Goal: Task Accomplishment & Management: Manage account settings

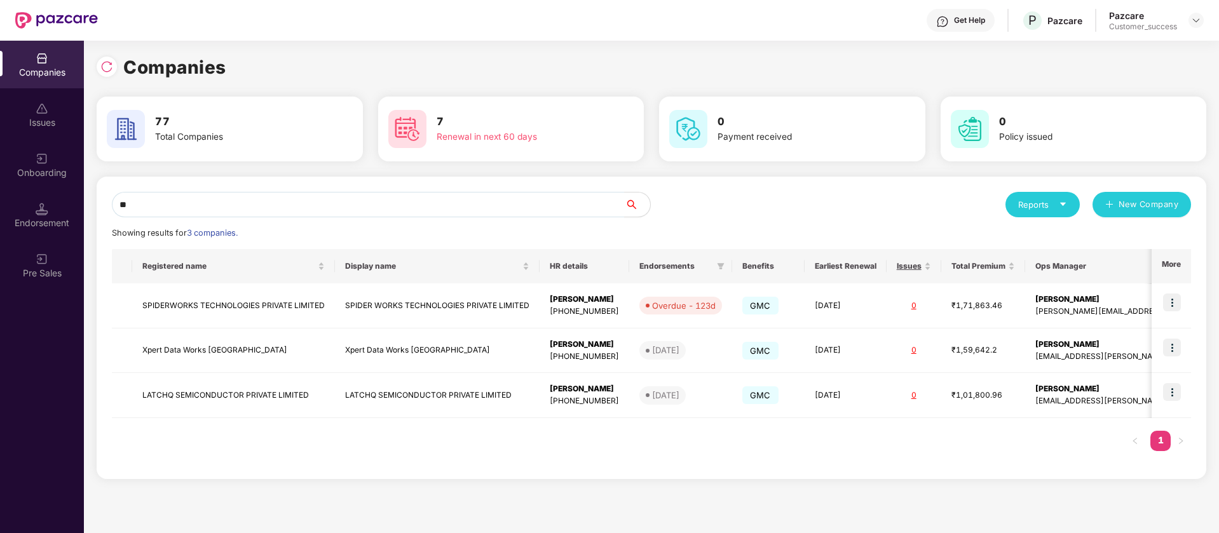
type input "*"
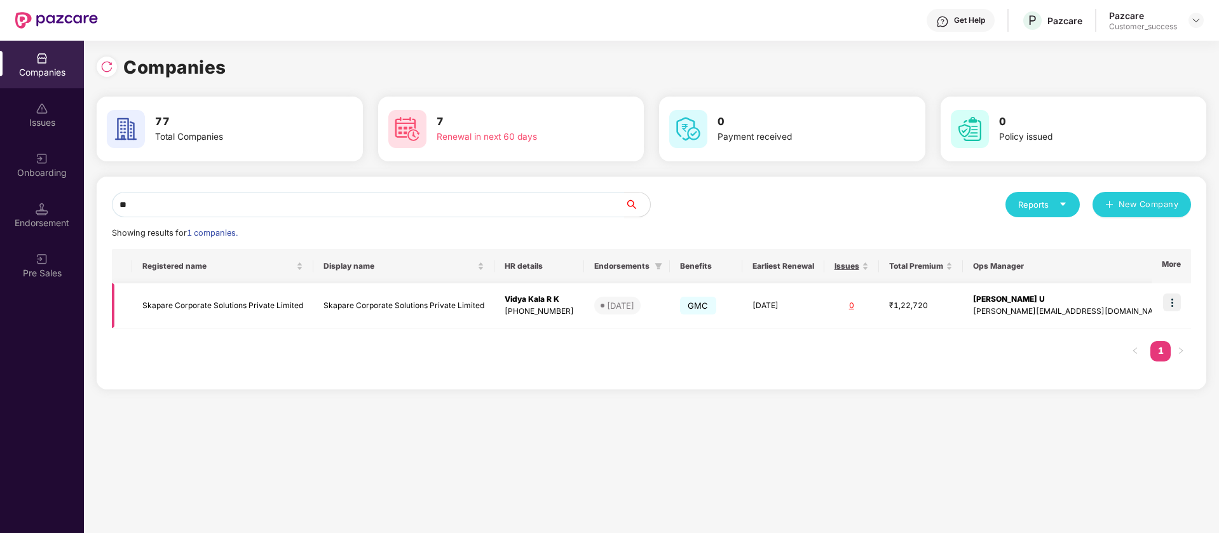
type input "**"
click at [1173, 300] on img at bounding box center [1172, 303] width 18 height 18
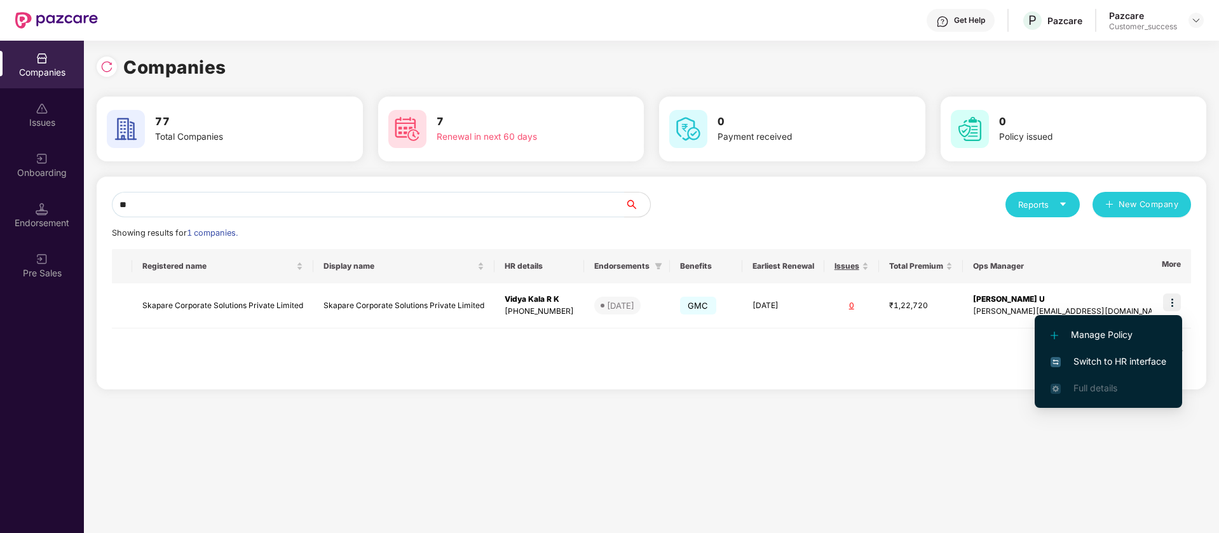
click at [1078, 359] on span "Switch to HR interface" at bounding box center [1108, 362] width 116 height 14
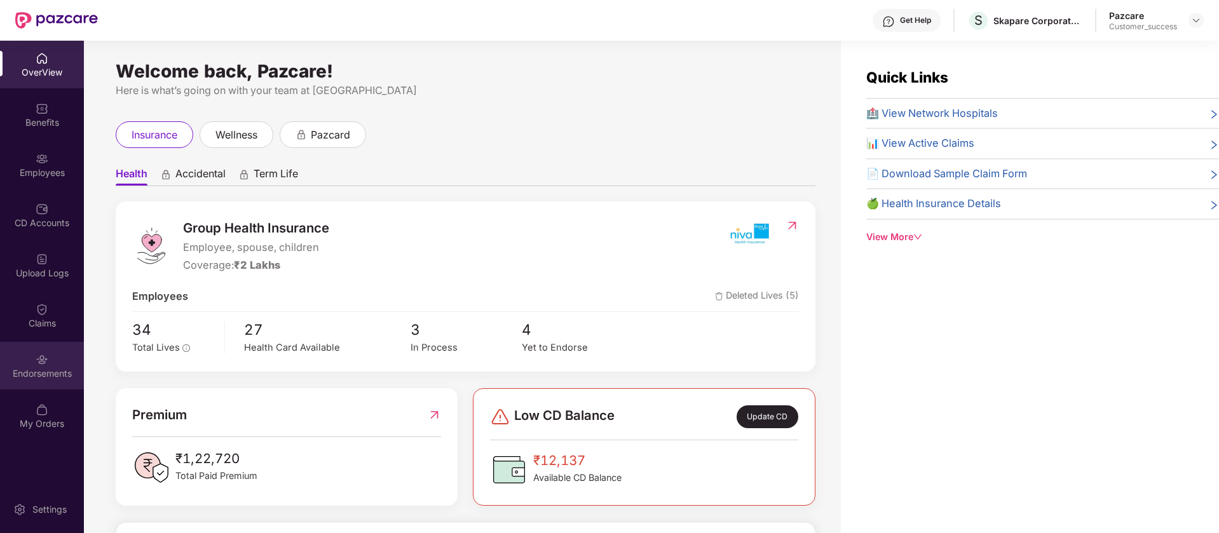
click at [36, 373] on div "Endorsements" at bounding box center [42, 373] width 84 height 13
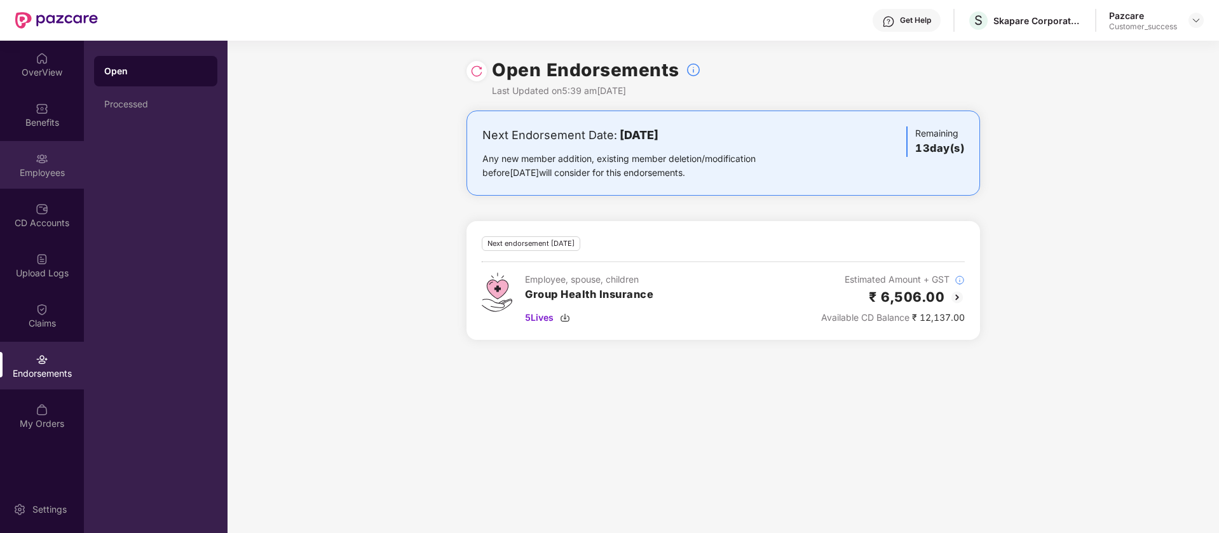
click at [66, 174] on div "Employees" at bounding box center [42, 172] width 84 height 13
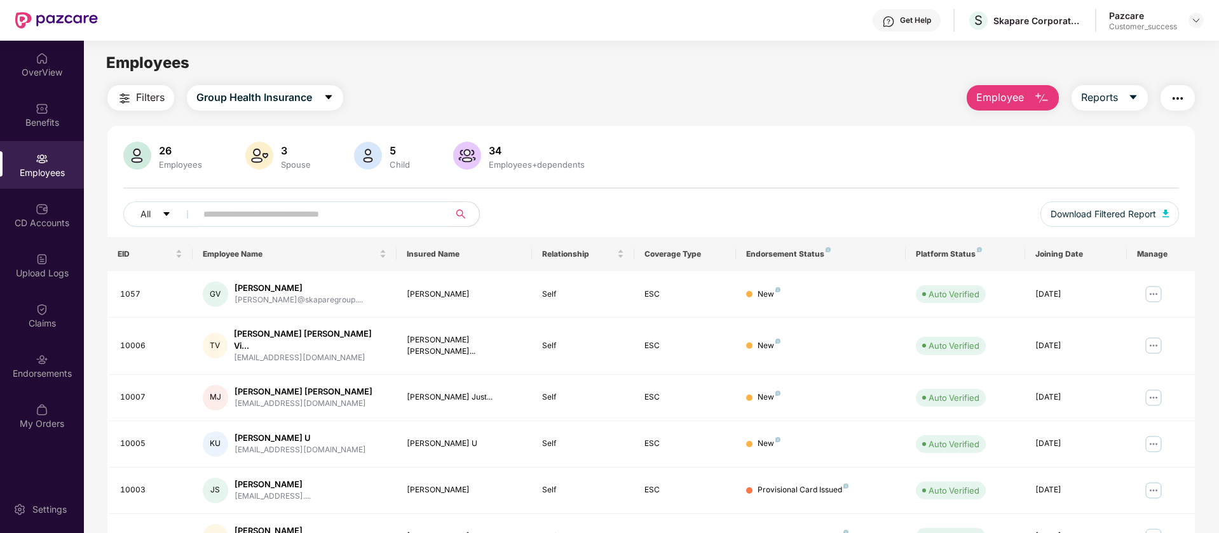
click at [147, 104] on span "Filters" at bounding box center [150, 98] width 29 height 16
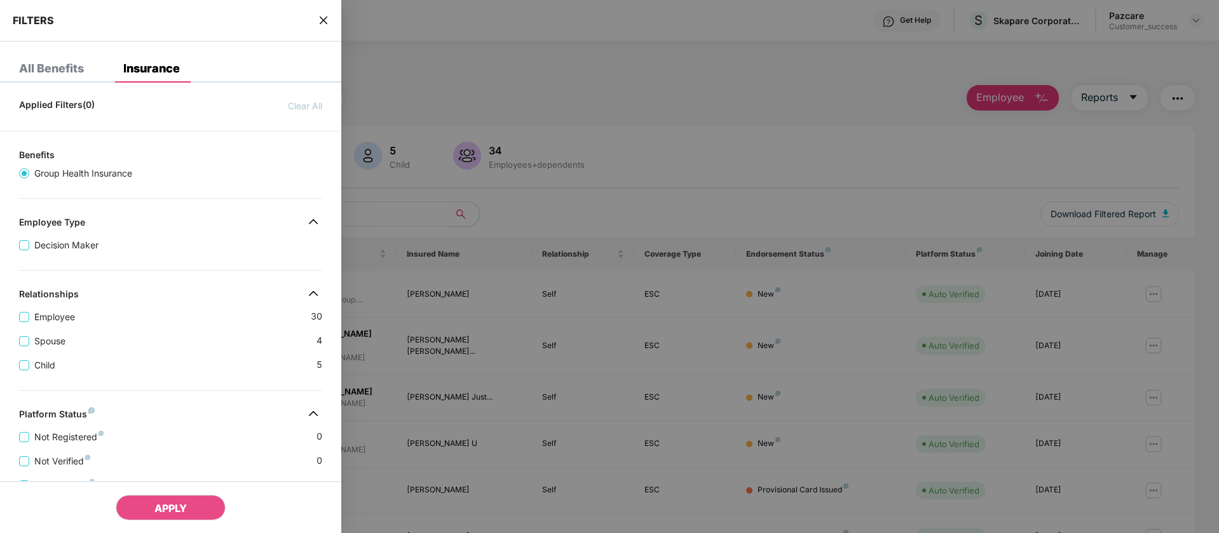
click at [326, 18] on icon "close" at bounding box center [324, 21] width 8 height 8
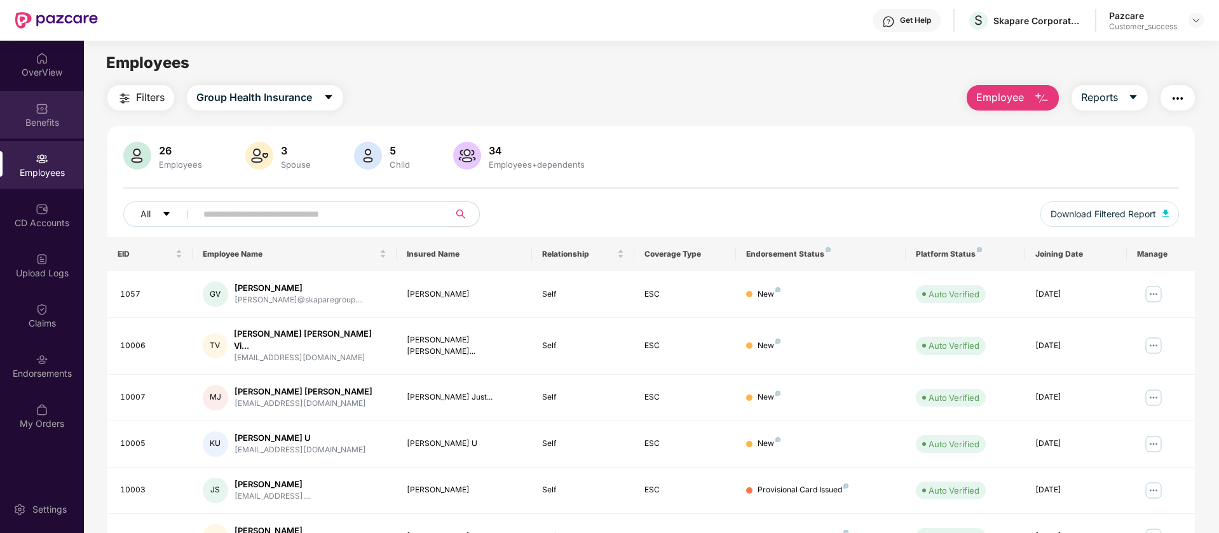
click at [56, 119] on div "Benefits" at bounding box center [42, 122] width 84 height 13
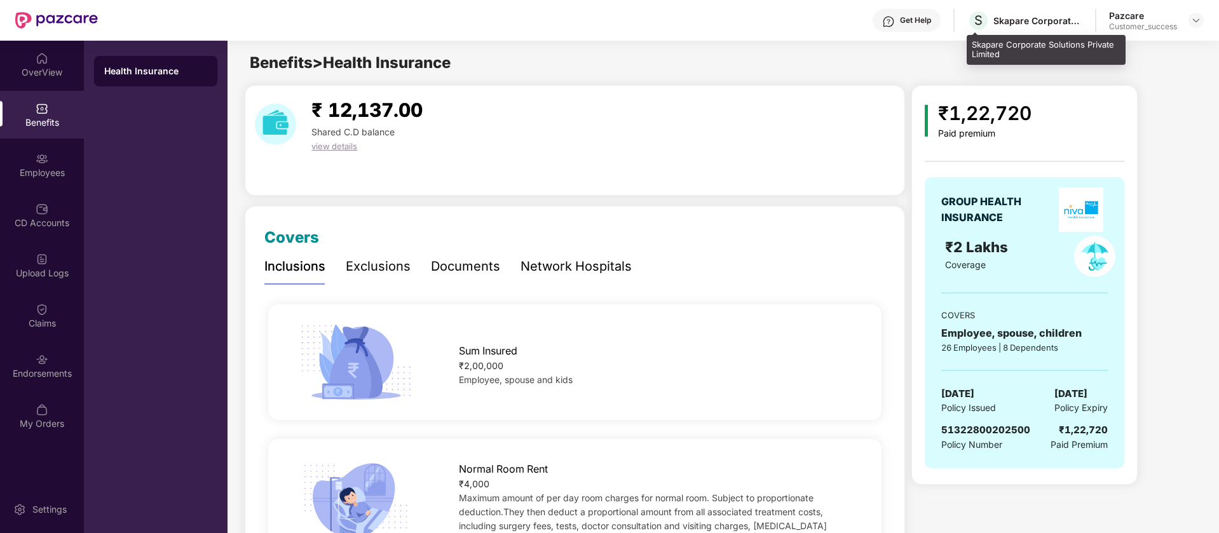
click at [1010, 20] on div "Skapare Corporate Solutions Private Limited" at bounding box center [1037, 21] width 89 height 12
copy div "Skapare Corporate Solutions Private Limited"
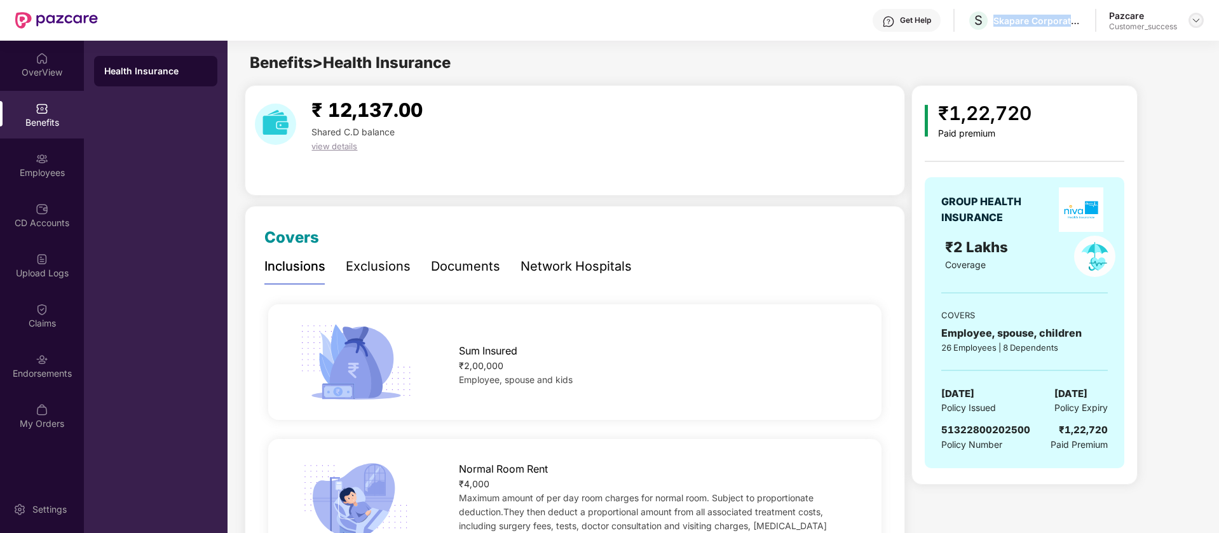
click at [1199, 20] on img at bounding box center [1196, 20] width 10 height 10
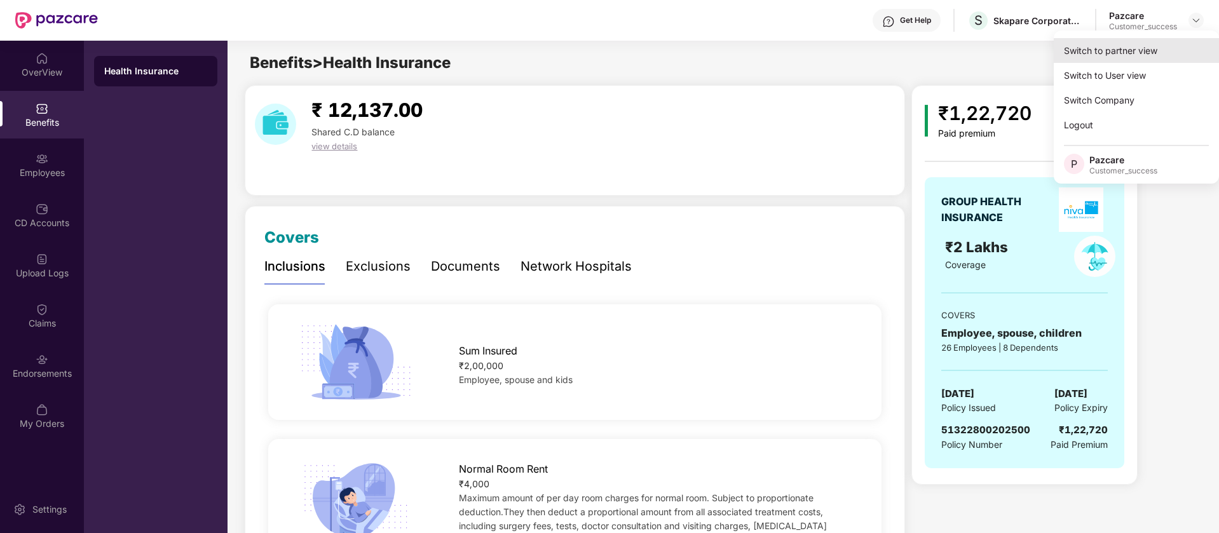
click at [1131, 57] on div "Switch to partner view" at bounding box center [1136, 50] width 165 height 25
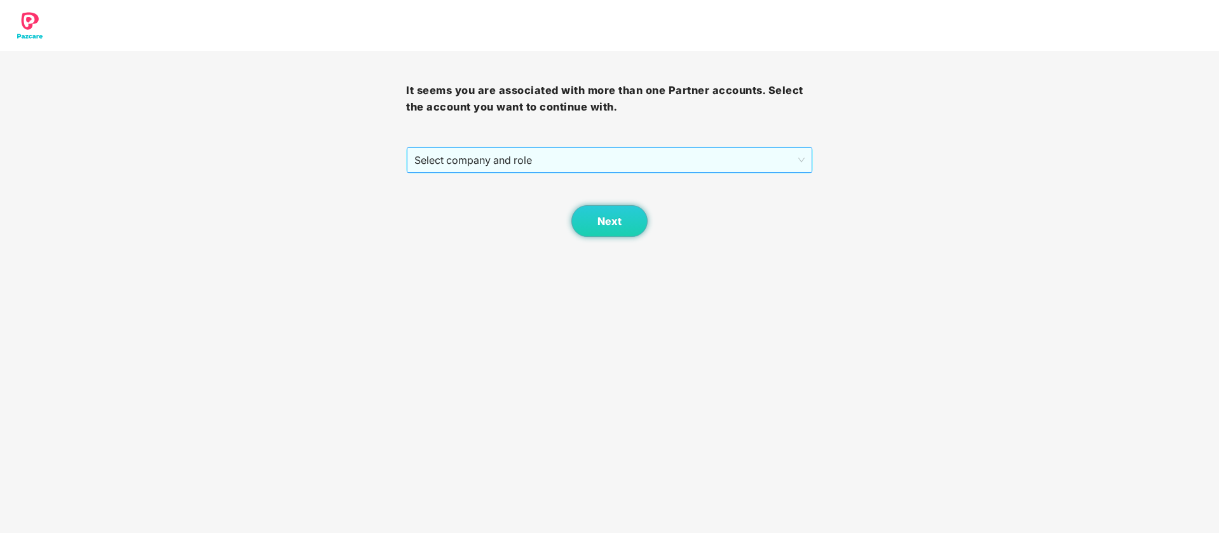
click at [676, 156] on span "Select company and role" at bounding box center [609, 160] width 390 height 24
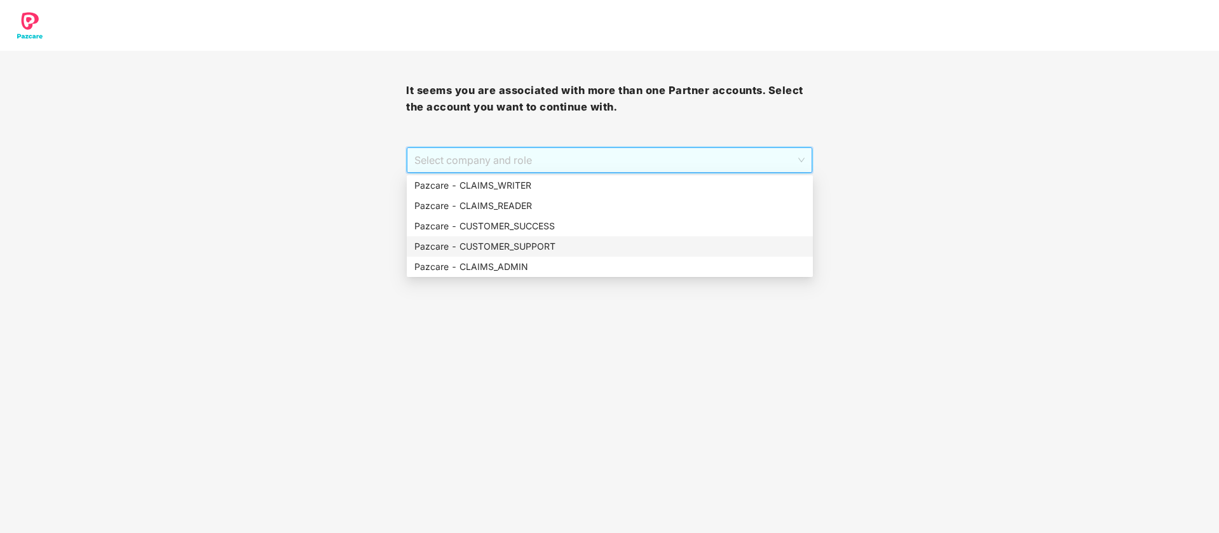
click at [509, 240] on div "Pazcare - CUSTOMER_SUPPORT" at bounding box center [609, 247] width 391 height 14
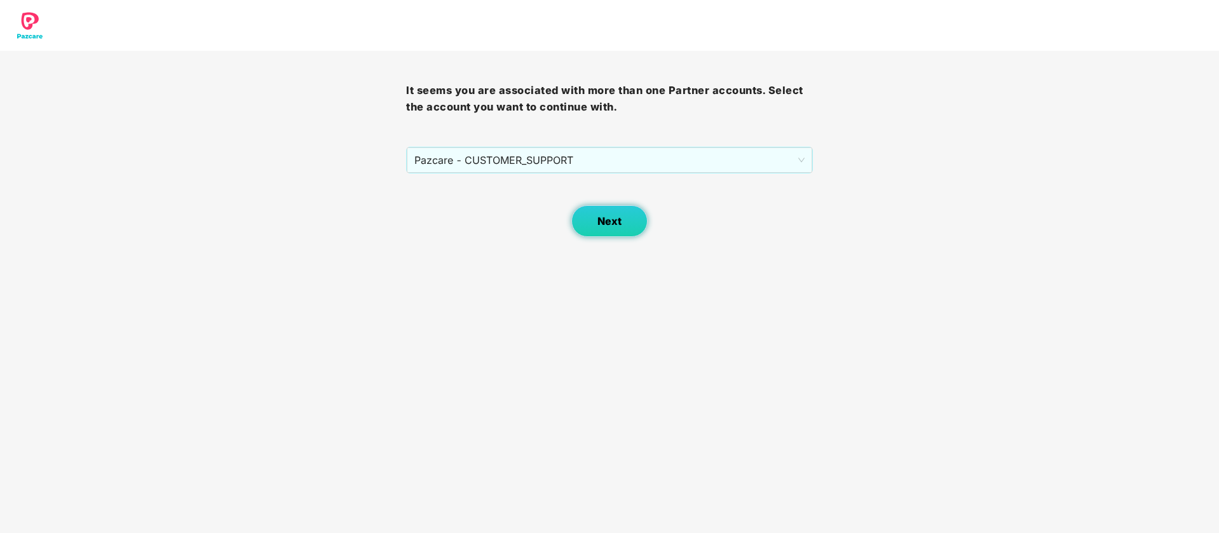
click at [583, 217] on button "Next" at bounding box center [609, 221] width 76 height 32
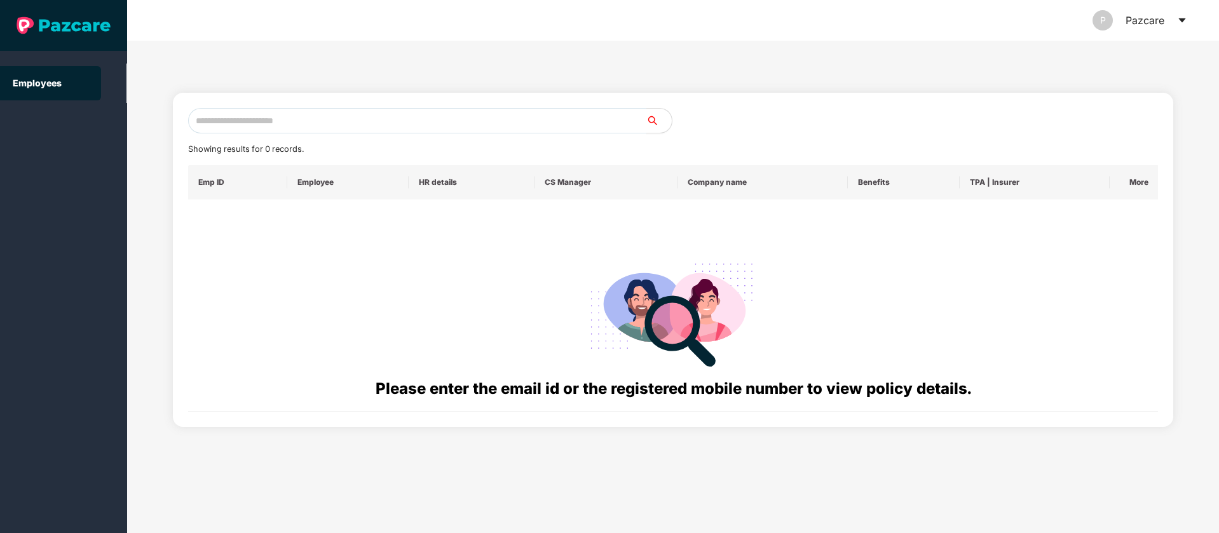
click at [314, 109] on input "text" at bounding box center [417, 120] width 458 height 25
paste input "**********"
click at [226, 123] on input "**********" at bounding box center [417, 120] width 458 height 25
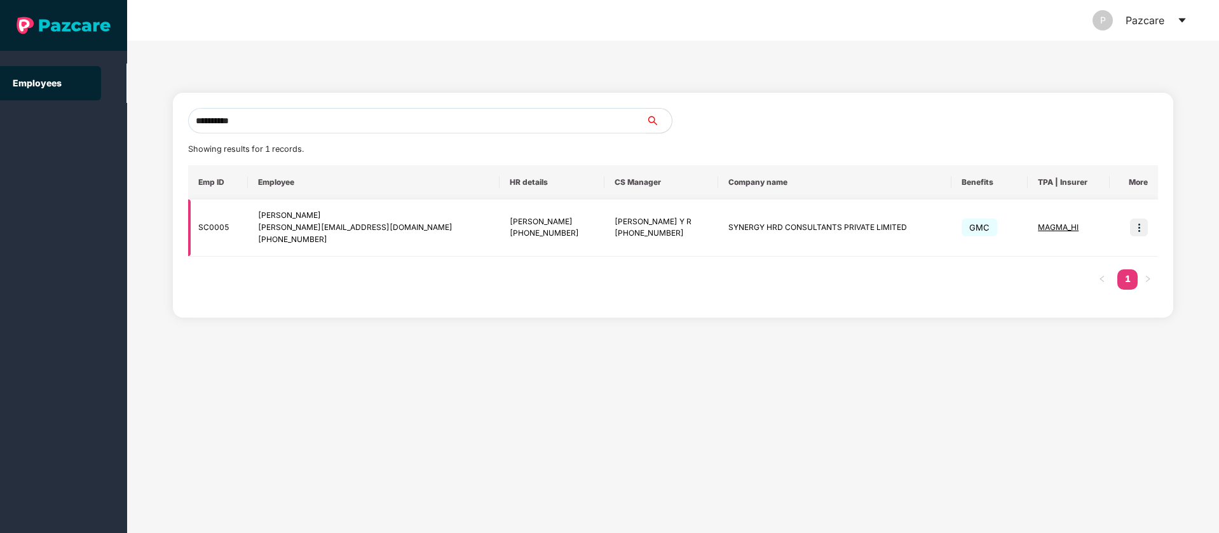
type input "**********"
click at [1144, 225] on img at bounding box center [1139, 228] width 18 height 18
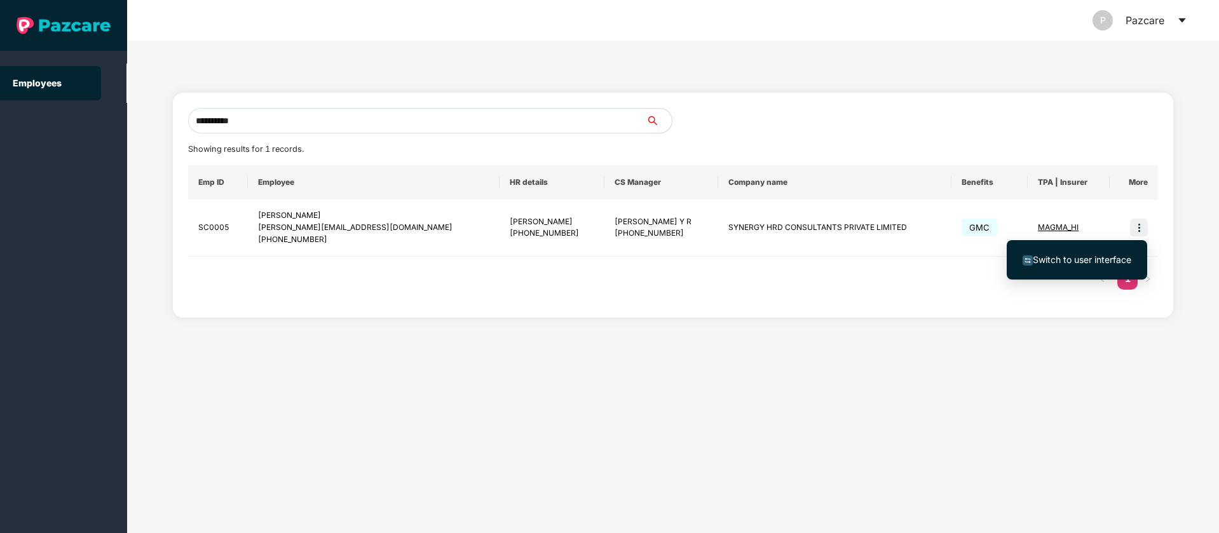
click at [1056, 261] on span "Switch to user interface" at bounding box center [1082, 259] width 98 height 11
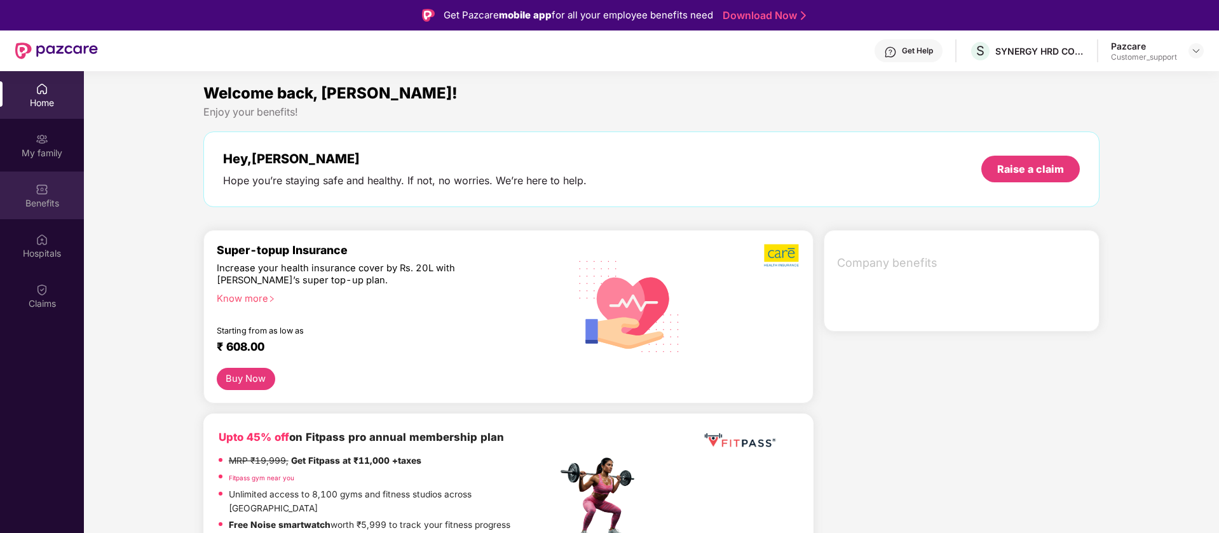
click at [56, 203] on div "Benefits" at bounding box center [42, 203] width 84 height 13
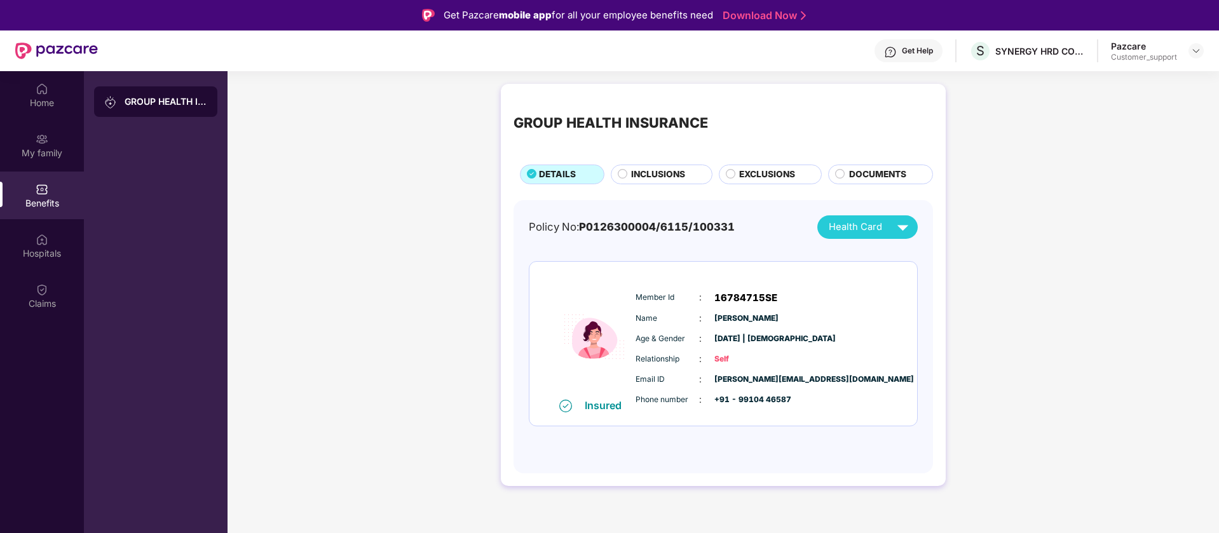
click at [778, 383] on span "[PERSON_NAME][EMAIL_ADDRESS][DOMAIN_NAME]" at bounding box center [746, 380] width 64 height 12
copy span "[PERSON_NAME][EMAIL_ADDRESS][DOMAIN_NAME]"
click at [769, 379] on span "[PERSON_NAME][EMAIL_ADDRESS][DOMAIN_NAME]" at bounding box center [746, 380] width 64 height 12
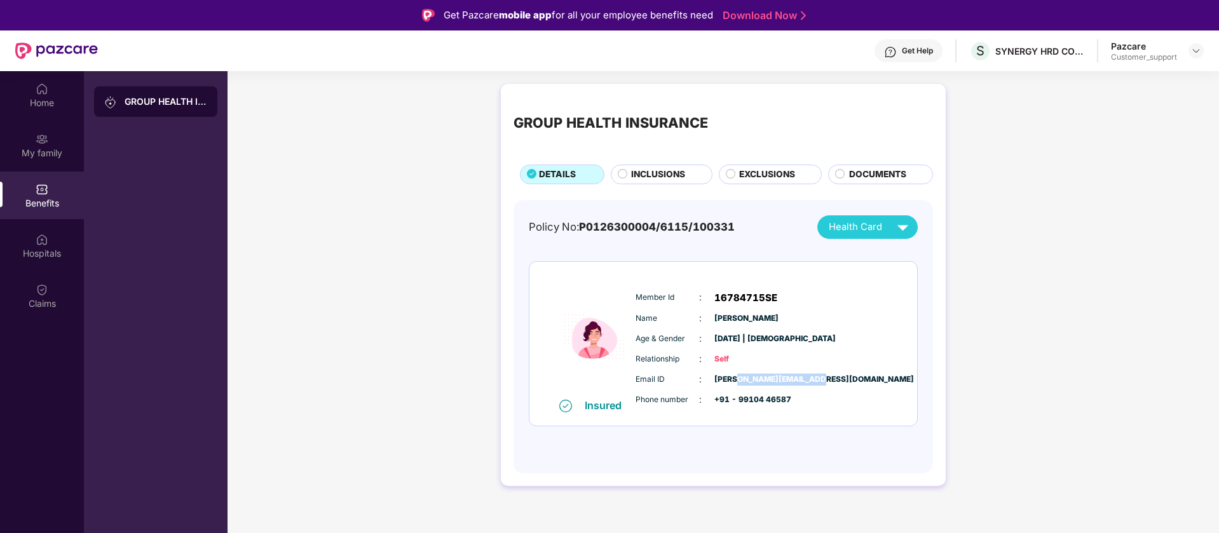
click at [769, 379] on span "[PERSON_NAME][EMAIL_ADDRESS][DOMAIN_NAME]" at bounding box center [746, 380] width 64 height 12
copy span "[PERSON_NAME][EMAIL_ADDRESS][DOMAIN_NAME]"
click at [1194, 47] on img at bounding box center [1196, 51] width 10 height 10
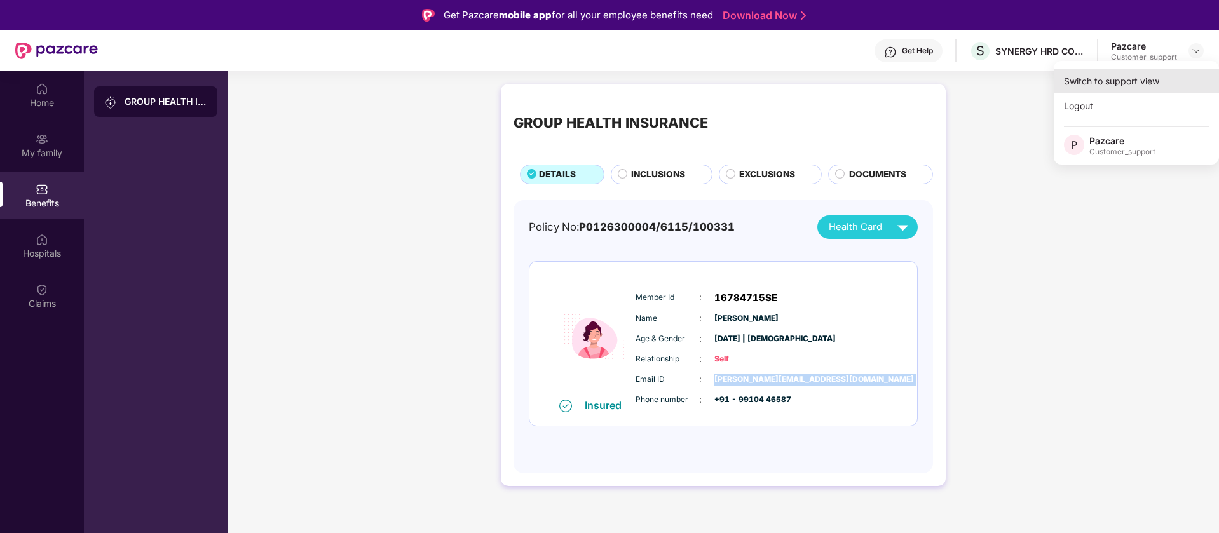
click at [1146, 79] on div "Switch to support view" at bounding box center [1136, 81] width 165 height 25
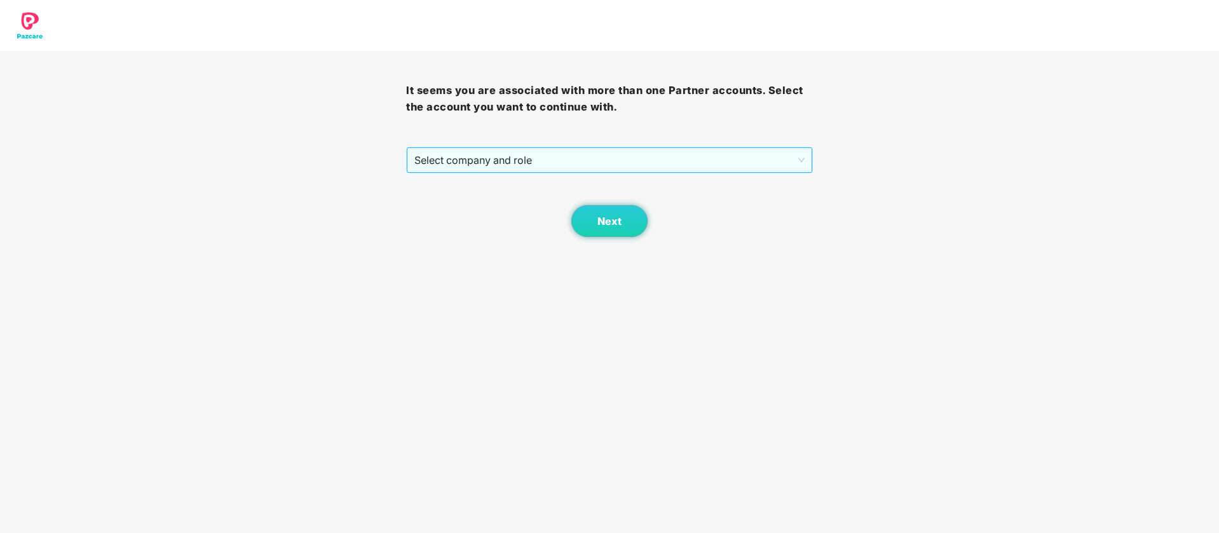
click at [682, 163] on span "Select company and role" at bounding box center [609, 160] width 390 height 24
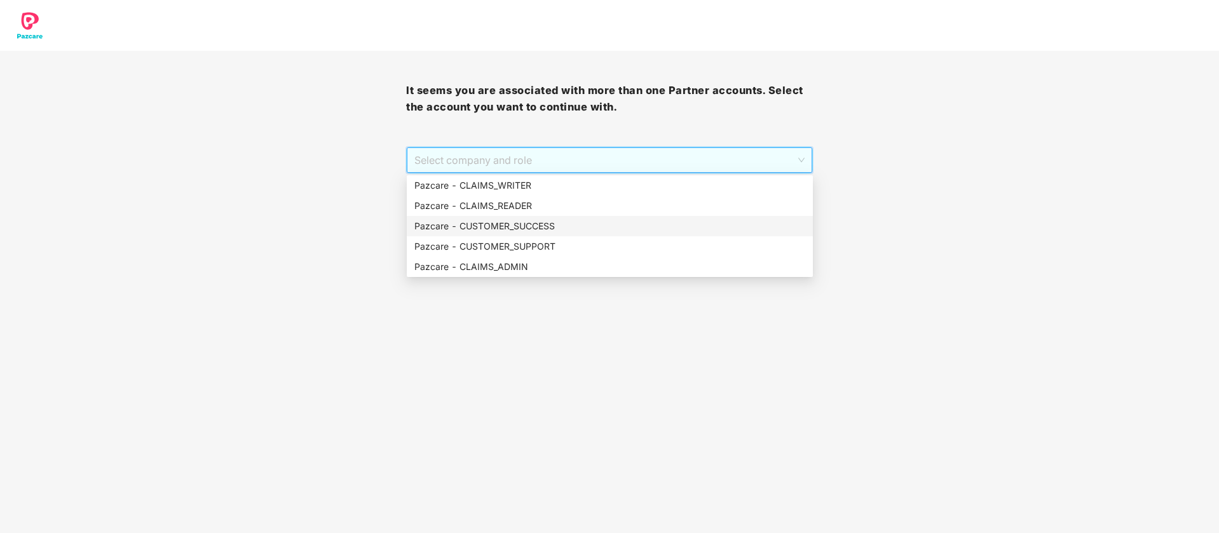
click at [541, 226] on div "Pazcare - CUSTOMER_SUCCESS" at bounding box center [609, 226] width 391 height 14
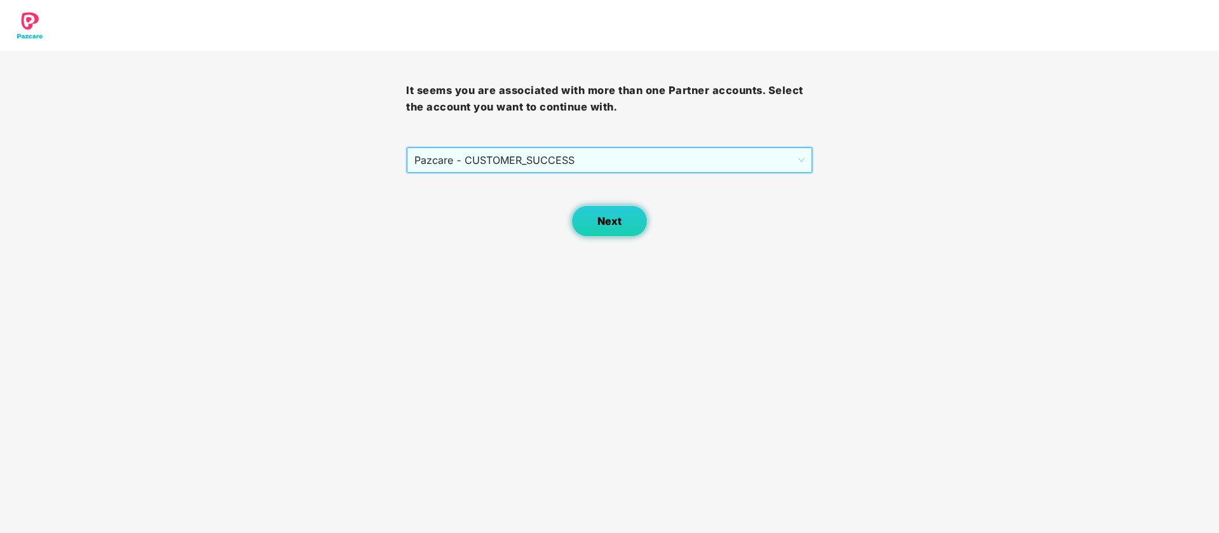
click at [581, 220] on button "Next" at bounding box center [609, 221] width 76 height 32
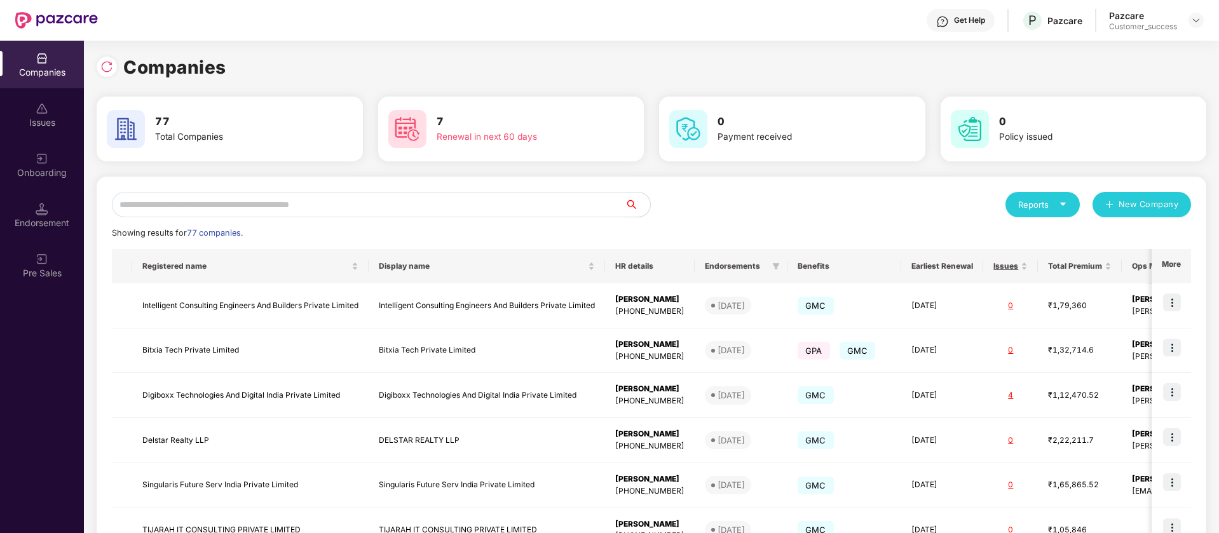
click at [322, 209] on input "text" at bounding box center [368, 204] width 513 height 25
paste input "******"
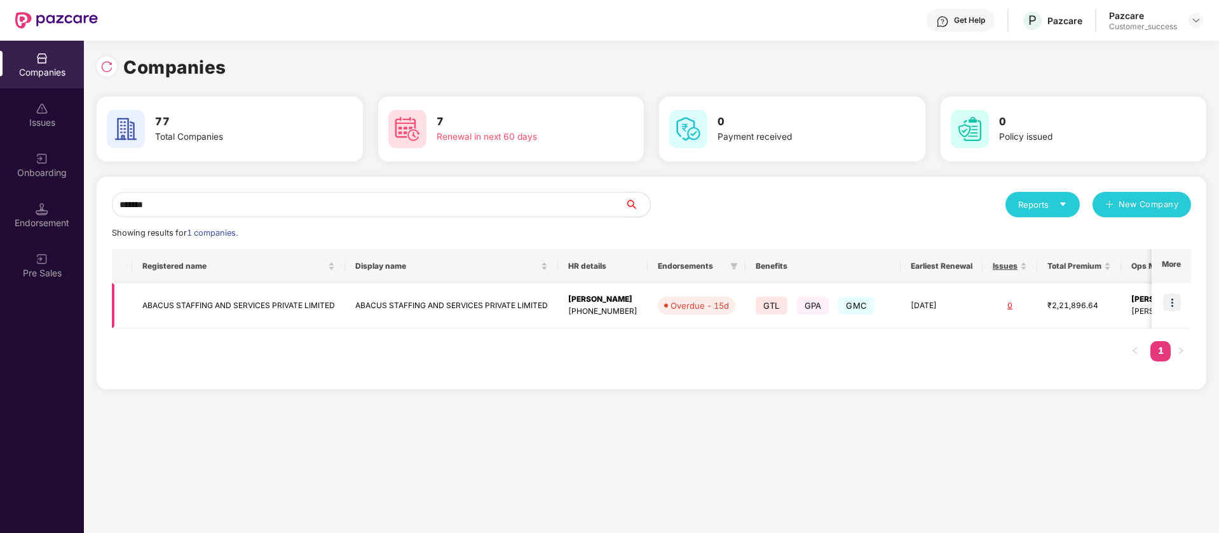
scroll to position [0, 98]
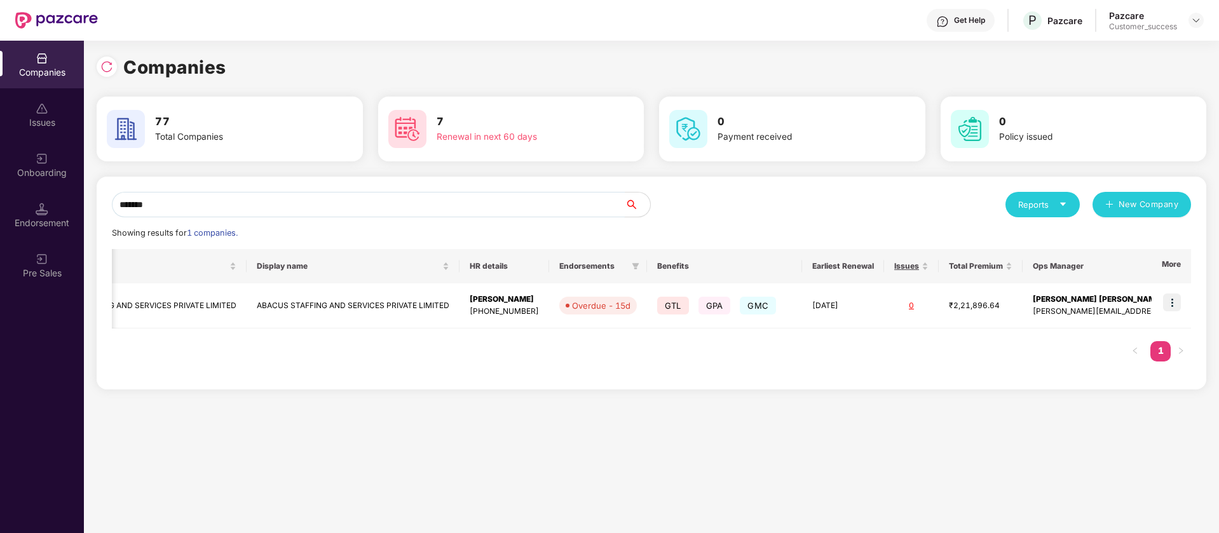
type input "******"
click at [1172, 304] on img at bounding box center [1172, 303] width 18 height 18
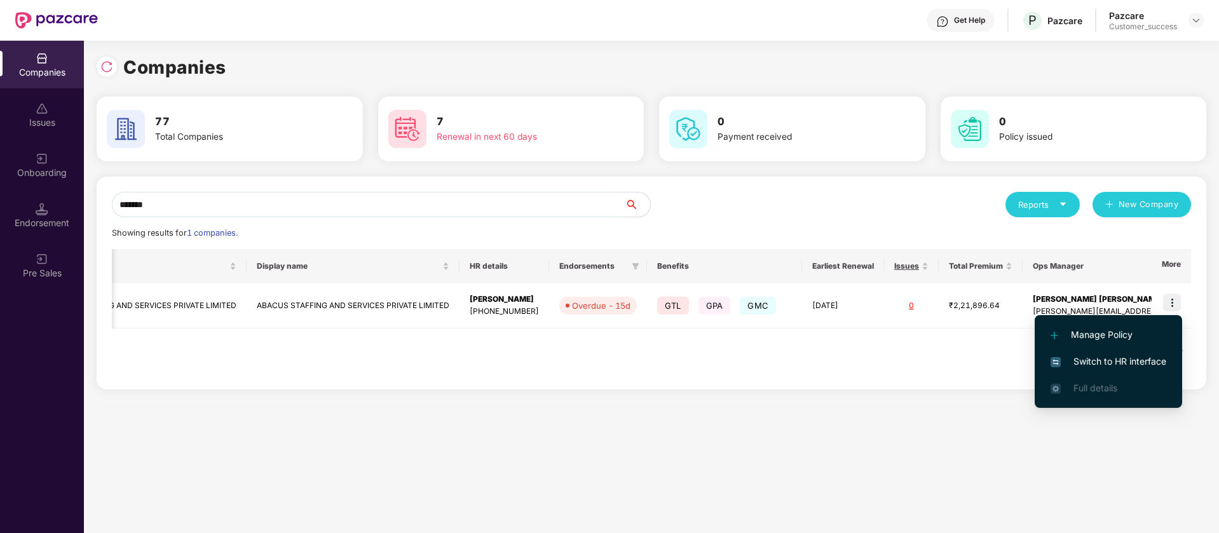
click at [1134, 363] on span "Switch to HR interface" at bounding box center [1108, 362] width 116 height 14
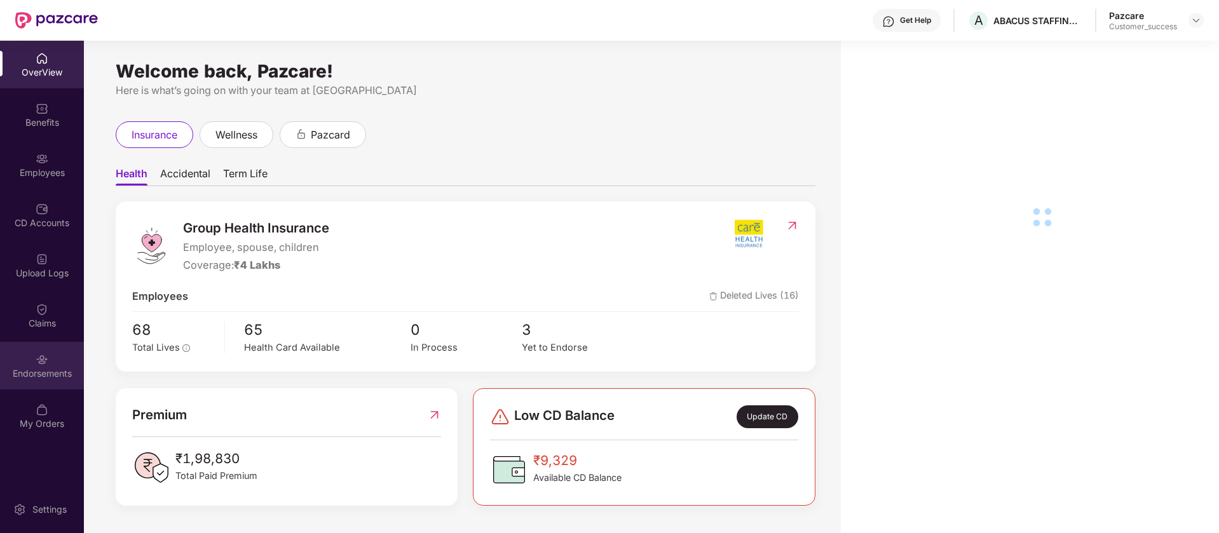
click at [28, 363] on div "Endorsements" at bounding box center [42, 366] width 84 height 48
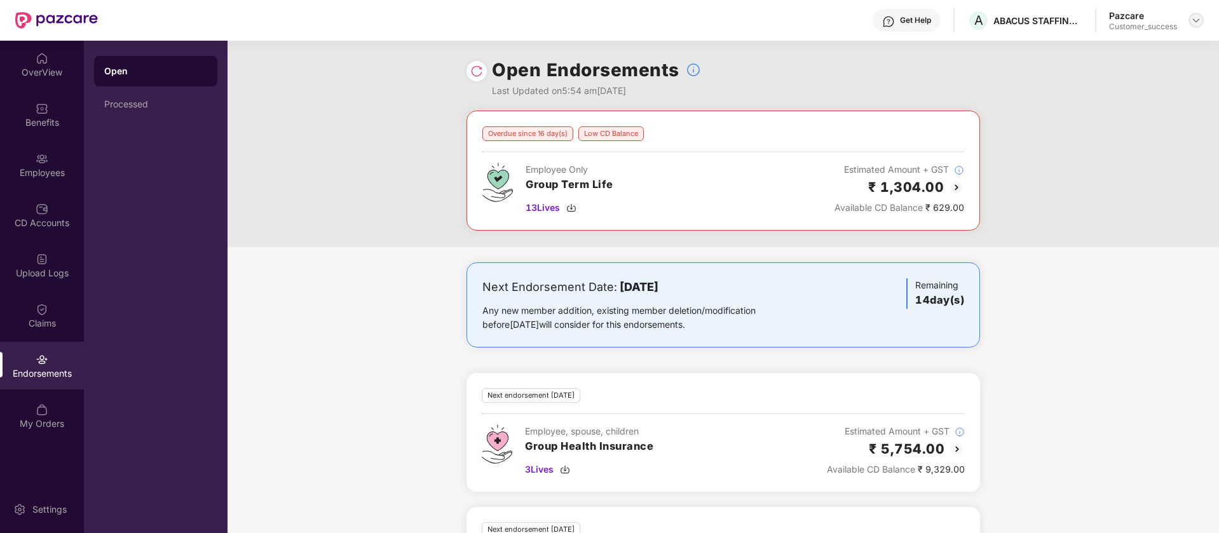
click at [1198, 17] on img at bounding box center [1196, 20] width 10 height 10
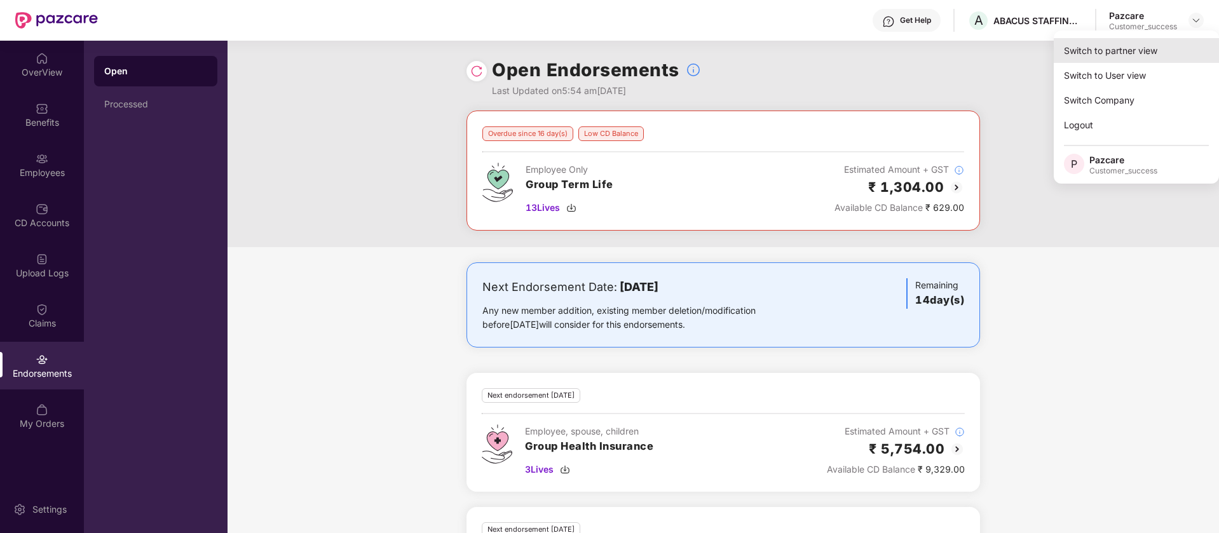
click at [1153, 53] on div "Switch to partner view" at bounding box center [1136, 50] width 165 height 25
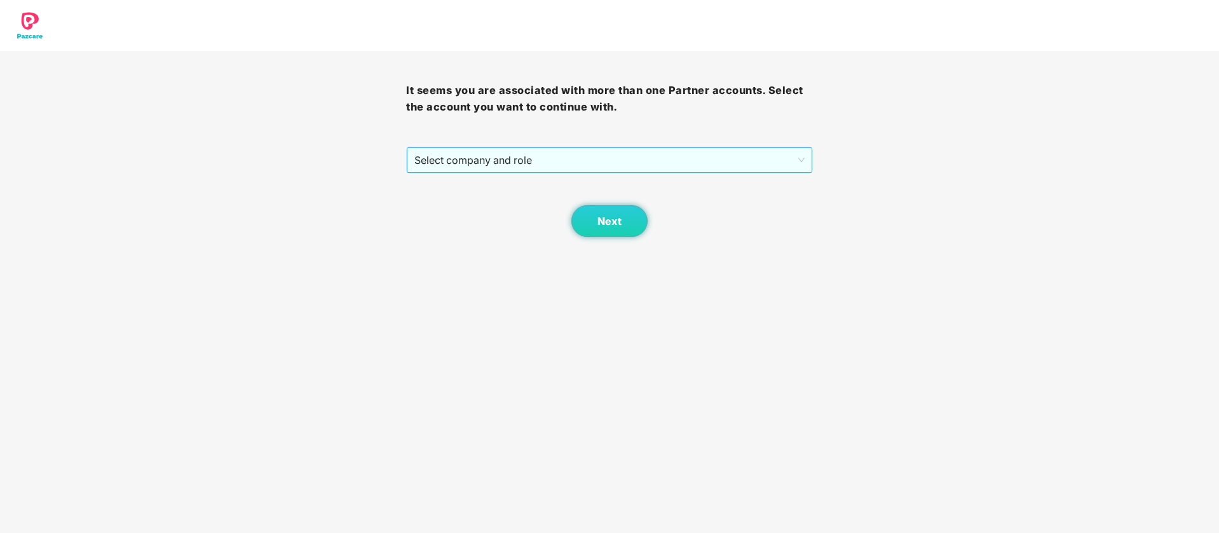
click at [747, 163] on span "Select company and role" at bounding box center [609, 160] width 390 height 24
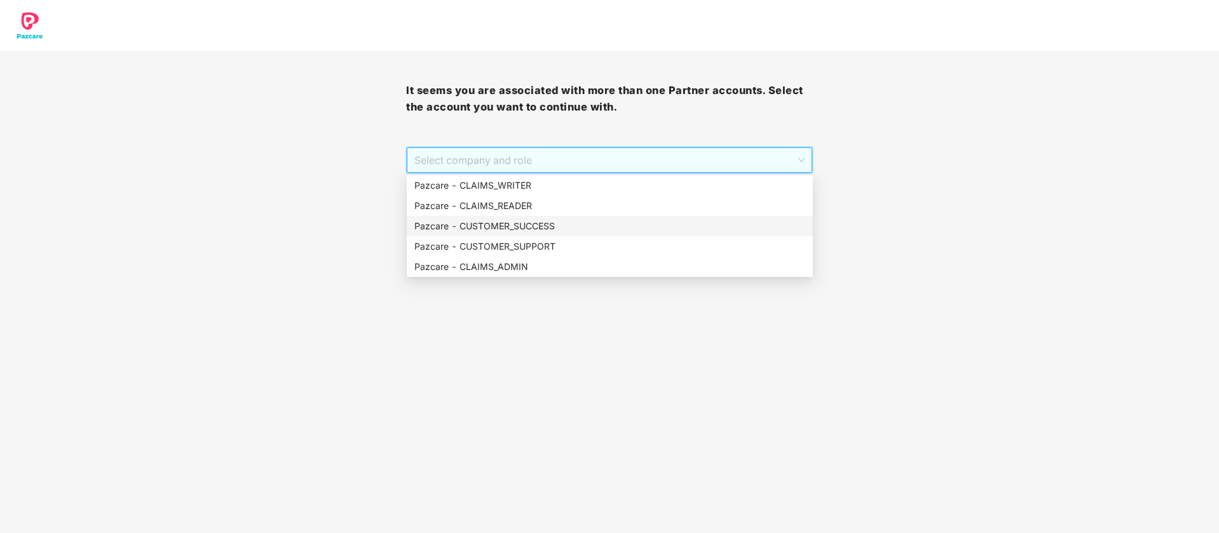
click at [559, 225] on div "Pazcare - CUSTOMER_SUCCESS" at bounding box center [609, 226] width 391 height 14
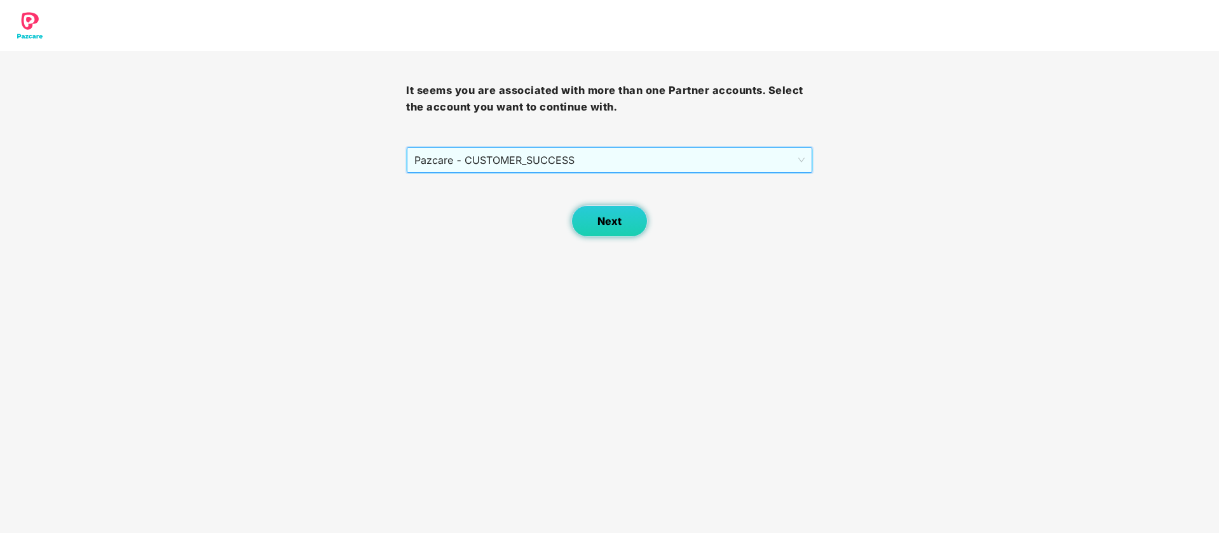
click at [633, 229] on button "Next" at bounding box center [609, 221] width 76 height 32
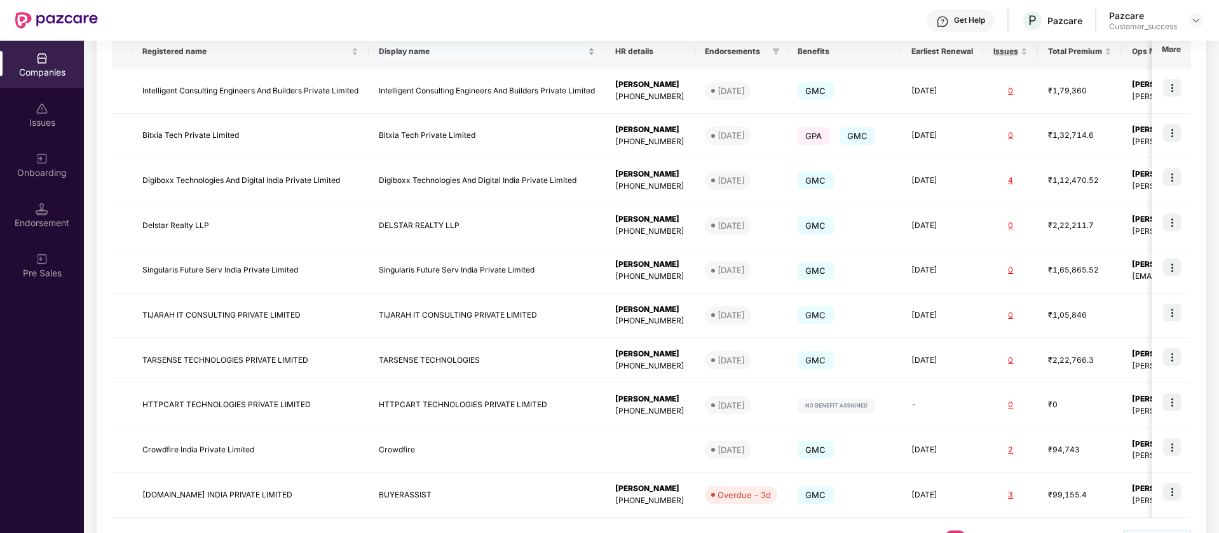
scroll to position [271, 0]
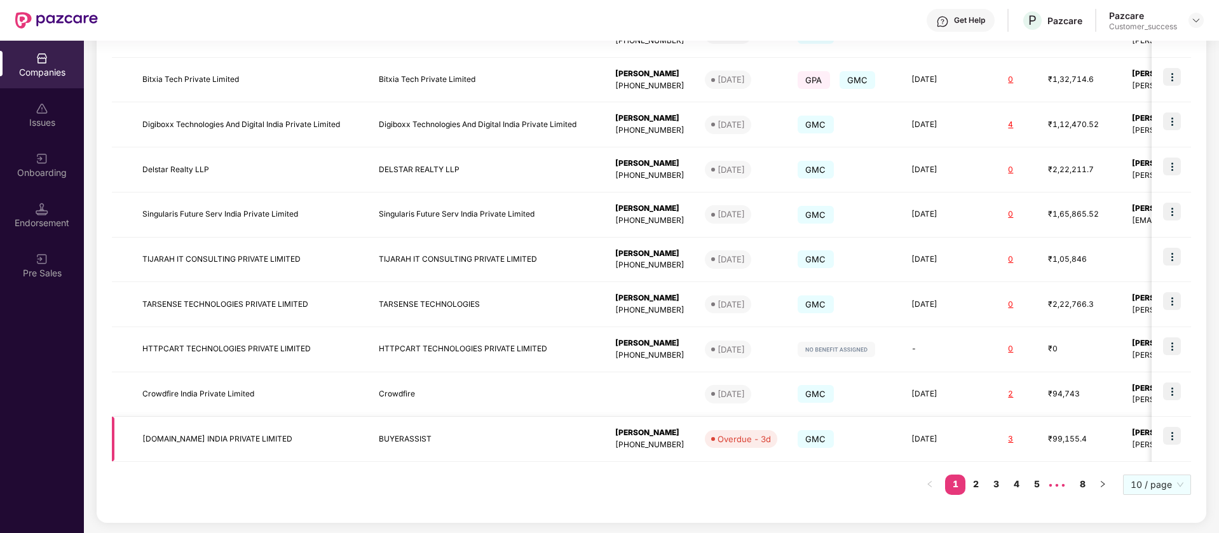
click at [1173, 437] on img at bounding box center [1172, 436] width 18 height 18
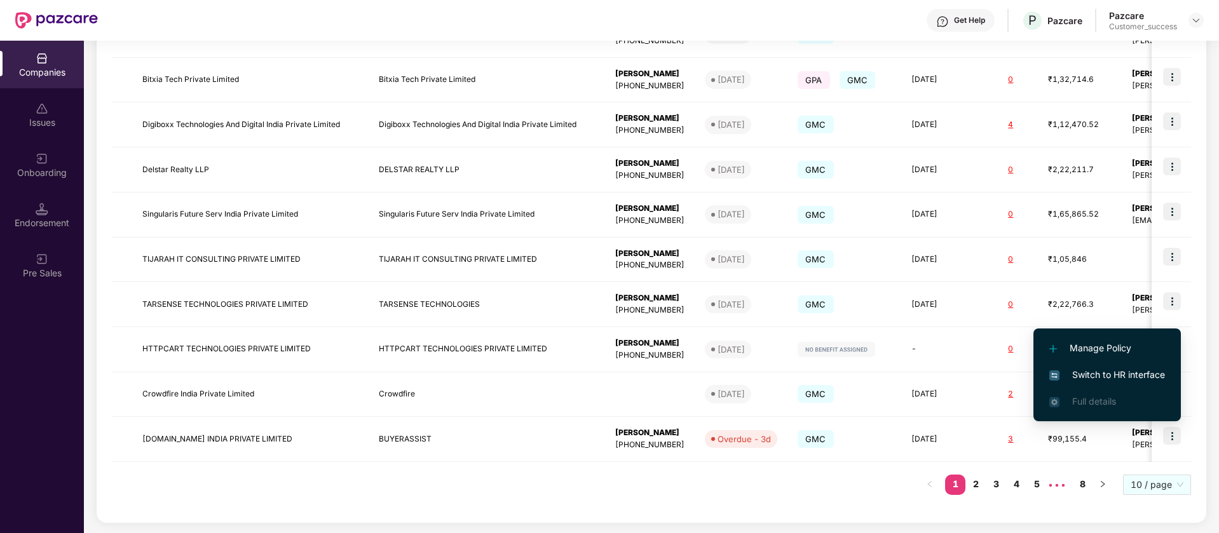
click at [1103, 372] on span "Switch to HR interface" at bounding box center [1107, 375] width 116 height 14
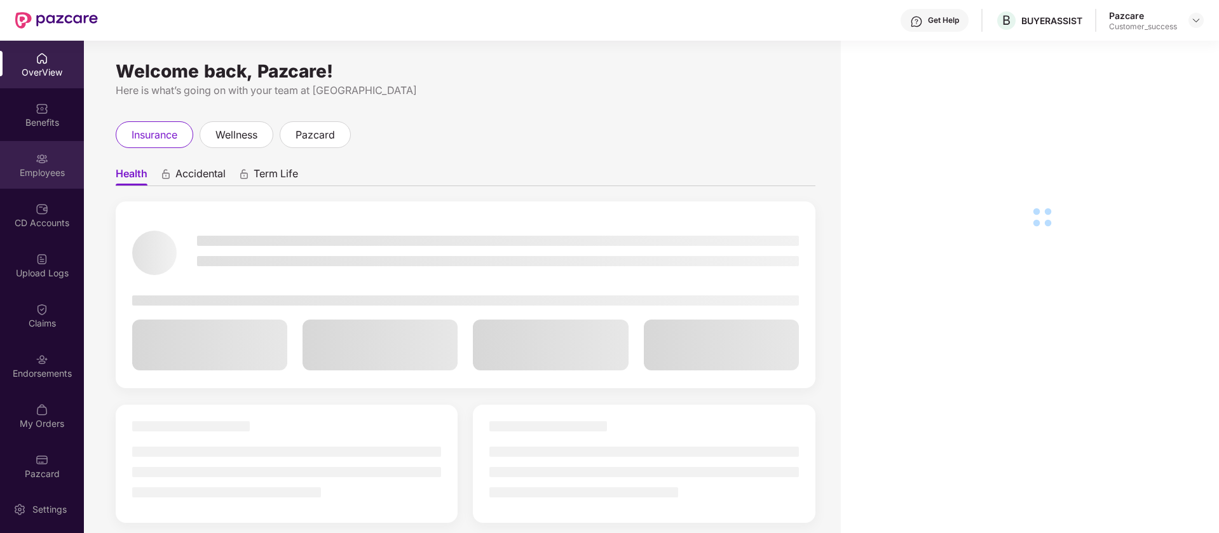
click at [64, 168] on div "Employees" at bounding box center [42, 172] width 84 height 13
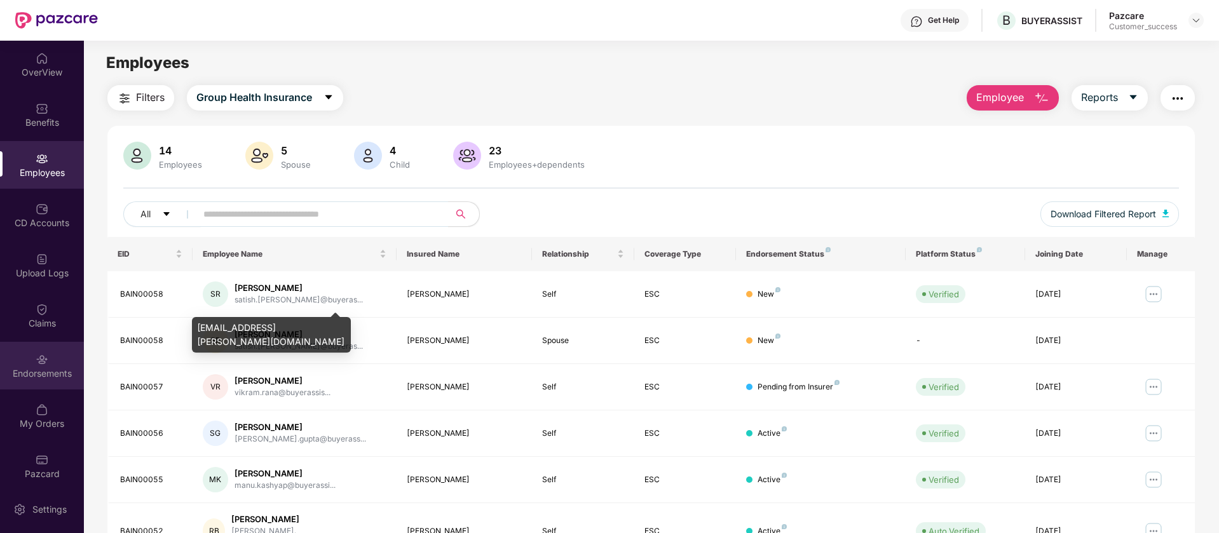
click at [39, 368] on div "Endorsements" at bounding box center [42, 373] width 84 height 13
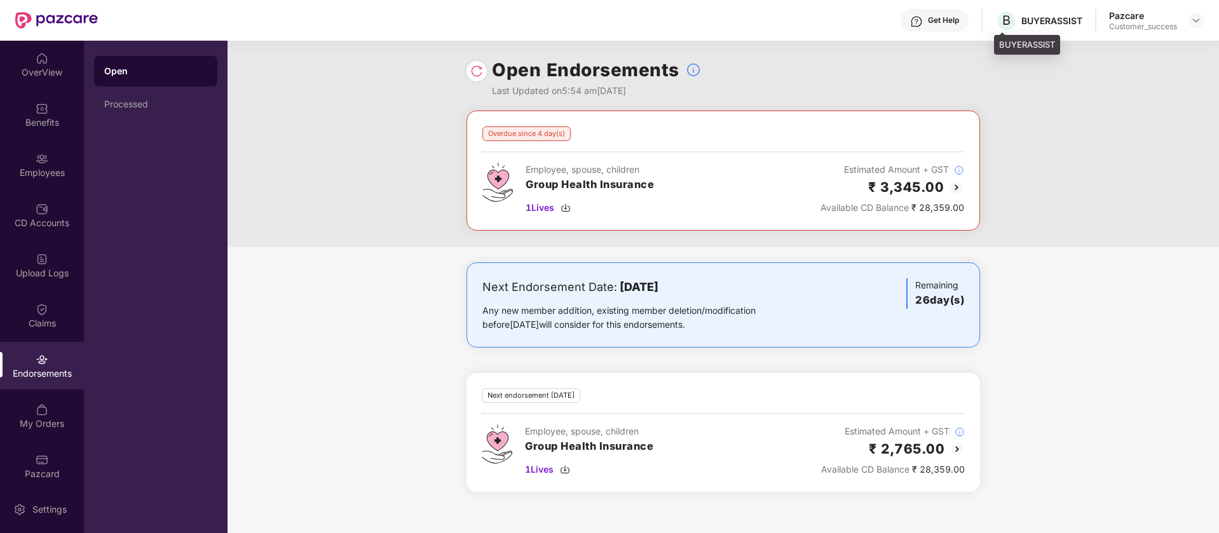
click at [1063, 24] on div "BUYERASSIST" at bounding box center [1051, 21] width 61 height 12
copy div "BUYERASSIST"
click at [1196, 7] on div "Get Help B BUYERASSIST Pazcare Customer_success" at bounding box center [651, 20] width 1106 height 41
click at [1199, 18] on img at bounding box center [1196, 20] width 10 height 10
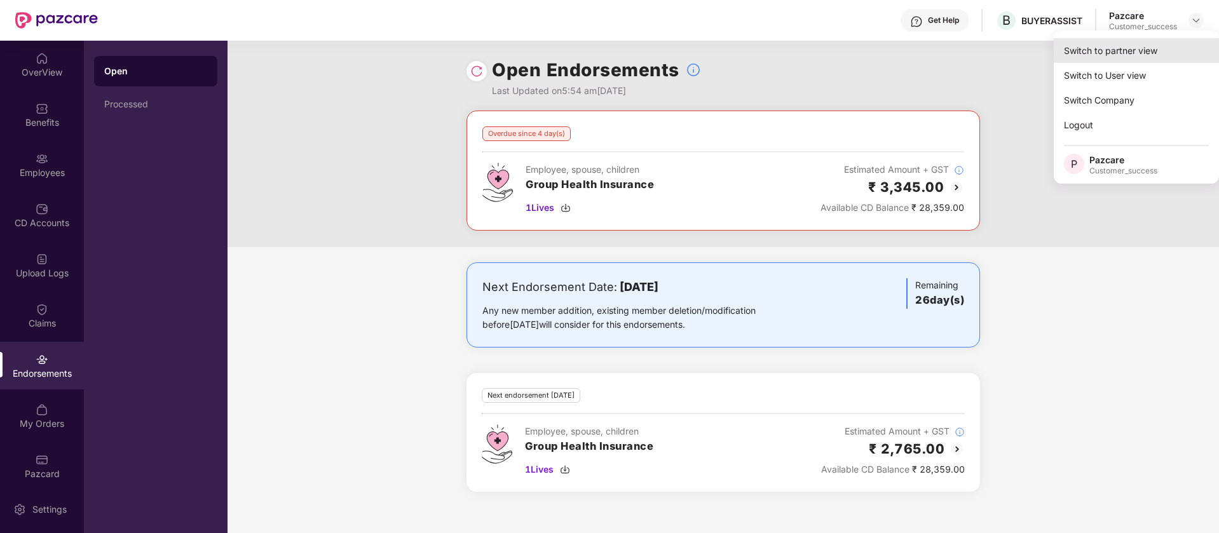
click at [1139, 45] on div "Switch to partner view" at bounding box center [1136, 50] width 165 height 25
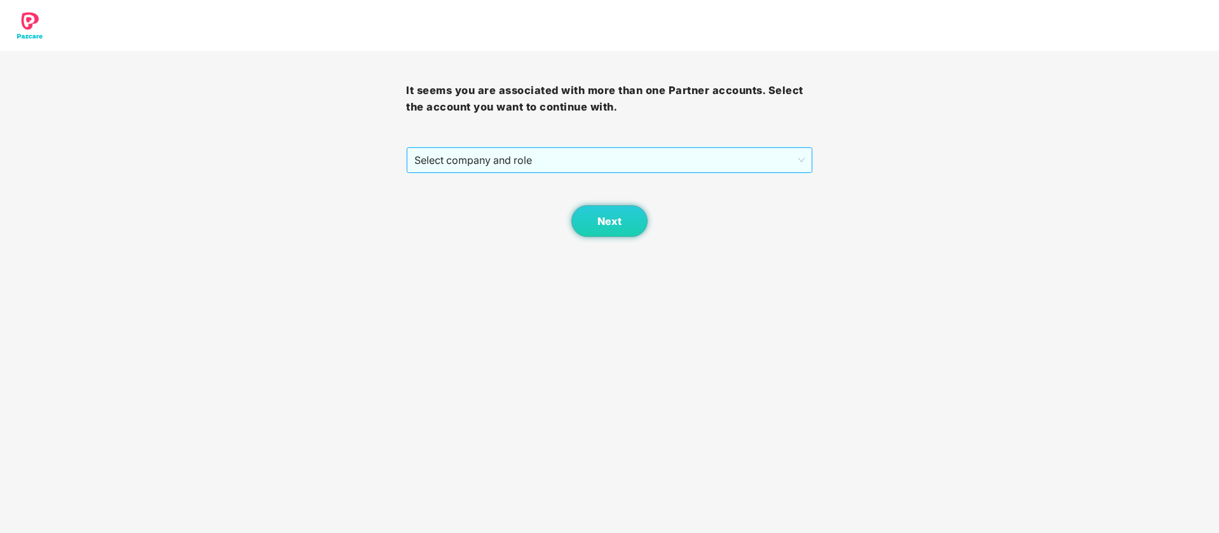
click at [771, 154] on span "Select company and role" at bounding box center [609, 160] width 390 height 24
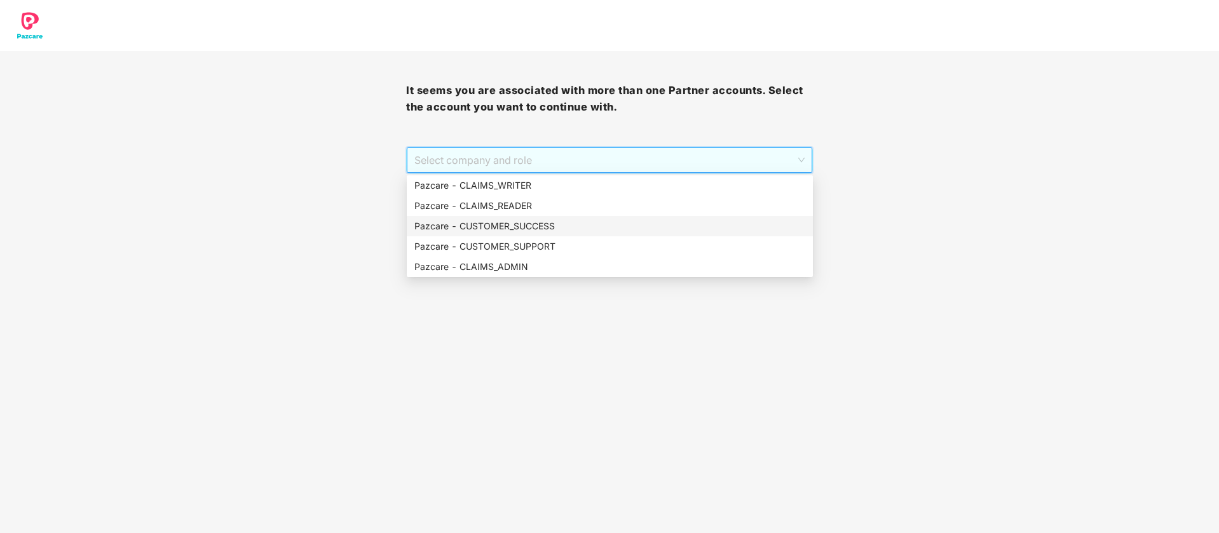
click at [591, 231] on div "Pazcare - CUSTOMER_SUCCESS" at bounding box center [609, 226] width 391 height 14
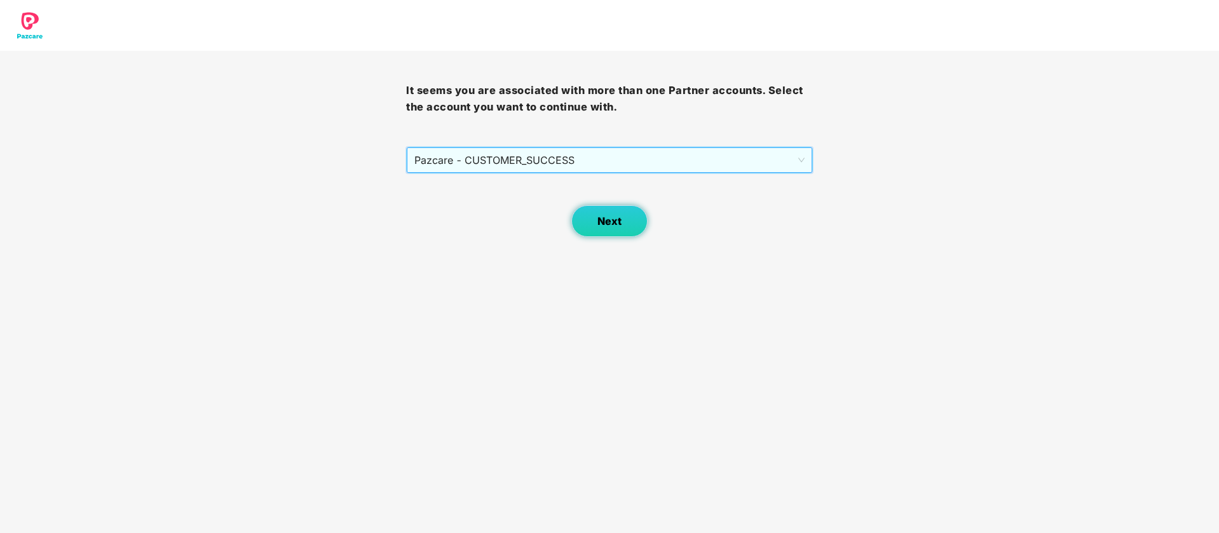
click at [589, 234] on button "Next" at bounding box center [609, 221] width 76 height 32
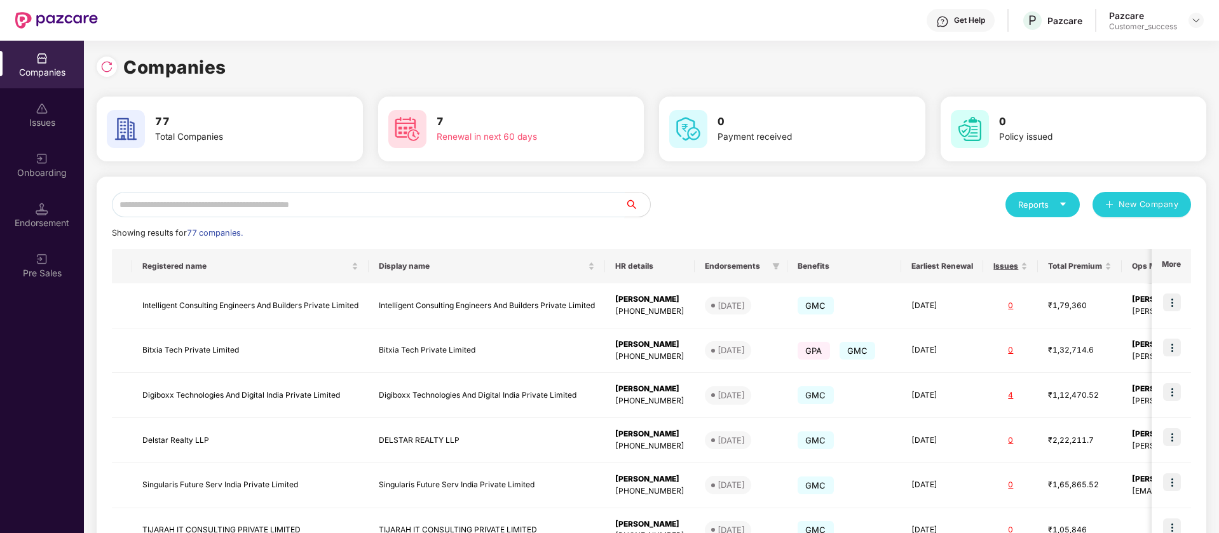
click at [365, 205] on input "text" at bounding box center [368, 204] width 513 height 25
paste input "**********"
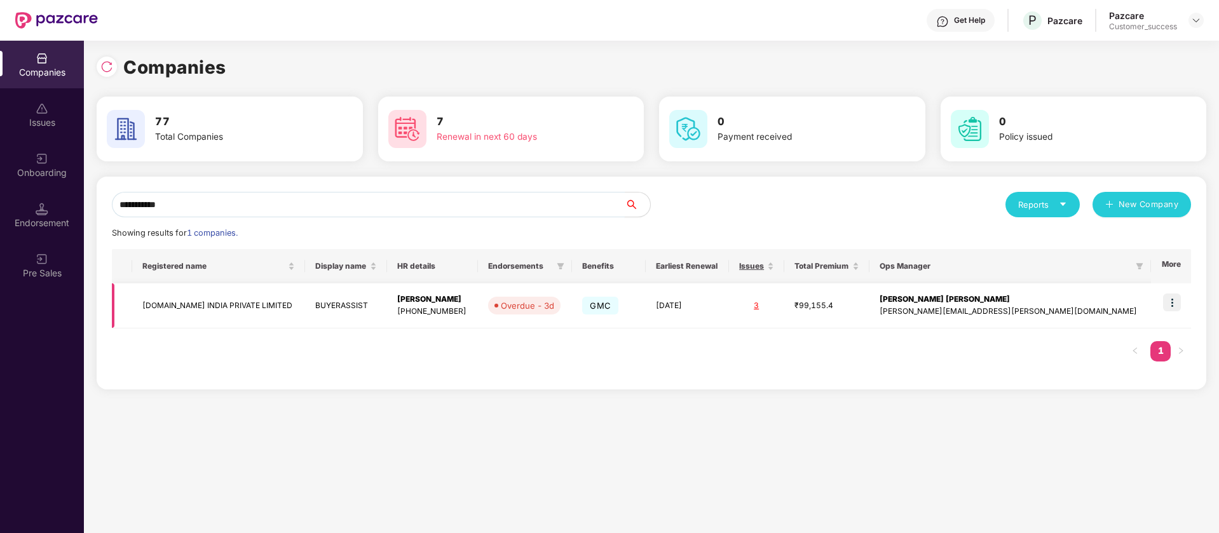
type input "**********"
click at [1174, 304] on img at bounding box center [1172, 303] width 18 height 18
drag, startPoint x: 981, startPoint y: 352, endPoint x: 459, endPoint y: 295, distance: 524.7
click at [459, 295] on div "[PERSON_NAME]" at bounding box center [432, 300] width 71 height 12
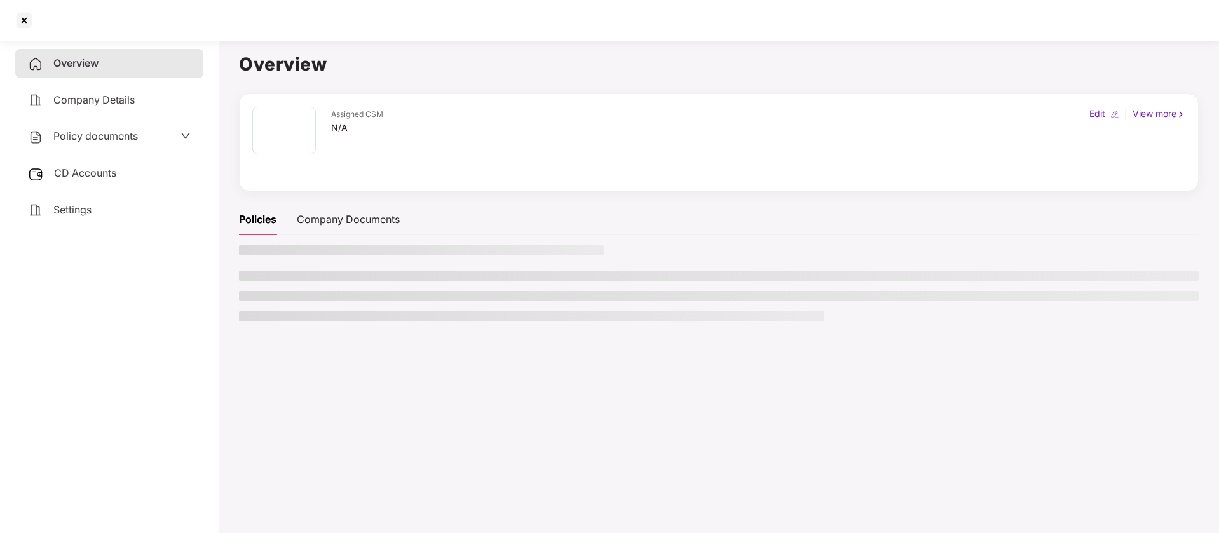
click at [459, 295] on li at bounding box center [718, 296] width 959 height 10
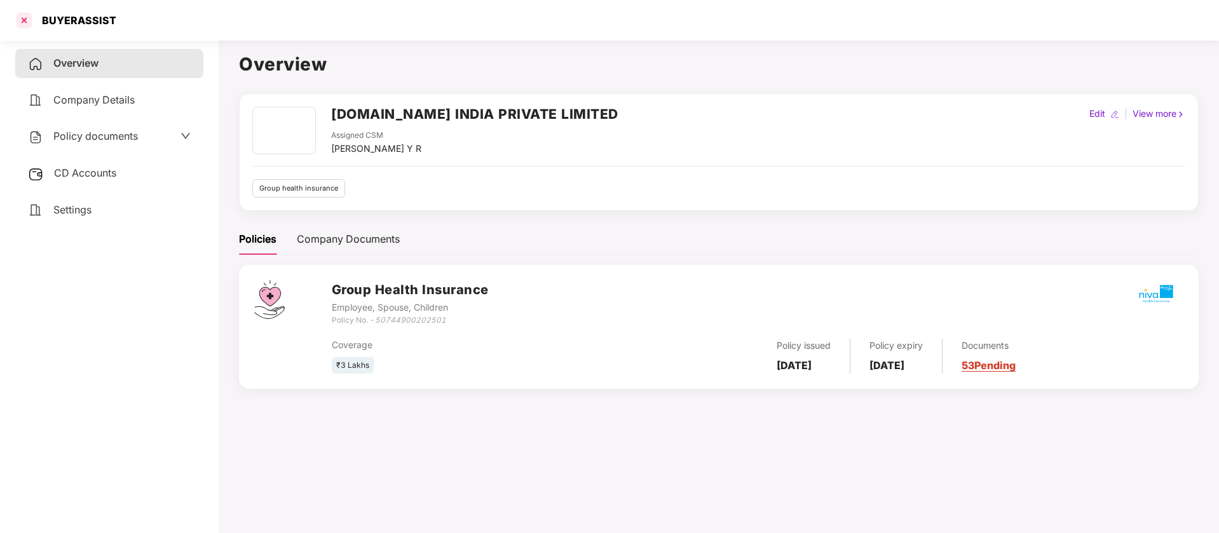
click at [26, 20] on div at bounding box center [24, 20] width 20 height 20
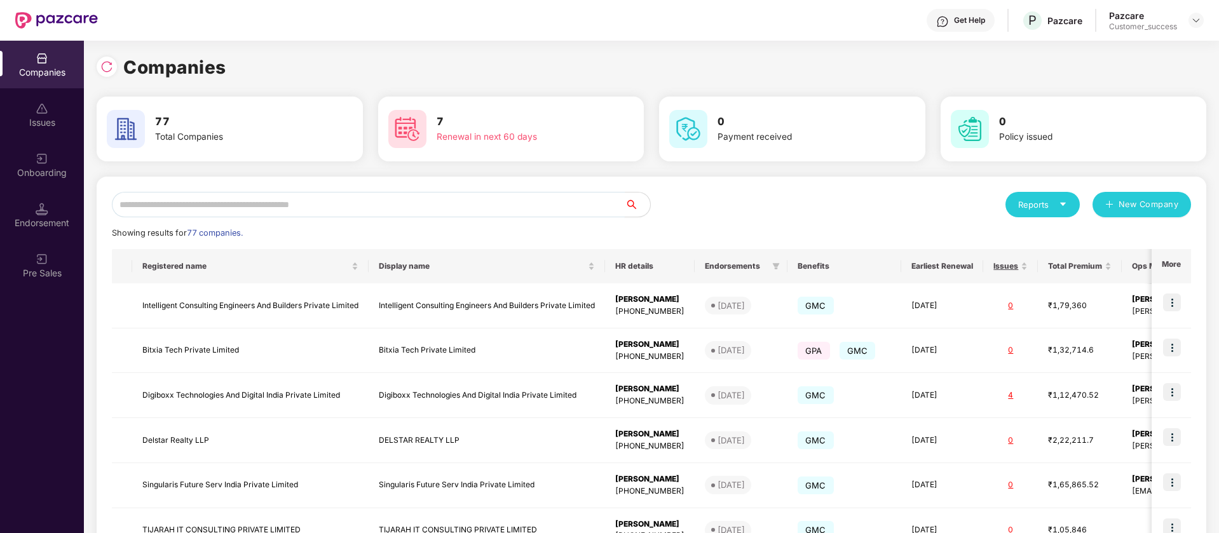
click at [559, 199] on input "text" at bounding box center [368, 204] width 513 height 25
paste input "**********"
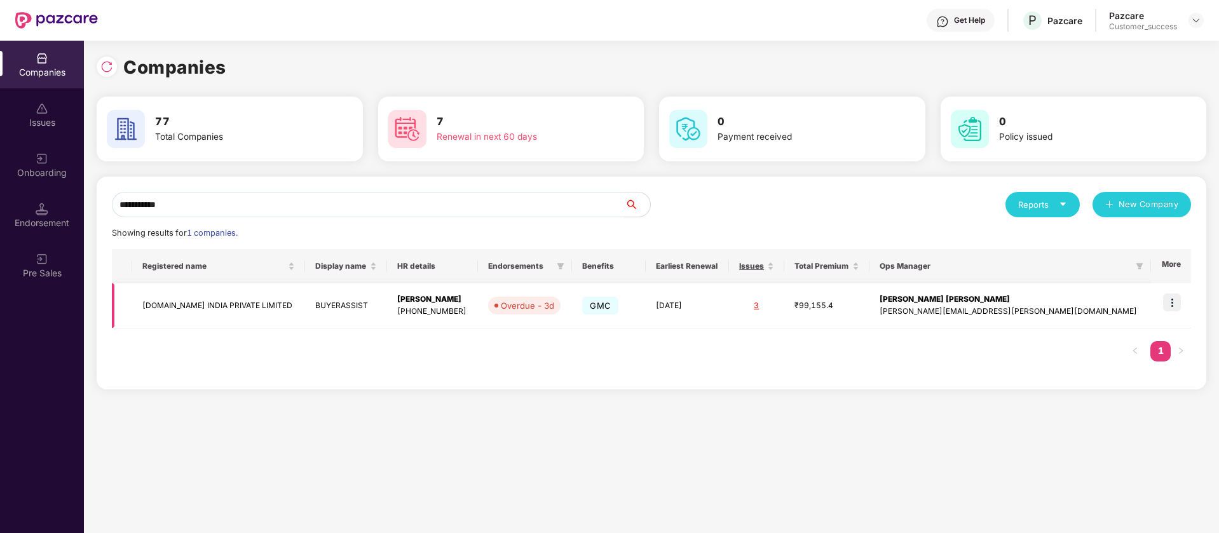
type input "**********"
click at [1175, 301] on img at bounding box center [1172, 303] width 18 height 18
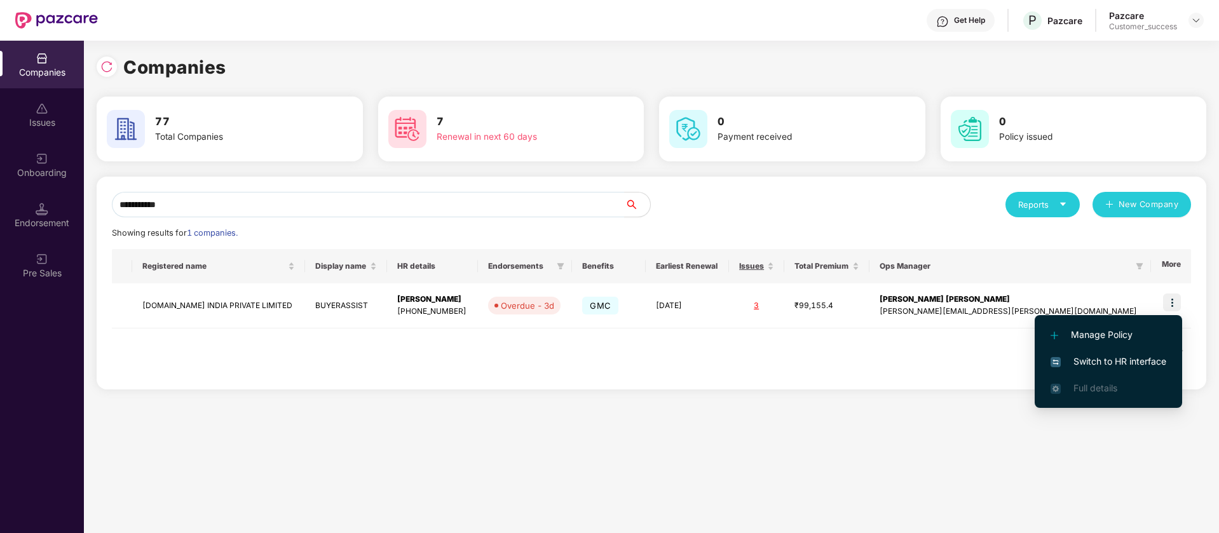
drag, startPoint x: 1141, startPoint y: 364, endPoint x: 1169, endPoint y: 362, distance: 28.7
click at [1169, 362] on li "Switch to HR interface" at bounding box center [1107, 361] width 147 height 27
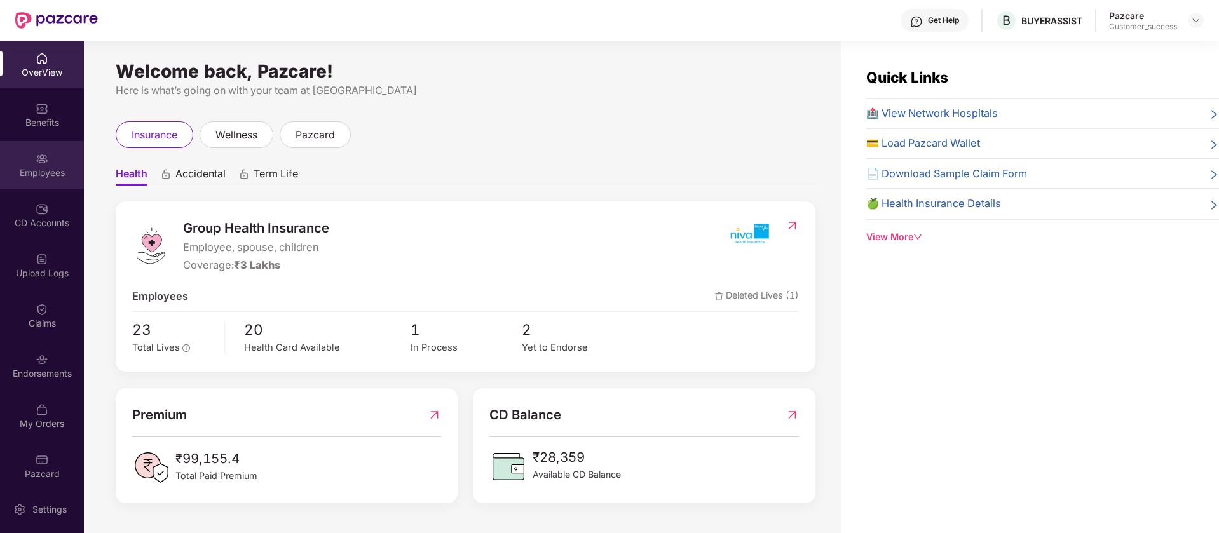
click at [59, 174] on div "Employees" at bounding box center [42, 172] width 84 height 13
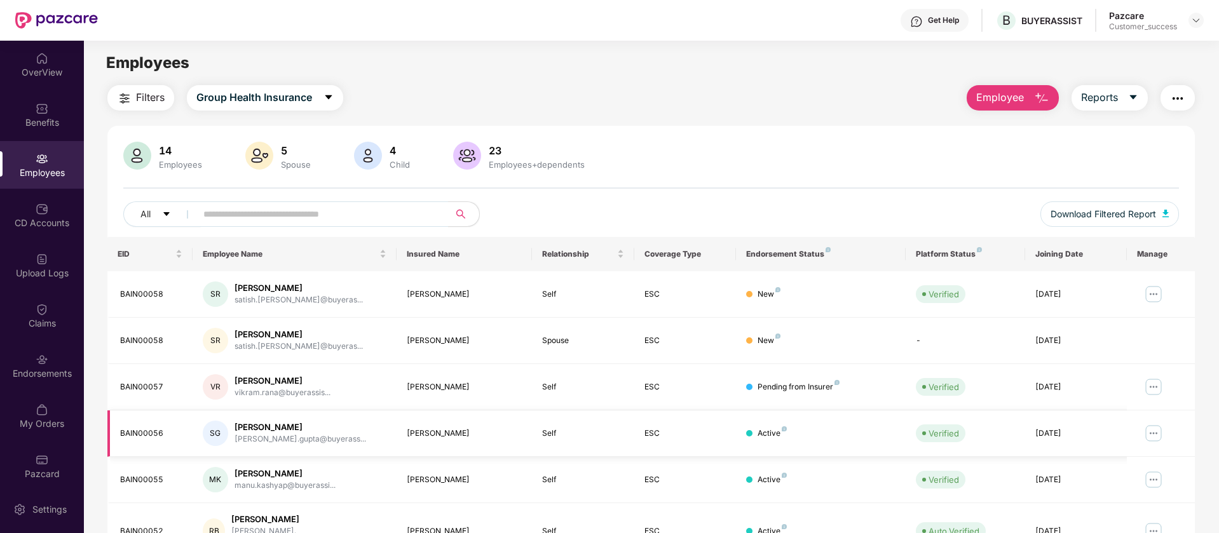
scroll to position [248, 0]
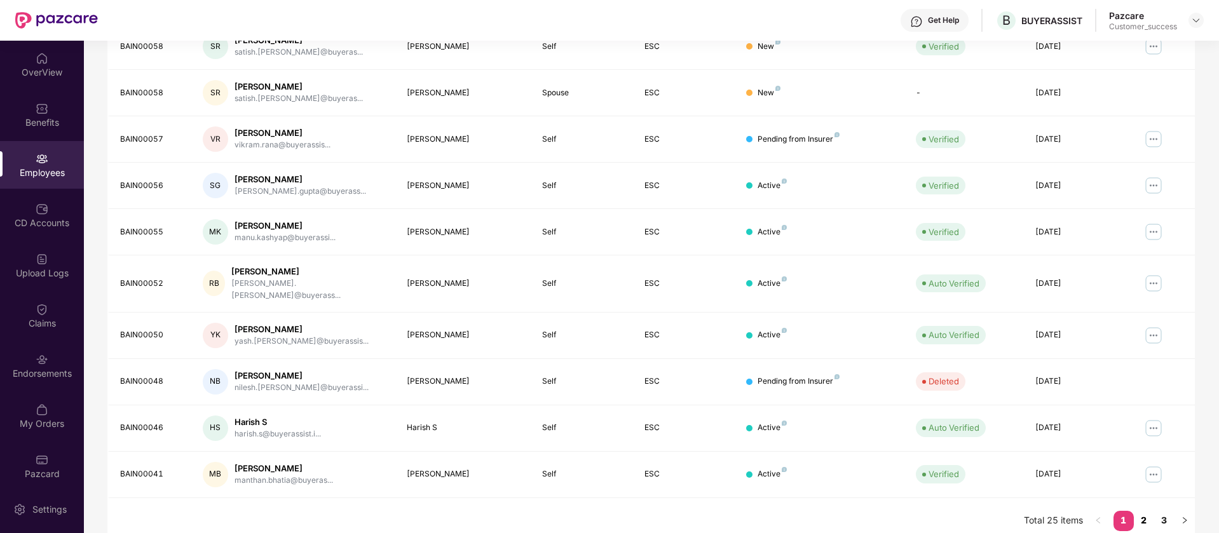
click at [1141, 511] on link "2" at bounding box center [1144, 520] width 20 height 19
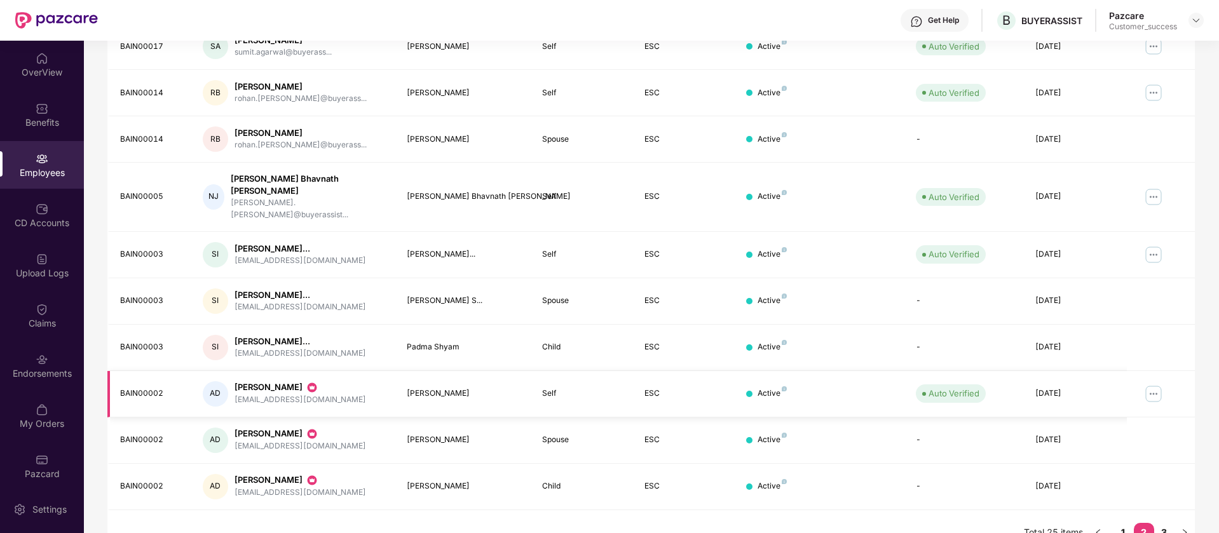
click at [275, 394] on div "[EMAIL_ADDRESS][DOMAIN_NAME]" at bounding box center [300, 400] width 132 height 12
copy div "[EMAIL_ADDRESS][DOMAIN_NAME]"
click at [1196, 17] on img at bounding box center [1196, 20] width 10 height 10
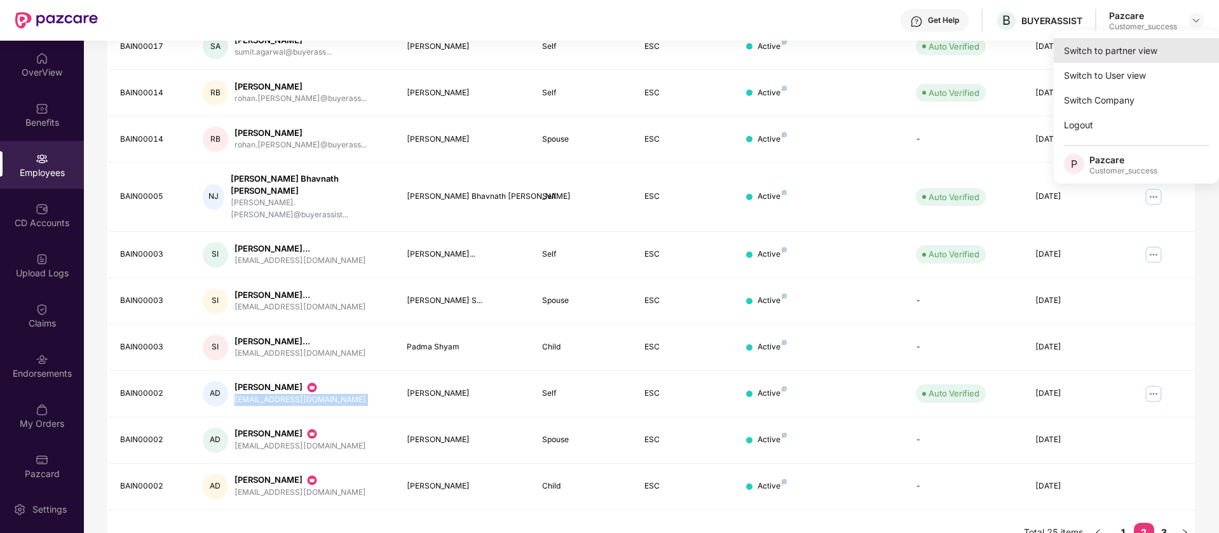
click at [1137, 48] on div "Switch to partner view" at bounding box center [1136, 50] width 165 height 25
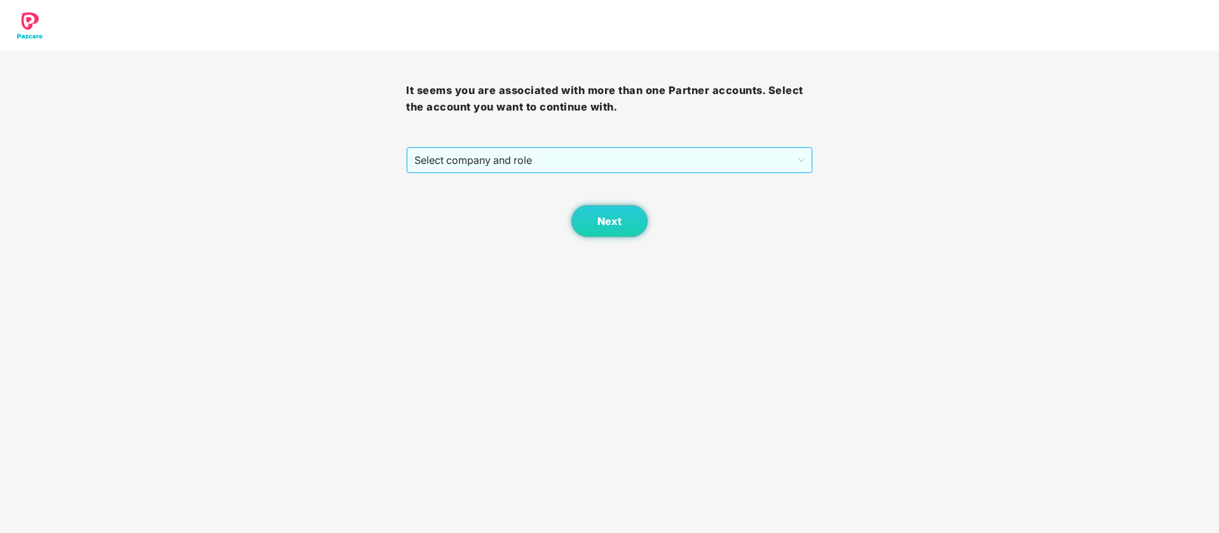
click at [651, 166] on span "Select company and role" at bounding box center [609, 160] width 390 height 24
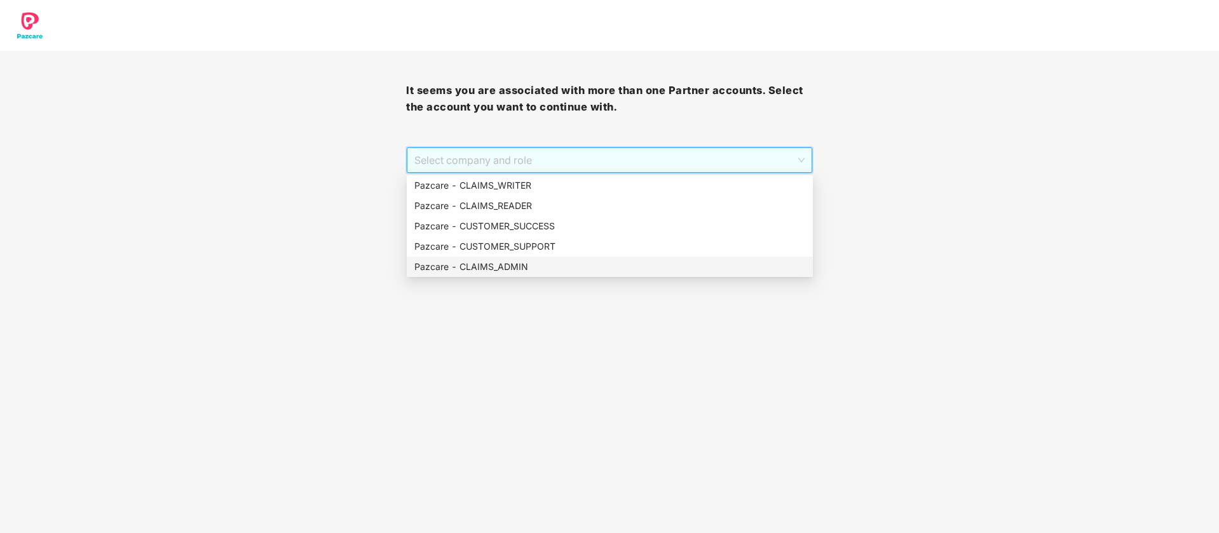
click at [518, 266] on div "Pazcare - CLAIMS_ADMIN" at bounding box center [609, 267] width 391 height 14
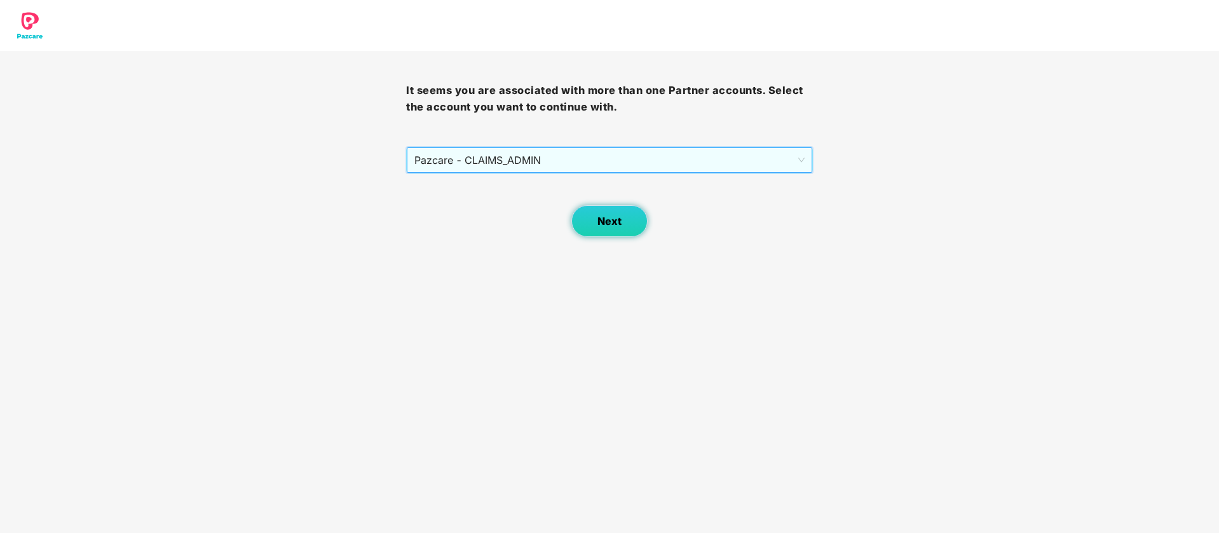
click at [612, 220] on span "Next" at bounding box center [609, 221] width 24 height 12
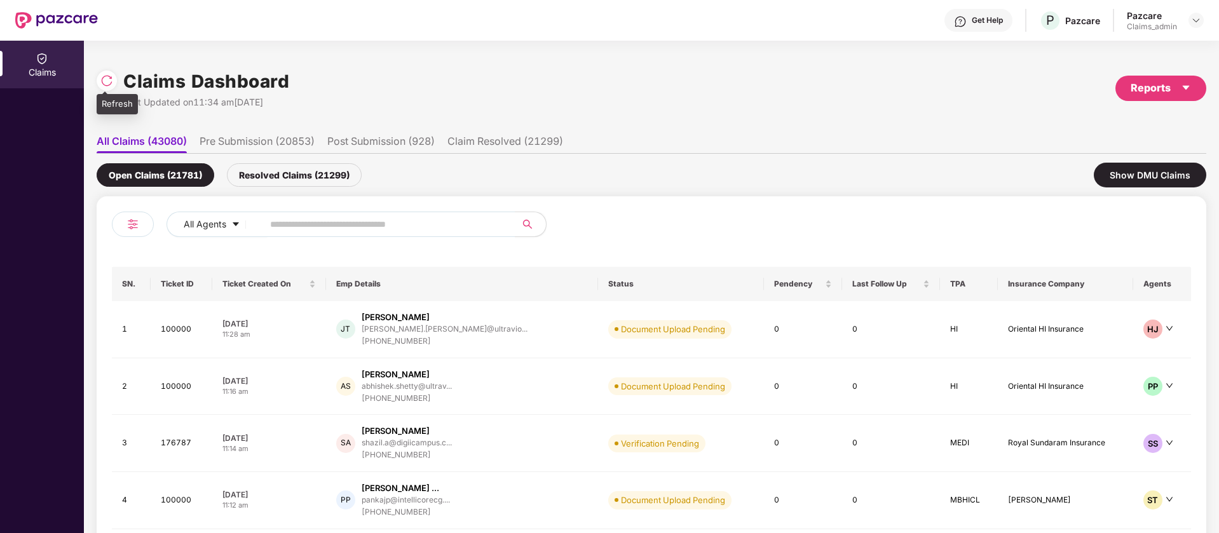
click at [102, 82] on img at bounding box center [106, 80] width 13 height 13
click at [284, 224] on input "text" at bounding box center [384, 224] width 228 height 19
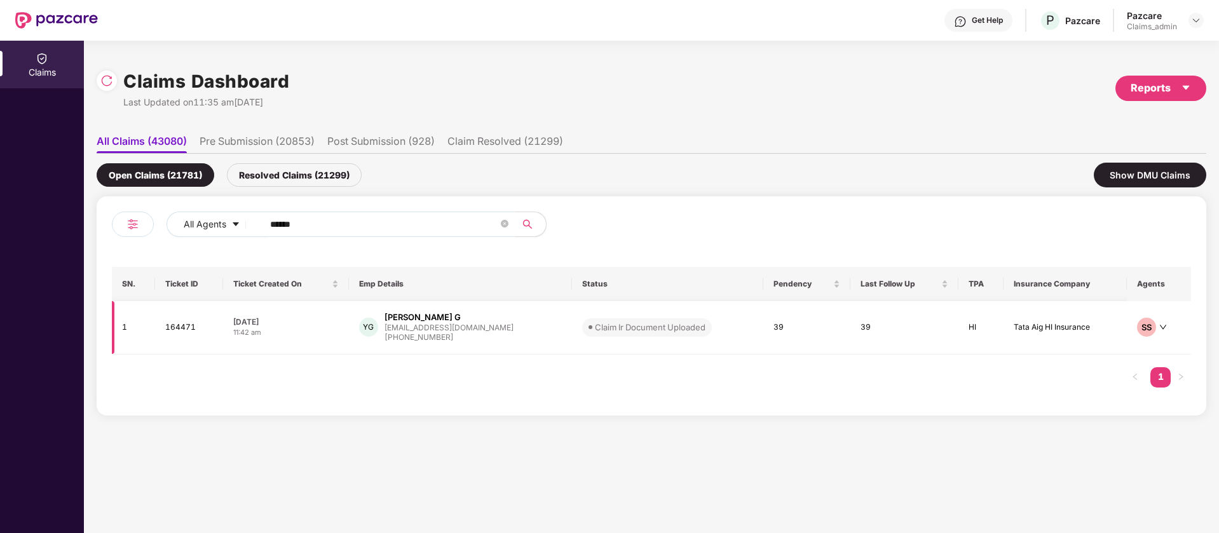
type input "******"
click at [595, 327] on div "Claim Ir Document Uploaded" at bounding box center [650, 327] width 111 height 13
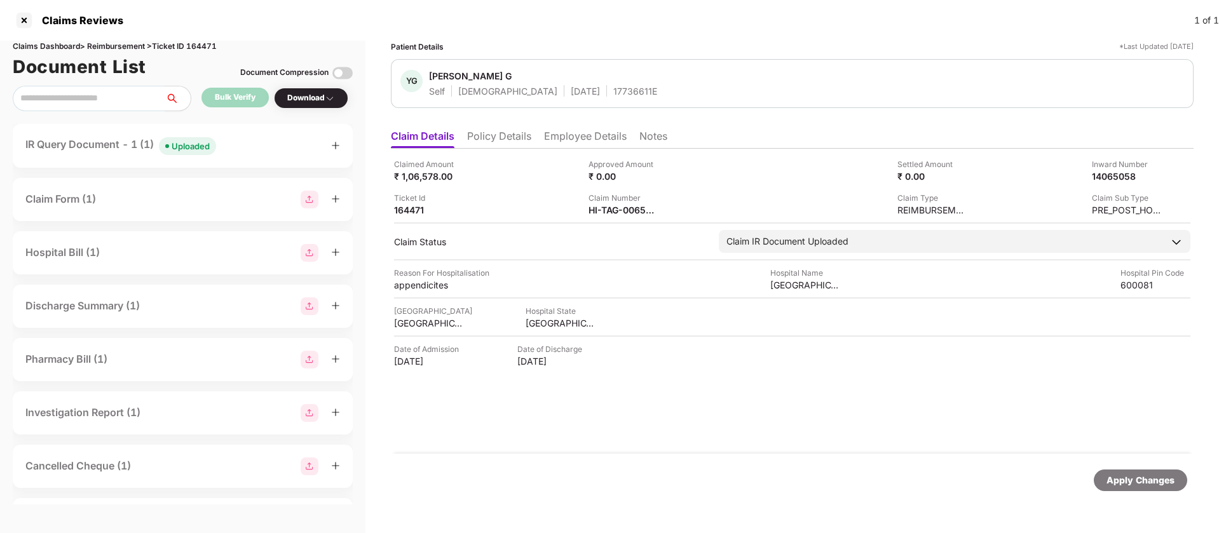
click at [191, 151] on div "Uploaded" at bounding box center [191, 146] width 38 height 13
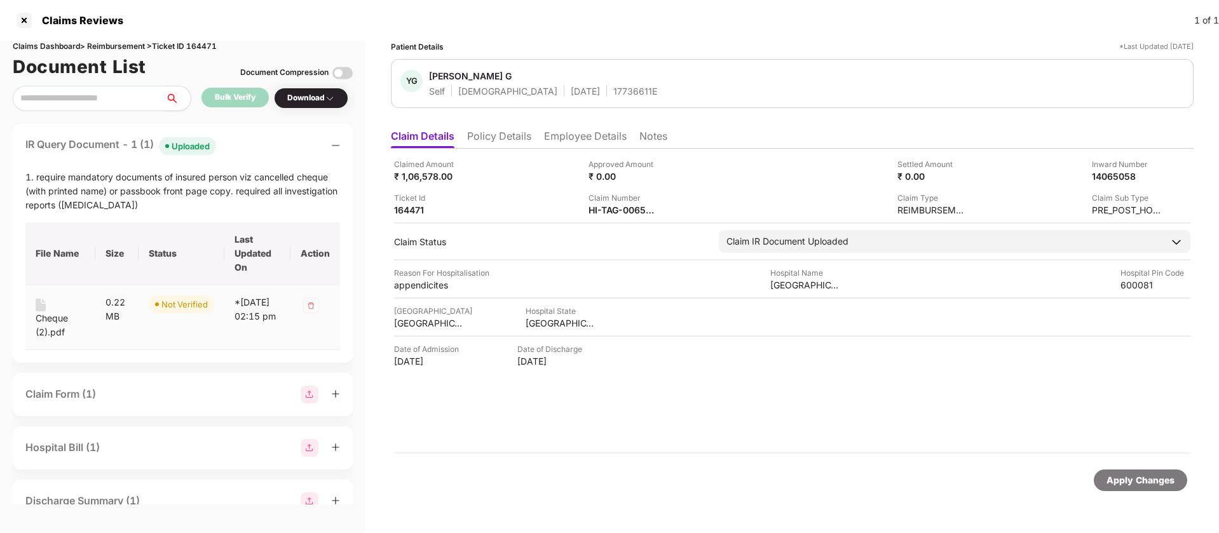
click at [40, 307] on img at bounding box center [41, 305] width 10 height 13
click at [48, 326] on div "Cheque (2).pdf" at bounding box center [61, 325] width 50 height 28
click at [328, 150] on div "IR Query Document - 1 (1) Uploaded" at bounding box center [182, 146] width 315 height 18
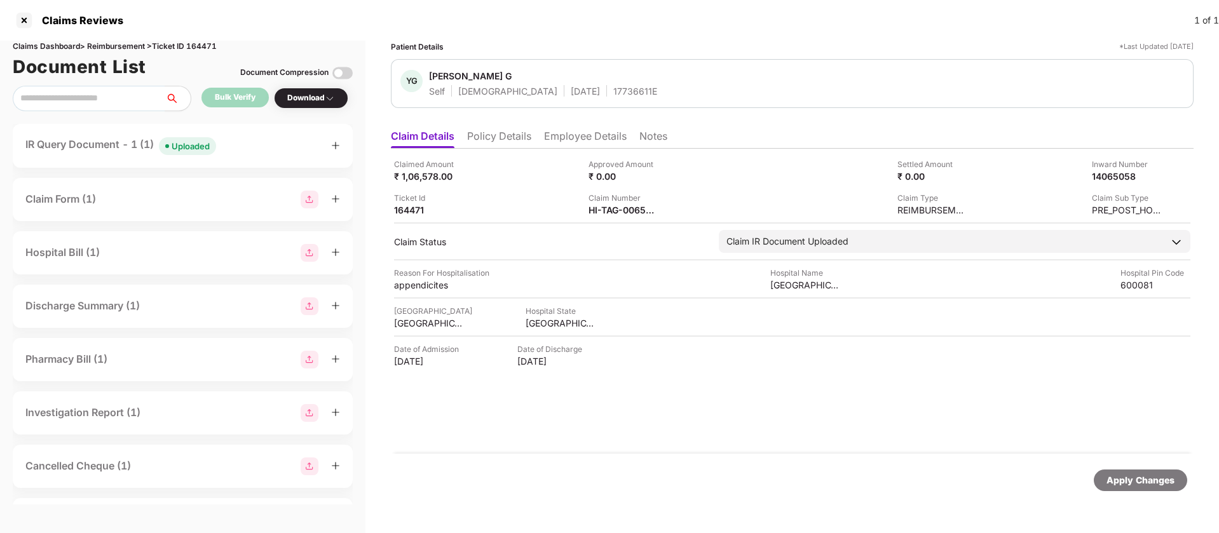
click at [202, 53] on div "Document List Document Compression" at bounding box center [183, 67] width 340 height 28
click at [202, 43] on div "Claims Dashboard > Reimbursement > Ticket ID 164471" at bounding box center [183, 47] width 340 height 12
copy div "164471"
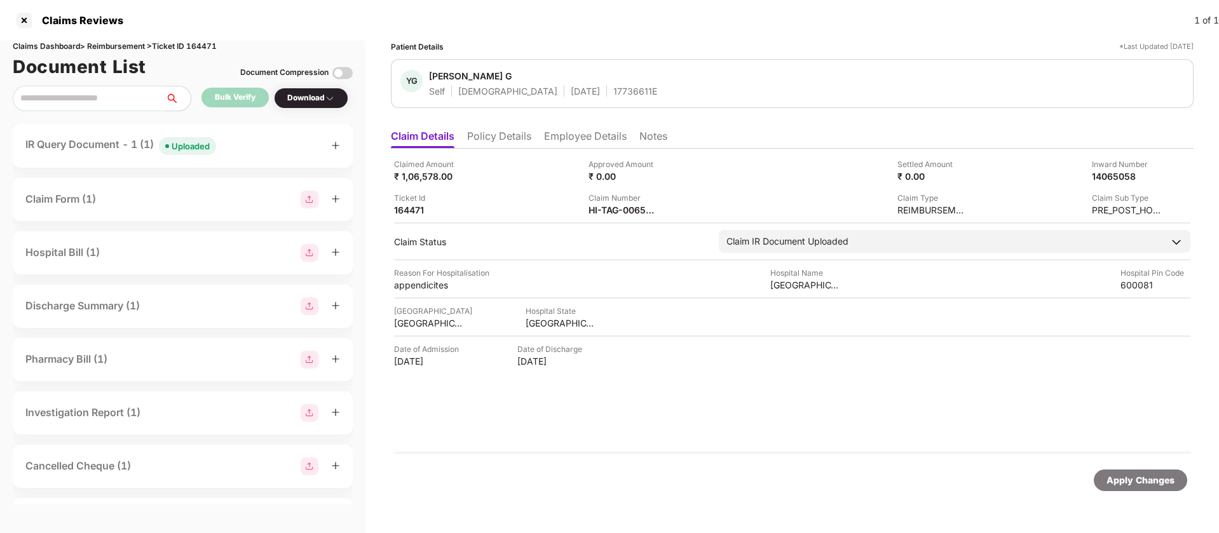
click at [247, 3] on div "Claims Reviews 1 of 1" at bounding box center [609, 20] width 1219 height 41
click at [675, 185] on div "HI-TAG-006570960(0)" at bounding box center [673, 191] width 98 height 20
copy div "HI-TAG-006570960(0)"
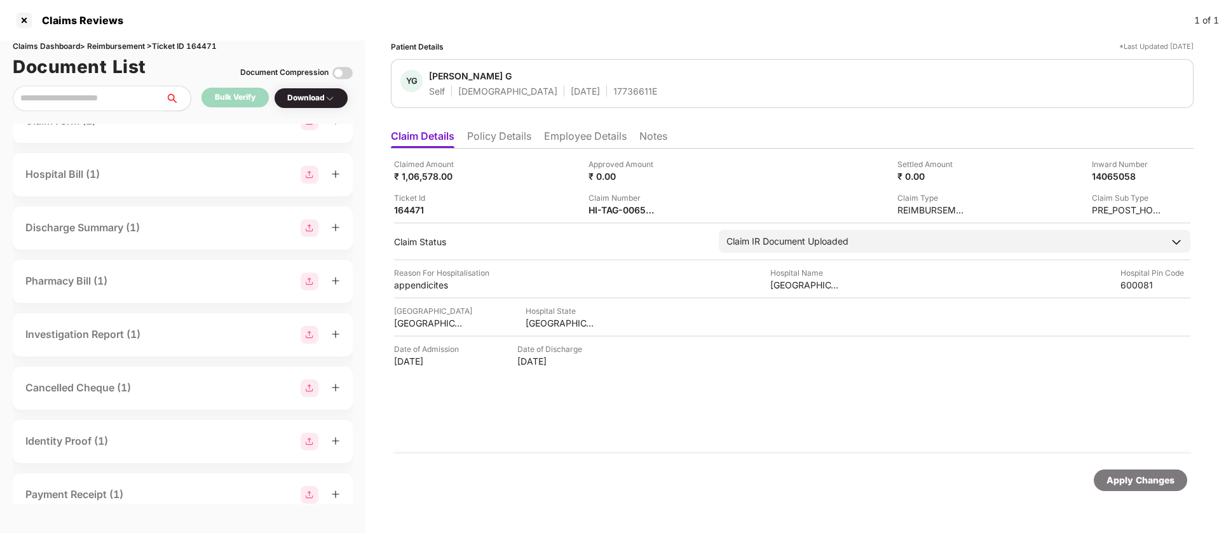
scroll to position [80, 0]
click at [82, 329] on div "Investigation Report (1)" at bounding box center [82, 333] width 115 height 16
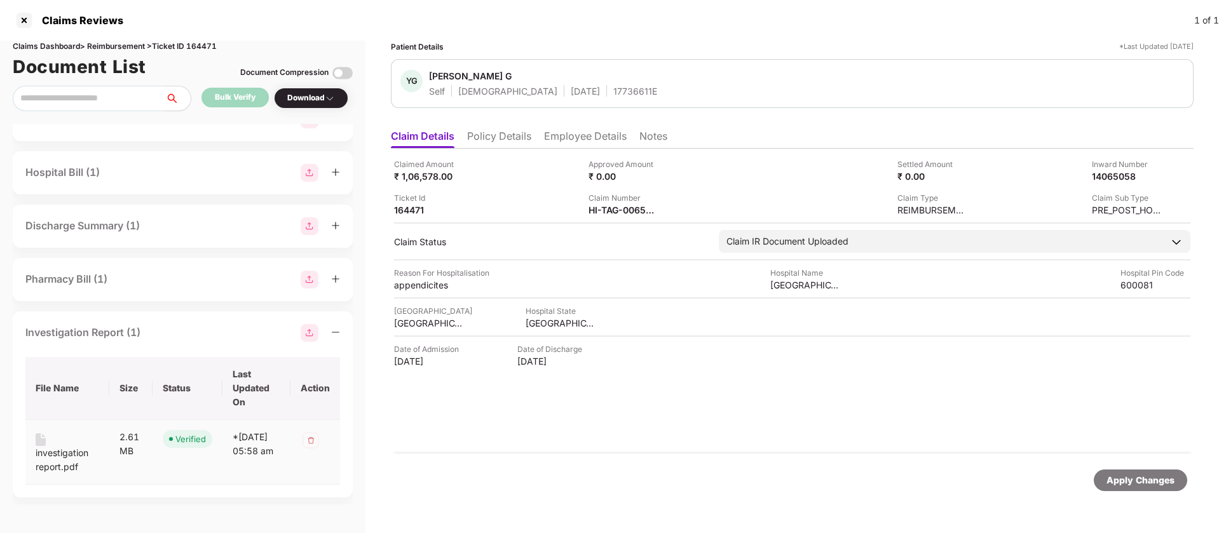
click at [58, 461] on div "investigation report.pdf" at bounding box center [68, 460] width 64 height 28
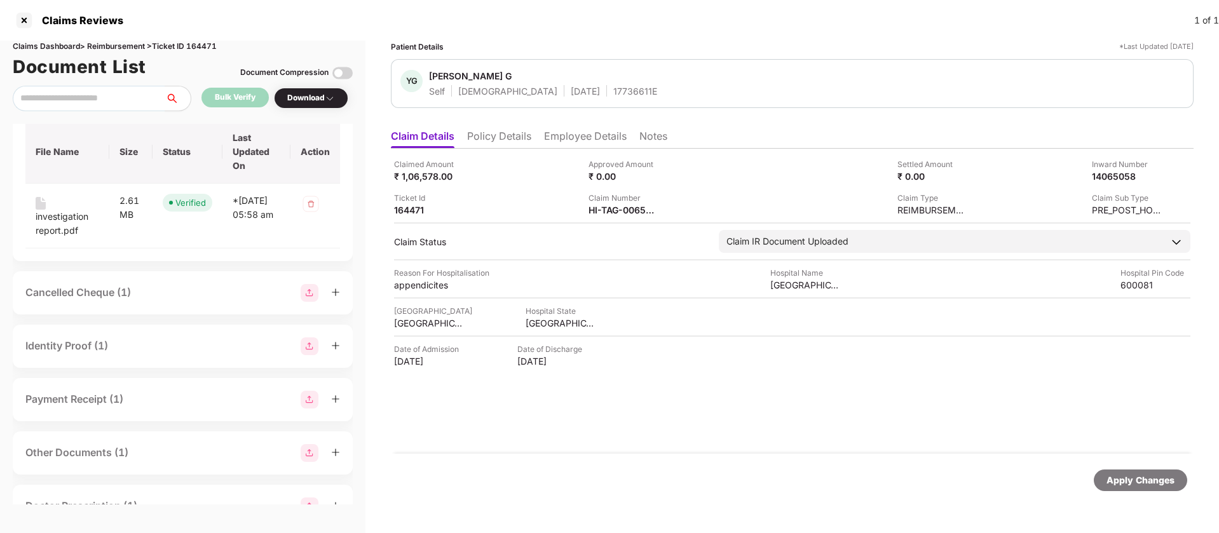
scroll to position [322, 0]
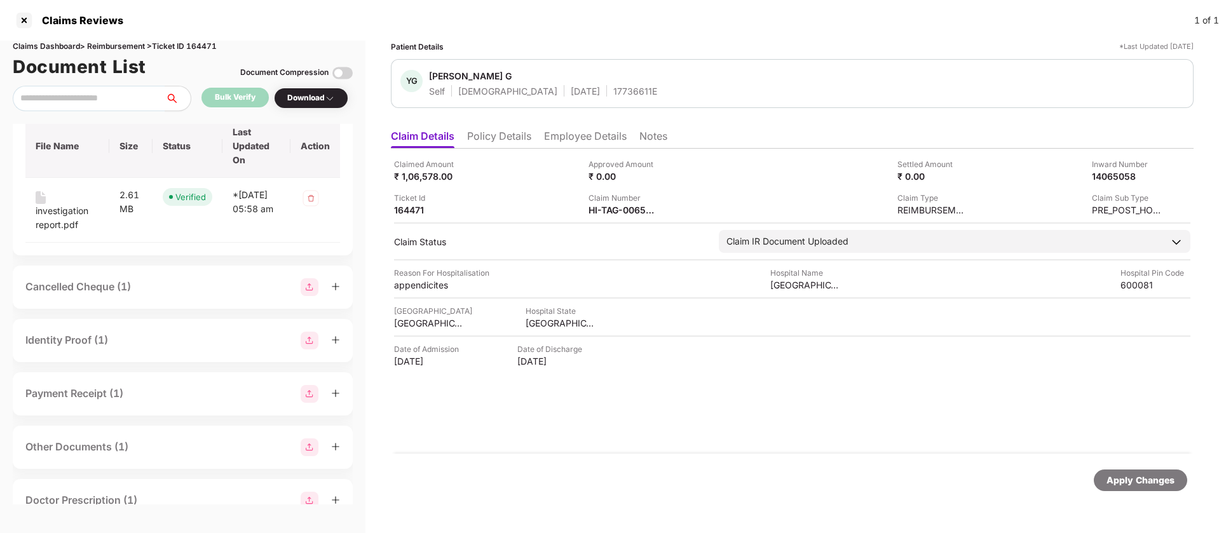
click at [95, 439] on div "Other Documents (1)" at bounding box center [76, 447] width 103 height 16
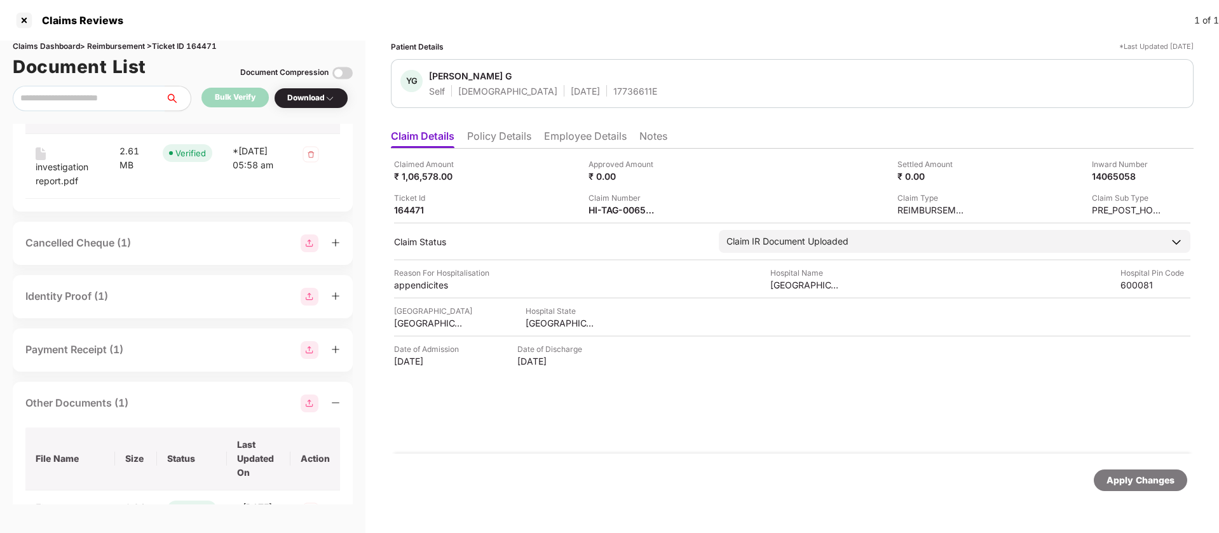
scroll to position [363, 0]
click at [337, 74] on img at bounding box center [342, 73] width 20 height 20
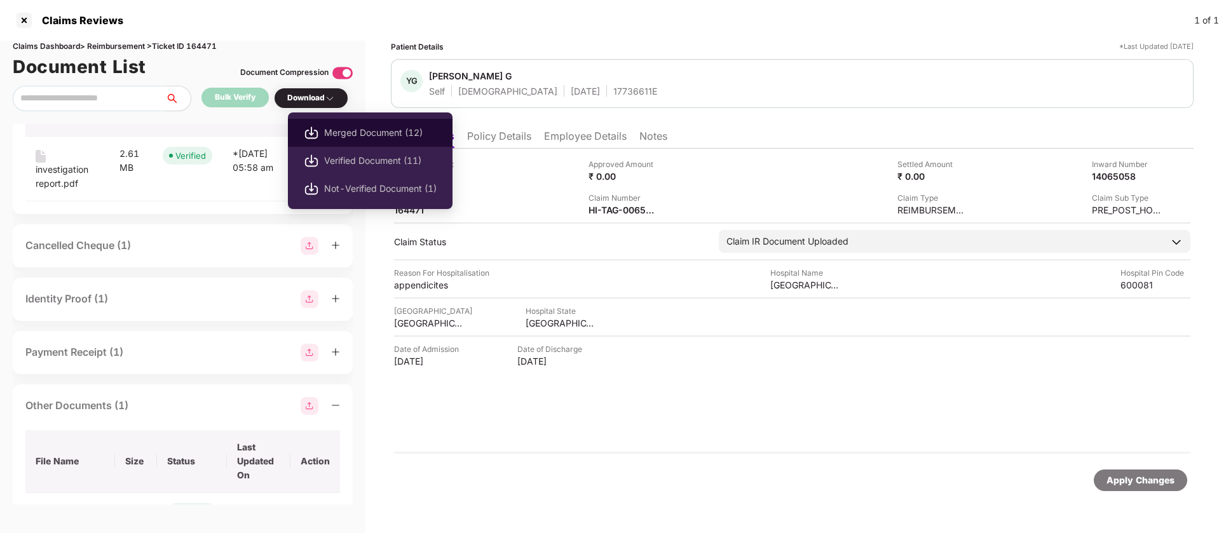
click at [350, 132] on span "Merged Document (12)" at bounding box center [380, 133] width 112 height 14
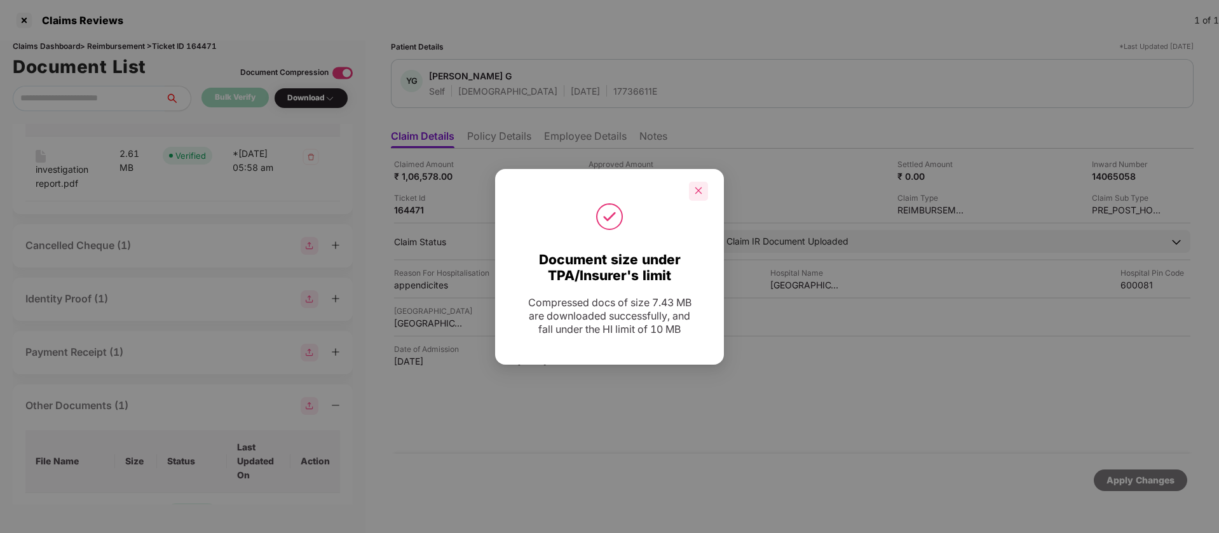
click at [698, 189] on icon "close" at bounding box center [698, 190] width 9 height 9
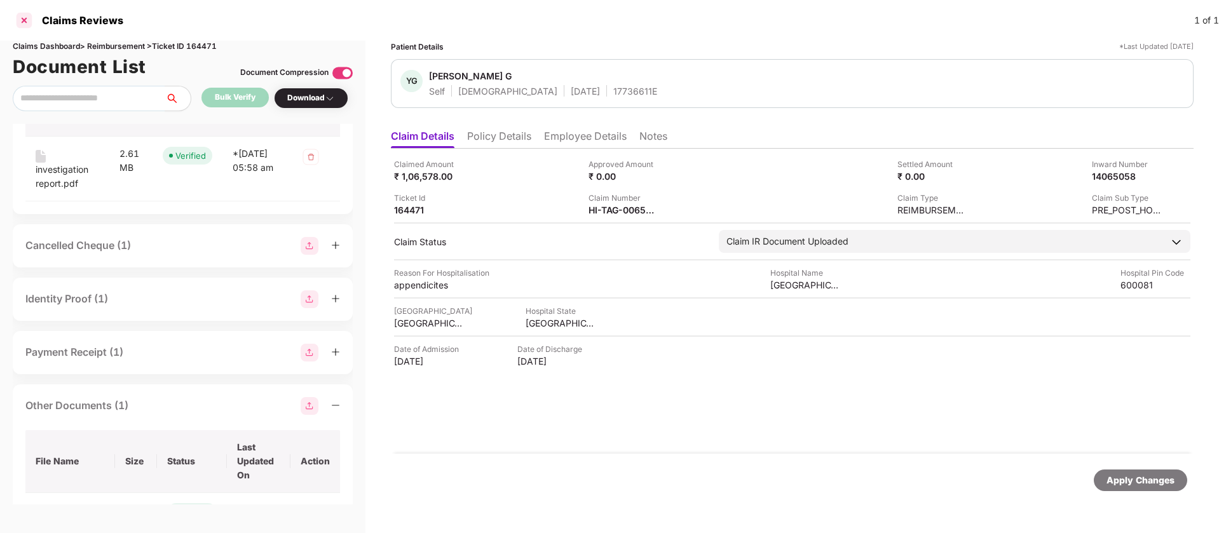
click at [22, 28] on div at bounding box center [24, 20] width 20 height 20
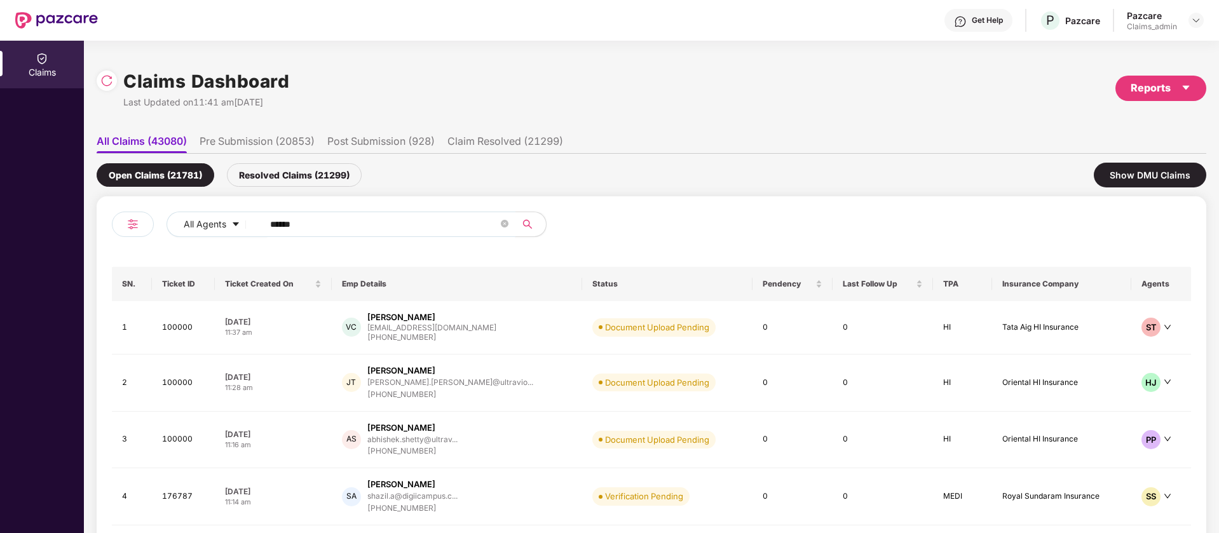
click at [371, 219] on input "******" at bounding box center [384, 224] width 228 height 19
type input "******"
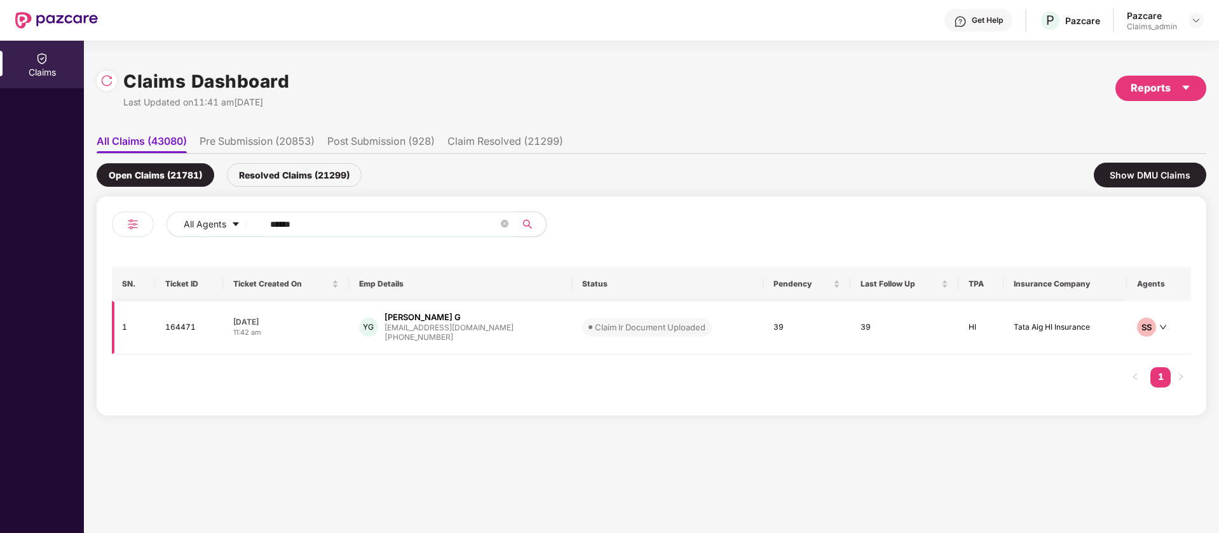
click at [595, 328] on div "Claim Ir Document Uploaded" at bounding box center [650, 327] width 111 height 13
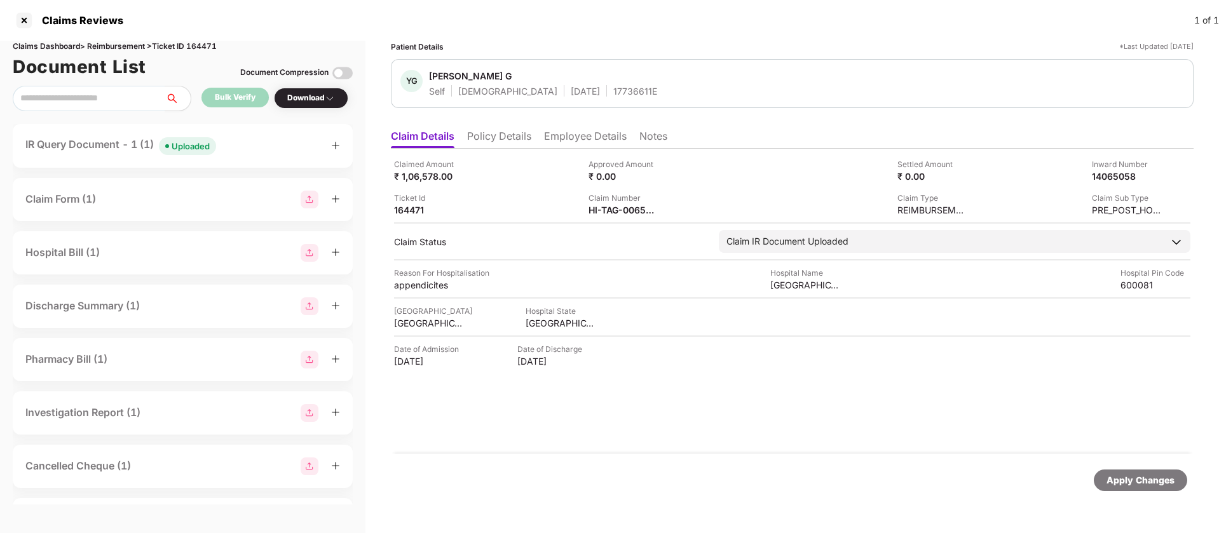
click at [189, 152] on div "Uploaded" at bounding box center [191, 146] width 38 height 13
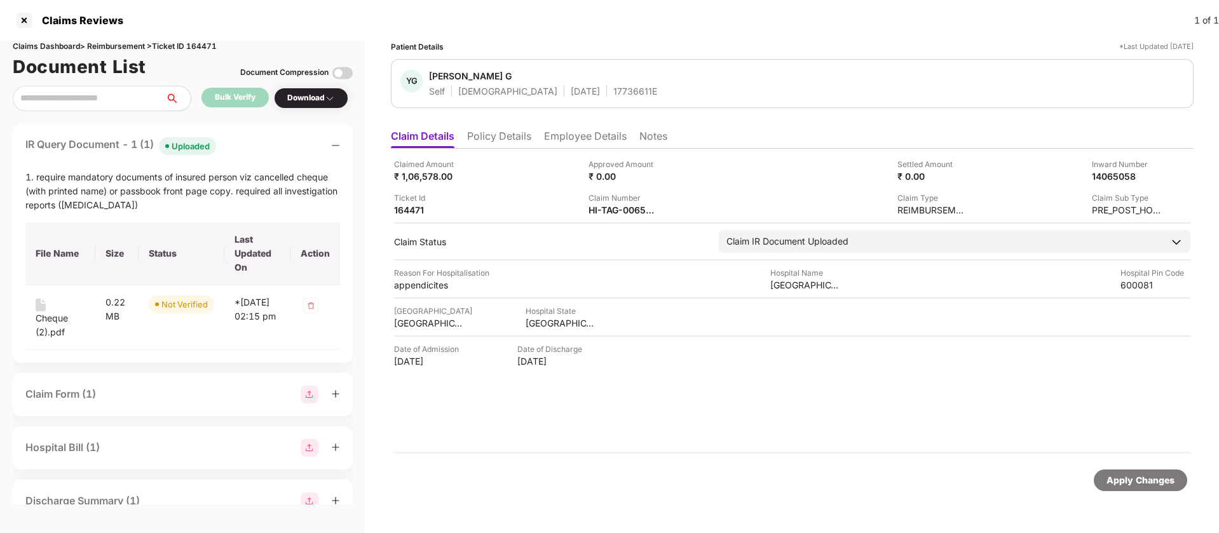
click at [208, 42] on div "Claims Dashboard > Reimbursement > Ticket ID 164471" at bounding box center [183, 47] width 340 height 12
copy div "164471"
click at [22, 24] on div at bounding box center [24, 20] width 20 height 20
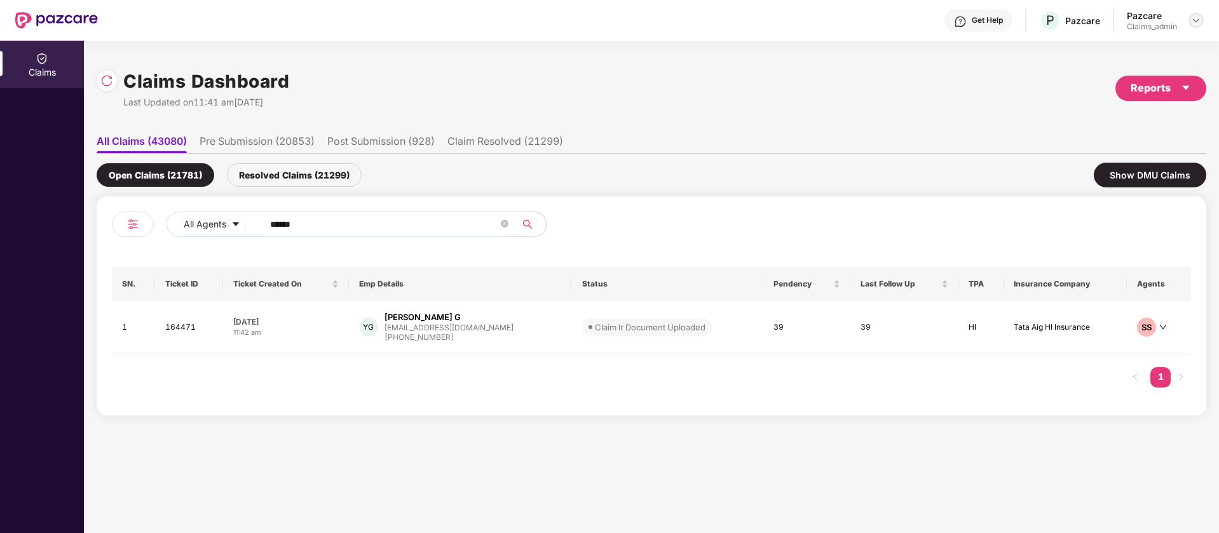
click at [1196, 20] on img at bounding box center [1196, 20] width 10 height 10
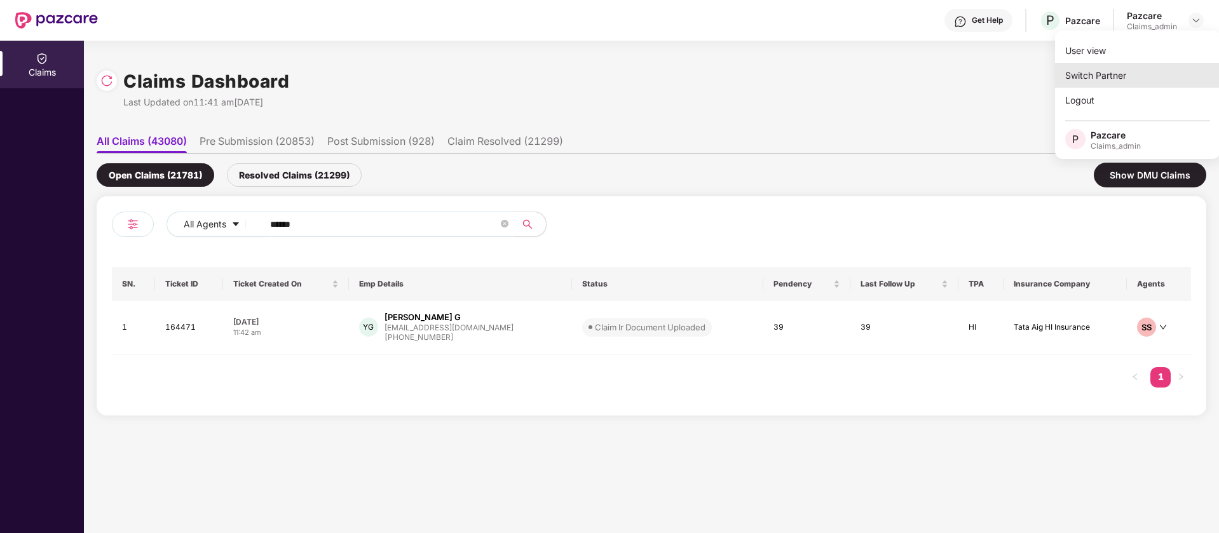
click at [1132, 71] on div "Switch Partner" at bounding box center [1137, 75] width 165 height 25
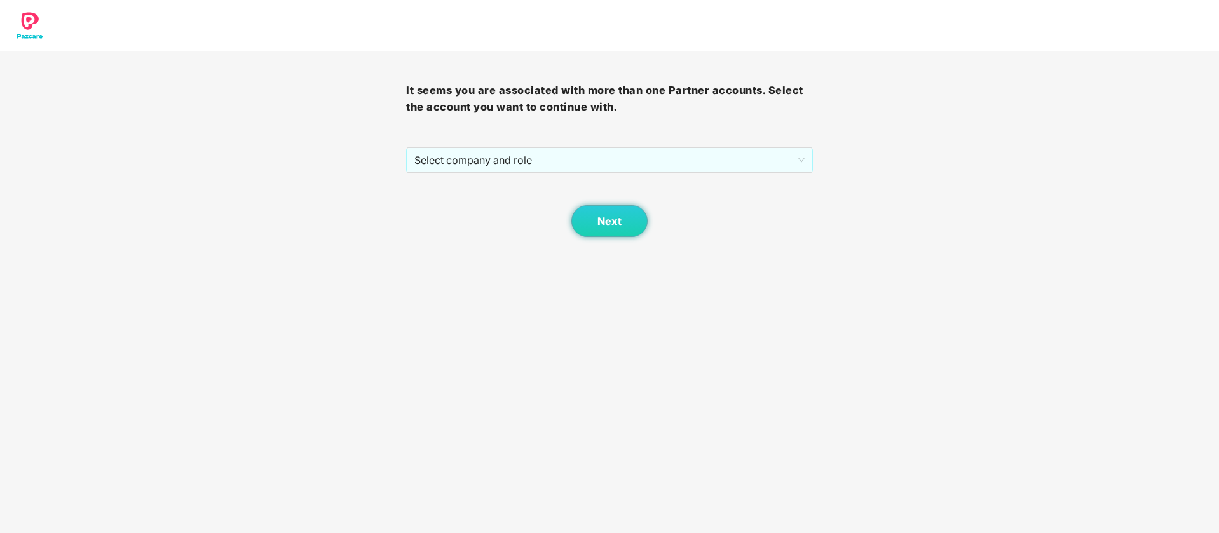
click at [552, 175] on div "Next" at bounding box center [609, 205] width 406 height 64
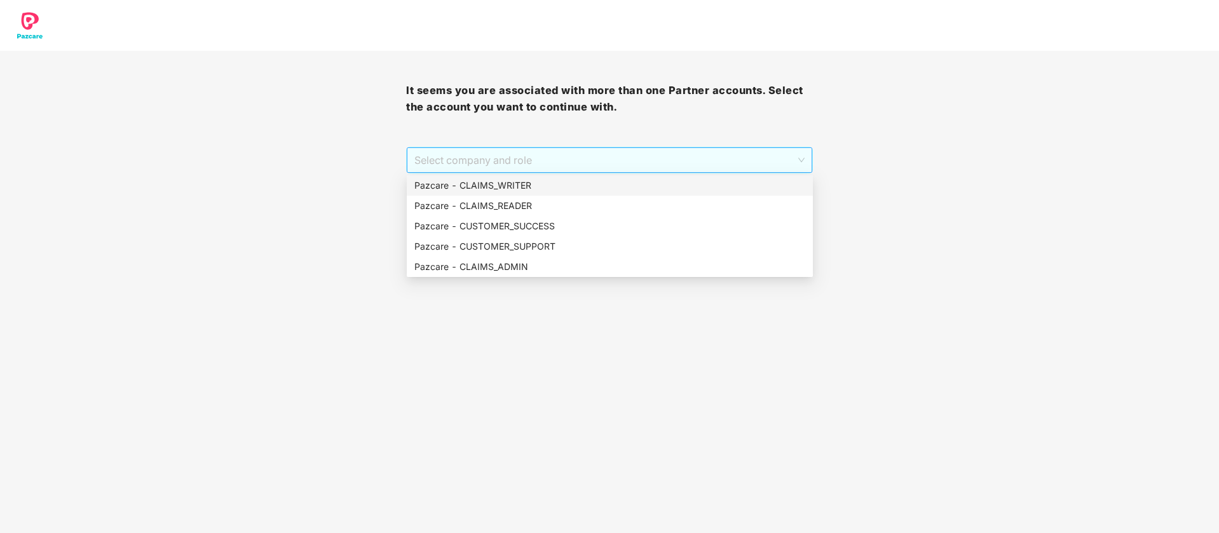
click at [553, 154] on span "Select company and role" at bounding box center [609, 160] width 390 height 24
click at [548, 219] on div "Pazcare - CUSTOMER_SUCCESS" at bounding box center [609, 226] width 391 height 14
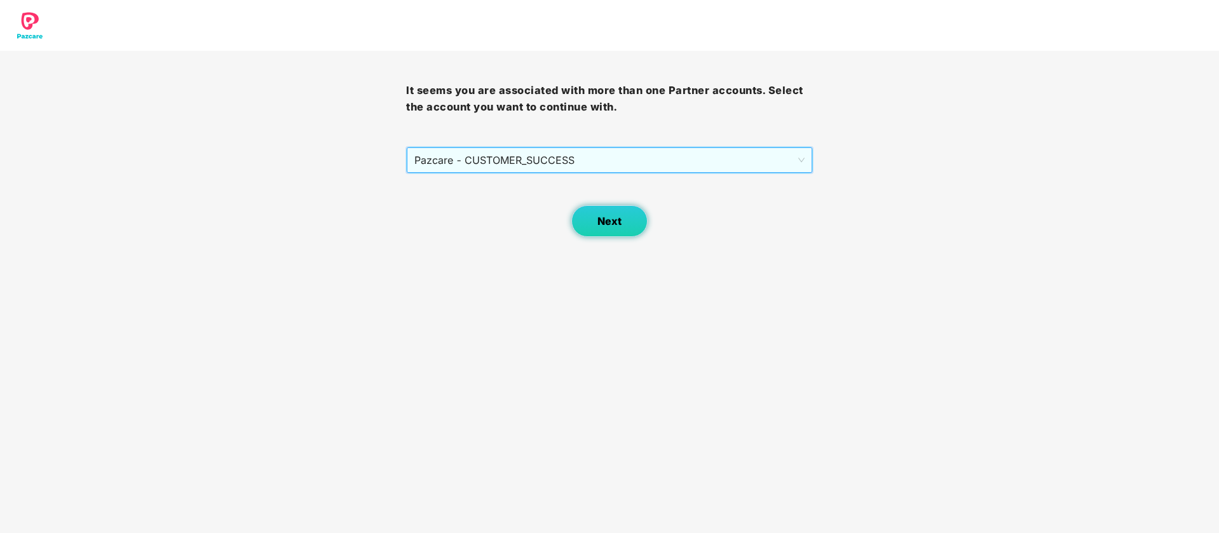
click at [628, 222] on button "Next" at bounding box center [609, 221] width 76 height 32
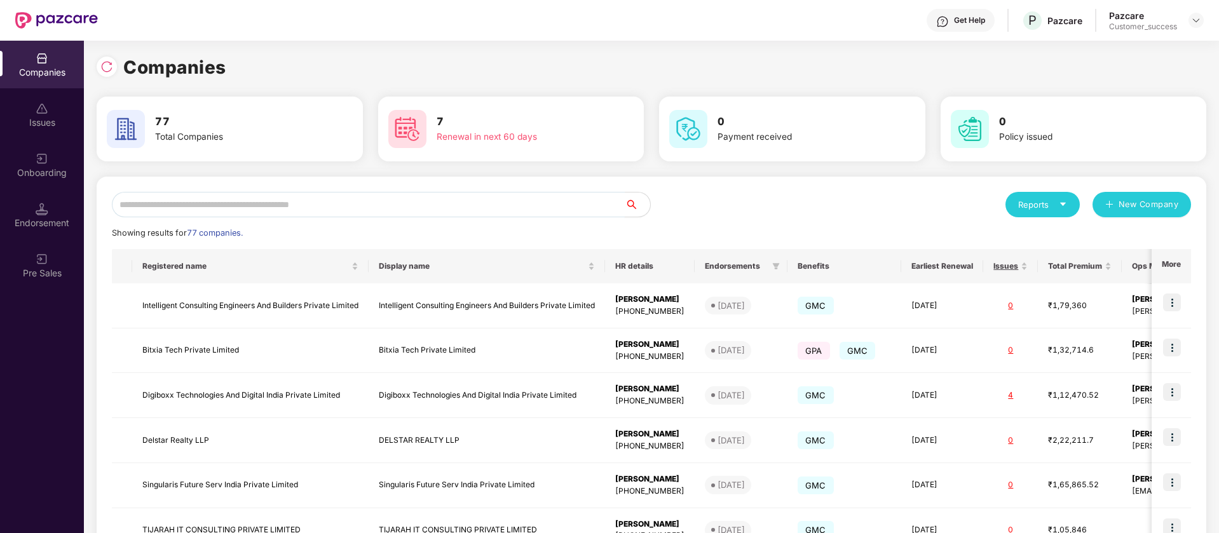
click at [236, 207] on input "text" at bounding box center [368, 204] width 513 height 25
paste input "*******"
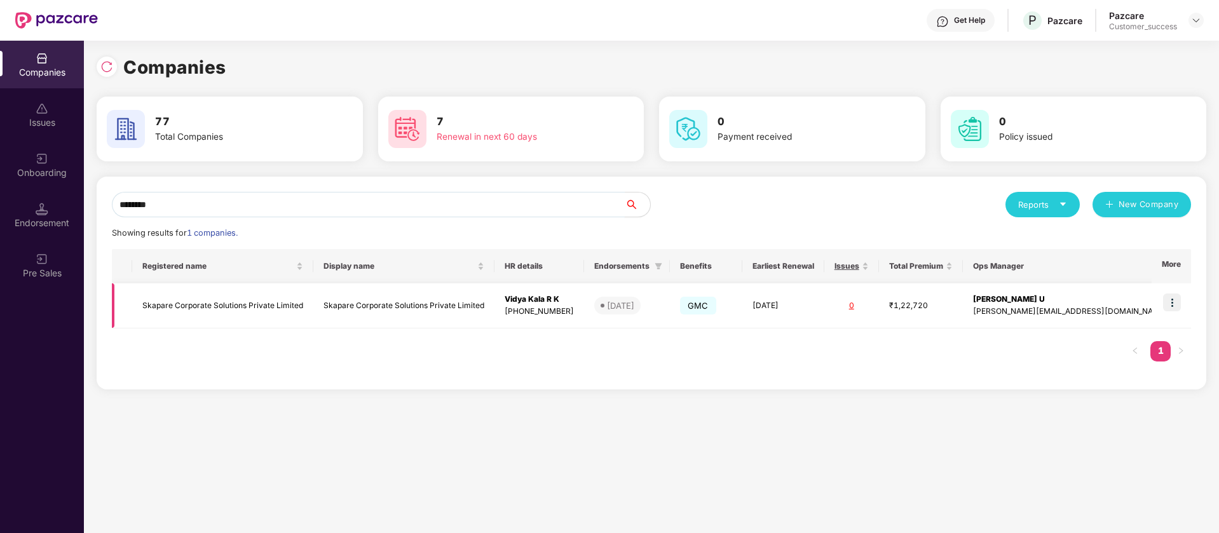
type input "*******"
click at [1176, 301] on img at bounding box center [1172, 303] width 18 height 18
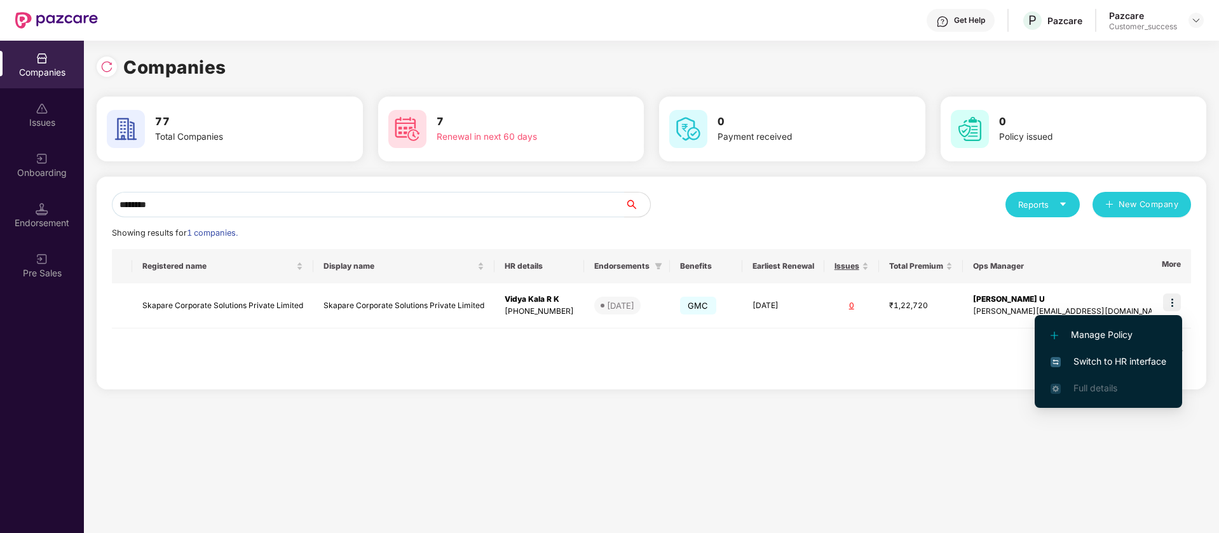
click at [1141, 361] on span "Switch to HR interface" at bounding box center [1108, 362] width 116 height 14
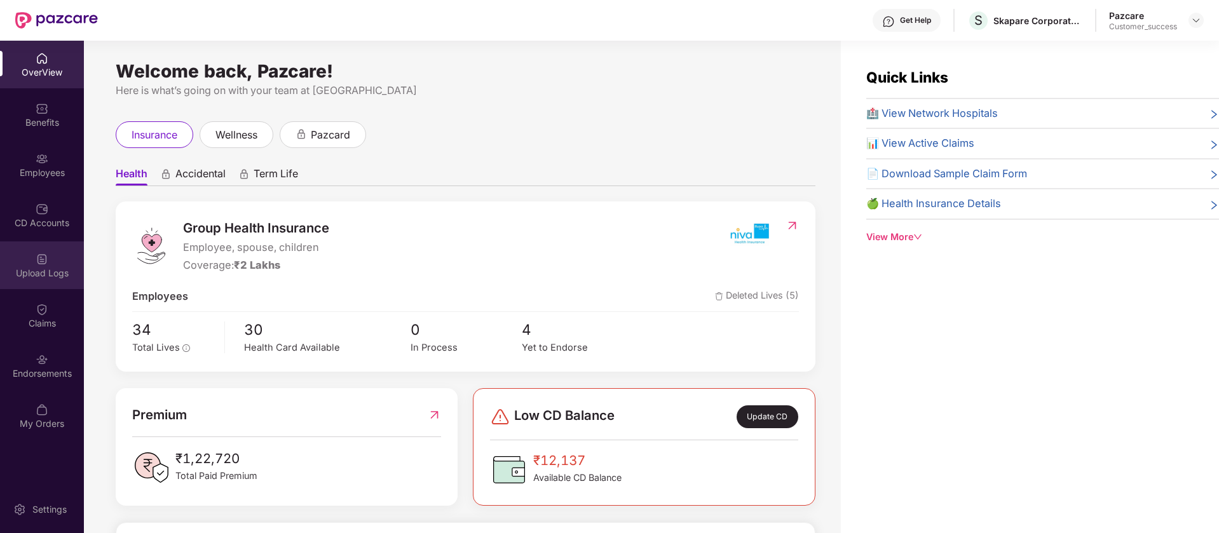
click at [29, 274] on div "Upload Logs" at bounding box center [42, 273] width 84 height 13
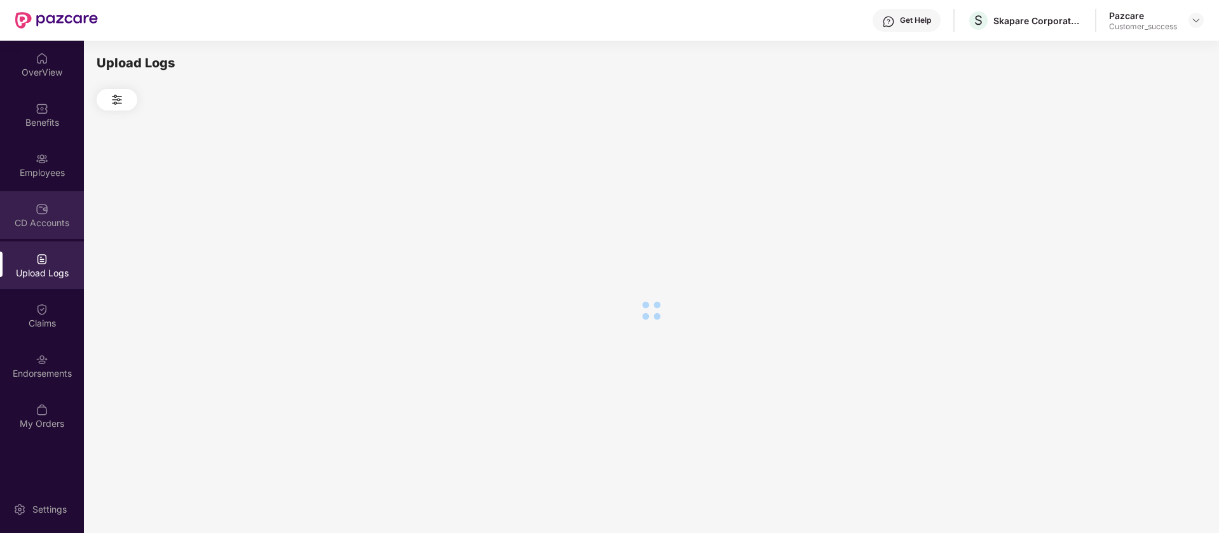
click at [39, 224] on div "CD Accounts" at bounding box center [42, 223] width 84 height 13
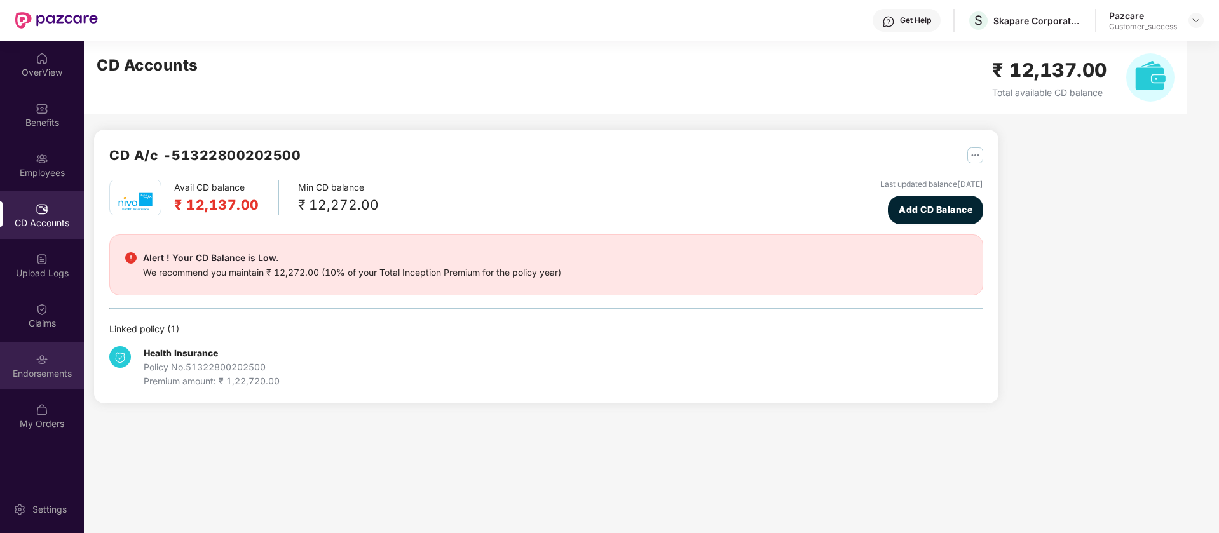
click at [41, 363] on img at bounding box center [42, 359] width 13 height 13
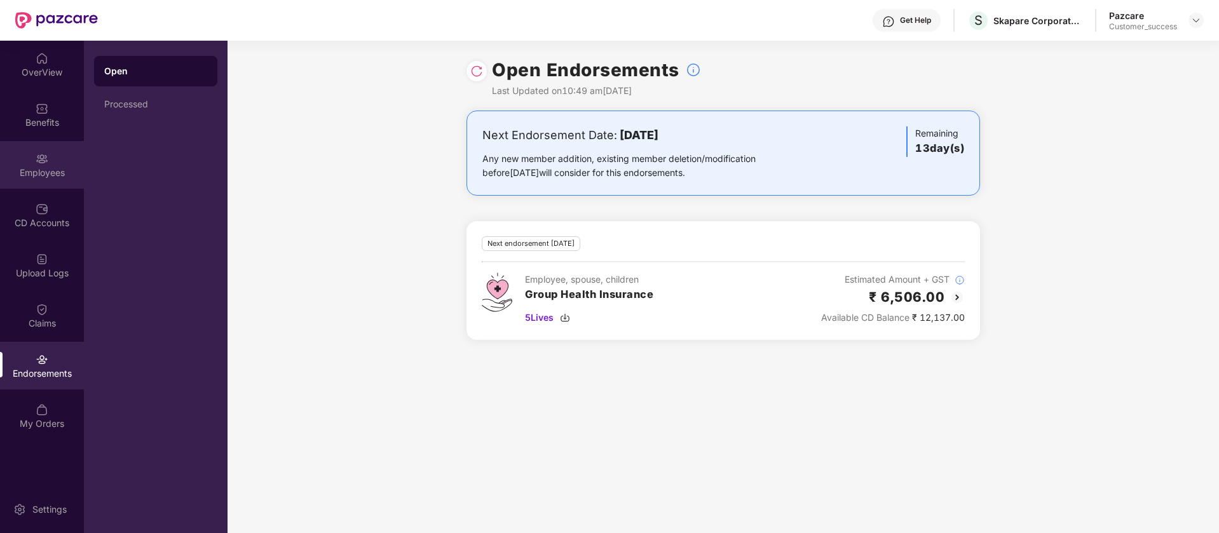
click at [49, 170] on div "Employees" at bounding box center [42, 172] width 84 height 13
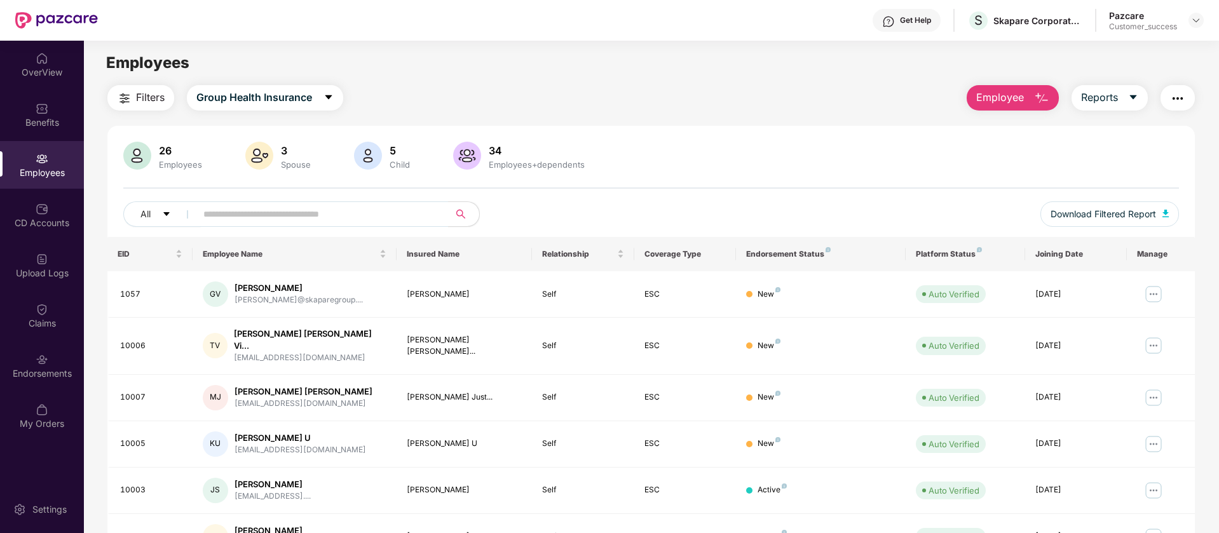
click at [153, 92] on span "Filters" at bounding box center [150, 98] width 29 height 16
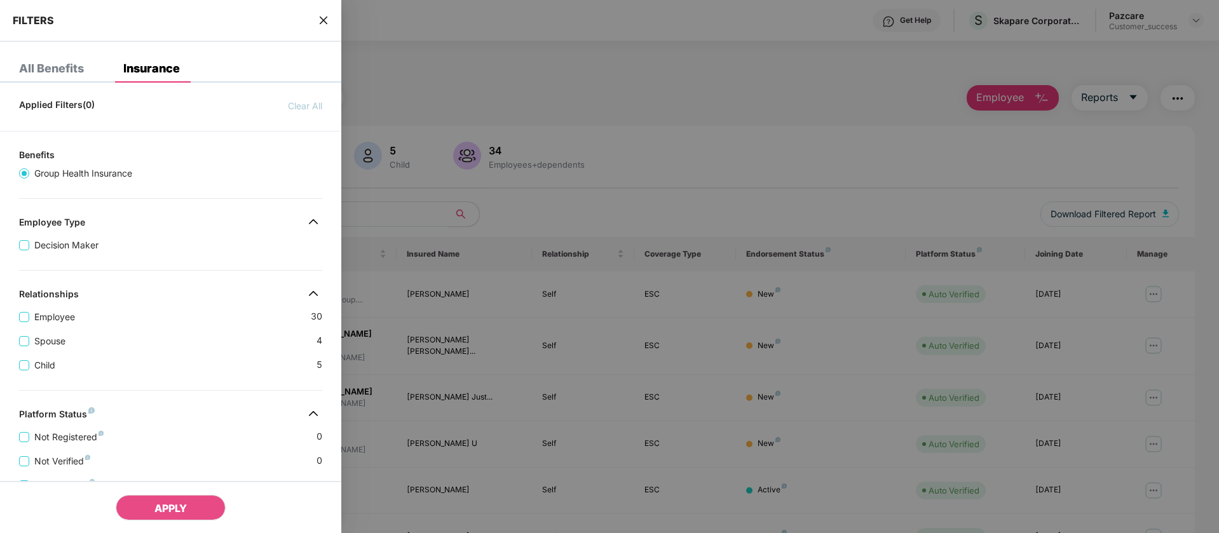
scroll to position [271, 0]
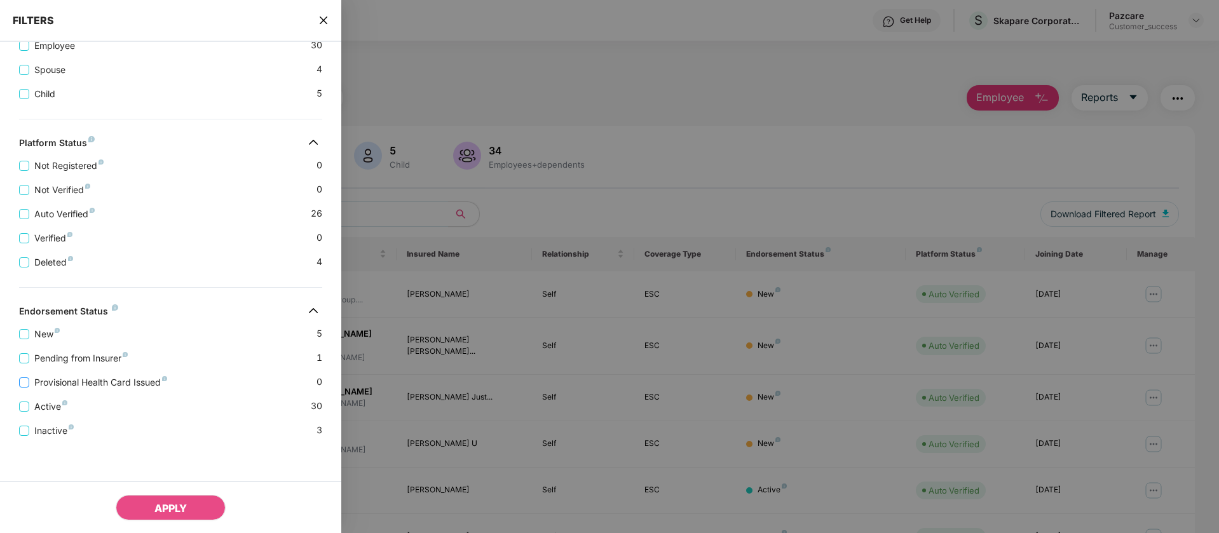
click at [138, 388] on span "Provisional Health Card Issued" at bounding box center [100, 383] width 143 height 14
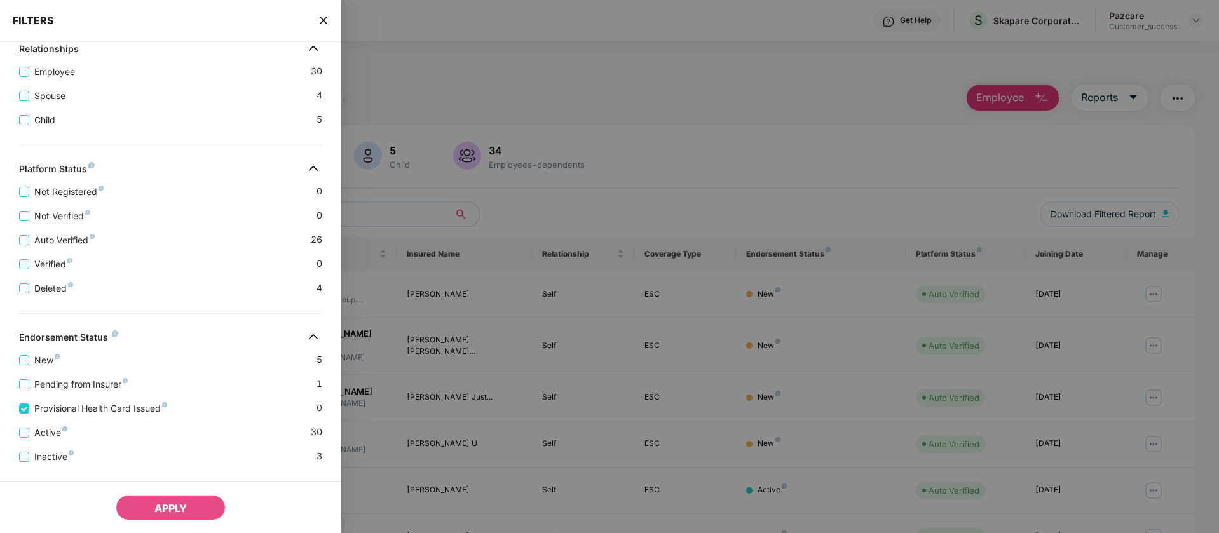
drag, startPoint x: 208, startPoint y: 494, endPoint x: 203, endPoint y: 503, distance: 10.2
click at [208, 494] on div "APPLY" at bounding box center [170, 507] width 341 height 52
click at [194, 510] on button "APPLY" at bounding box center [171, 507] width 110 height 25
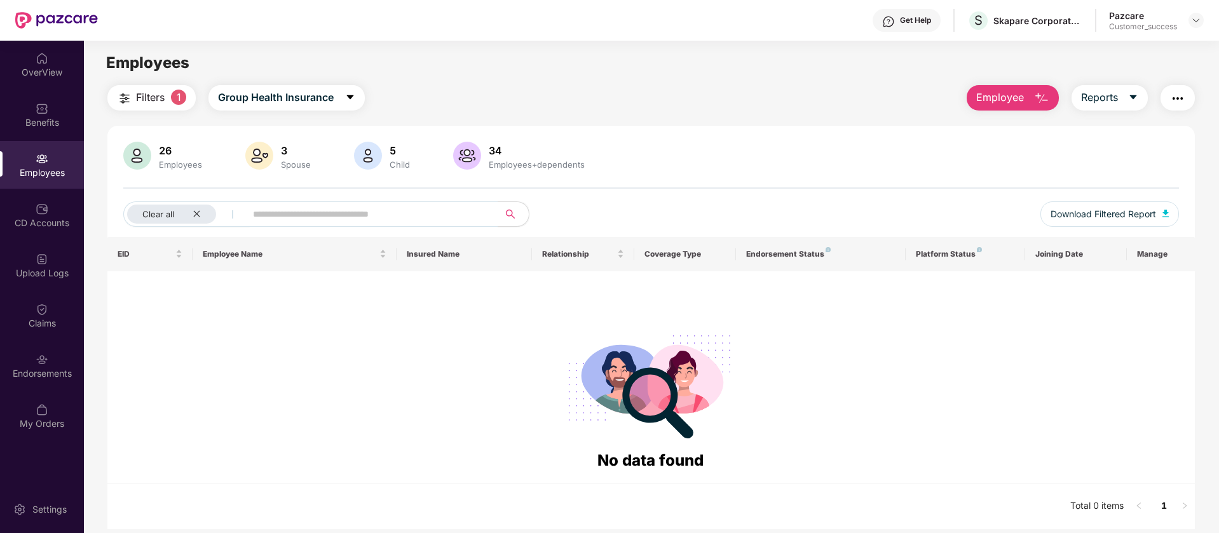
click at [165, 105] on span "Filters" at bounding box center [150, 98] width 29 height 16
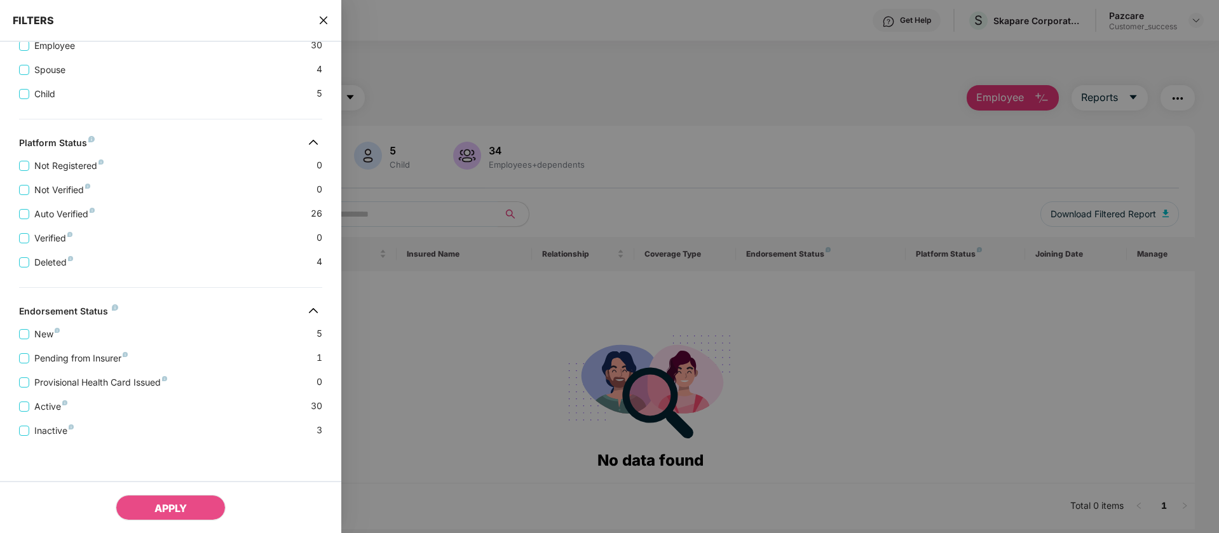
click at [25, 369] on div "Provisional Health Card Issued 0" at bounding box center [170, 377] width 303 height 24
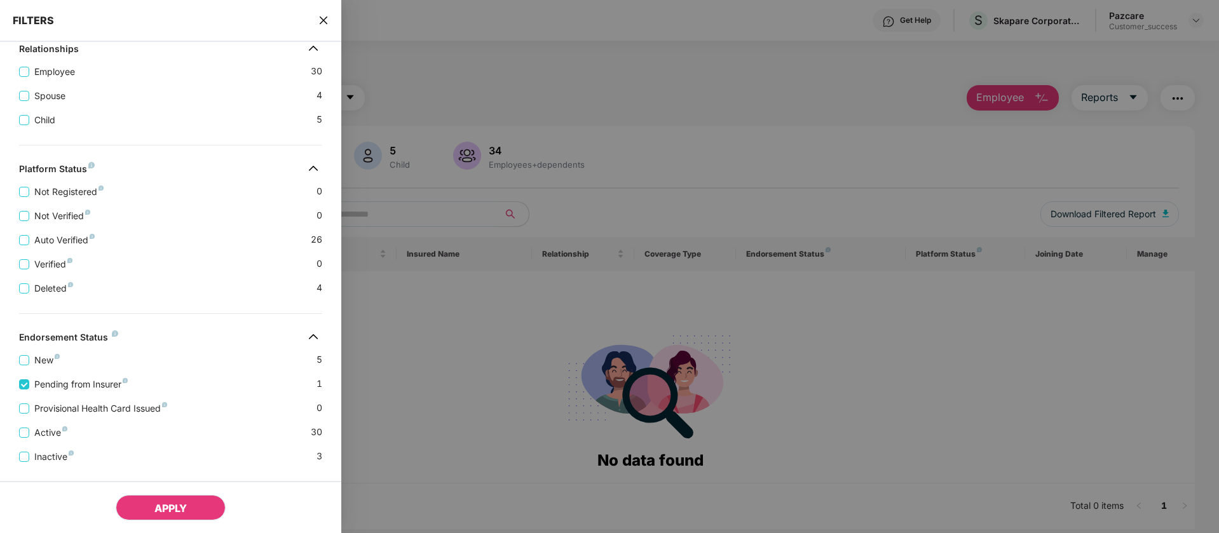
click at [187, 506] on span "APPLY" at bounding box center [170, 508] width 32 height 13
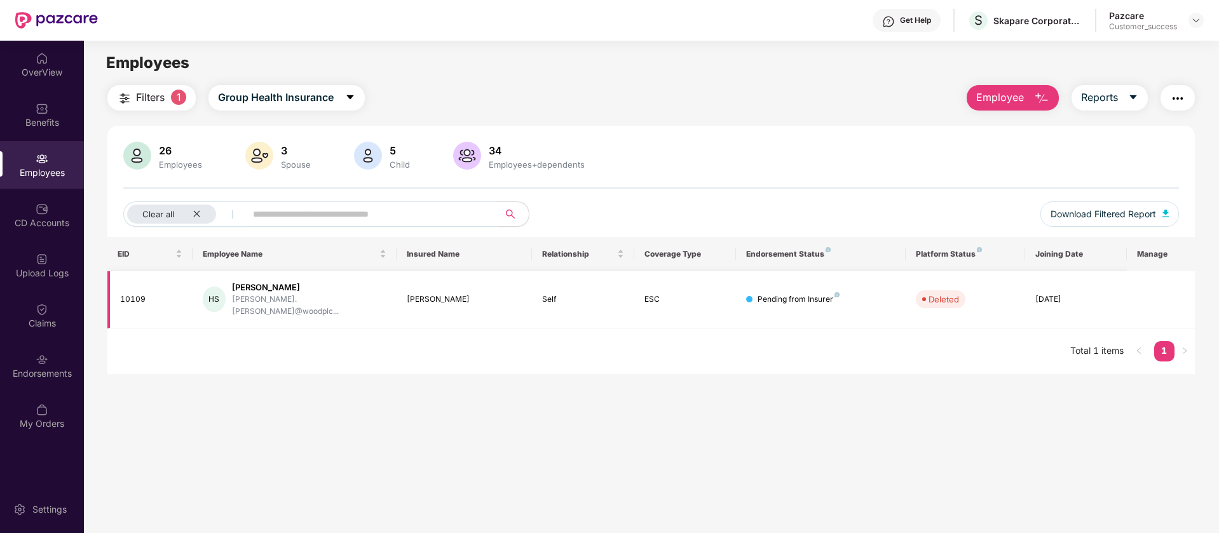
click at [1109, 299] on div "[DATE]" at bounding box center [1075, 300] width 81 height 12
click at [1193, 22] on img at bounding box center [1196, 20] width 10 height 10
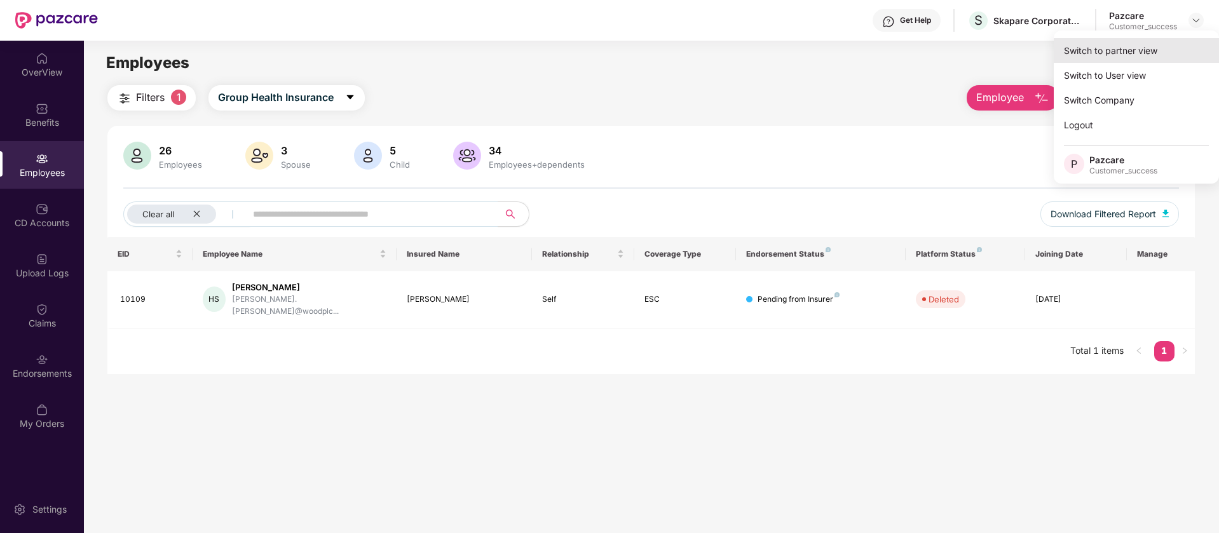
click at [1146, 57] on div "Switch to partner view" at bounding box center [1136, 50] width 165 height 25
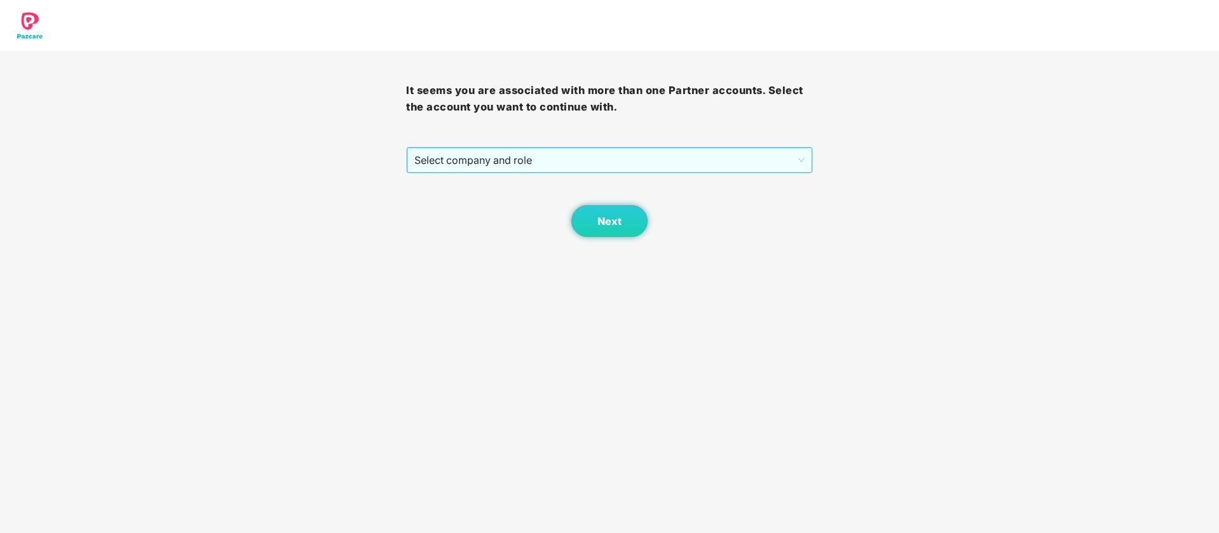
drag, startPoint x: 582, startPoint y: 164, endPoint x: 576, endPoint y: 168, distance: 7.8
click at [581, 164] on span "Select company and role" at bounding box center [609, 160] width 390 height 24
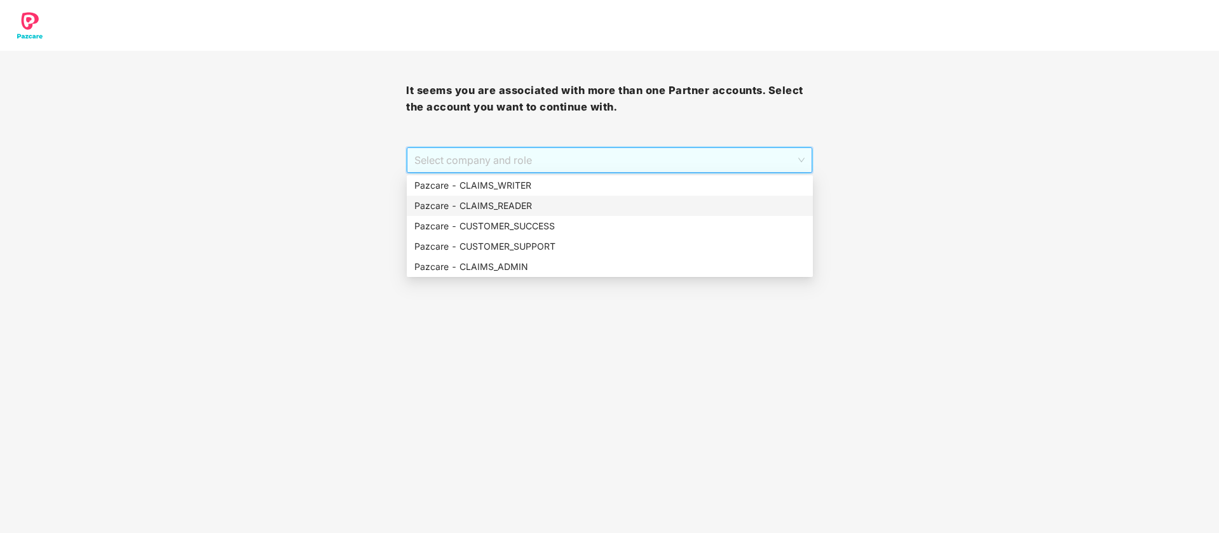
click at [486, 210] on div "Pazcare - CLAIMS_READER" at bounding box center [609, 206] width 391 height 14
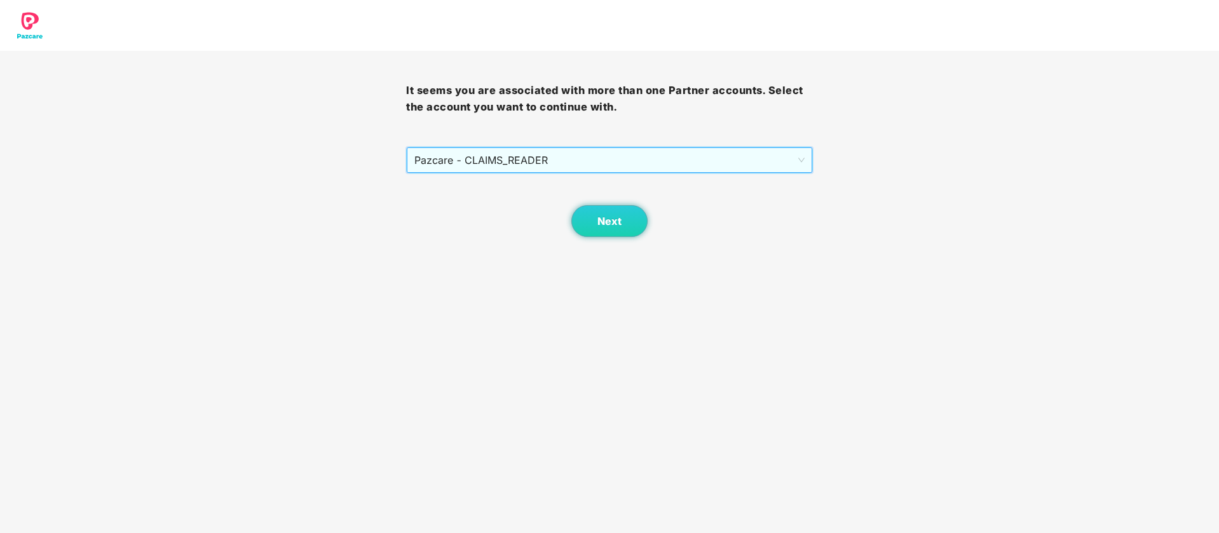
click at [583, 165] on span "Pazcare - CLAIMS_READER" at bounding box center [609, 160] width 390 height 24
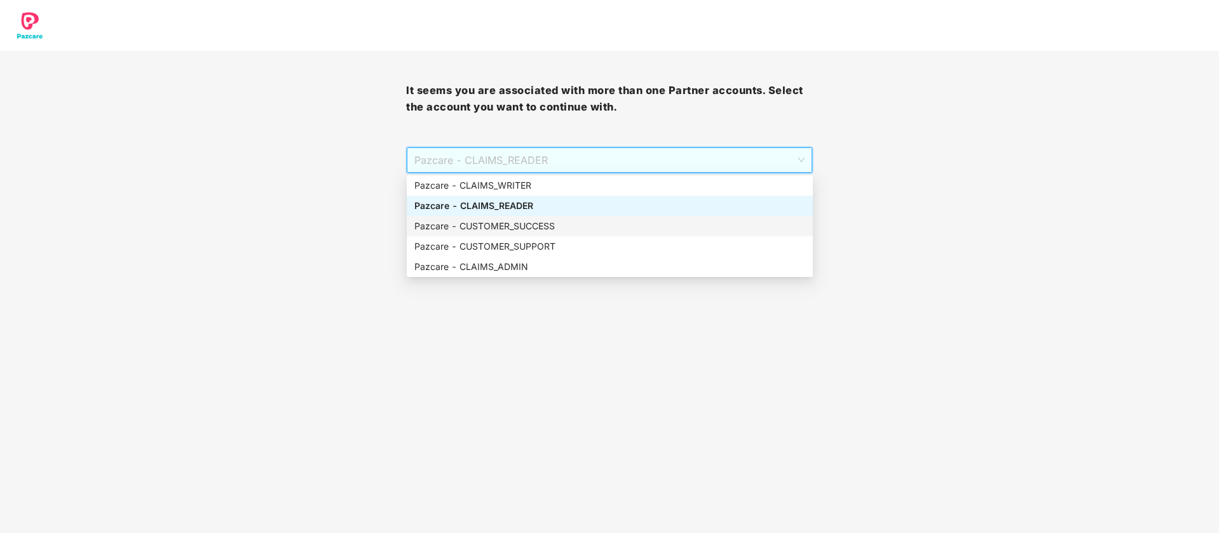
click at [558, 229] on div "Pazcare - CUSTOMER_SUCCESS" at bounding box center [609, 226] width 391 height 14
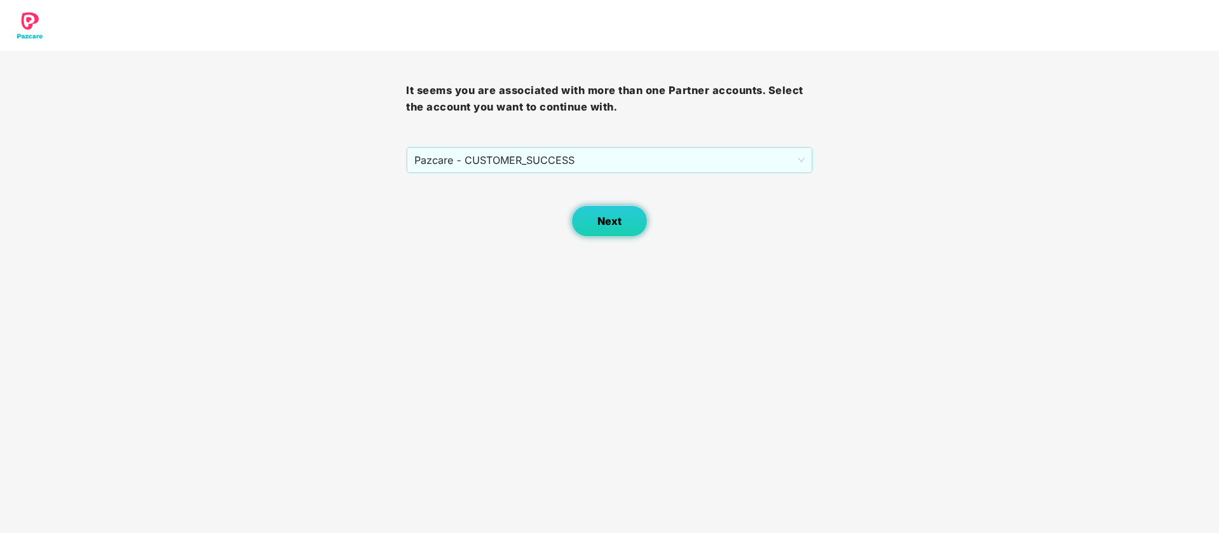
click at [588, 220] on button "Next" at bounding box center [609, 221] width 76 height 32
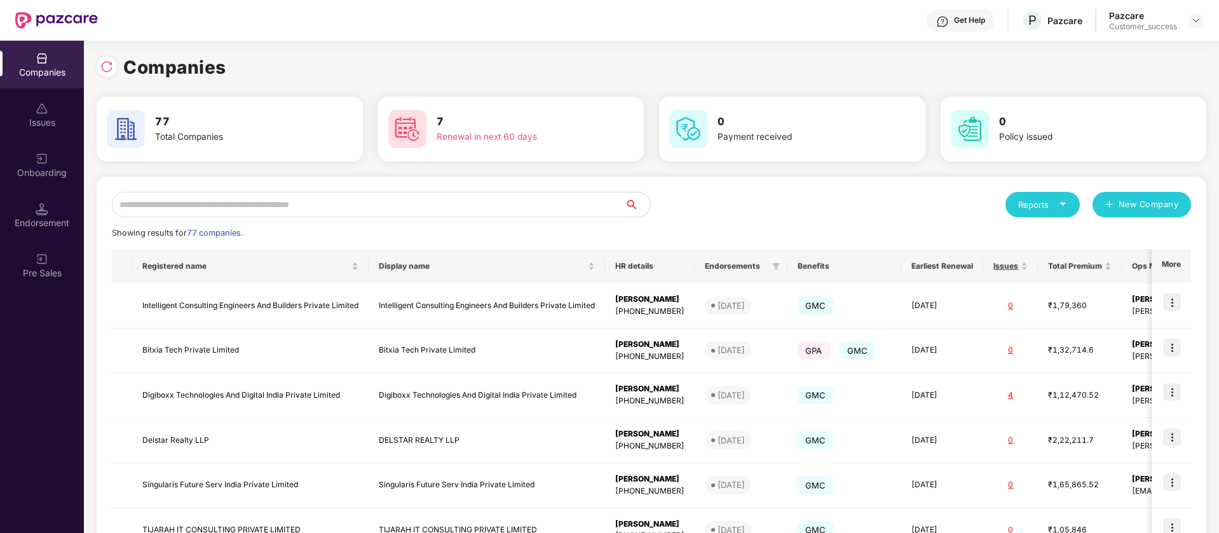
click at [231, 200] on input "text" at bounding box center [368, 204] width 513 height 25
paste input "*****"
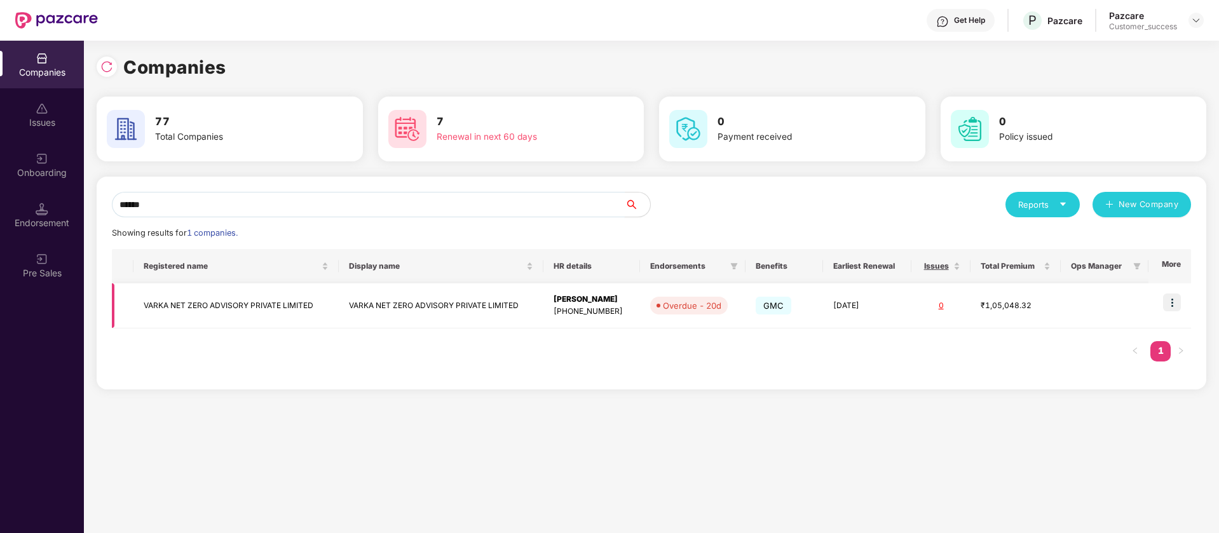
type input "*****"
click at [1175, 304] on img at bounding box center [1172, 303] width 18 height 18
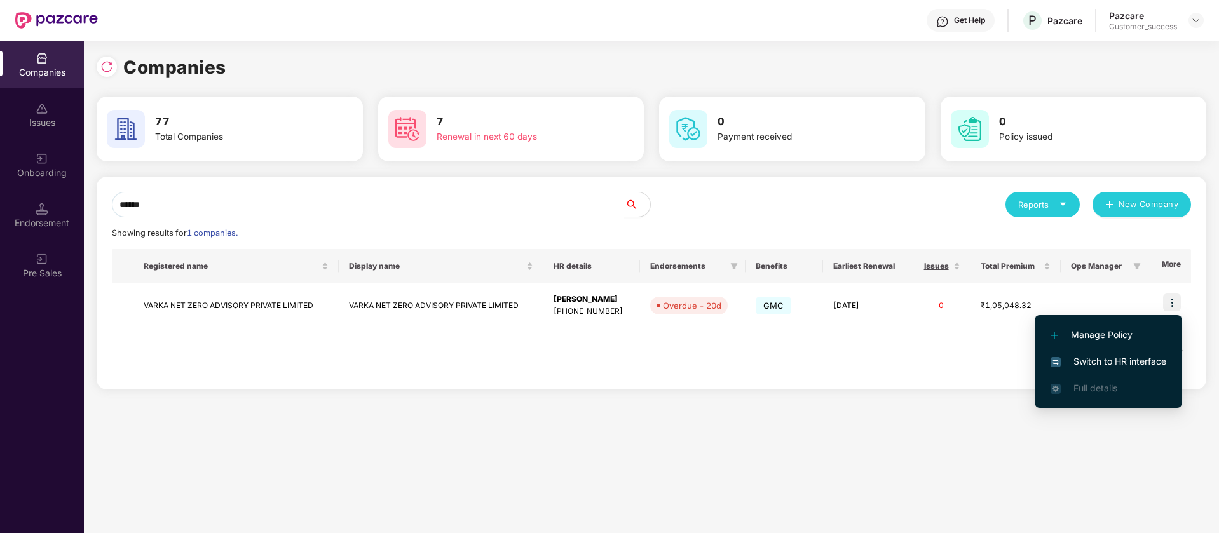
click at [1136, 361] on span "Switch to HR interface" at bounding box center [1108, 362] width 116 height 14
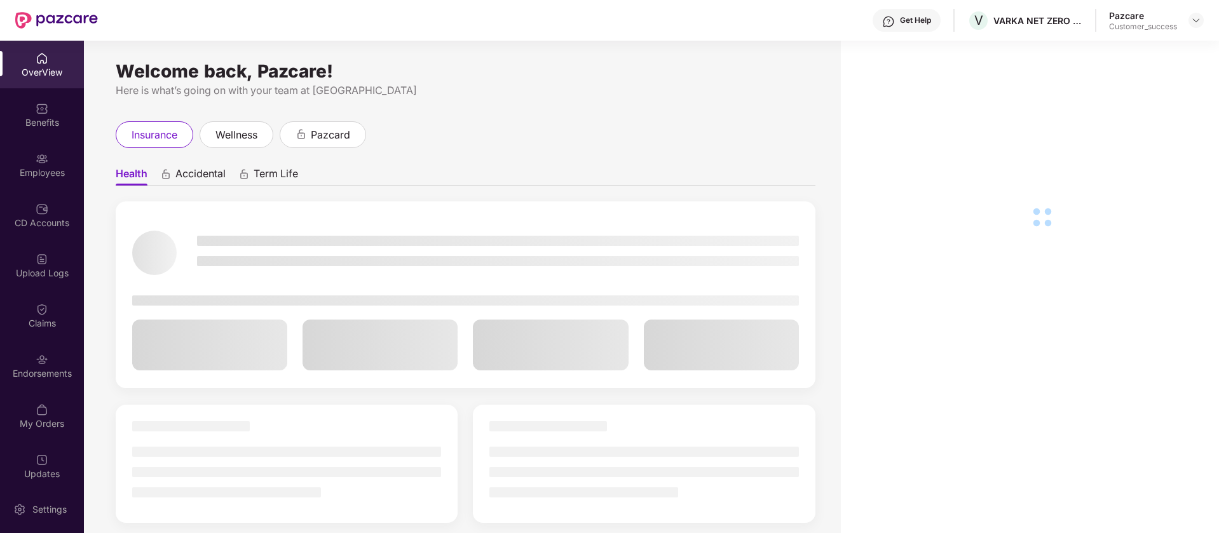
click at [54, 377] on div "Endorsements" at bounding box center [42, 373] width 84 height 13
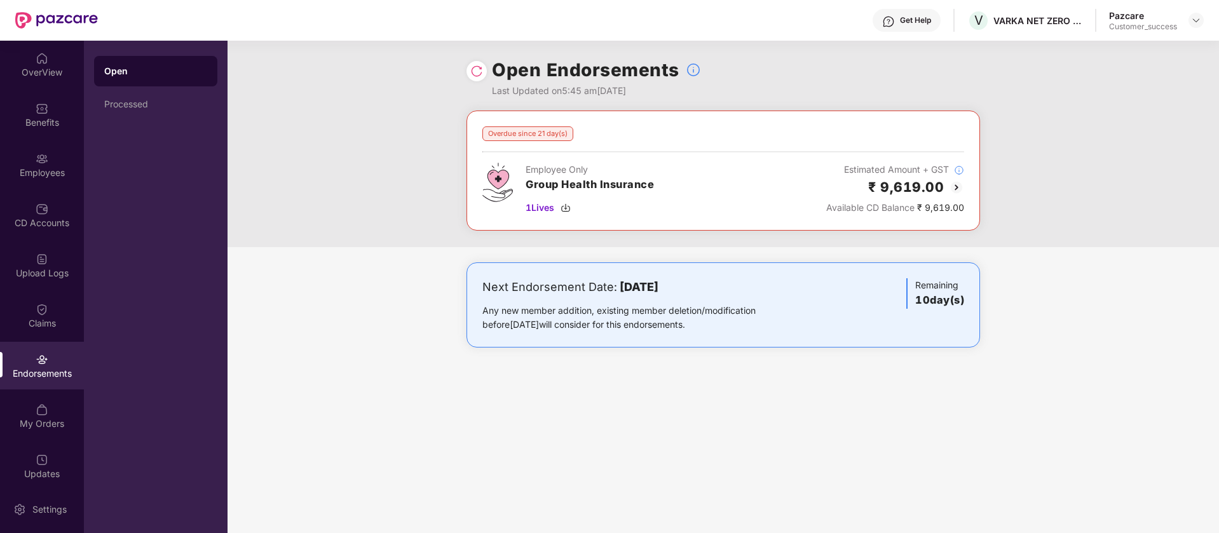
click at [480, 85] on div "Open Endorsements Last Updated on 5:45 am[DATE]" at bounding box center [722, 76] width 513 height 70
click at [477, 74] on img at bounding box center [476, 71] width 13 height 13
click at [1195, 21] on img at bounding box center [1196, 20] width 10 height 10
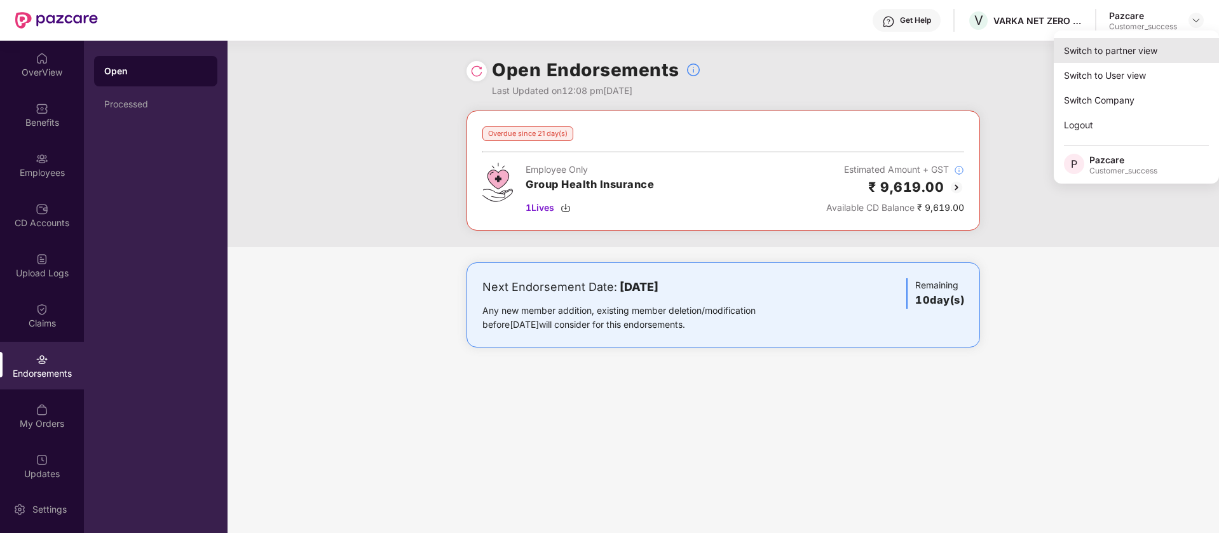
click at [1142, 51] on div "Switch to partner view" at bounding box center [1136, 50] width 165 height 25
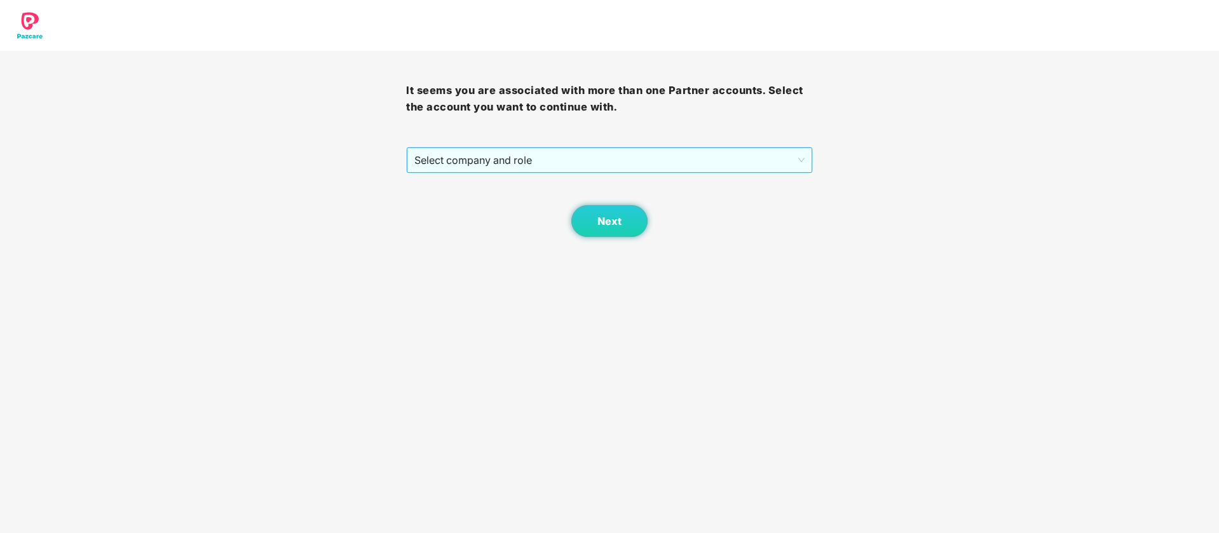
click at [489, 166] on span "Select company and role" at bounding box center [609, 160] width 390 height 24
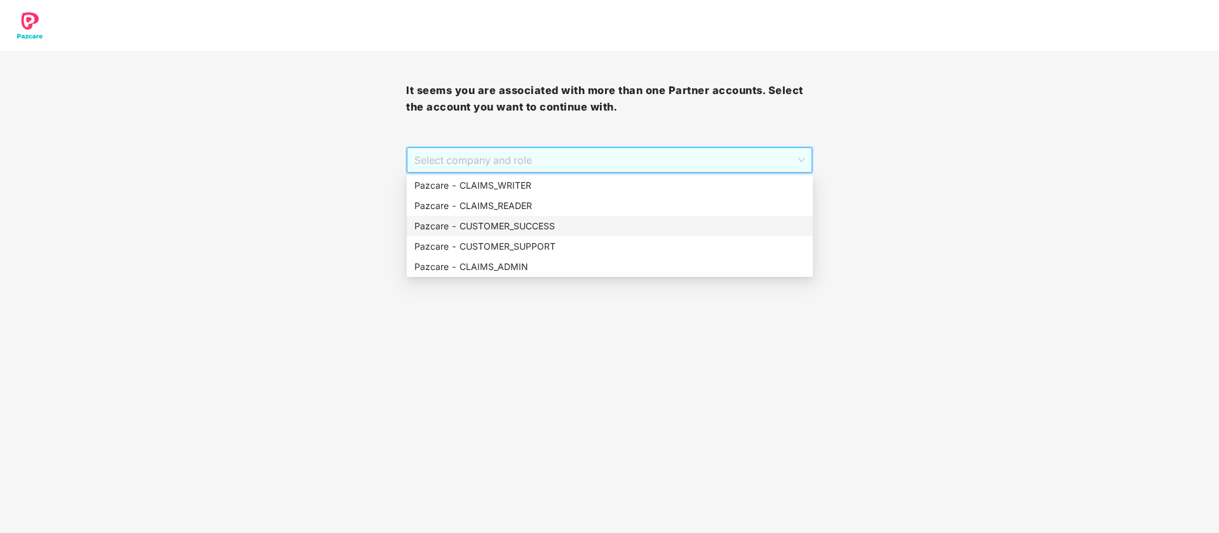
click at [555, 222] on div "Pazcare - CUSTOMER_SUCCESS" at bounding box center [609, 226] width 391 height 14
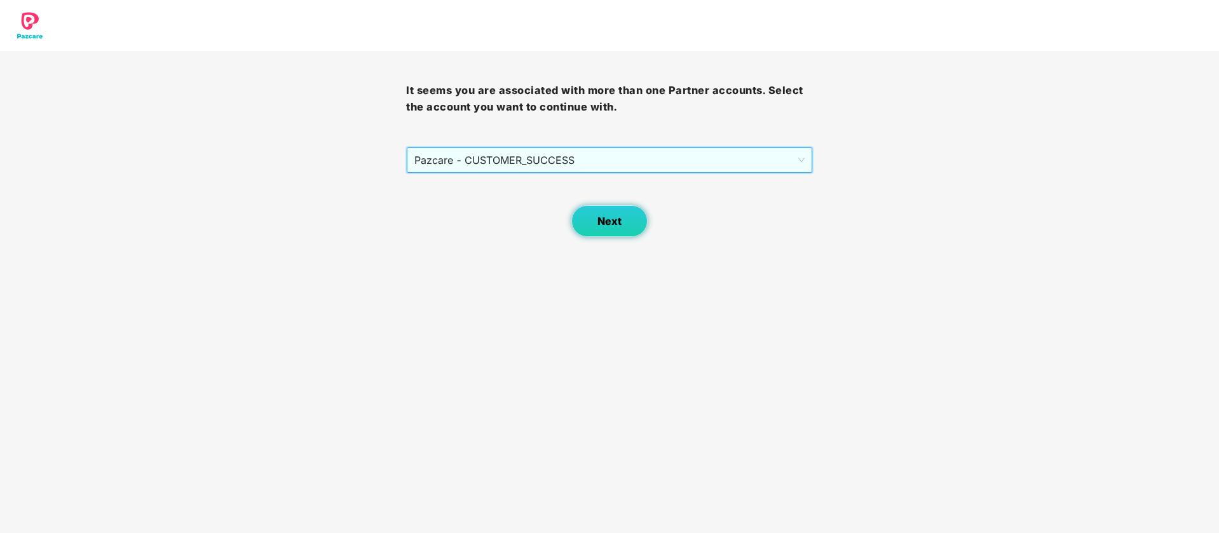
click at [635, 226] on button "Next" at bounding box center [609, 221] width 76 height 32
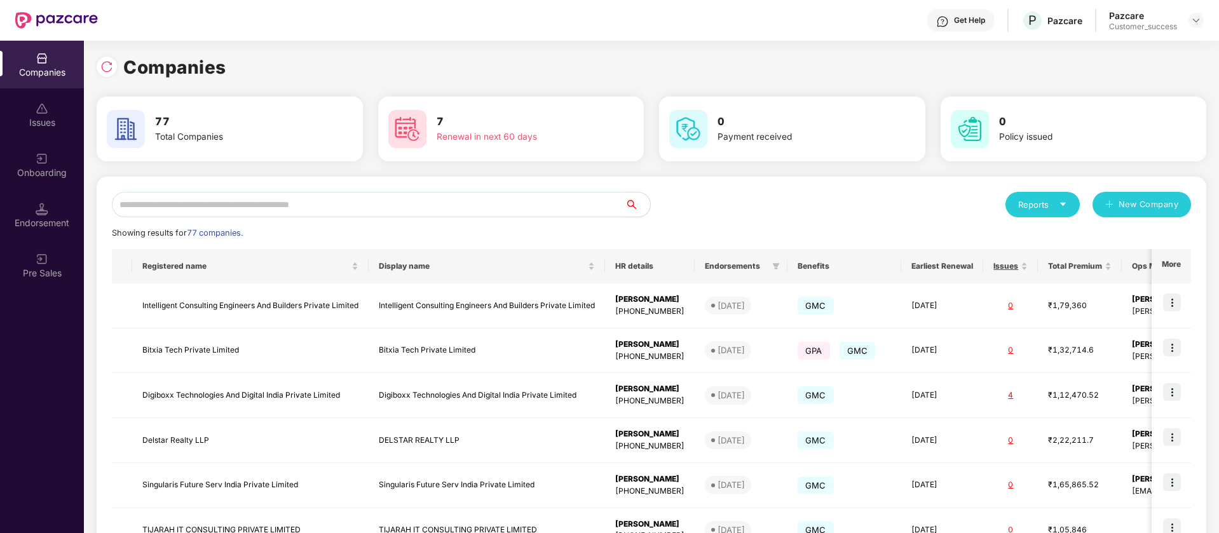
click at [175, 205] on input "text" at bounding box center [368, 204] width 513 height 25
paste input "******"
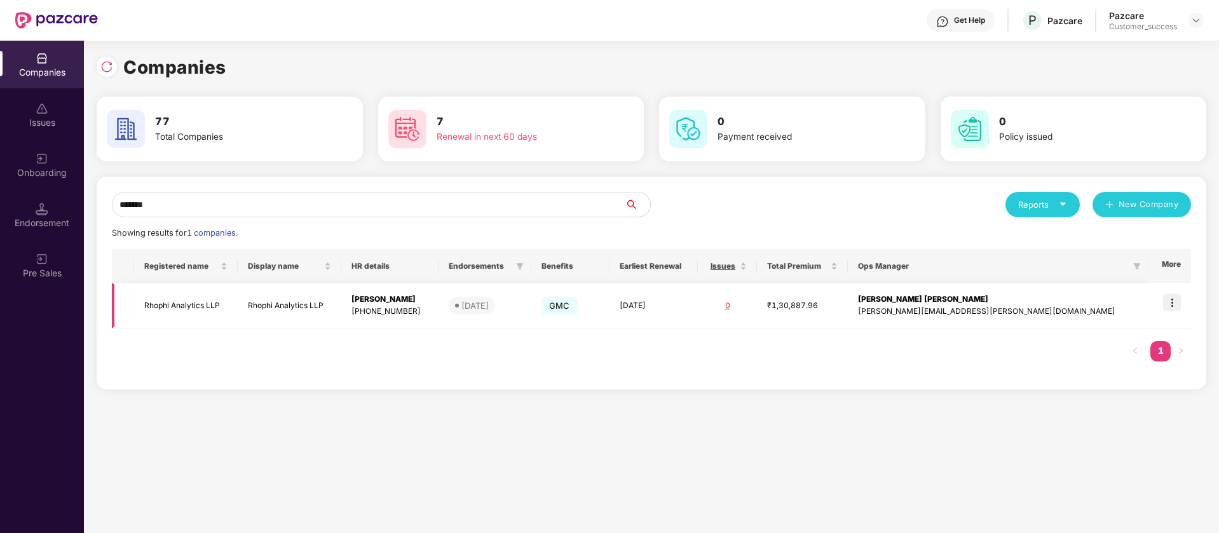
type input "******"
click at [1179, 306] on img at bounding box center [1172, 303] width 18 height 18
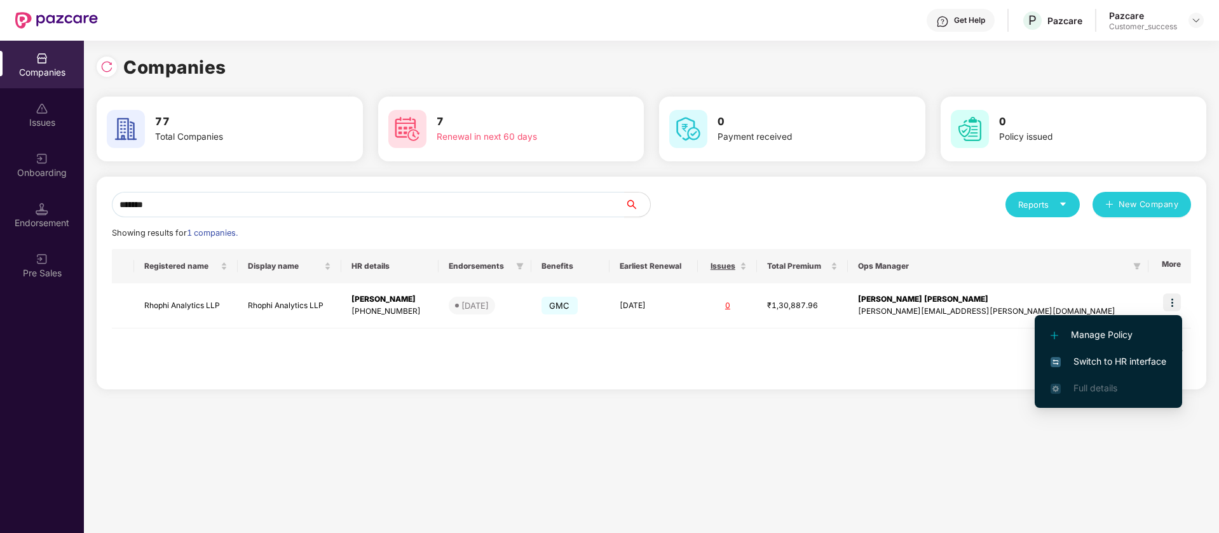
click at [1140, 365] on span "Switch to HR interface" at bounding box center [1108, 362] width 116 height 14
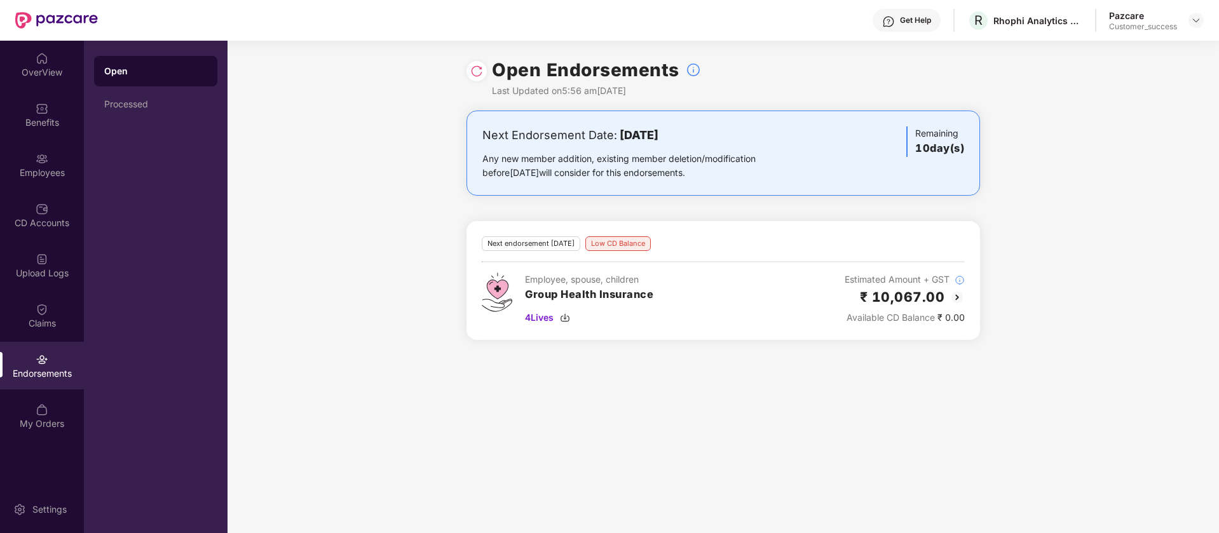
click at [959, 294] on img at bounding box center [956, 297] width 15 height 15
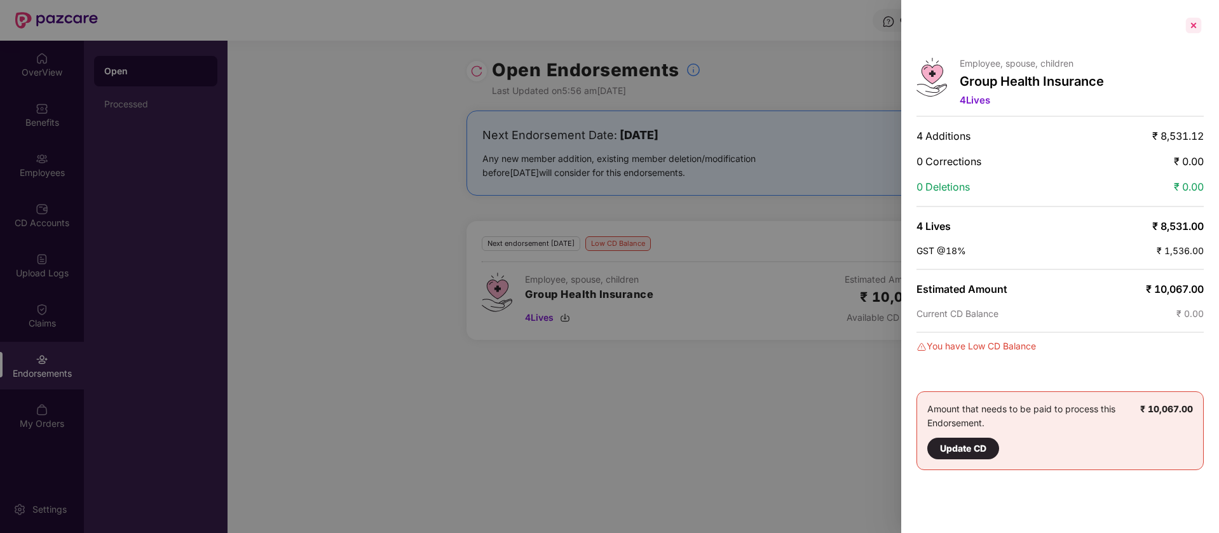
click at [1193, 24] on div at bounding box center [1193, 25] width 20 height 20
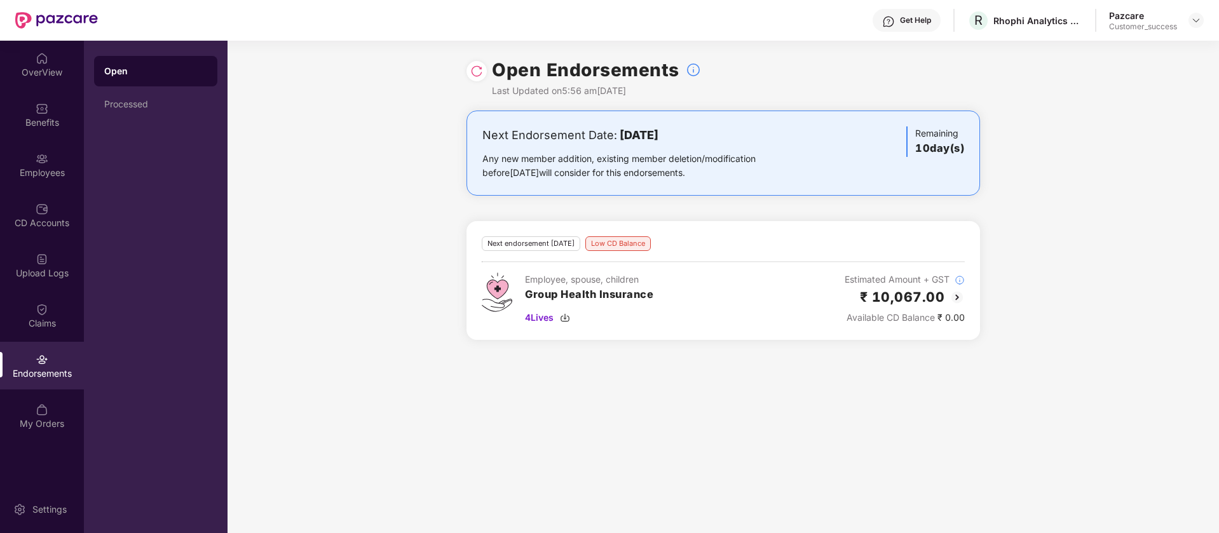
click at [480, 65] on img at bounding box center [476, 71] width 13 height 13
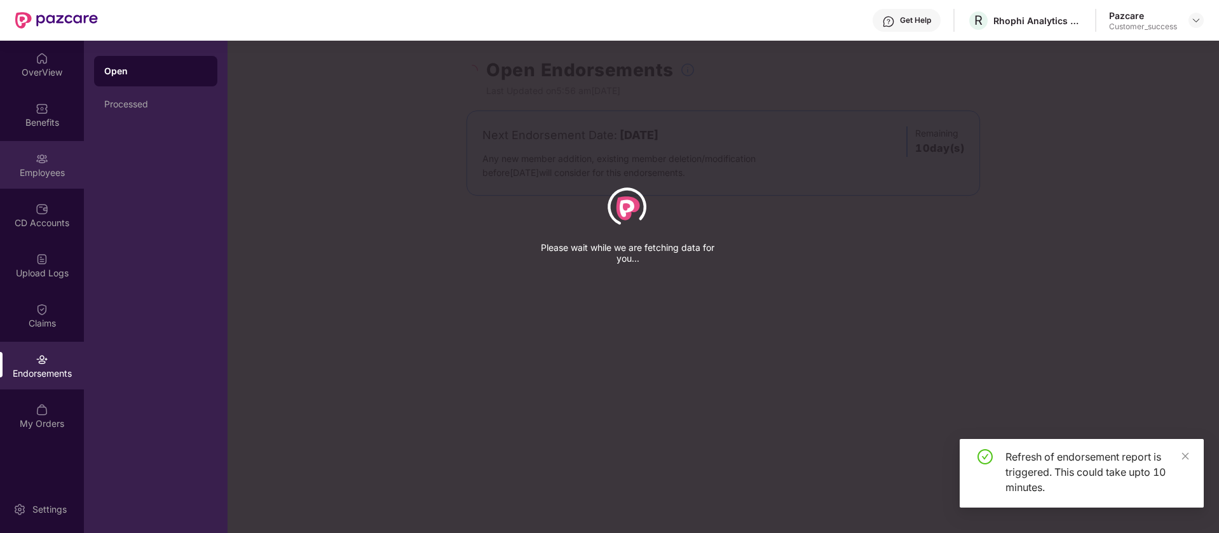
click at [39, 168] on div "Employees" at bounding box center [42, 172] width 84 height 13
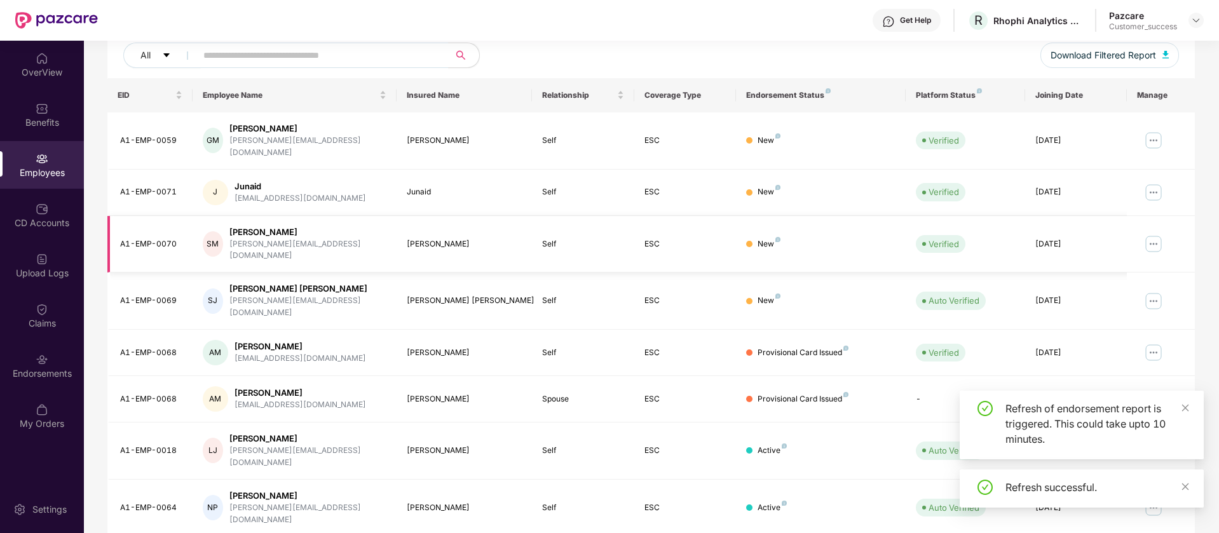
scroll to position [248, 0]
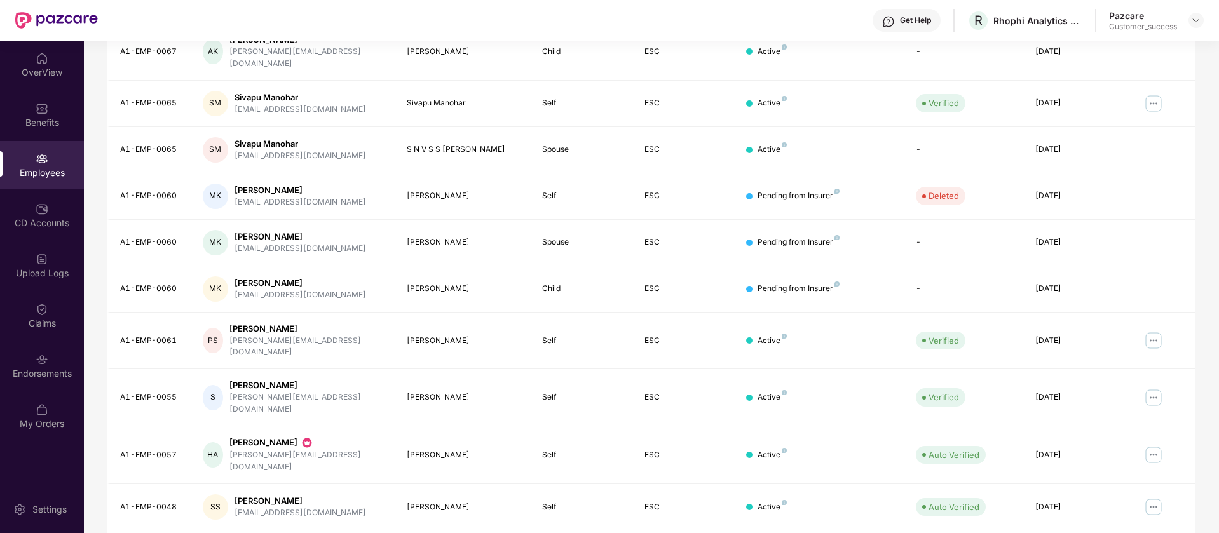
scroll to position [0, 0]
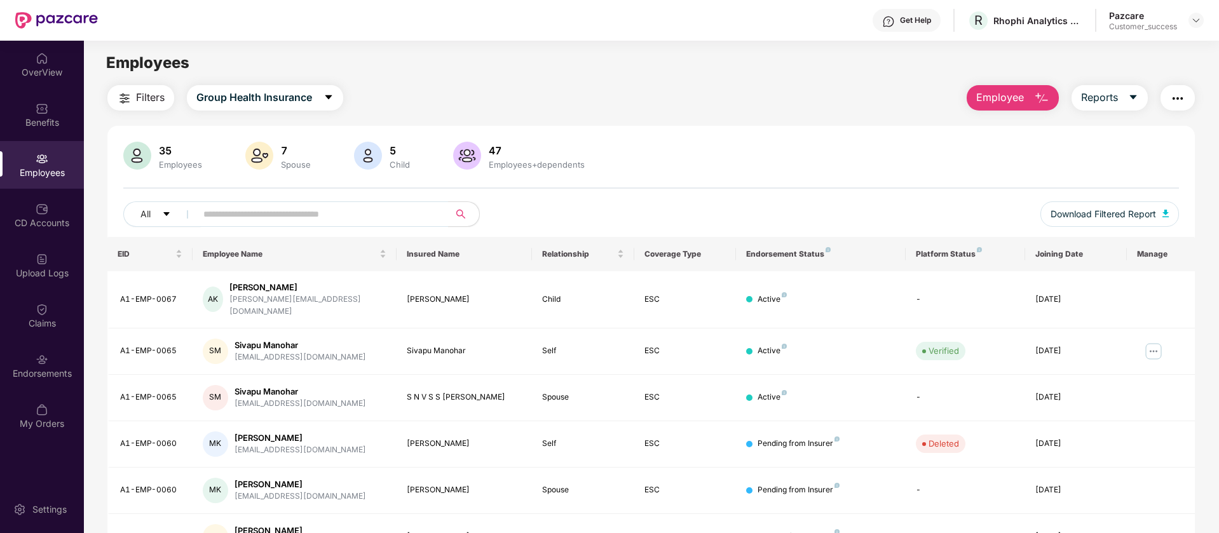
click at [135, 99] on button "Filters" at bounding box center [140, 97] width 67 height 25
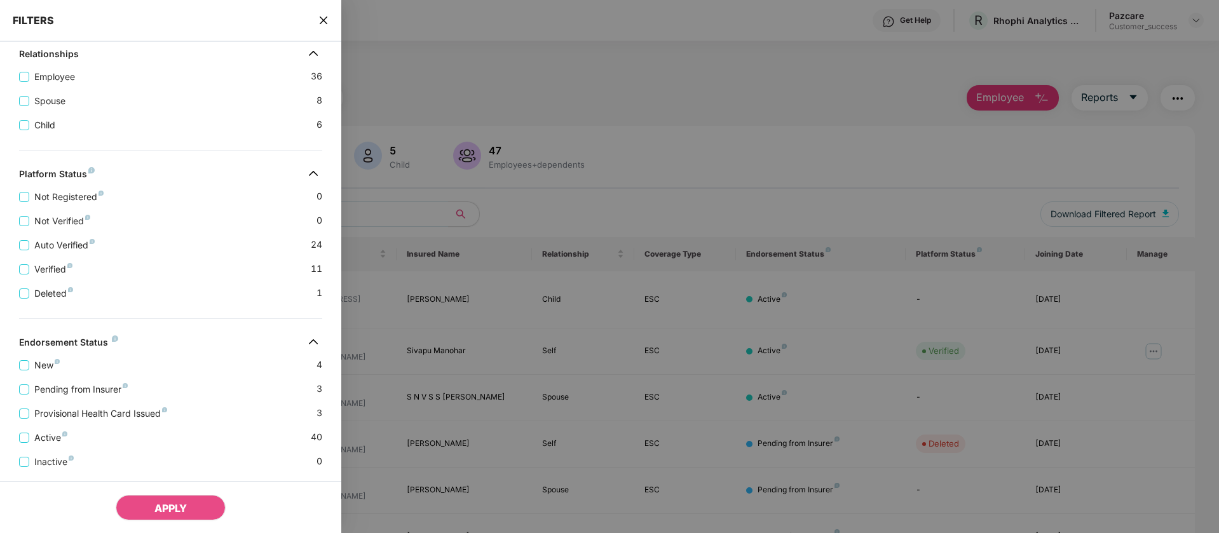
scroll to position [271, 0]
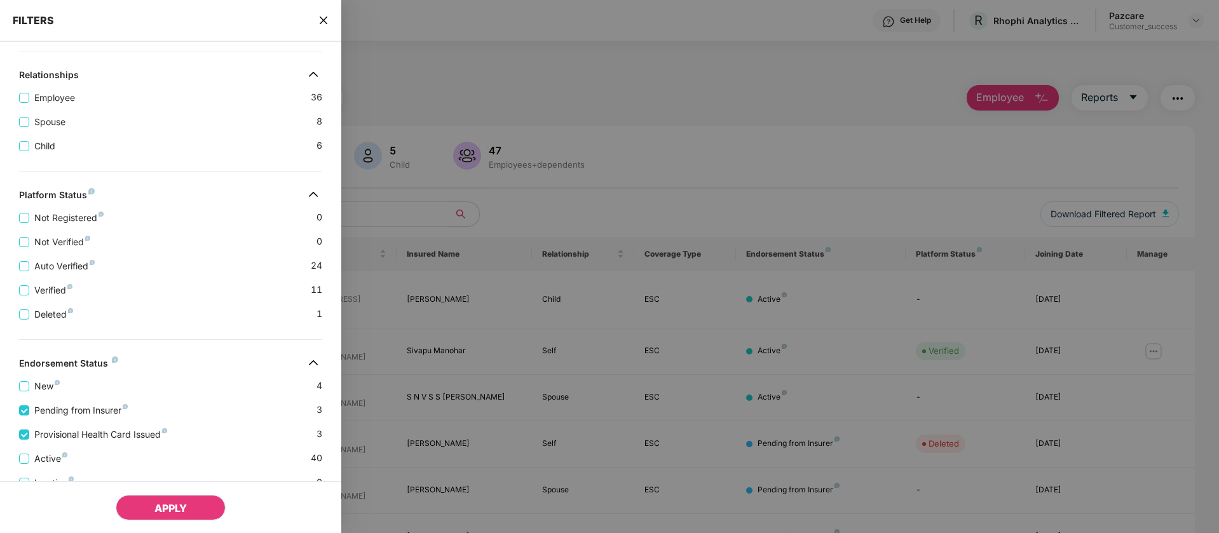
click at [177, 508] on span "APPLY" at bounding box center [170, 508] width 32 height 13
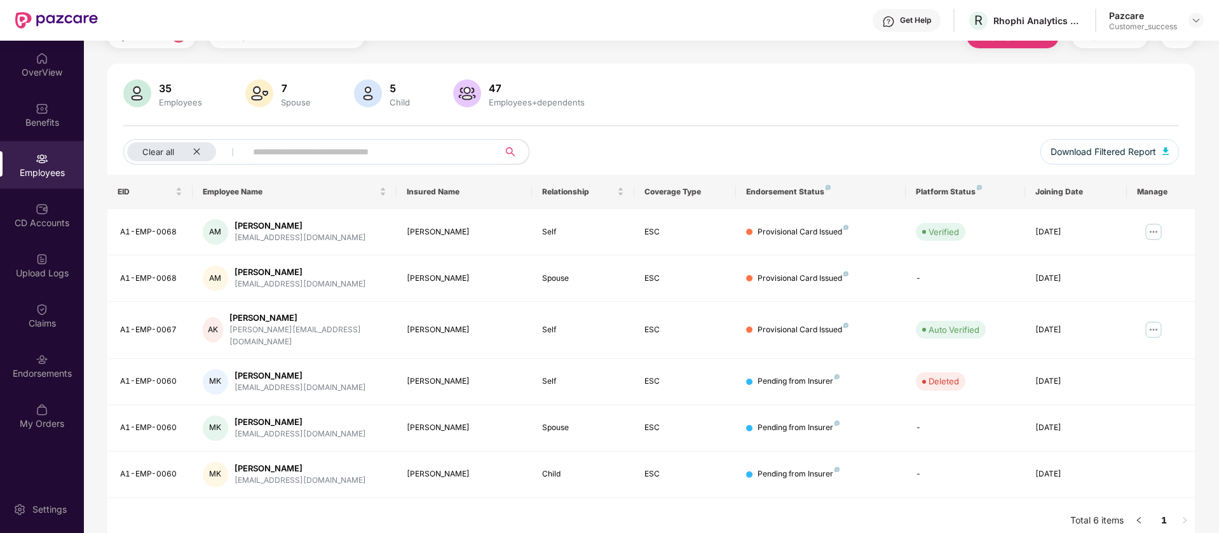
scroll to position [0, 0]
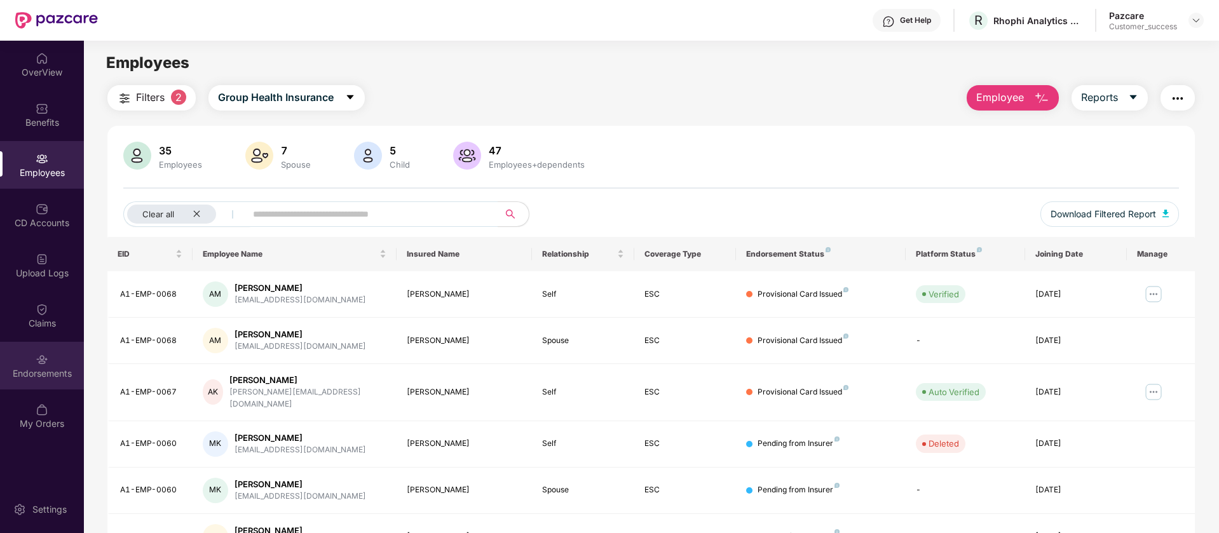
click at [43, 351] on div "Endorsements" at bounding box center [42, 366] width 84 height 48
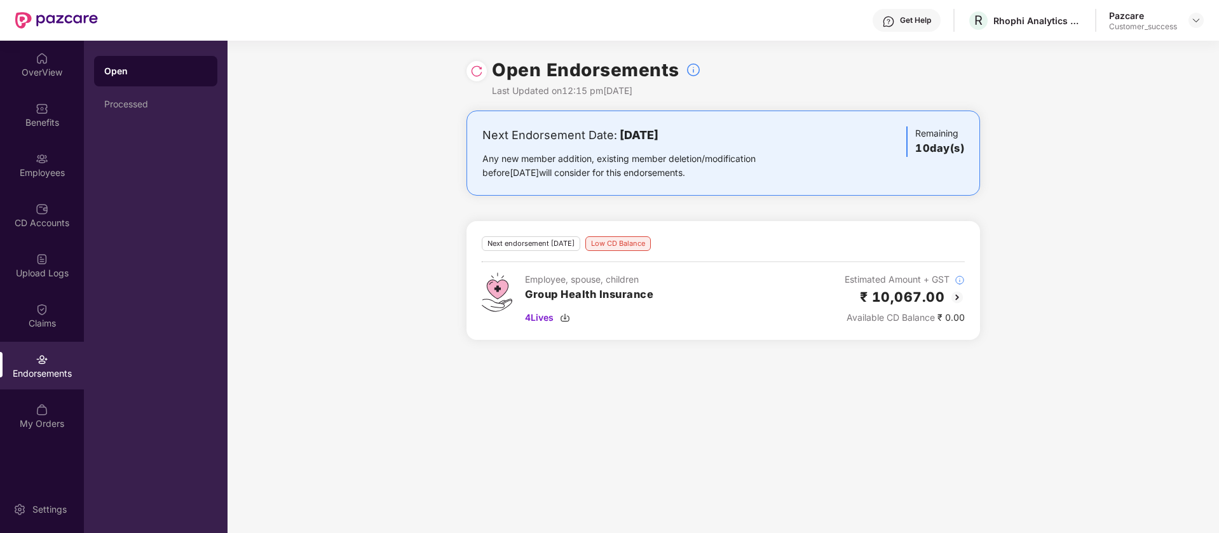
click at [959, 298] on img at bounding box center [956, 297] width 15 height 15
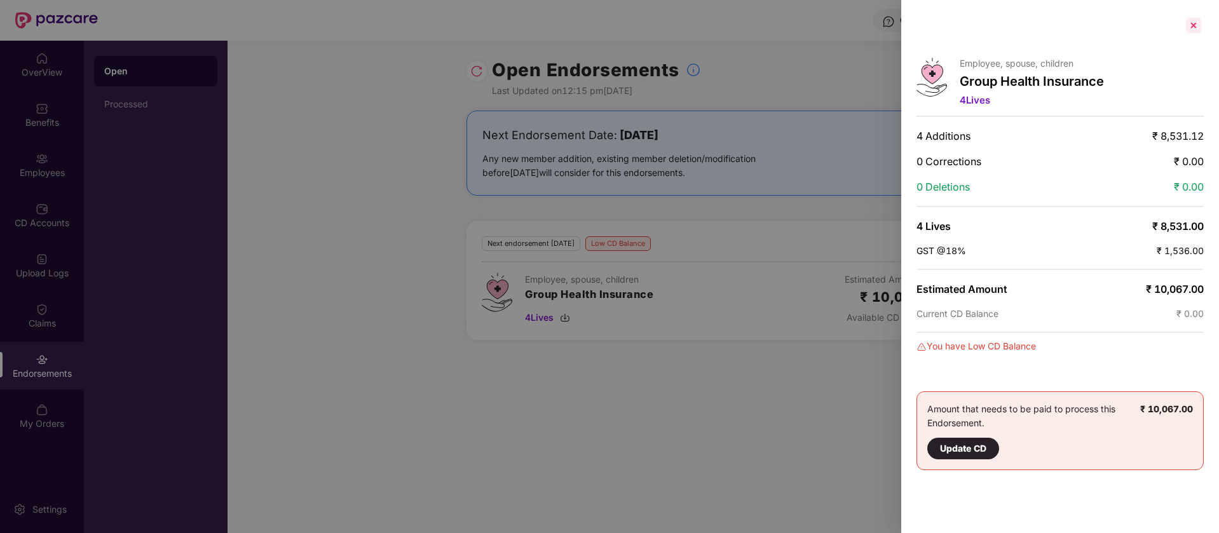
click at [1195, 24] on div at bounding box center [1193, 25] width 20 height 20
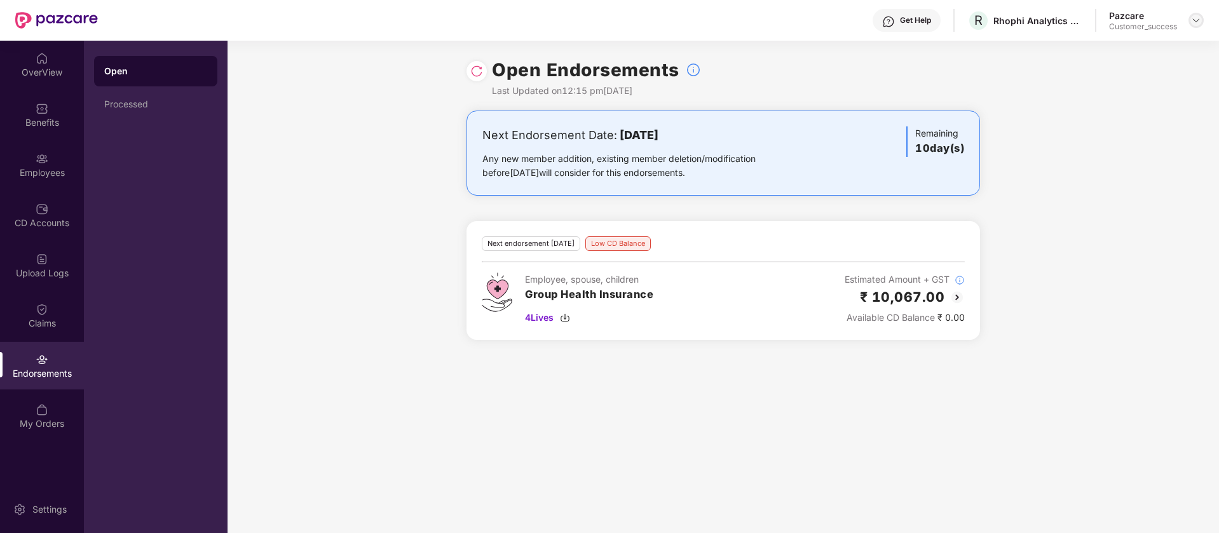
click at [1195, 23] on img at bounding box center [1196, 20] width 10 height 10
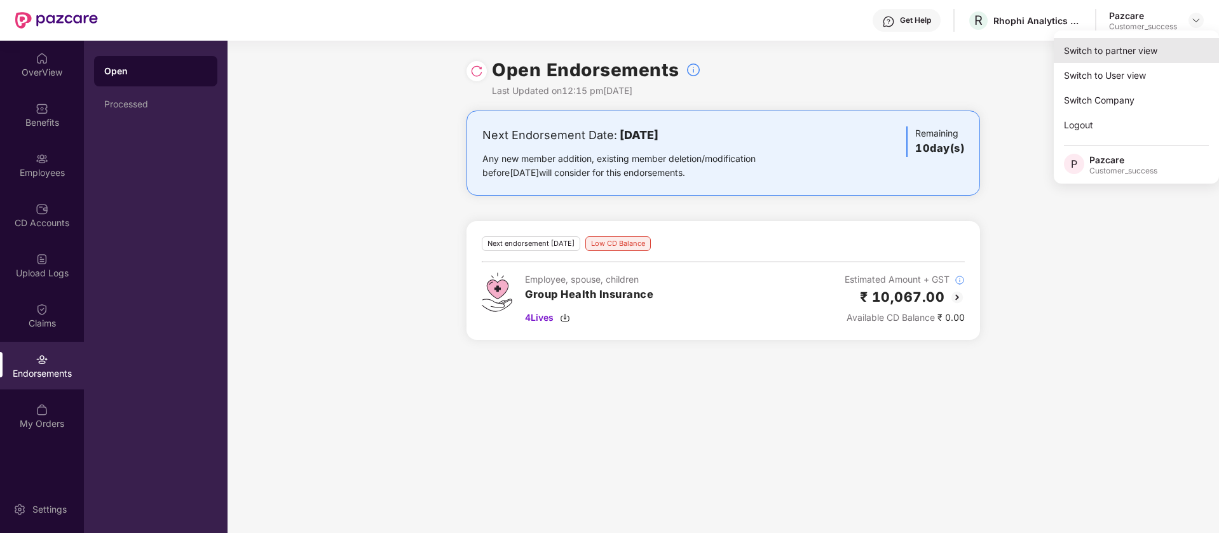
click at [1097, 51] on div "Switch to partner view" at bounding box center [1136, 50] width 165 height 25
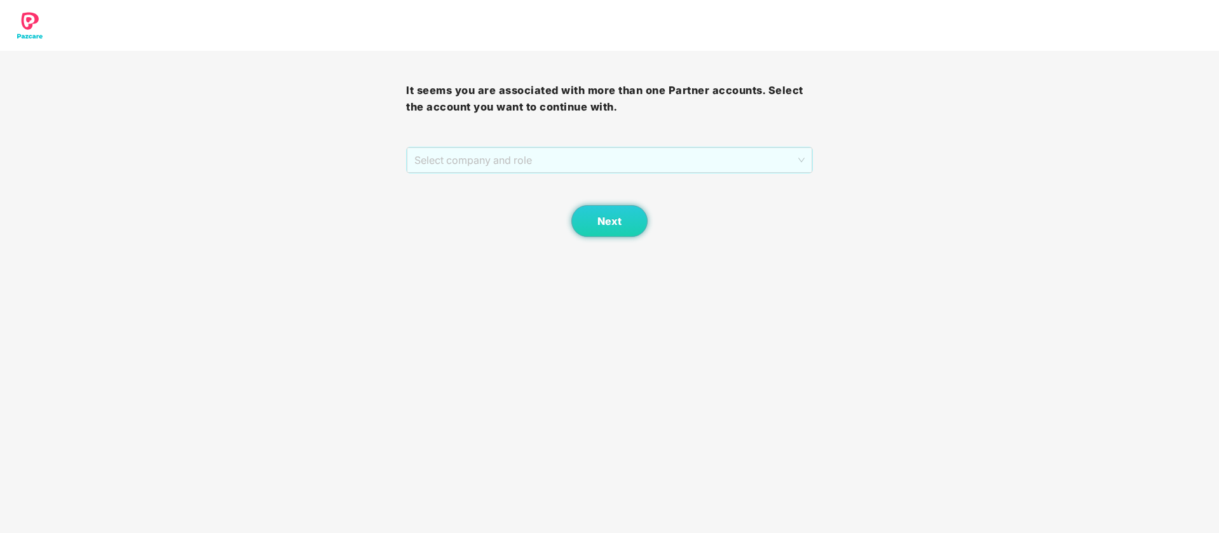
drag, startPoint x: 618, startPoint y: 159, endPoint x: 475, endPoint y: 244, distance: 166.6
click at [617, 160] on span "Select company and role" at bounding box center [609, 160] width 390 height 24
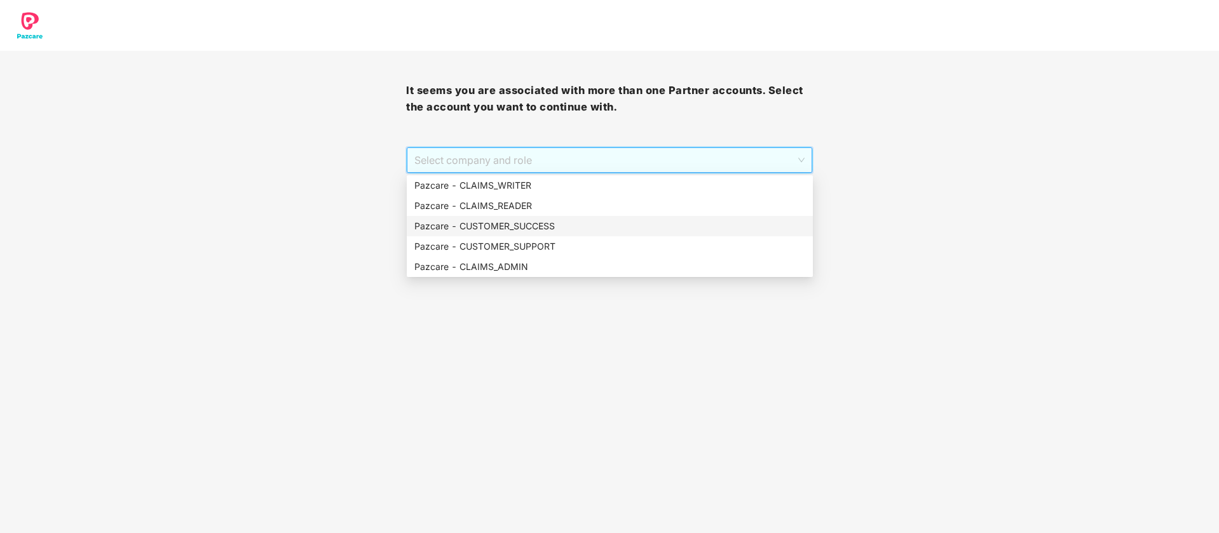
click at [496, 222] on div "Pazcare - CUSTOMER_SUCCESS" at bounding box center [609, 226] width 391 height 14
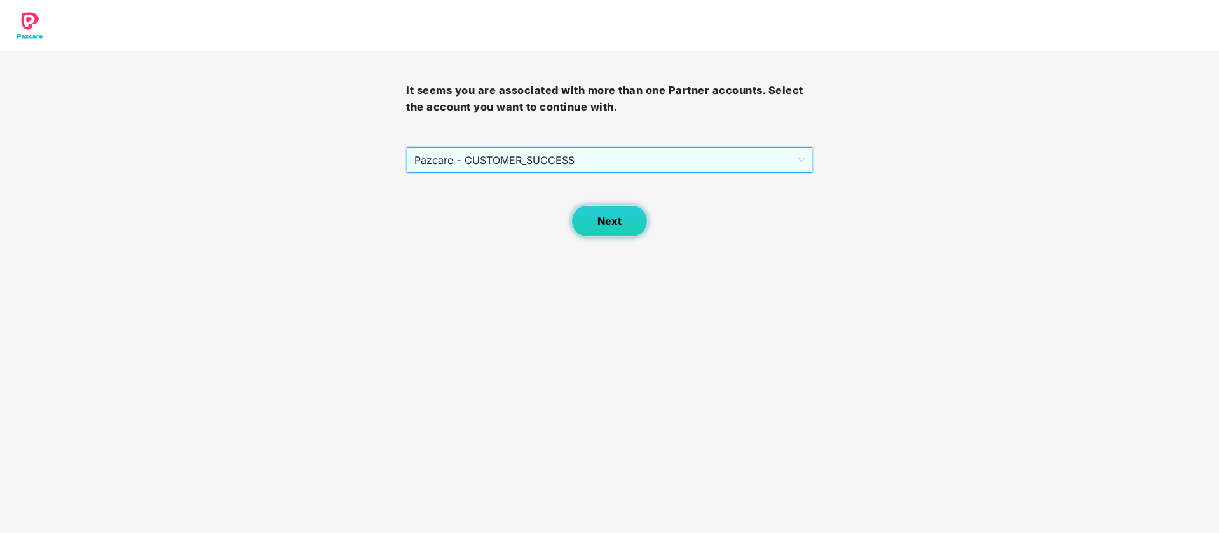
click at [606, 219] on span "Next" at bounding box center [609, 221] width 24 height 12
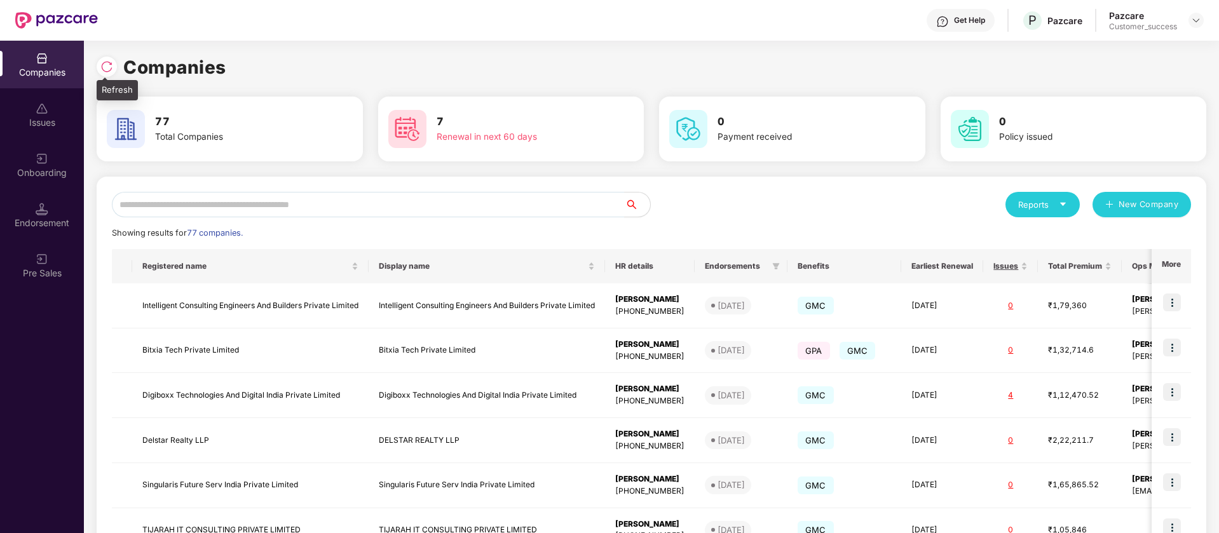
click at [105, 72] on img at bounding box center [106, 66] width 13 height 13
click at [400, 205] on input "text" at bounding box center [368, 204] width 513 height 25
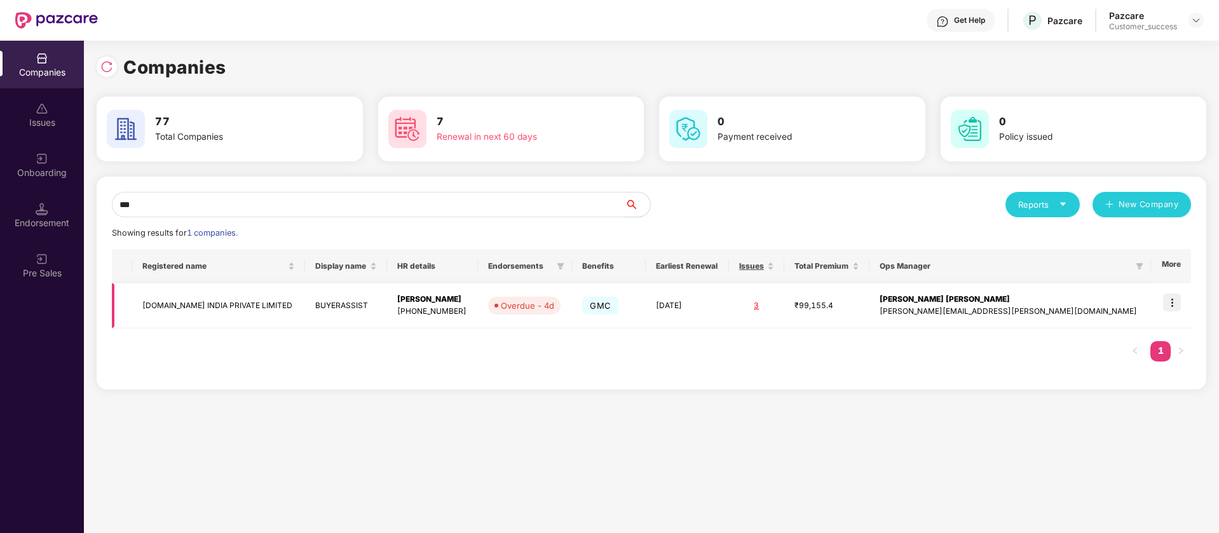
type input "***"
click at [1176, 300] on img at bounding box center [1172, 303] width 18 height 18
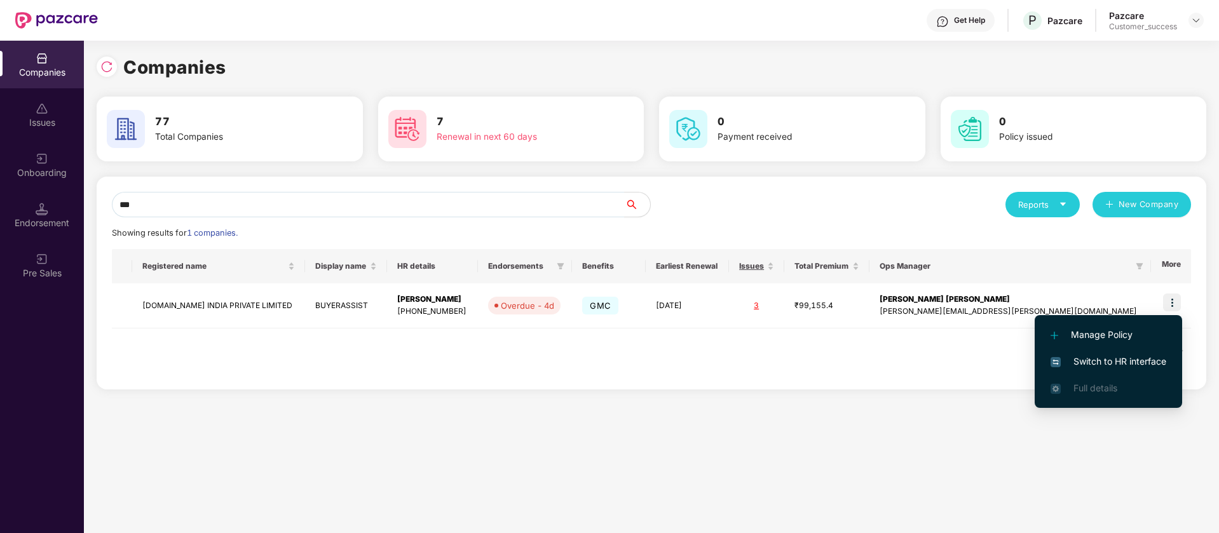
click at [1154, 360] on span "Switch to HR interface" at bounding box center [1108, 362] width 116 height 14
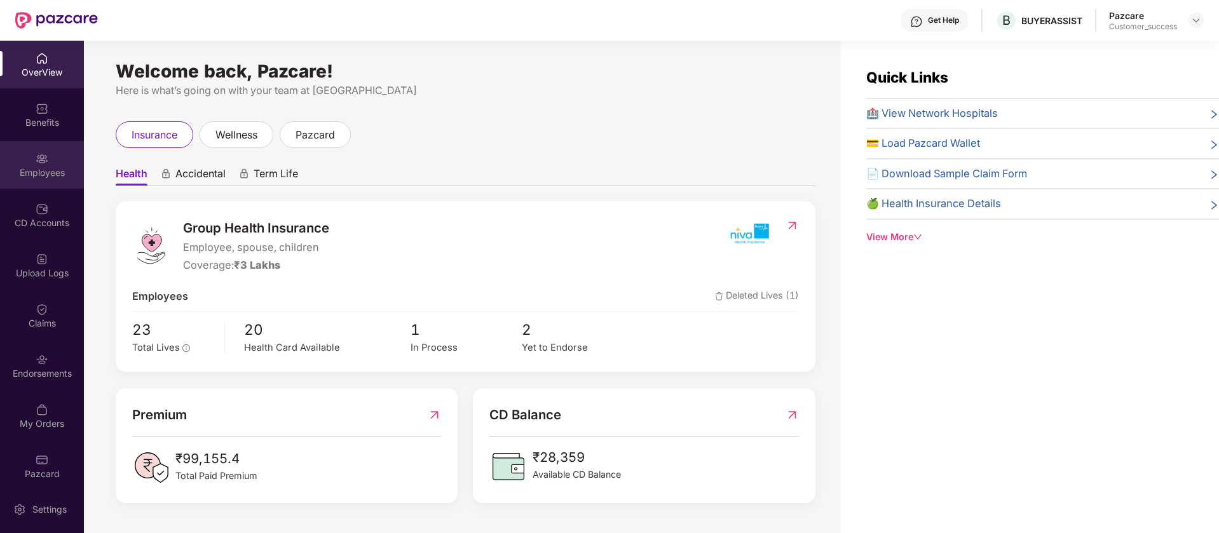
click at [50, 185] on div "Employees" at bounding box center [42, 165] width 84 height 48
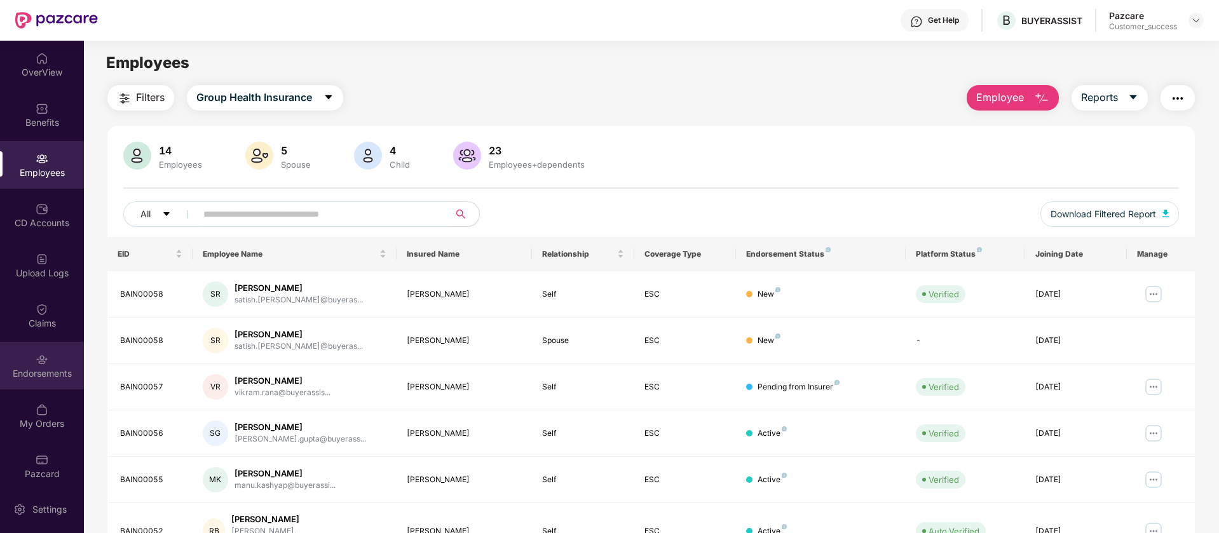
click at [65, 365] on div "Endorsements" at bounding box center [42, 366] width 84 height 48
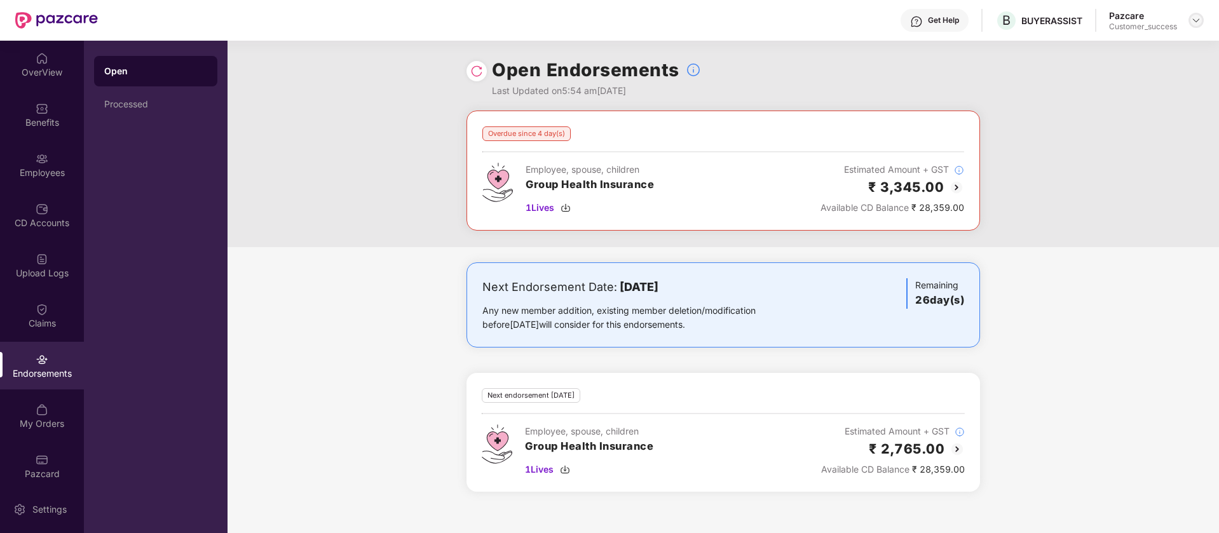
click at [1196, 17] on img at bounding box center [1196, 20] width 10 height 10
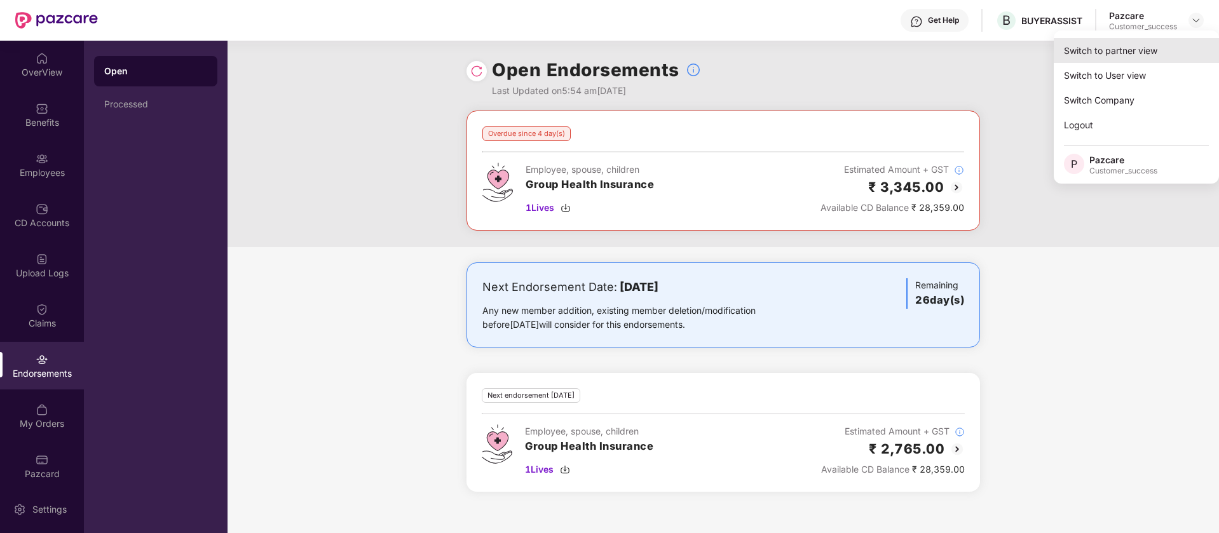
click at [1116, 48] on div "Switch to partner view" at bounding box center [1136, 50] width 165 height 25
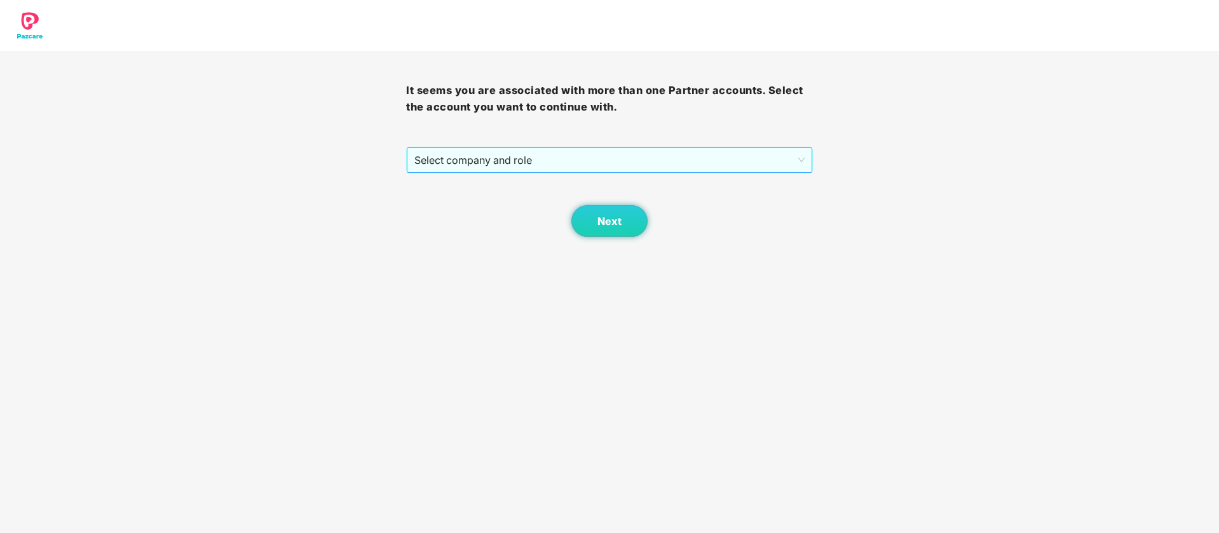
click at [653, 172] on div "Select company and role" at bounding box center [609, 159] width 405 height 25
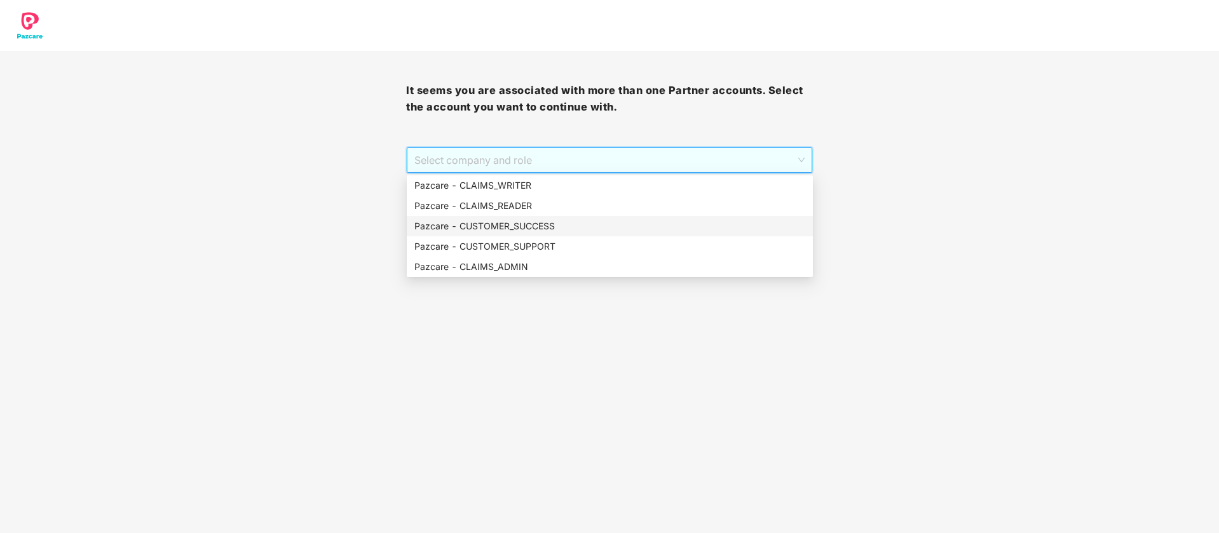
click at [539, 233] on div "Pazcare - CUSTOMER_SUCCESS" at bounding box center [610, 226] width 406 height 20
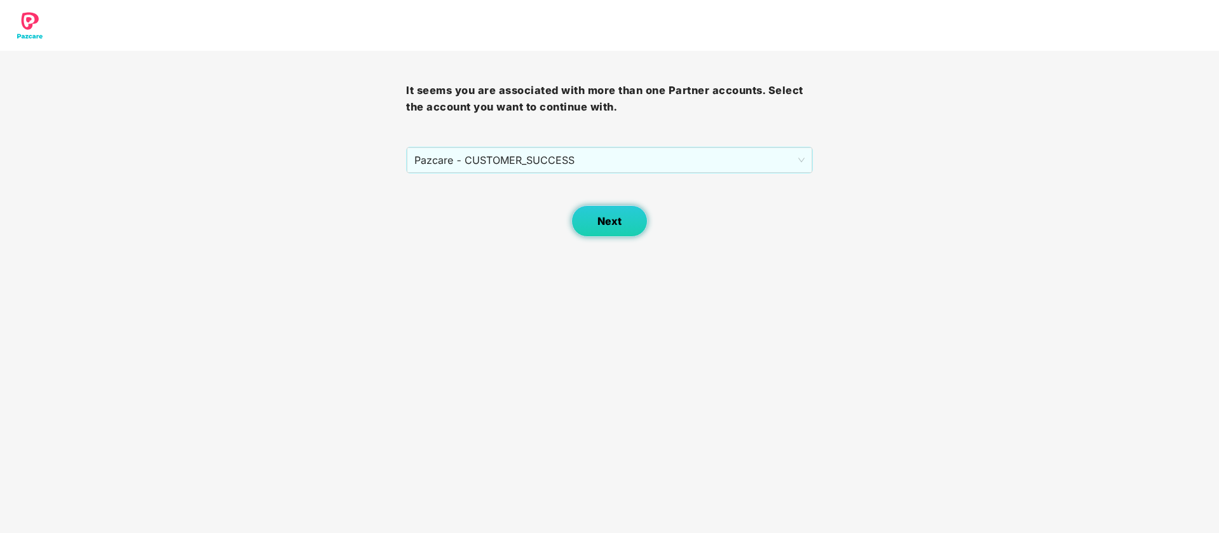
click at [599, 220] on span "Next" at bounding box center [609, 221] width 24 height 12
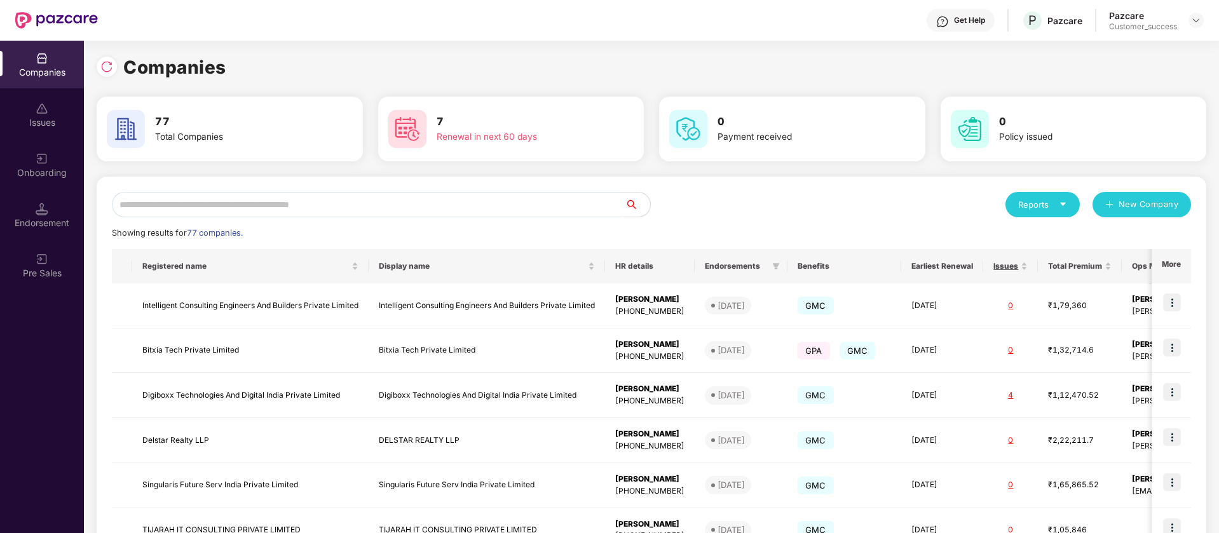
scroll to position [271, 0]
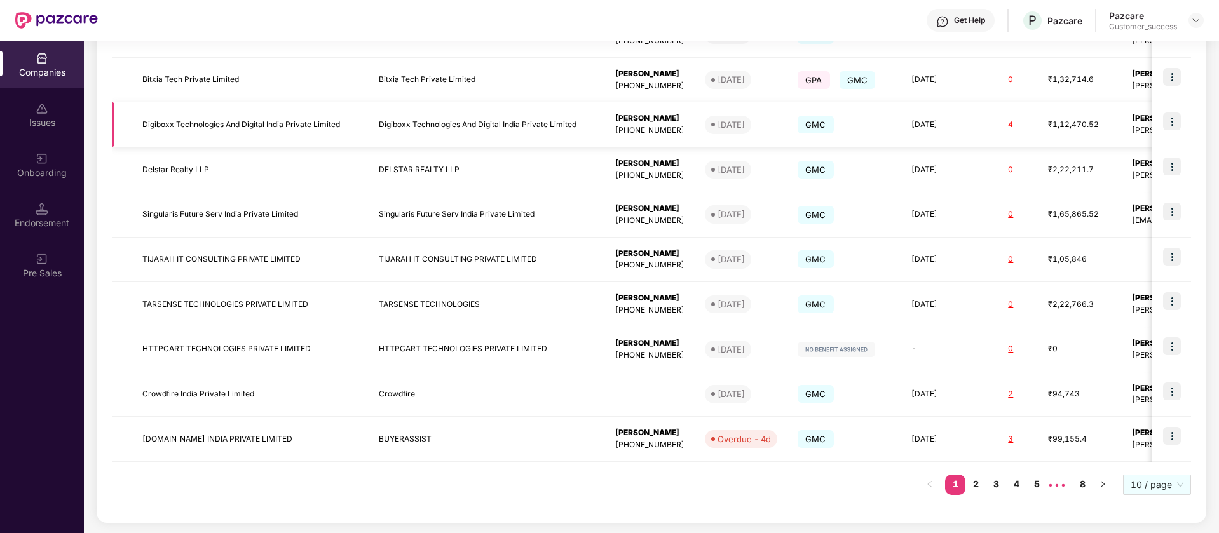
click at [1171, 119] on img at bounding box center [1172, 121] width 18 height 18
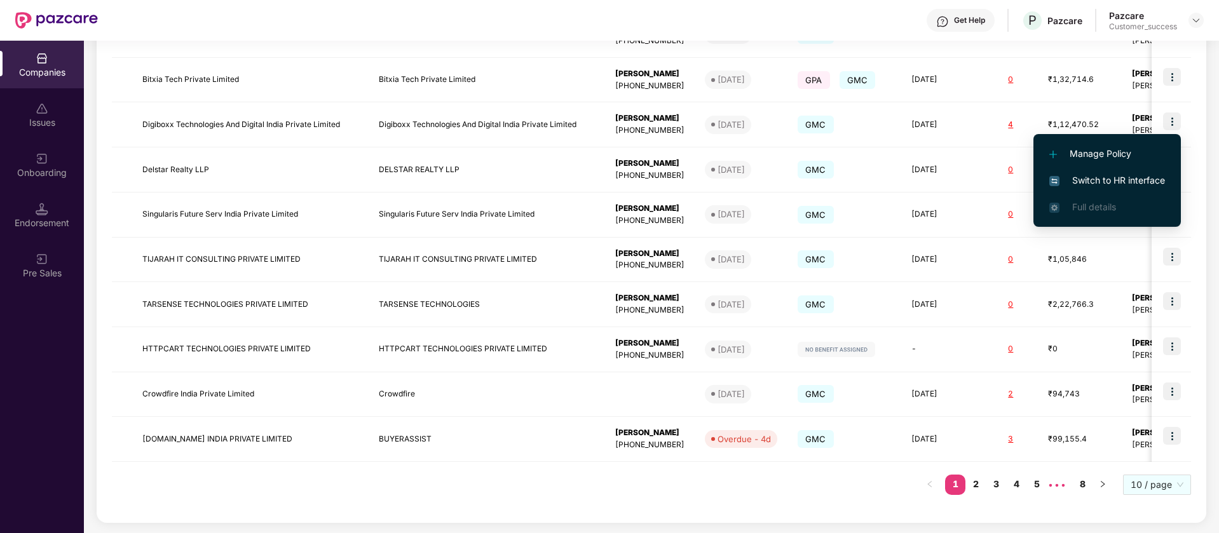
click at [1133, 182] on span "Switch to HR interface" at bounding box center [1107, 180] width 116 height 14
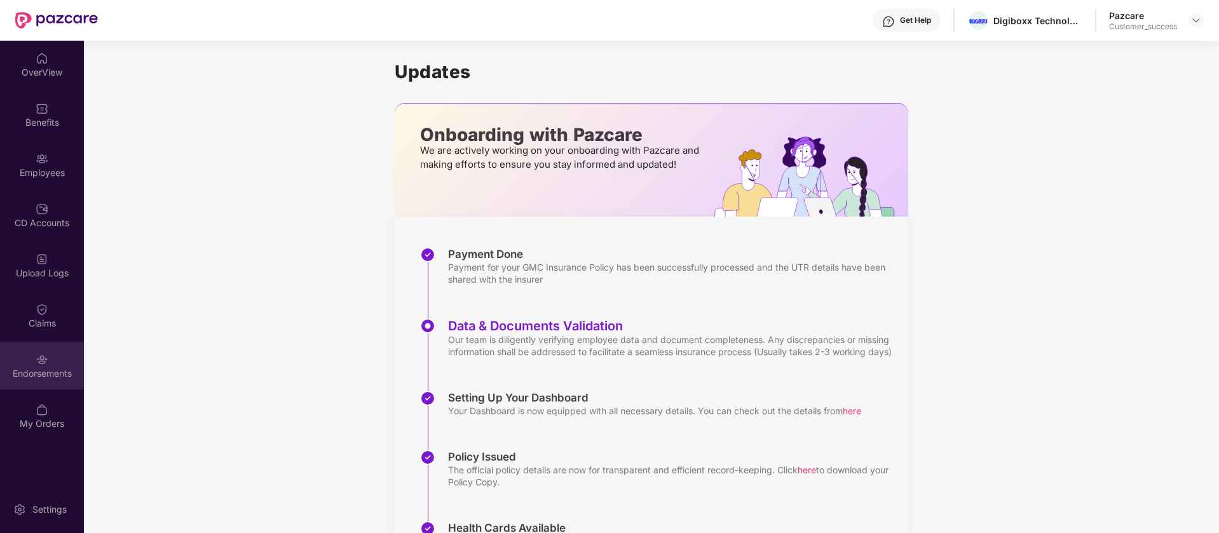
click at [41, 353] on img at bounding box center [42, 359] width 13 height 13
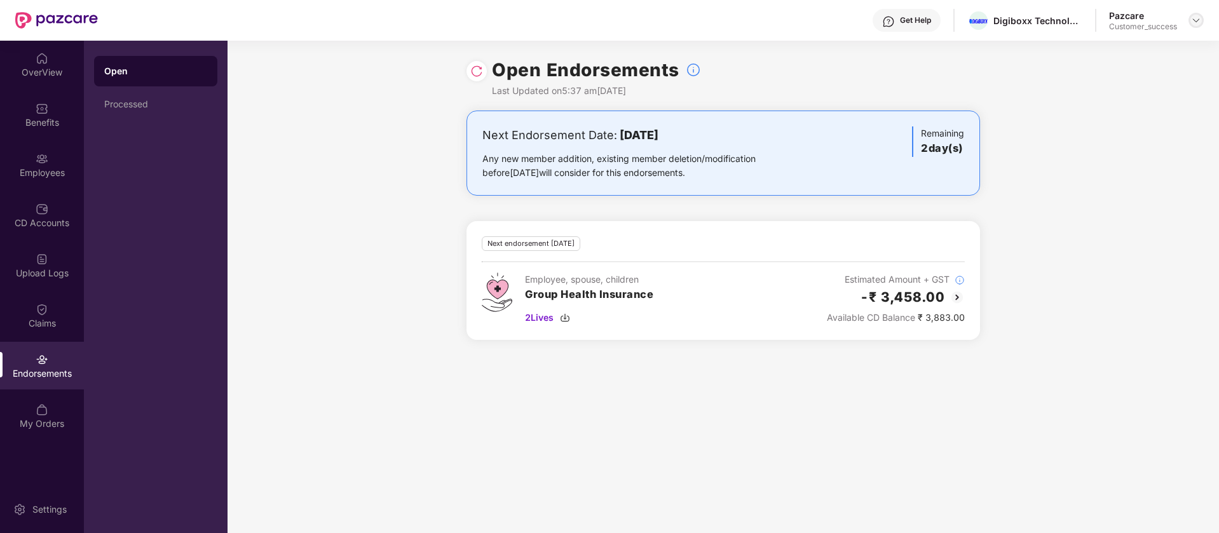
click at [1199, 18] on img at bounding box center [1196, 20] width 10 height 10
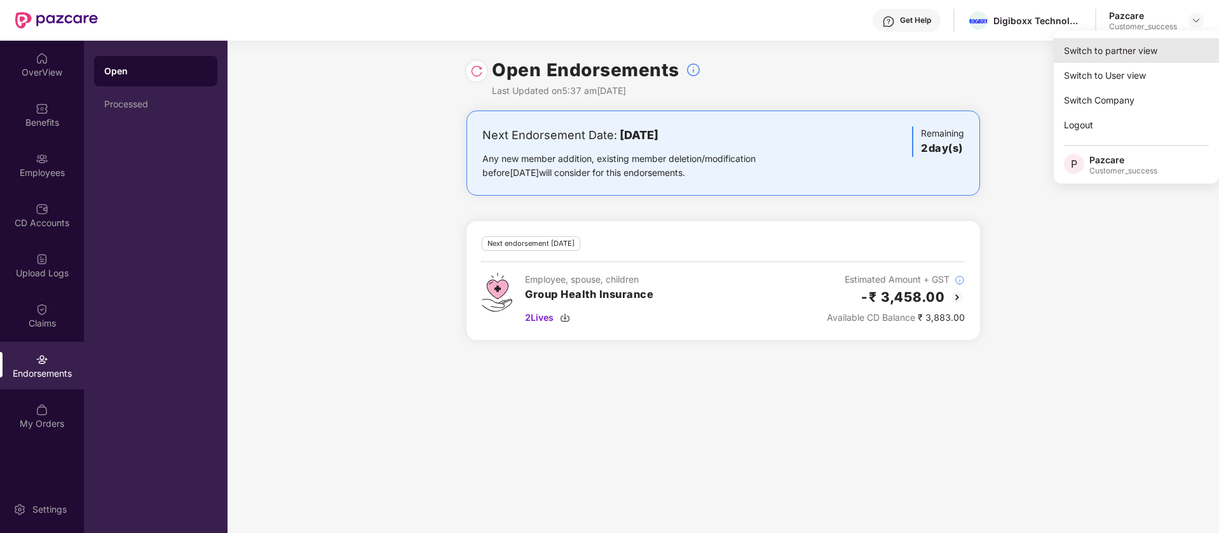
click at [1146, 54] on div "Switch to partner view" at bounding box center [1136, 50] width 165 height 25
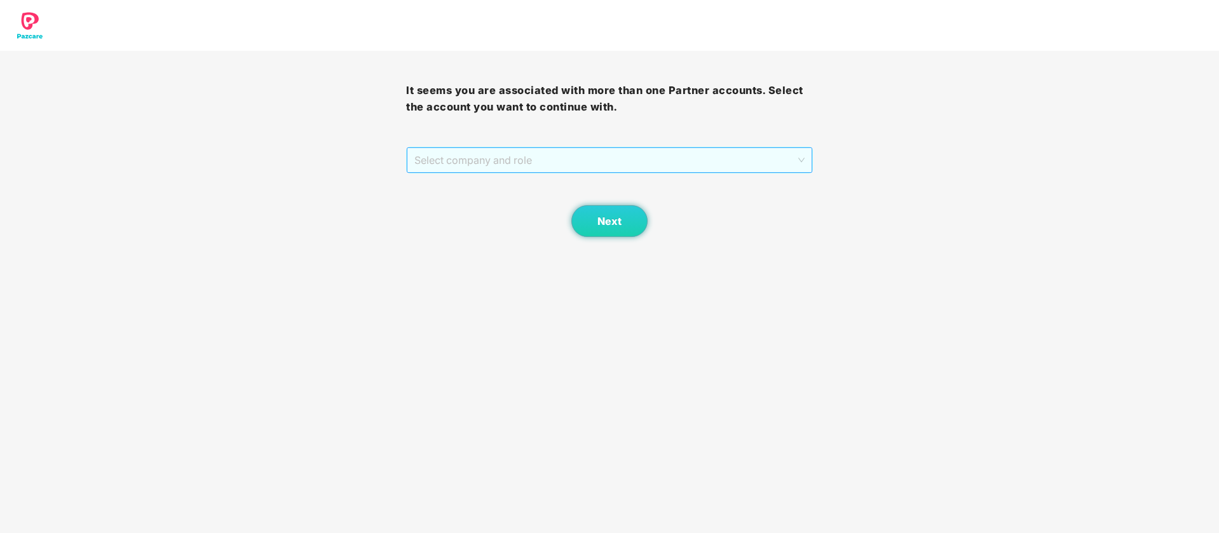
click at [640, 159] on span "Select company and role" at bounding box center [609, 160] width 390 height 24
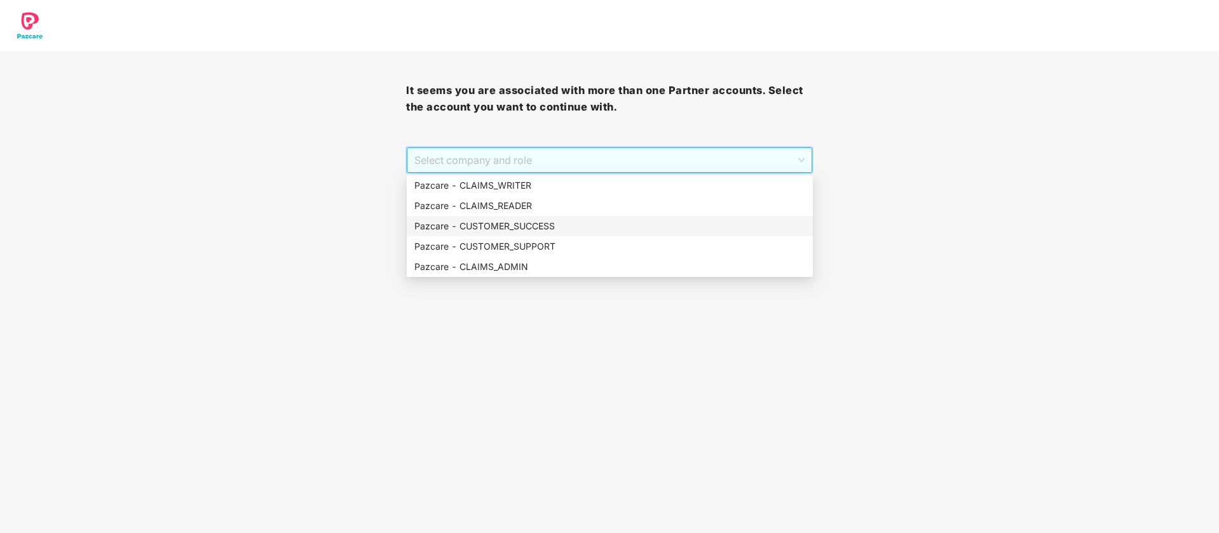
click at [542, 223] on div "Pazcare - CUSTOMER_SUCCESS" at bounding box center [609, 226] width 391 height 14
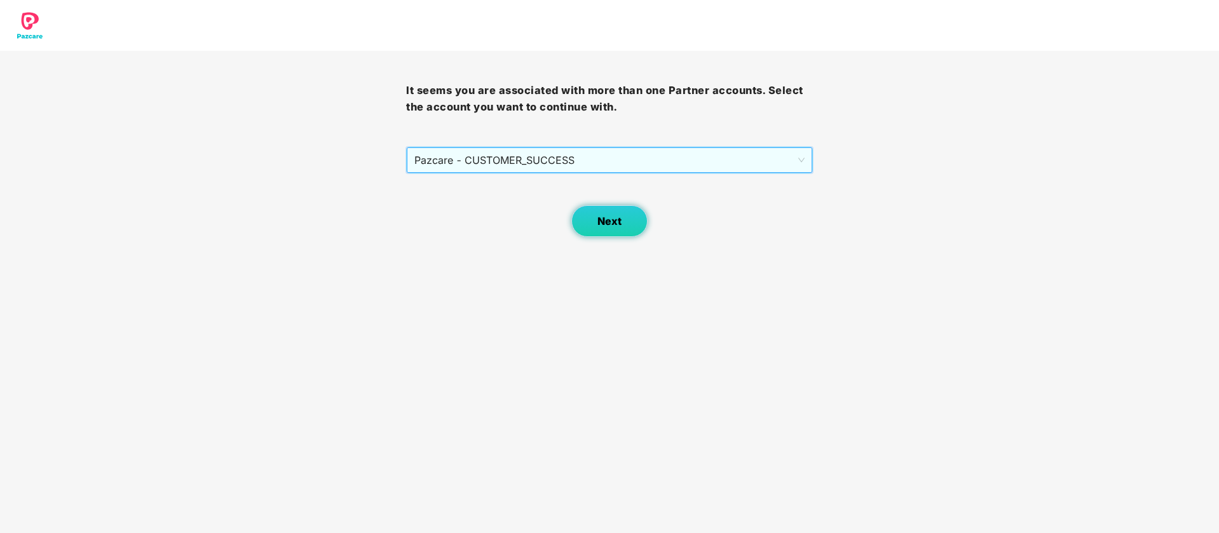
click at [616, 223] on span "Next" at bounding box center [609, 221] width 24 height 12
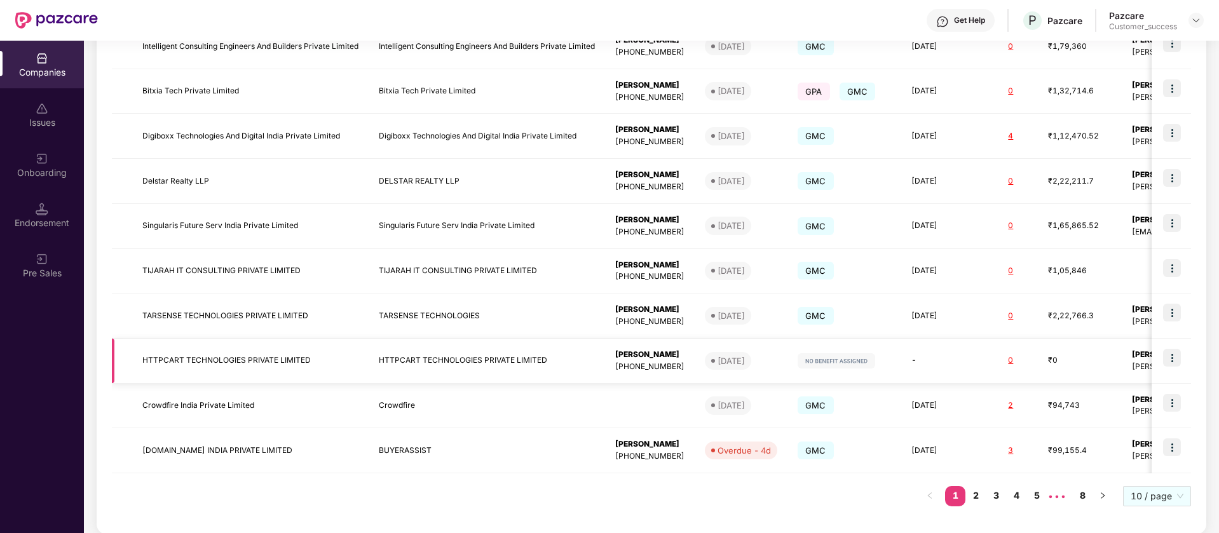
scroll to position [271, 0]
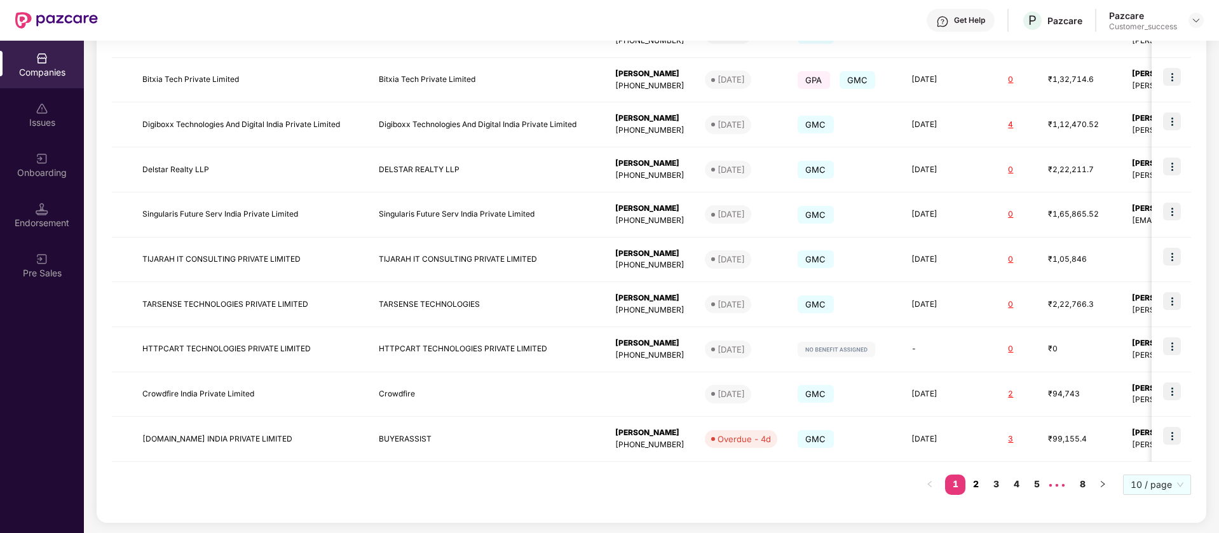
click at [978, 482] on link "2" at bounding box center [975, 484] width 20 height 19
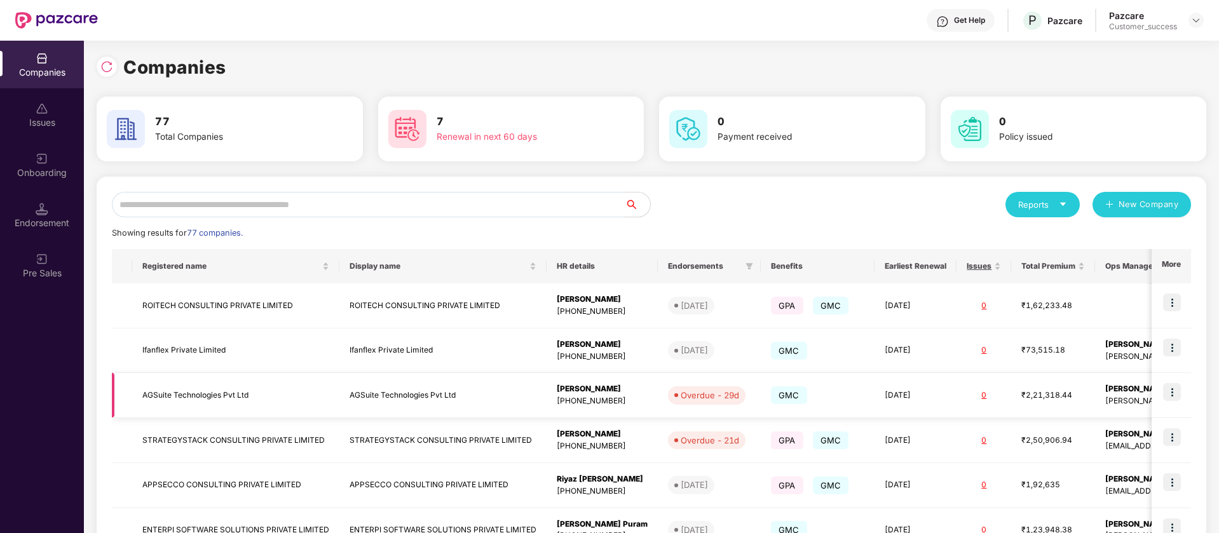
scroll to position [159, 0]
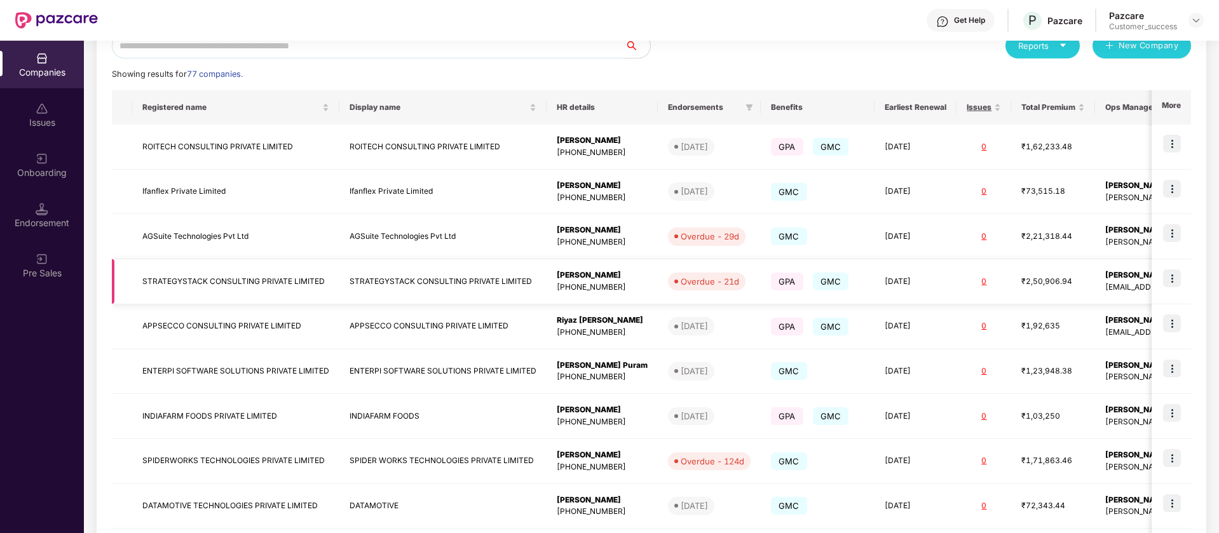
click at [1174, 277] on img at bounding box center [1172, 278] width 18 height 18
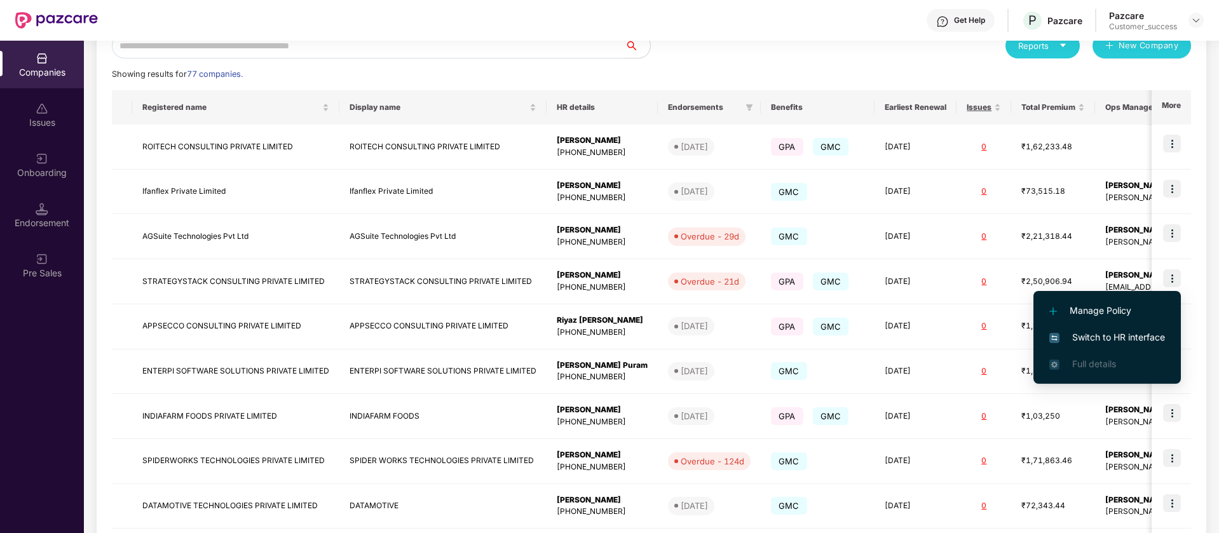
click at [1111, 342] on span "Switch to HR interface" at bounding box center [1107, 337] width 116 height 14
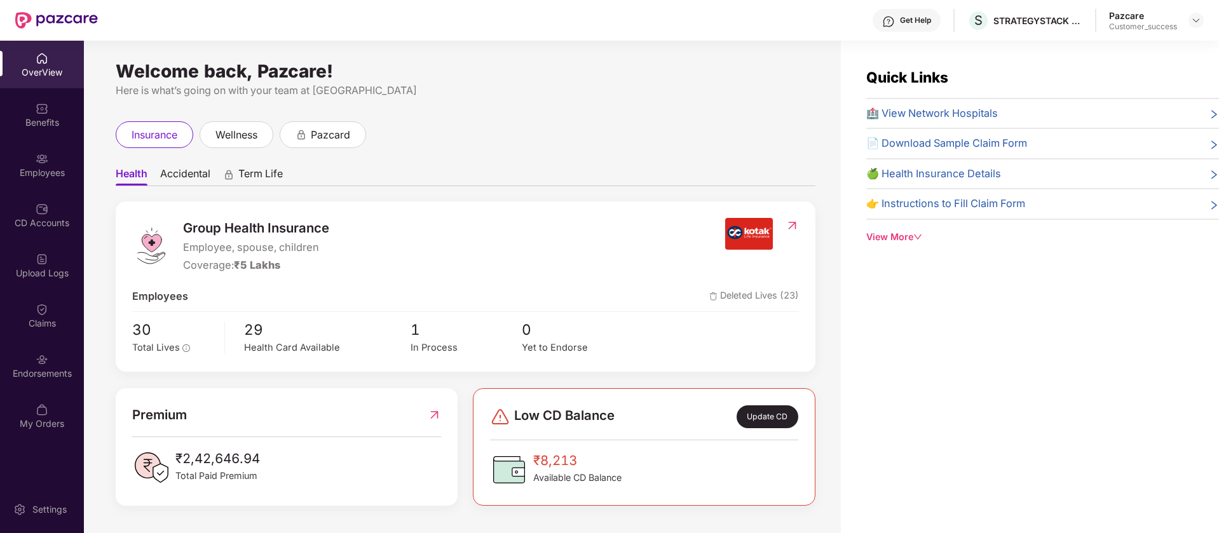
click at [51, 390] on div "OverView Benefits Employees CD Accounts Upload Logs Claims Endorsements My Orde…" at bounding box center [42, 242] width 84 height 402
click at [51, 369] on div "Endorsements" at bounding box center [42, 373] width 84 height 13
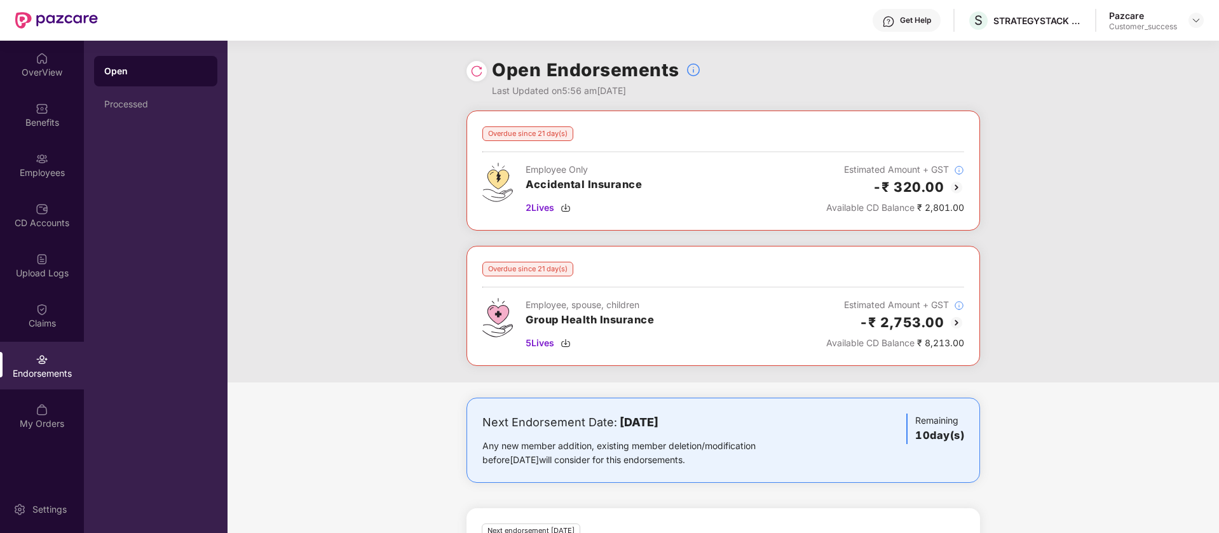
click at [956, 188] on img at bounding box center [956, 187] width 15 height 15
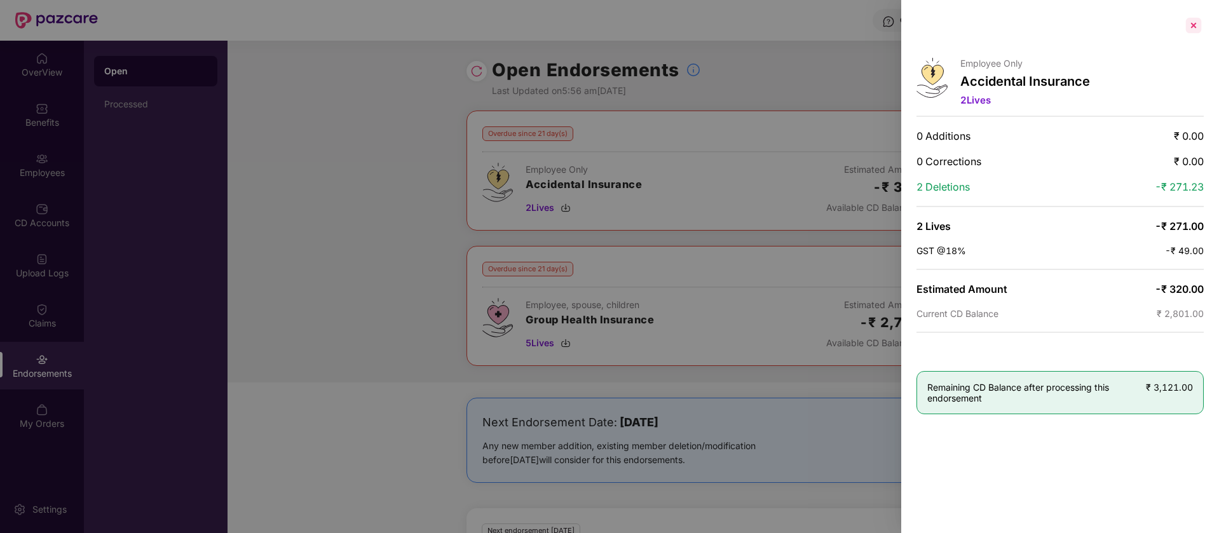
click at [1194, 25] on div at bounding box center [1193, 25] width 20 height 20
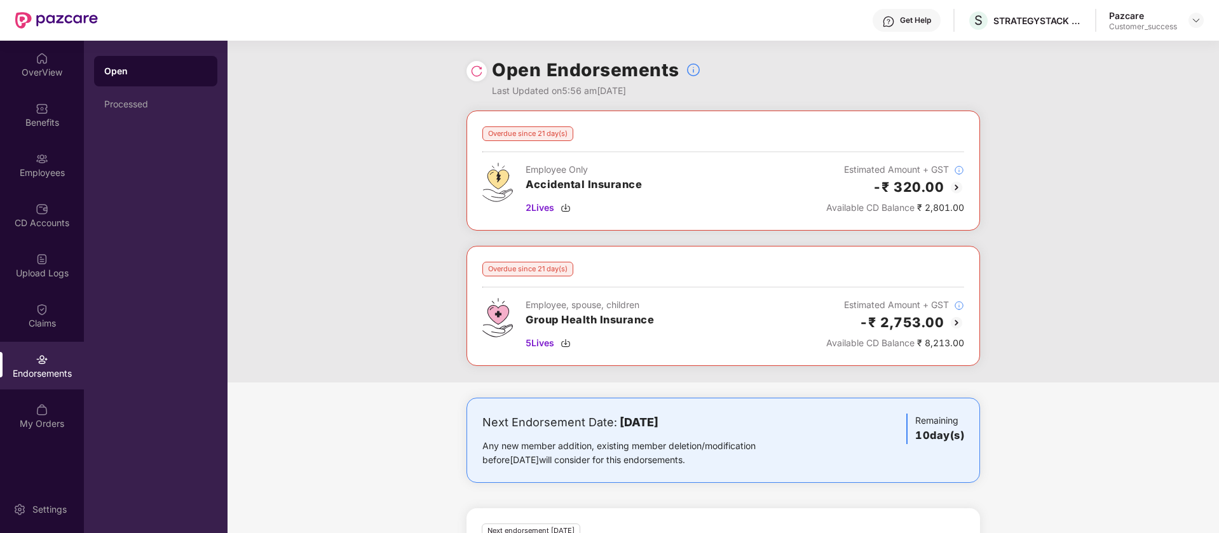
click at [957, 319] on img at bounding box center [956, 322] width 15 height 15
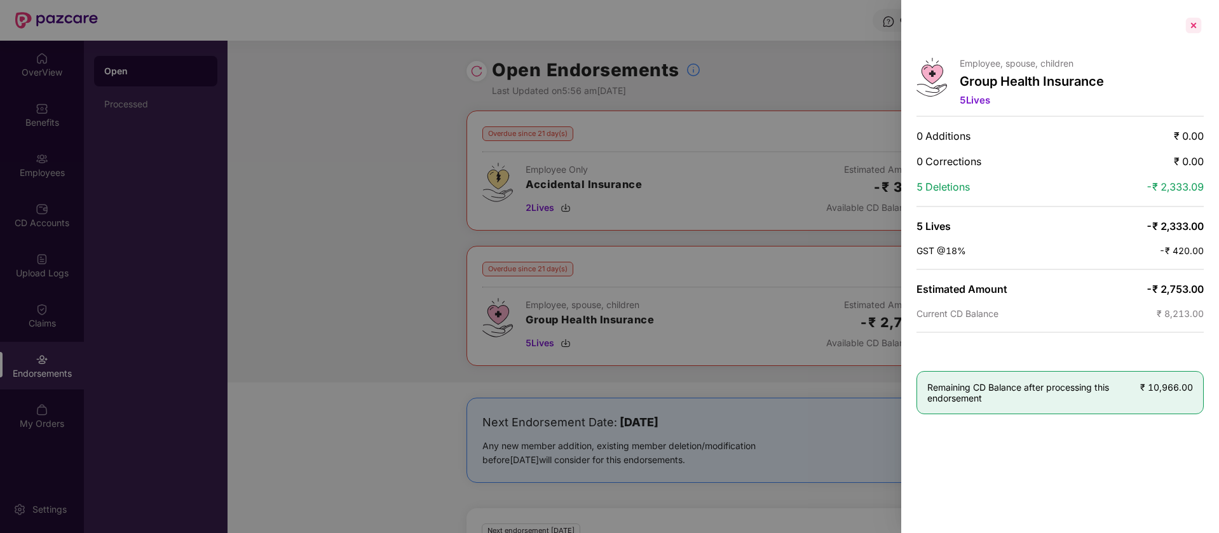
click at [1195, 26] on div at bounding box center [1193, 25] width 20 height 20
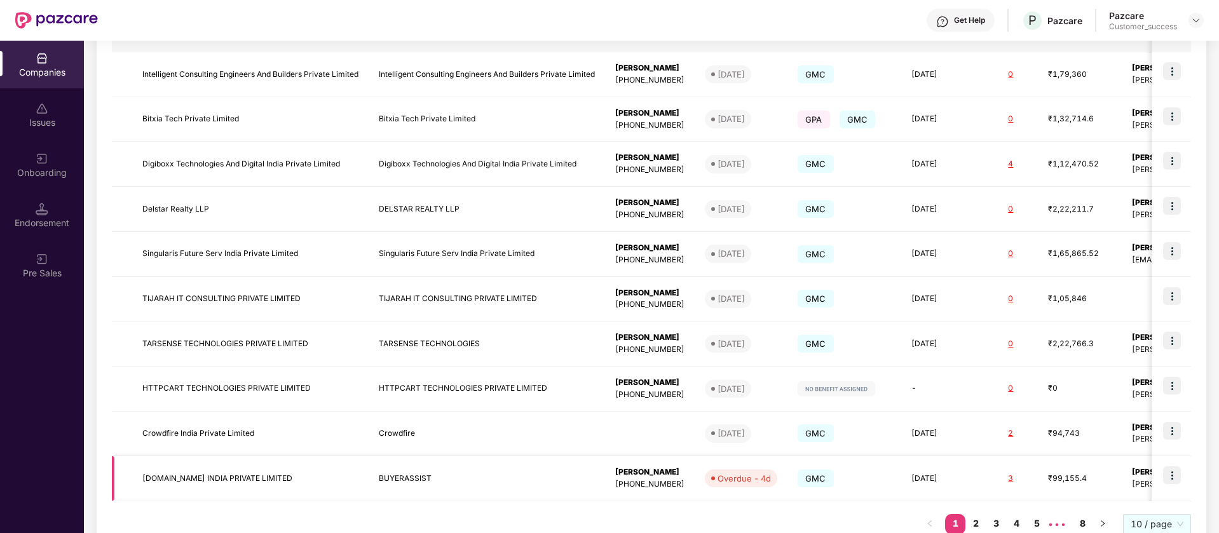
scroll to position [271, 0]
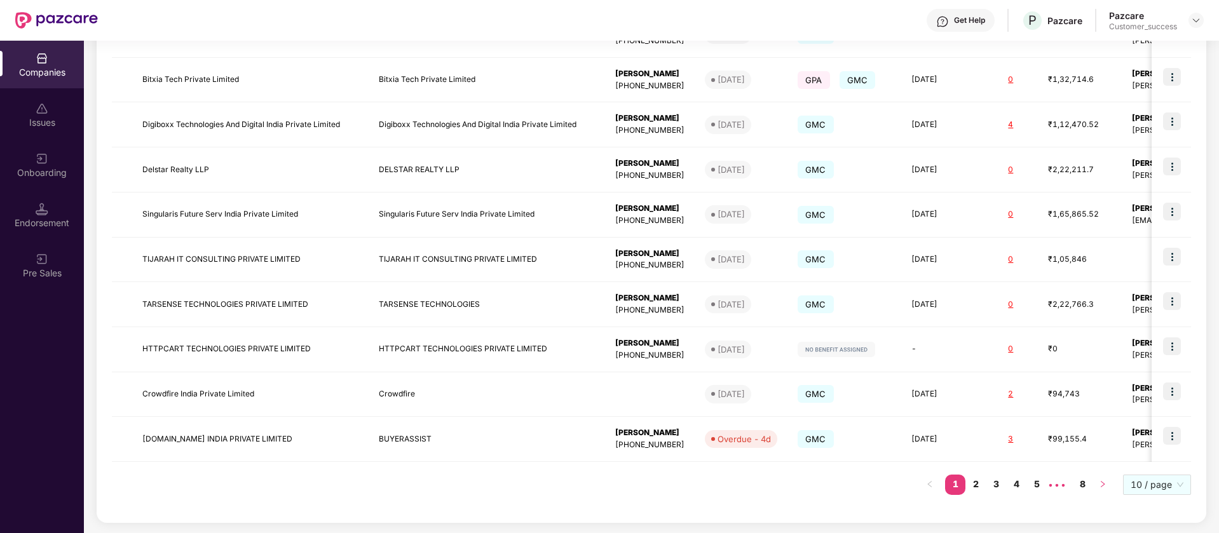
click at [1107, 479] on button "button" at bounding box center [1102, 485] width 20 height 20
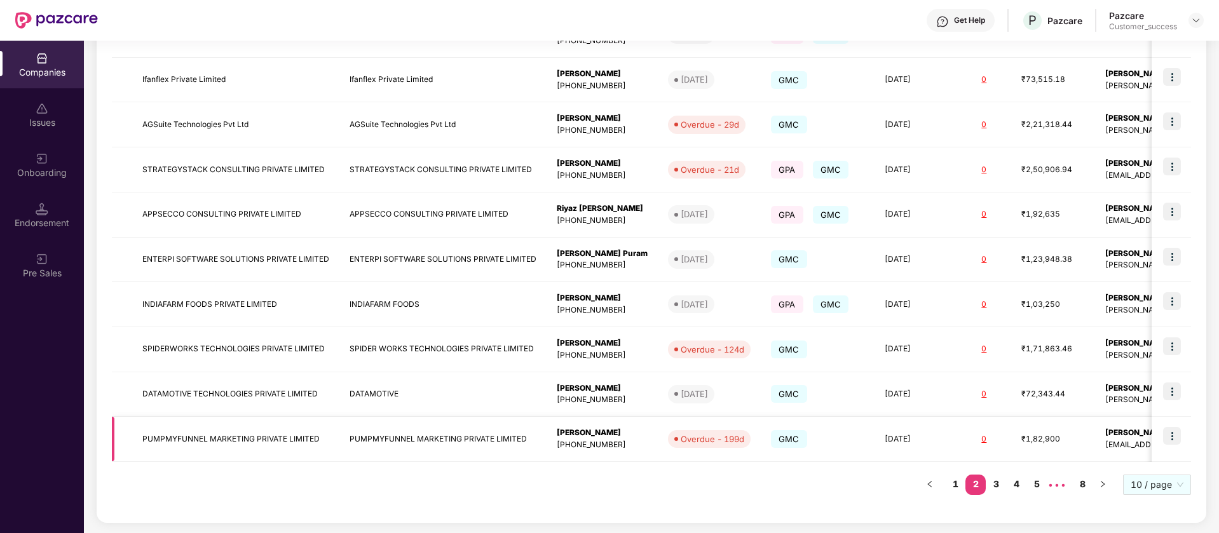
click at [1174, 437] on img at bounding box center [1172, 436] width 18 height 18
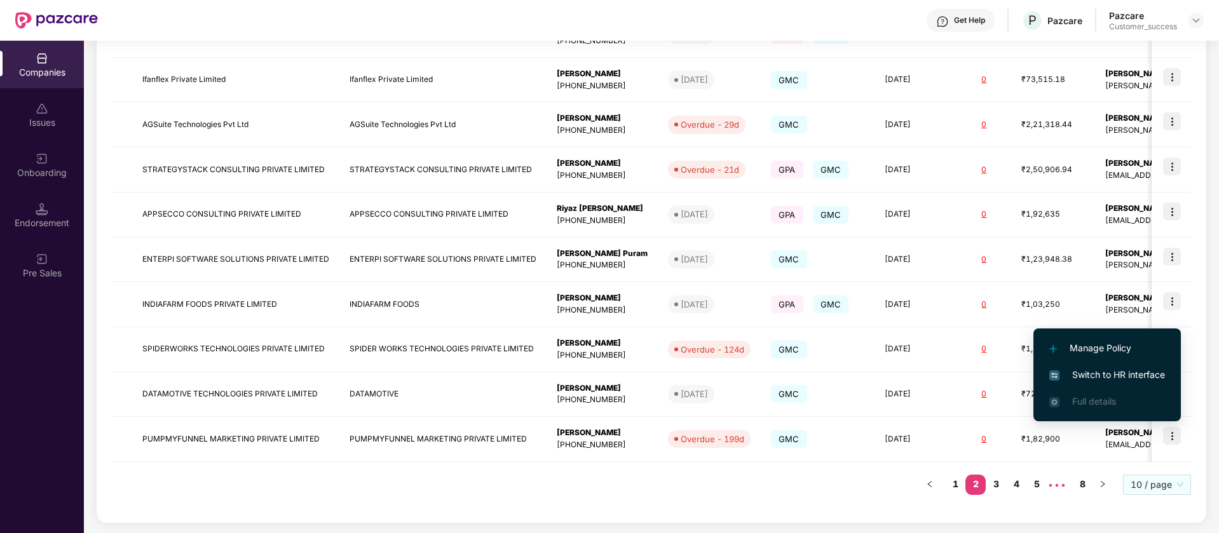
click at [1124, 378] on span "Switch to HR interface" at bounding box center [1107, 375] width 116 height 14
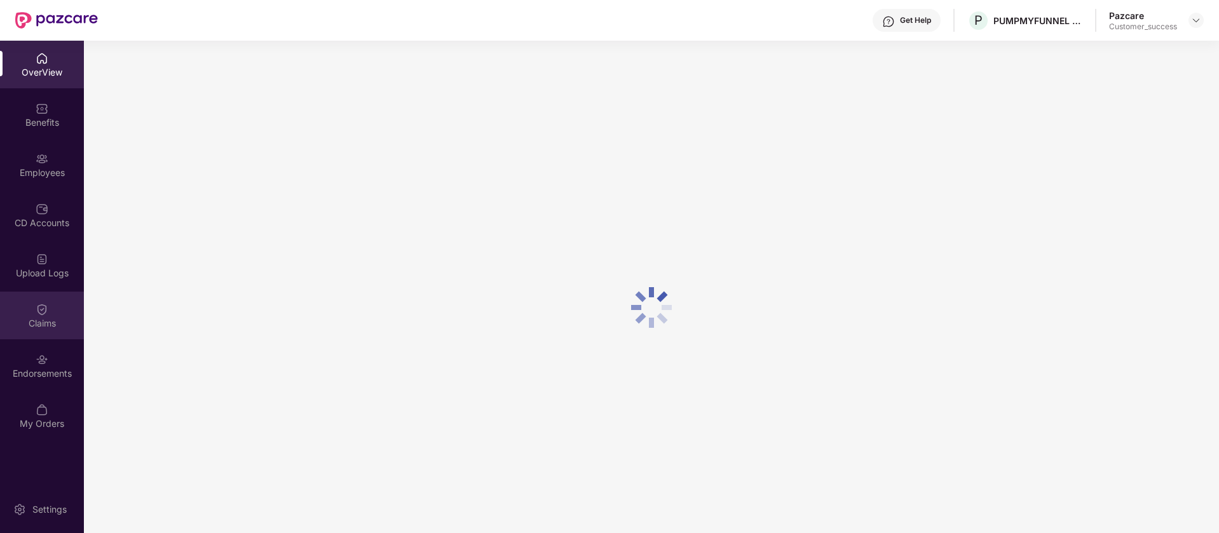
click at [31, 317] on div "Claims" at bounding box center [42, 323] width 84 height 13
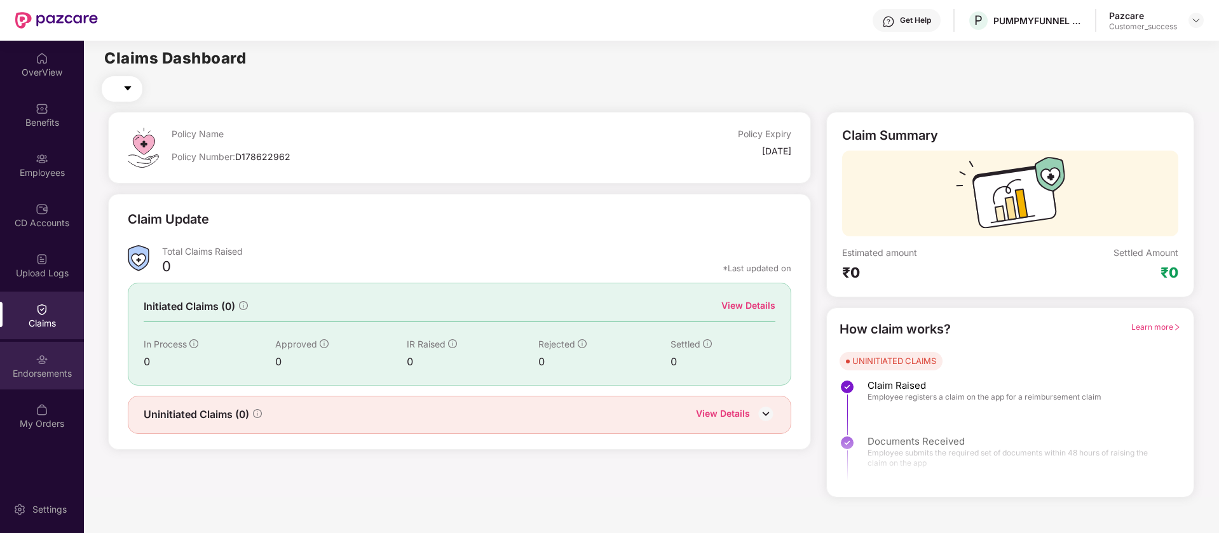
click at [29, 365] on div "Endorsements" at bounding box center [42, 366] width 84 height 48
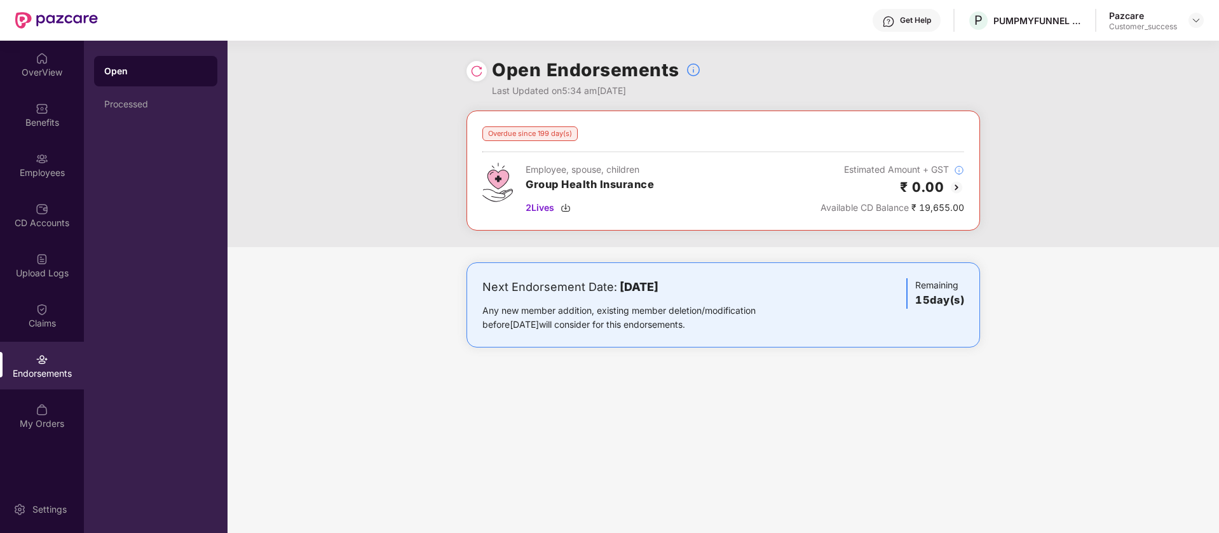
click at [957, 187] on img at bounding box center [956, 187] width 15 height 15
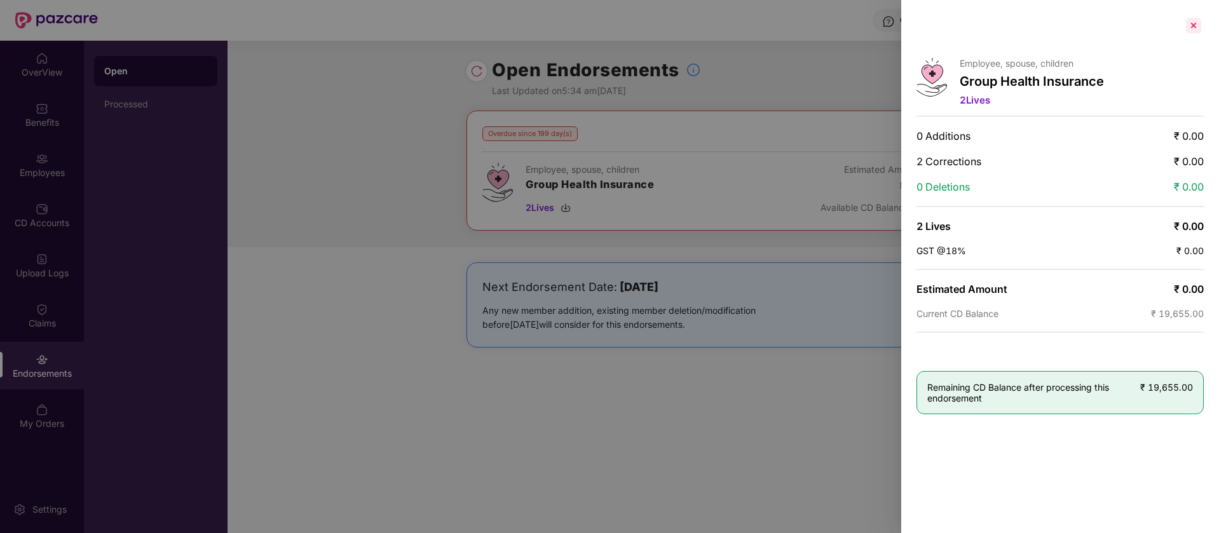
click at [1199, 26] on div at bounding box center [1193, 25] width 20 height 20
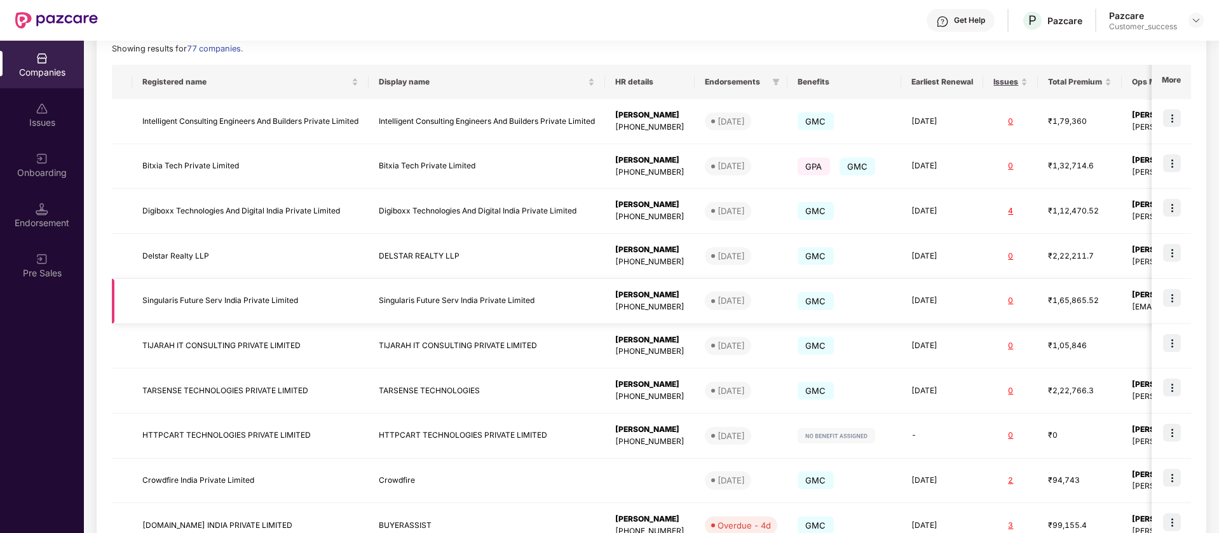
scroll to position [271, 0]
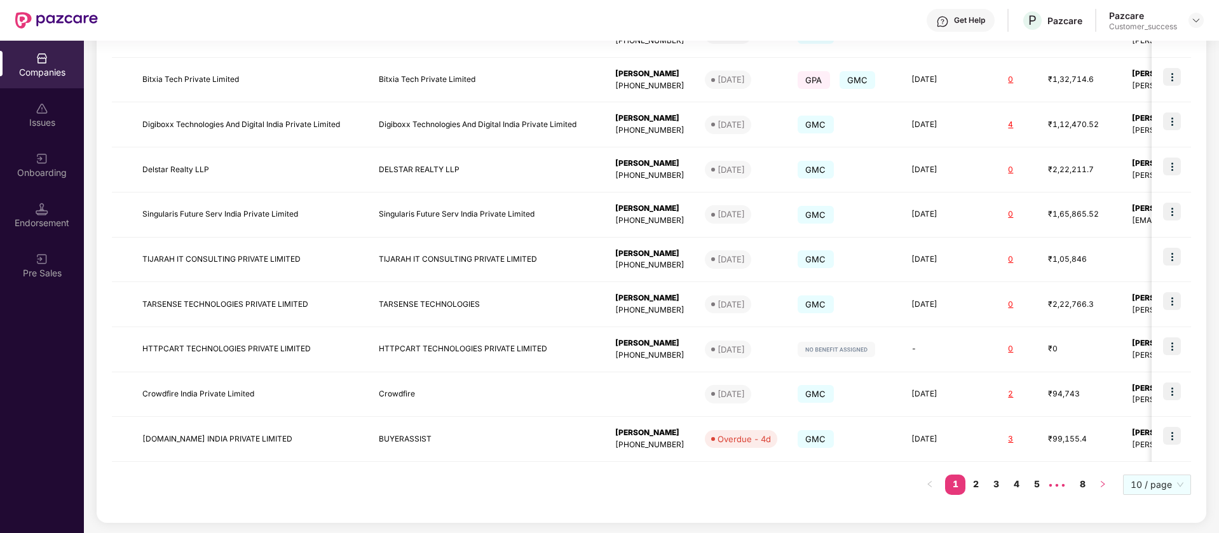
click at [1102, 487] on icon "right" at bounding box center [1103, 484] width 8 height 8
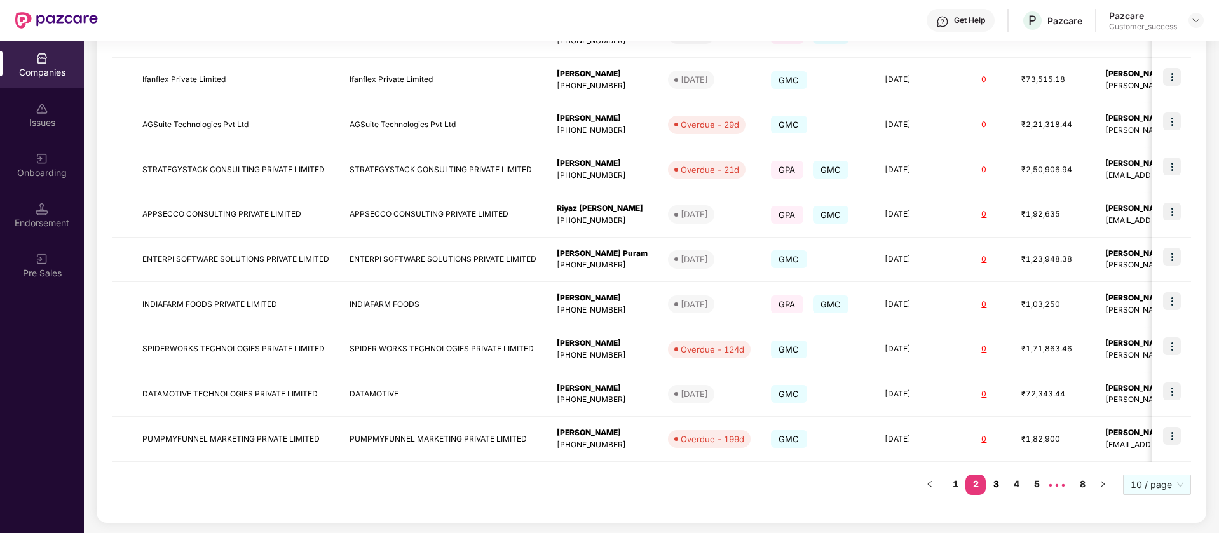
click at [993, 483] on link "3" at bounding box center [996, 484] width 20 height 19
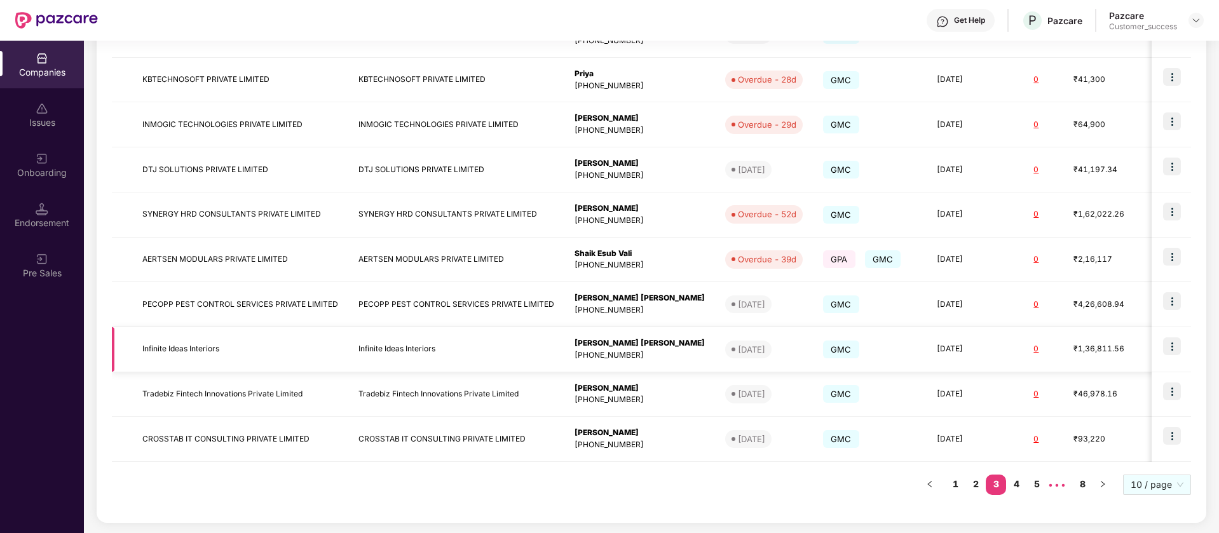
scroll to position [0, 0]
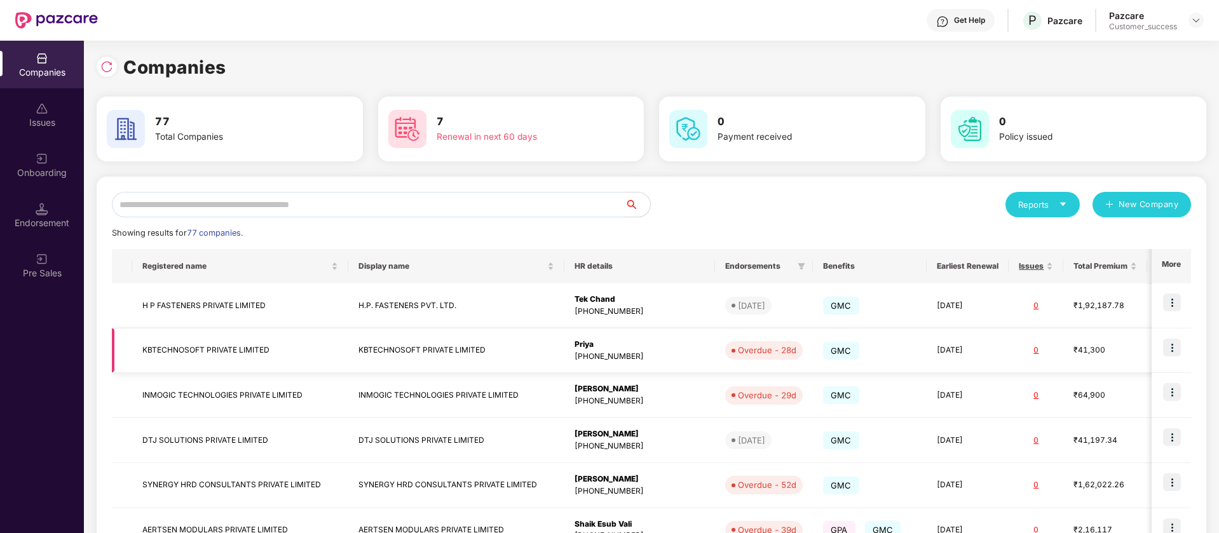
click at [1172, 346] on img at bounding box center [1172, 348] width 18 height 18
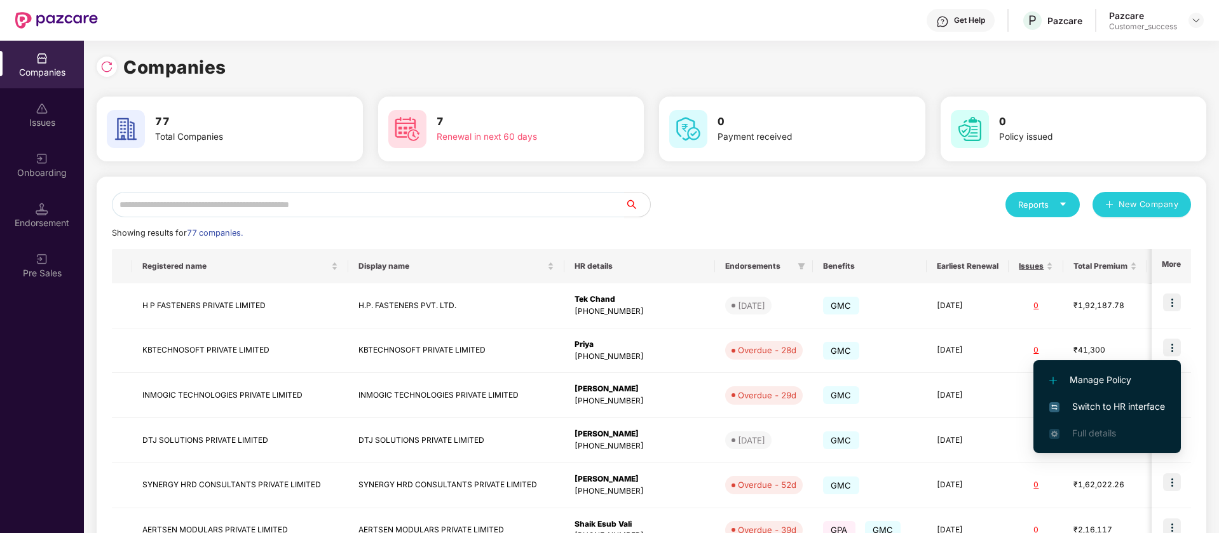
click at [1156, 409] on span "Switch to HR interface" at bounding box center [1107, 407] width 116 height 14
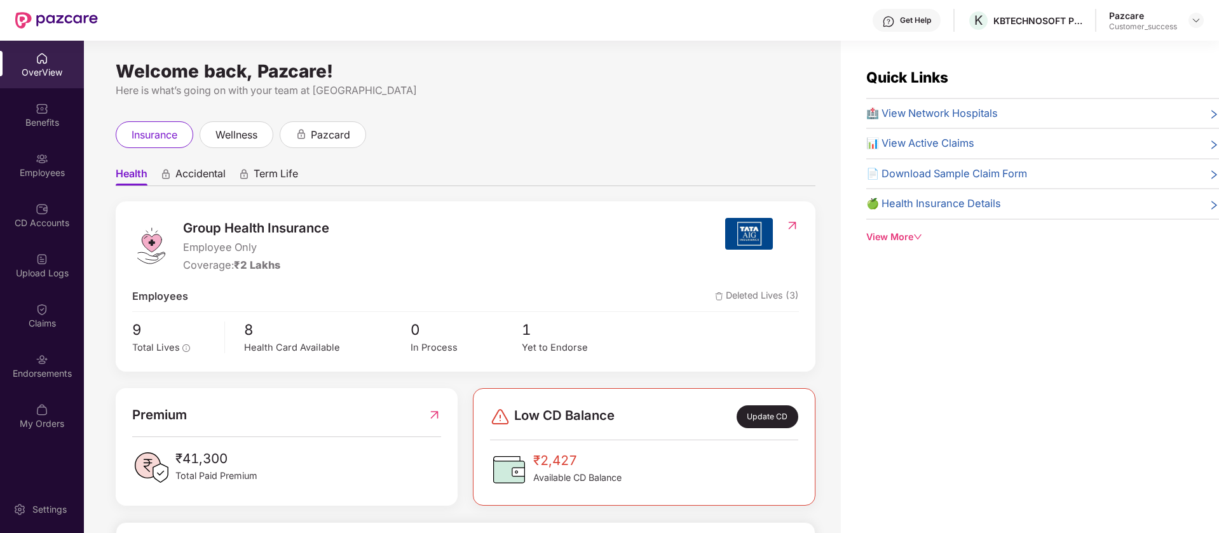
click at [48, 341] on div "OverView Benefits Employees CD Accounts Upload Logs Claims Endorsements My Orde…" at bounding box center [42, 242] width 84 height 402
click at [46, 384] on div "Endorsements" at bounding box center [42, 366] width 84 height 48
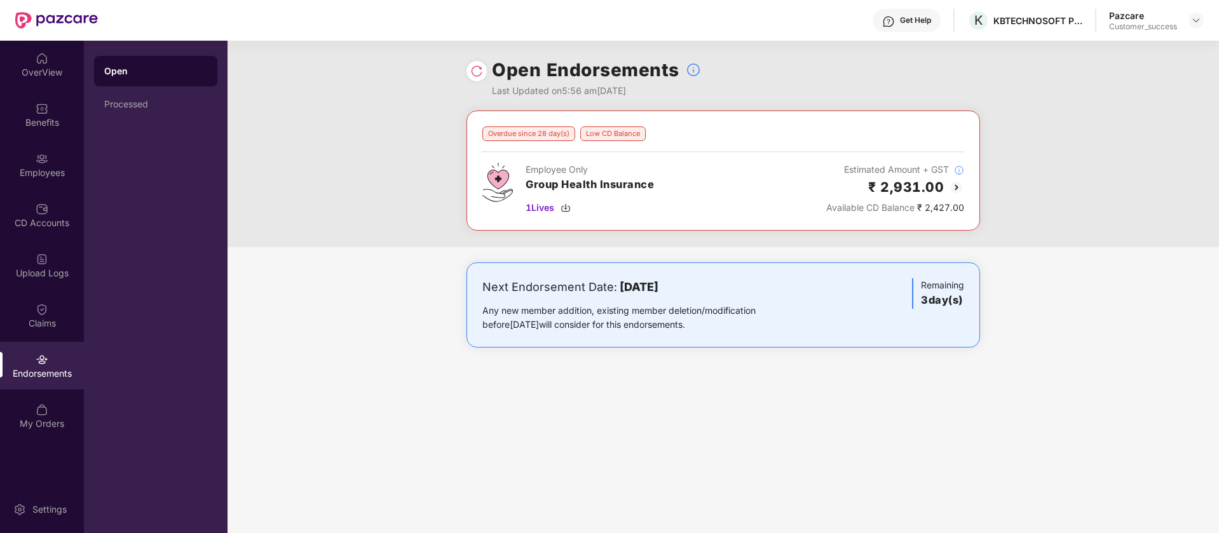
click at [958, 191] on img at bounding box center [956, 187] width 15 height 15
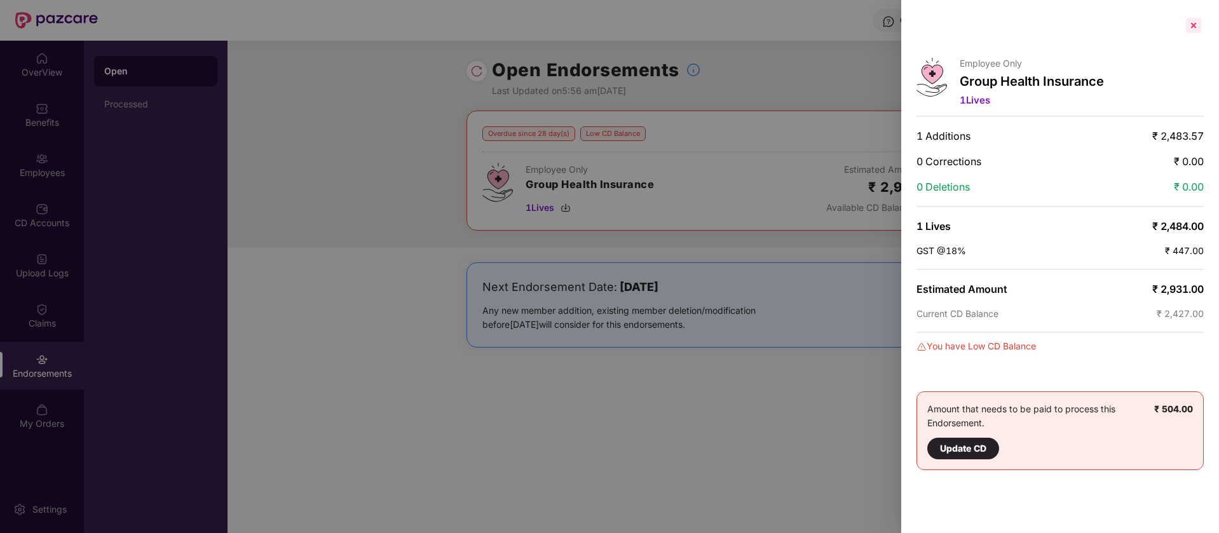
click at [1196, 28] on div at bounding box center [1193, 25] width 20 height 20
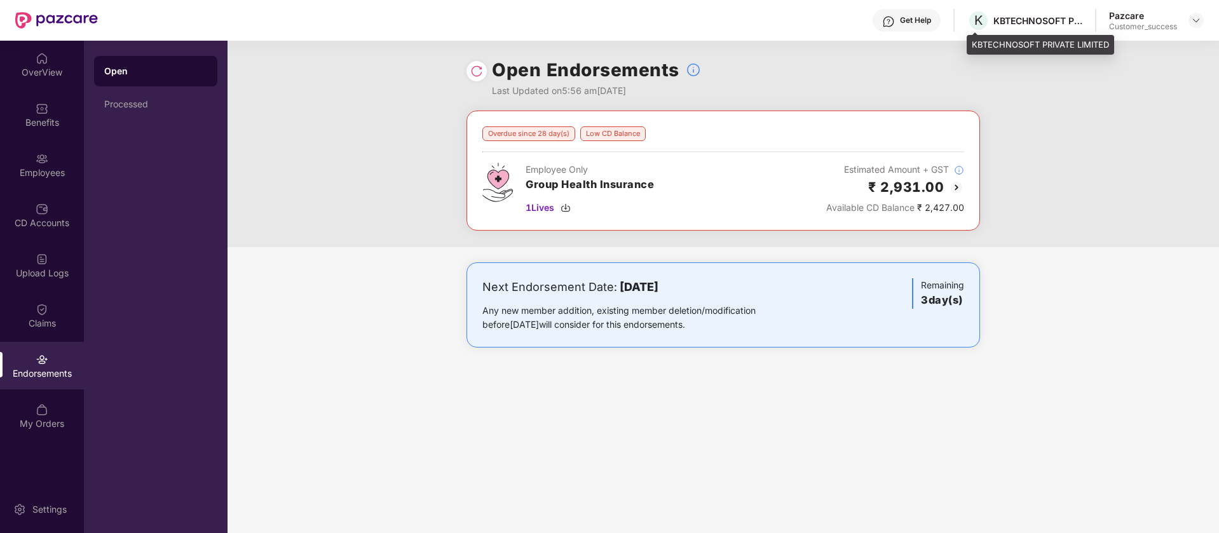
click at [1007, 47] on div "KBTECHNOSOFT PRIVATE LIMITED" at bounding box center [1039, 45] width 147 height 20
copy div "KBTECHNOSOFT PRIVATE LIMITED"
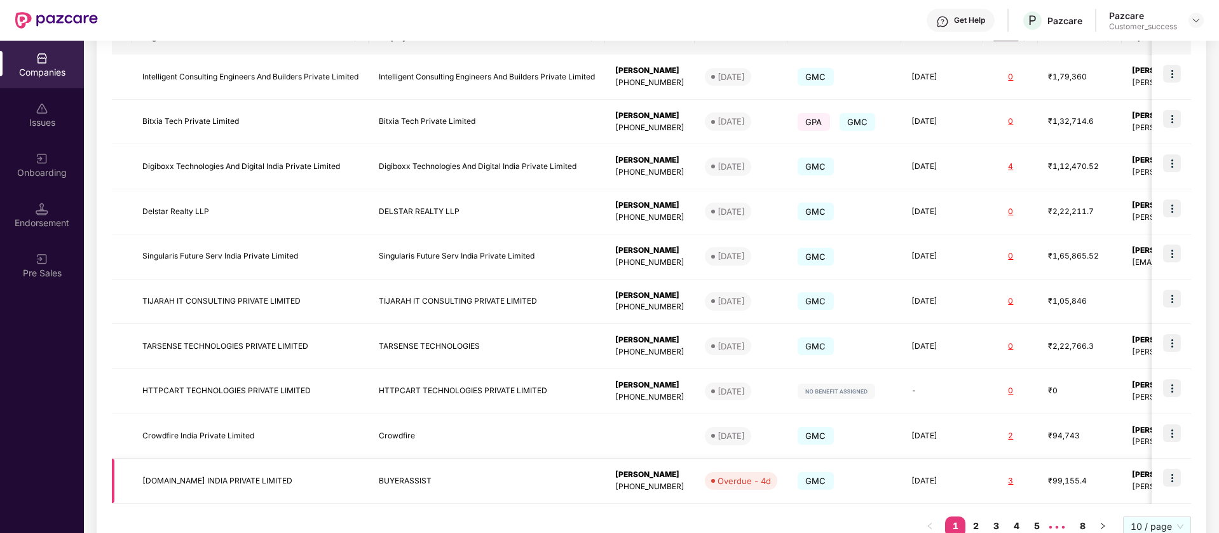
scroll to position [271, 0]
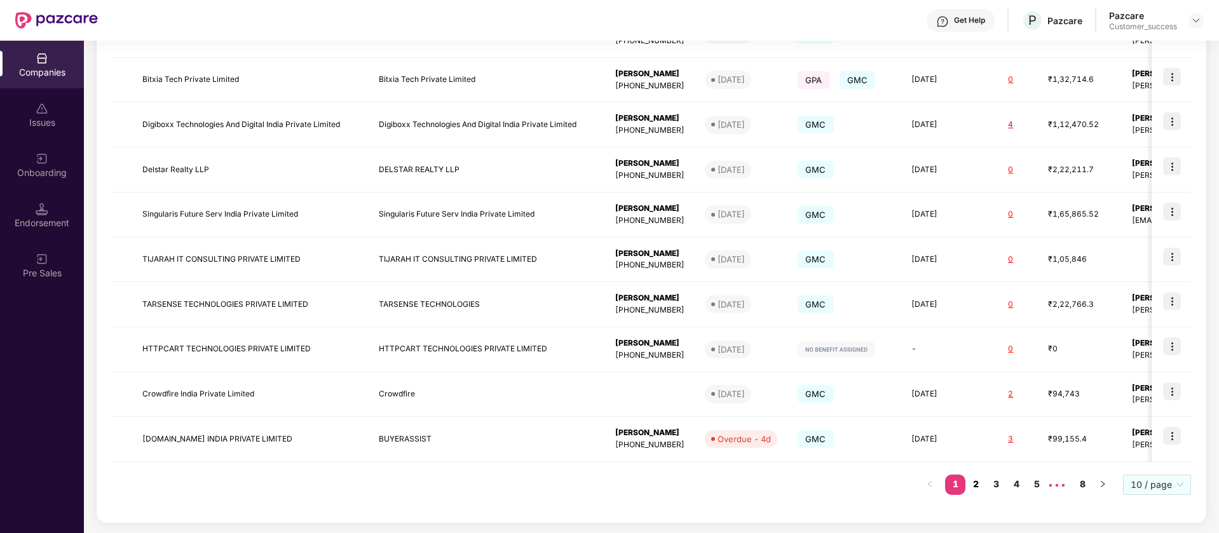
click at [973, 489] on link "2" at bounding box center [975, 484] width 20 height 19
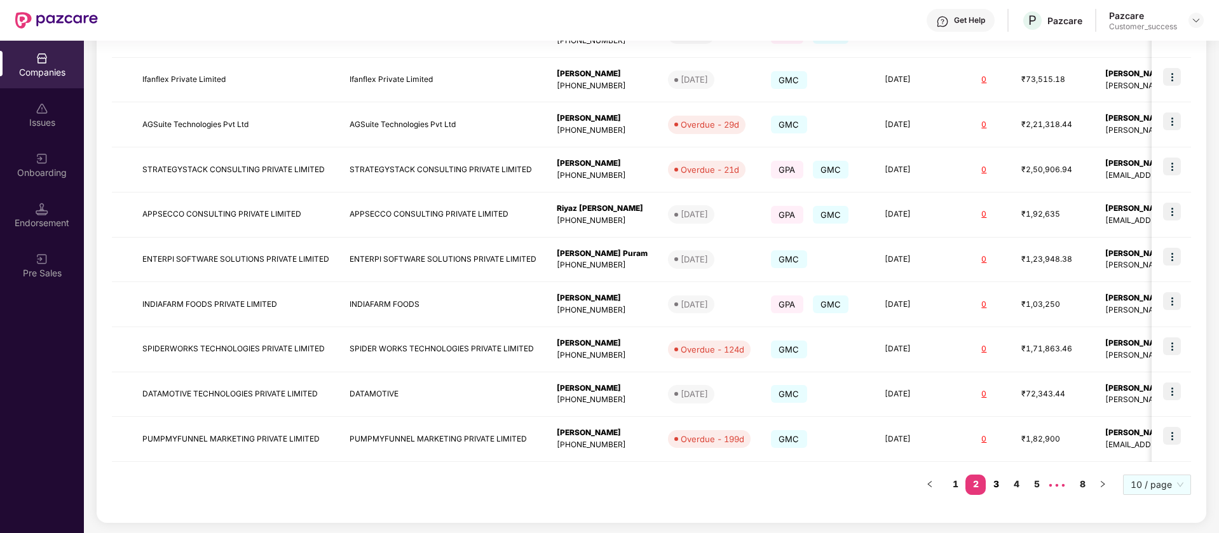
click at [998, 487] on link "3" at bounding box center [996, 484] width 20 height 19
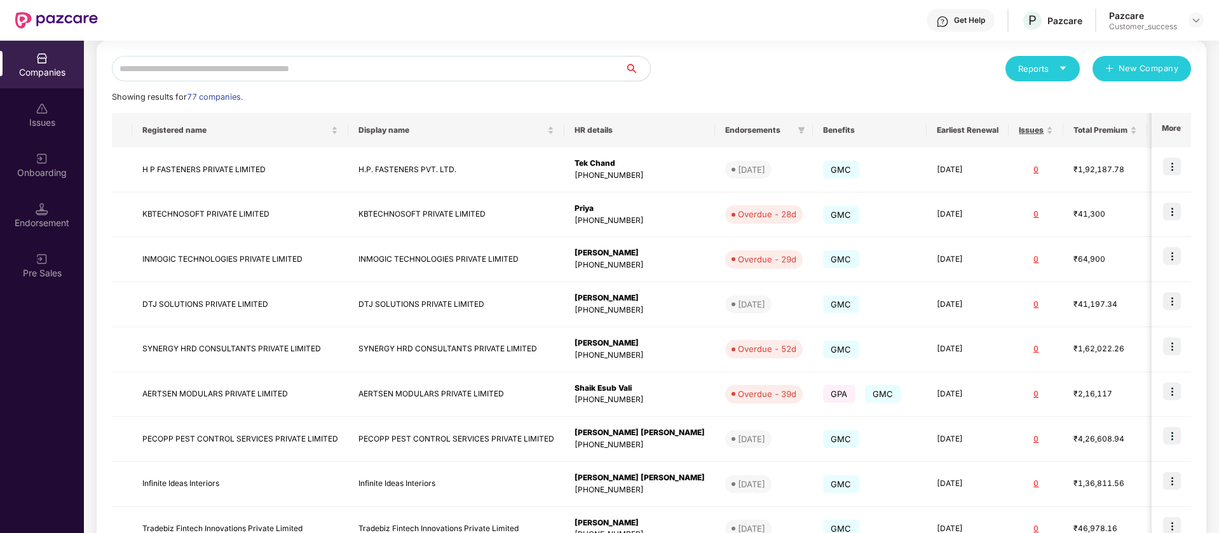
scroll to position [112, 0]
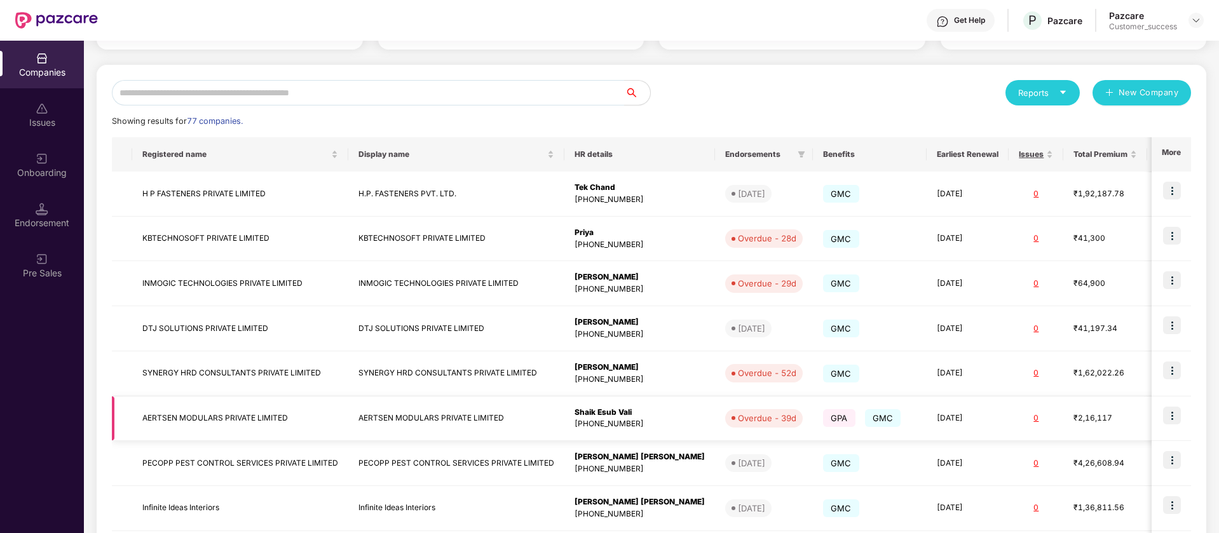
click at [1171, 412] on img at bounding box center [1172, 416] width 18 height 18
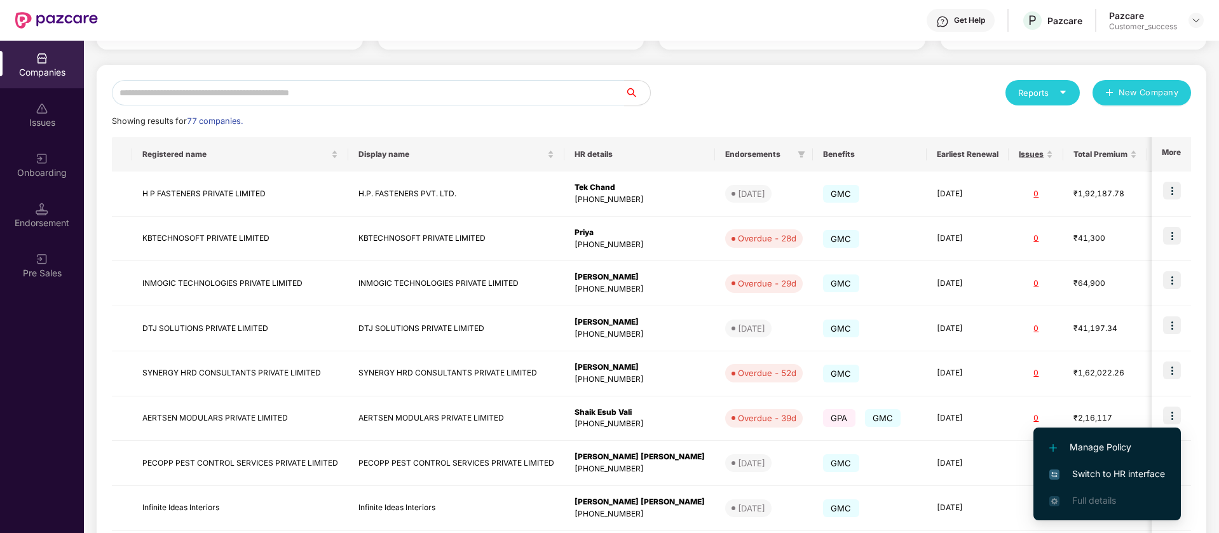
click at [1116, 476] on span "Switch to HR interface" at bounding box center [1107, 474] width 116 height 14
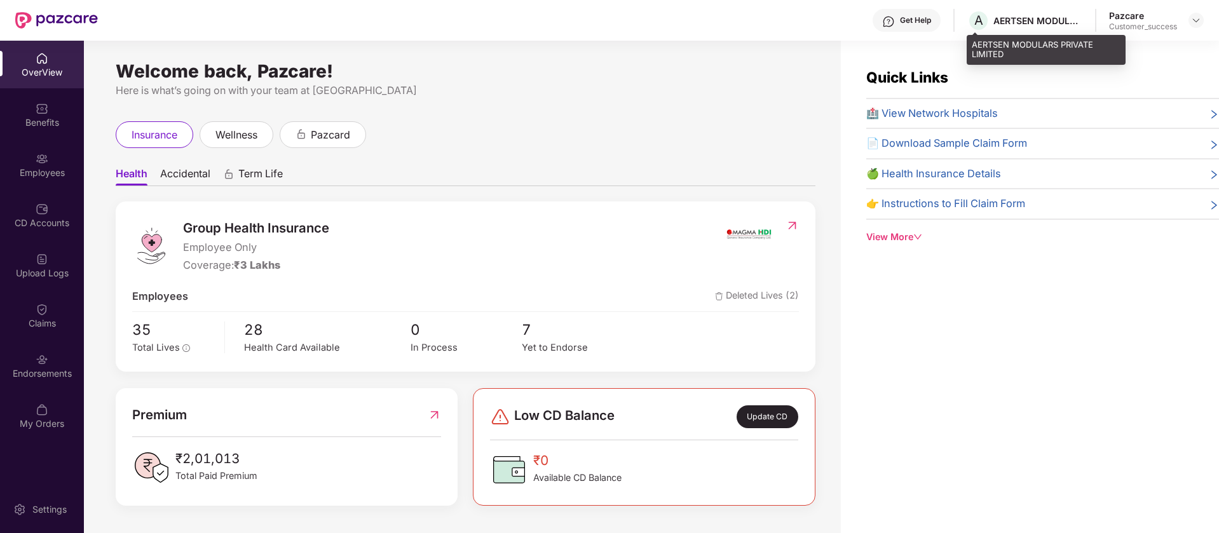
click at [1016, 22] on div "AERTSEN MODULARS PRIVATE LIMITED" at bounding box center [1037, 21] width 89 height 12
copy div "AERTSEN"
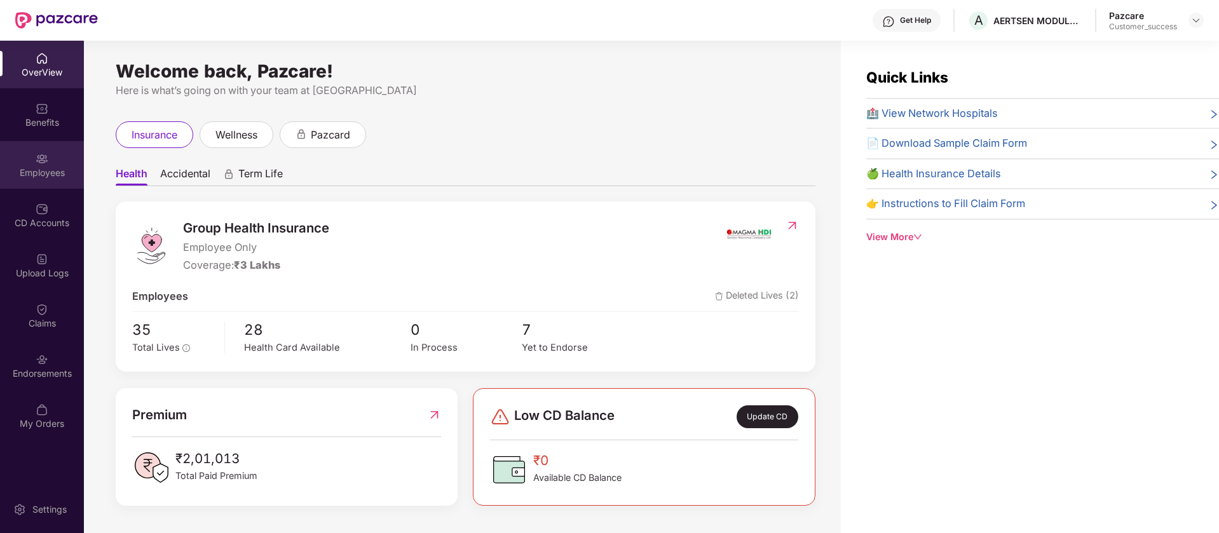
click at [57, 175] on div "Employees" at bounding box center [42, 172] width 84 height 13
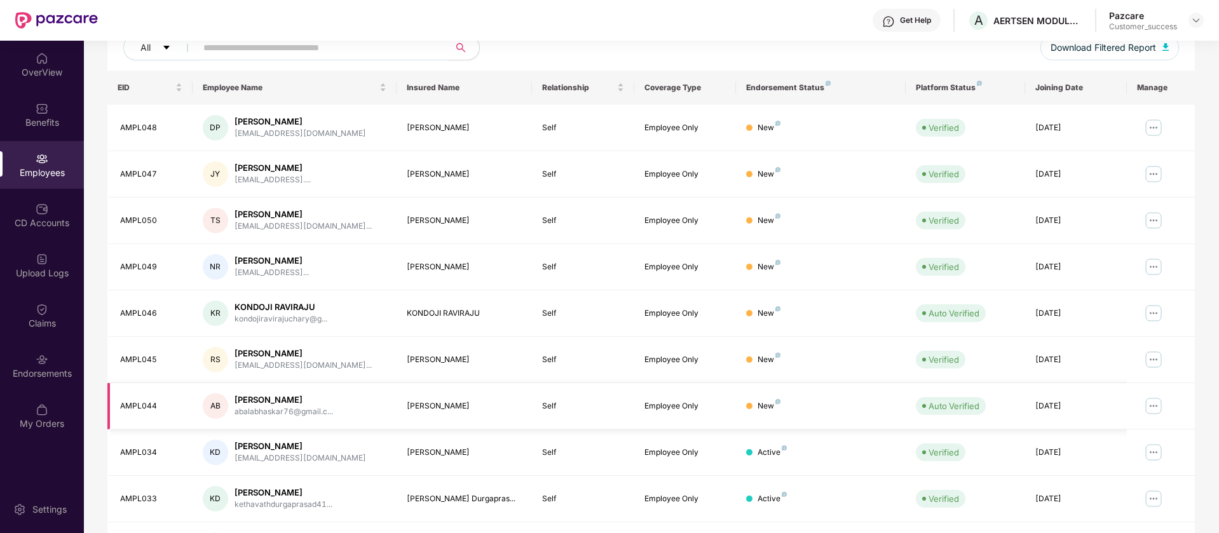
scroll to position [248, 0]
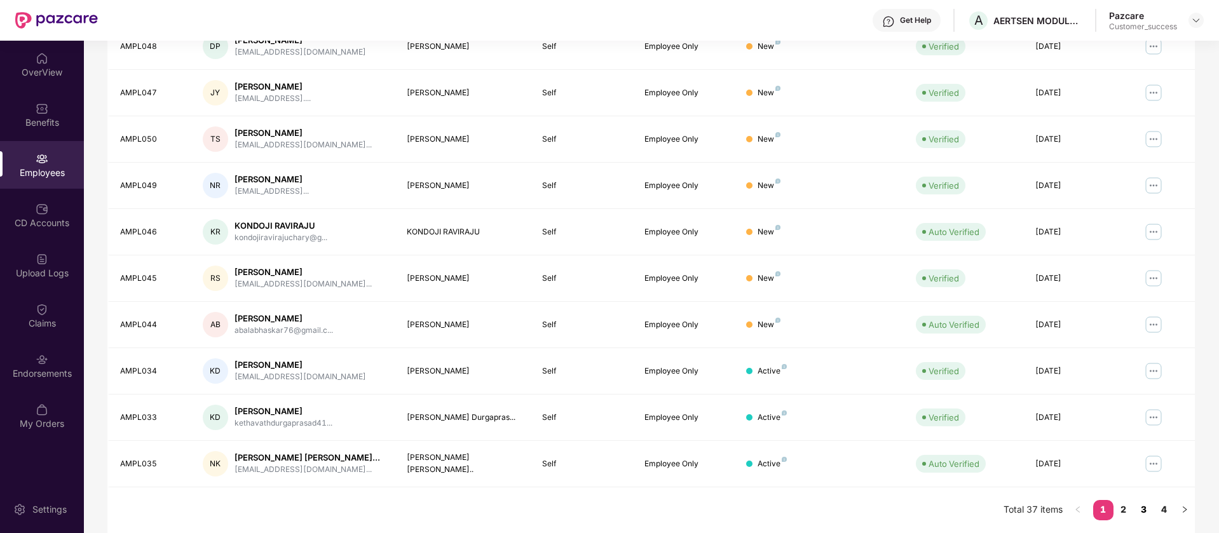
click at [1135, 508] on link "3" at bounding box center [1144, 509] width 20 height 19
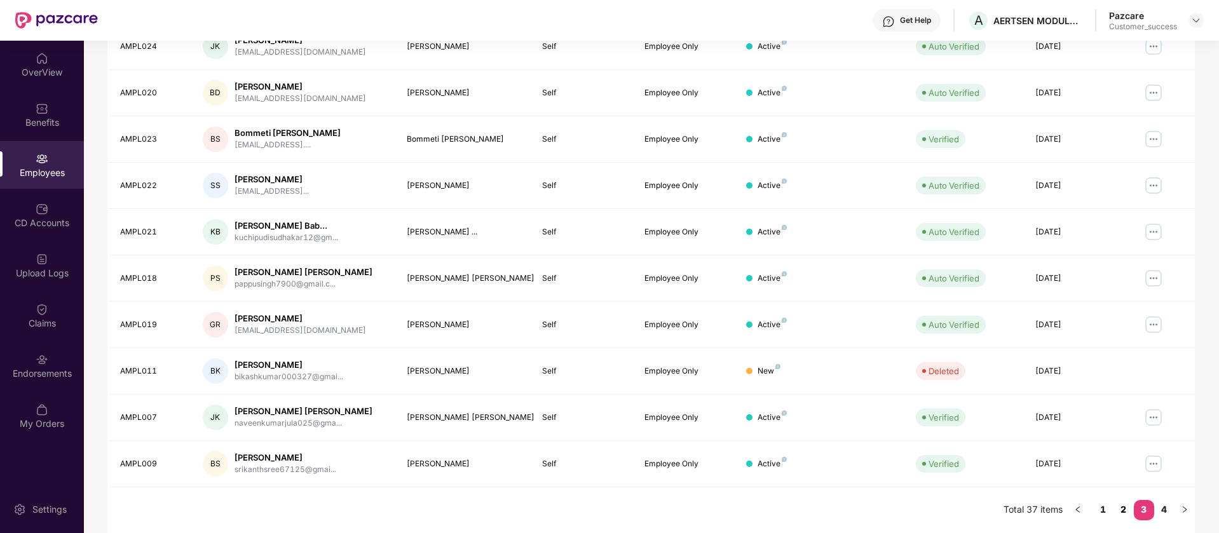
click at [1116, 510] on link "2" at bounding box center [1123, 509] width 20 height 19
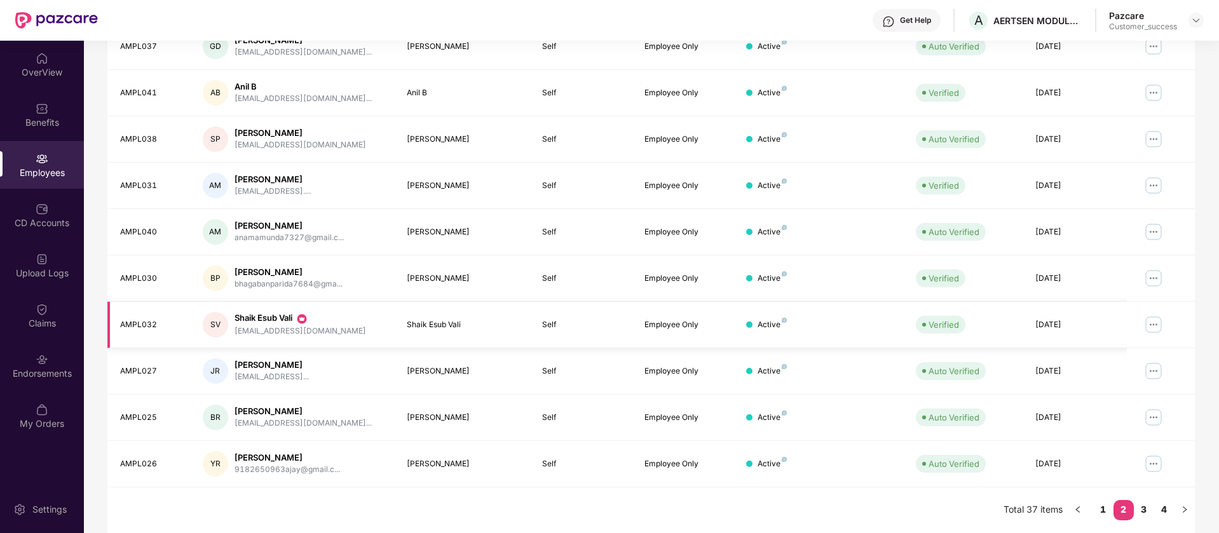
click at [265, 329] on div "[EMAIL_ADDRESS][DOMAIN_NAME]" at bounding box center [300, 331] width 132 height 12
click at [25, 381] on div "Endorsements" at bounding box center [42, 366] width 84 height 48
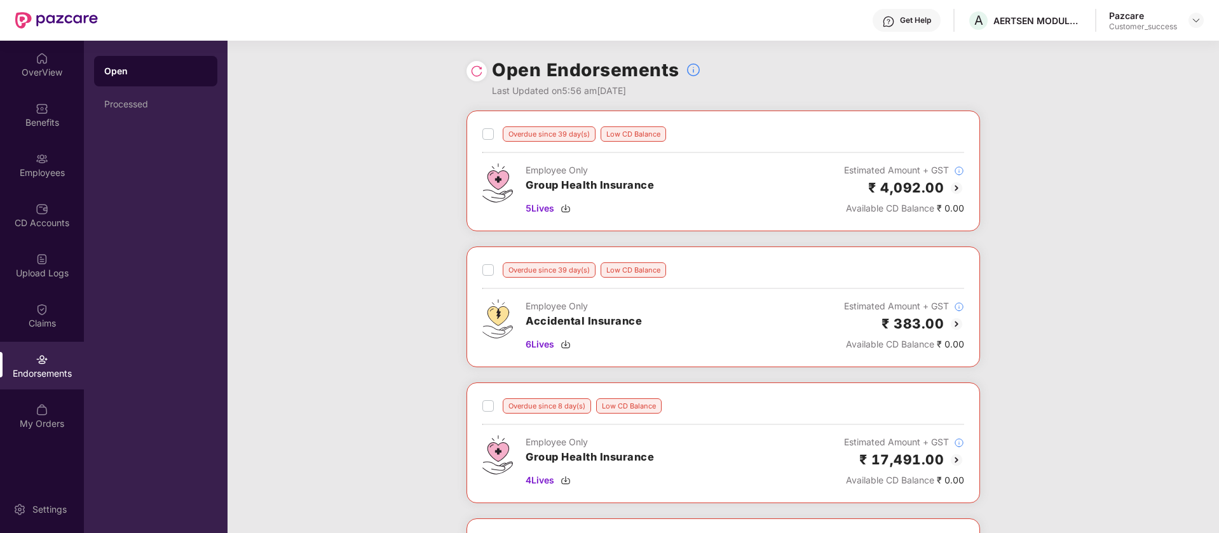
scroll to position [248, 0]
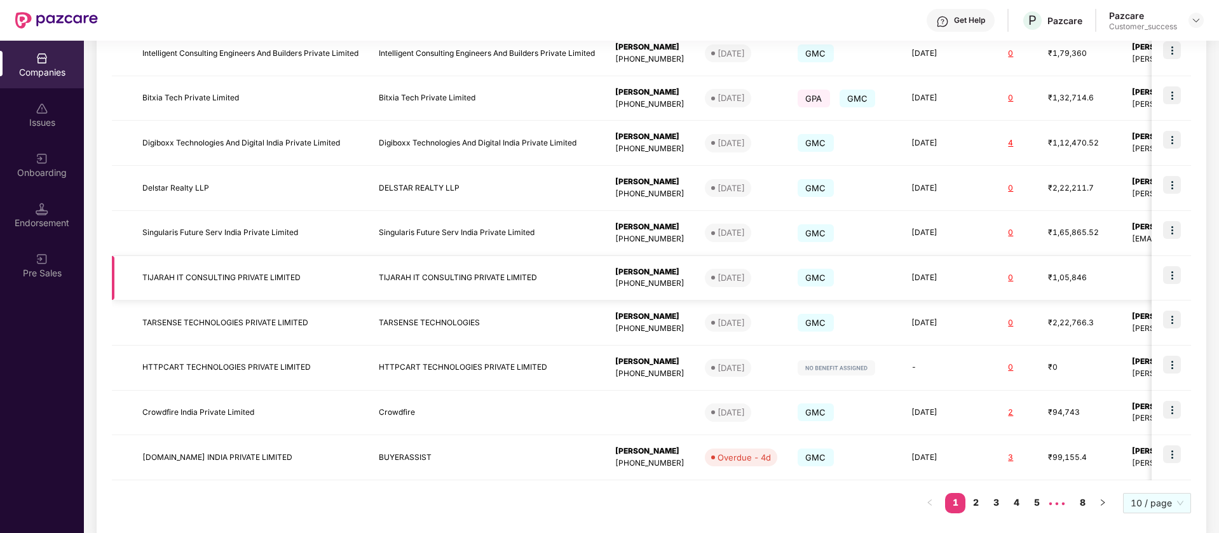
scroll to position [271, 0]
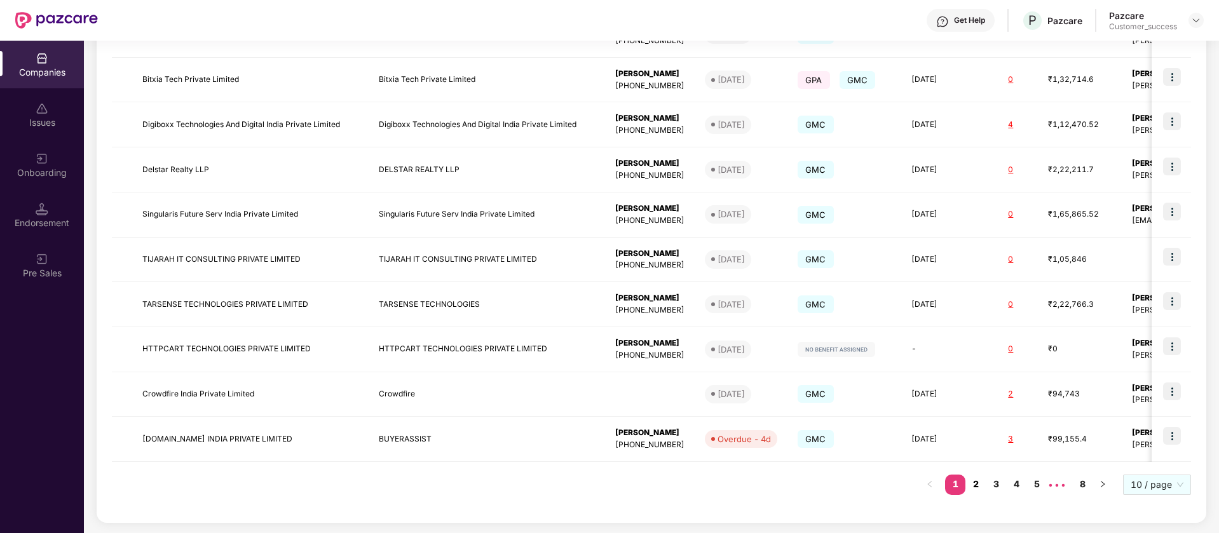
click at [979, 485] on link "2" at bounding box center [975, 484] width 20 height 19
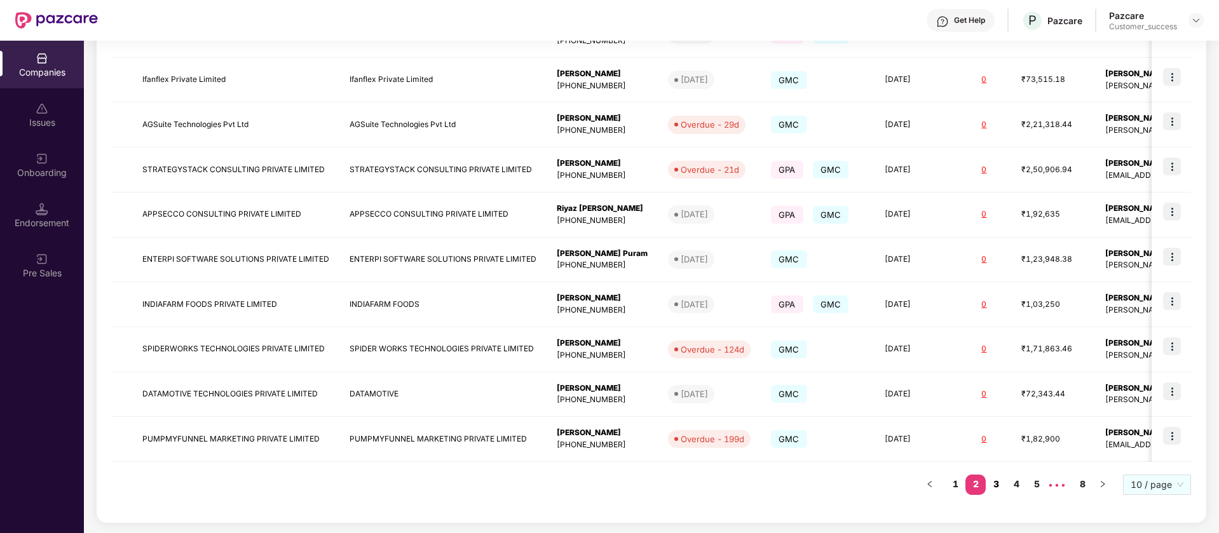
click at [996, 482] on link "3" at bounding box center [996, 484] width 20 height 19
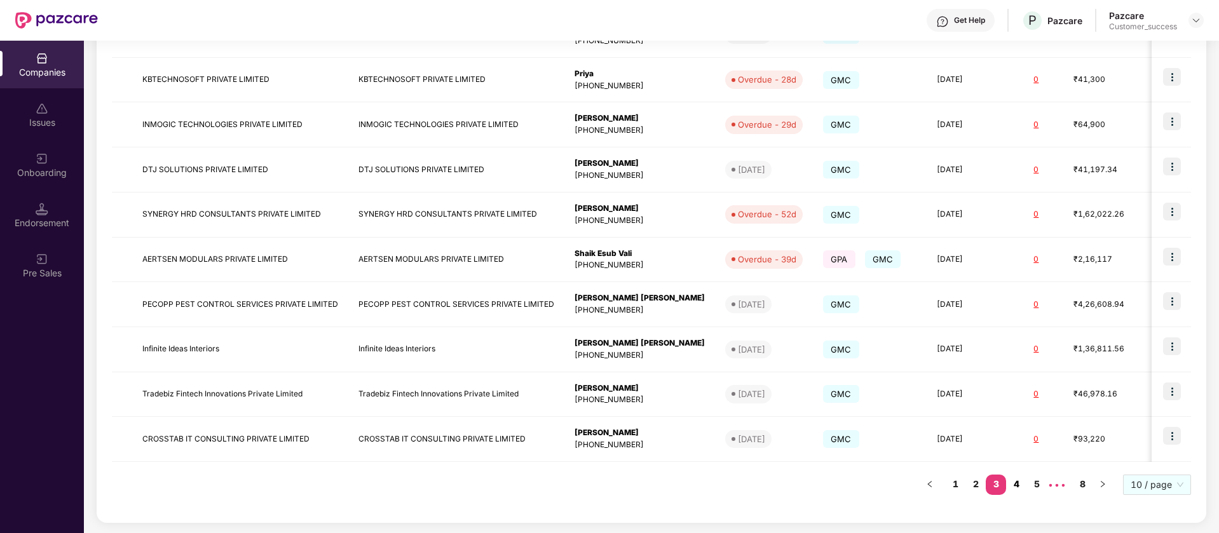
click at [1016, 483] on link "4" at bounding box center [1016, 484] width 20 height 19
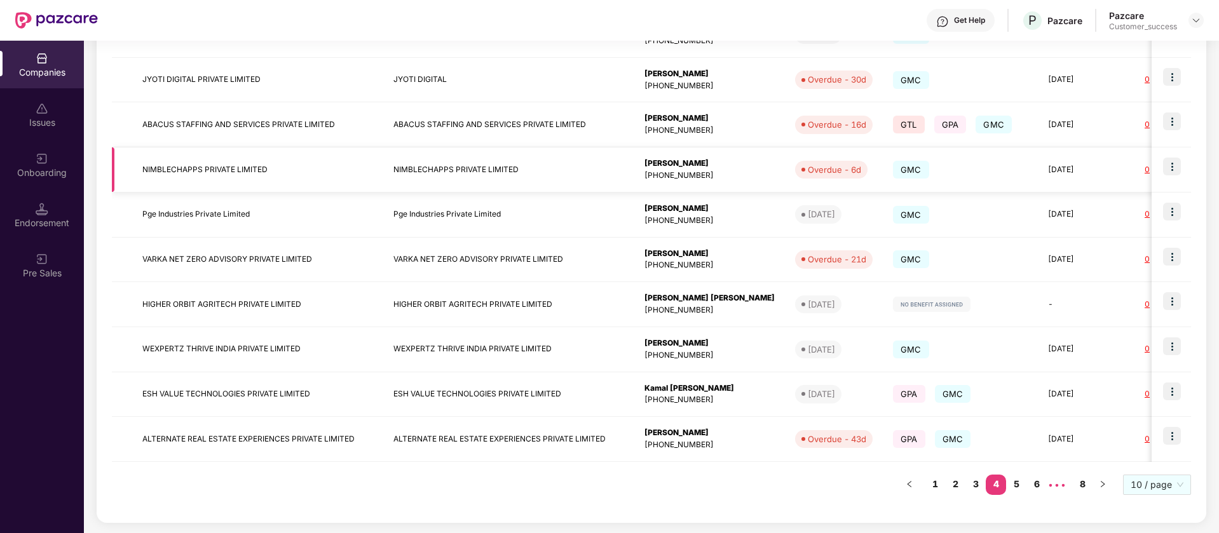
click at [1173, 165] on img at bounding box center [1172, 167] width 18 height 18
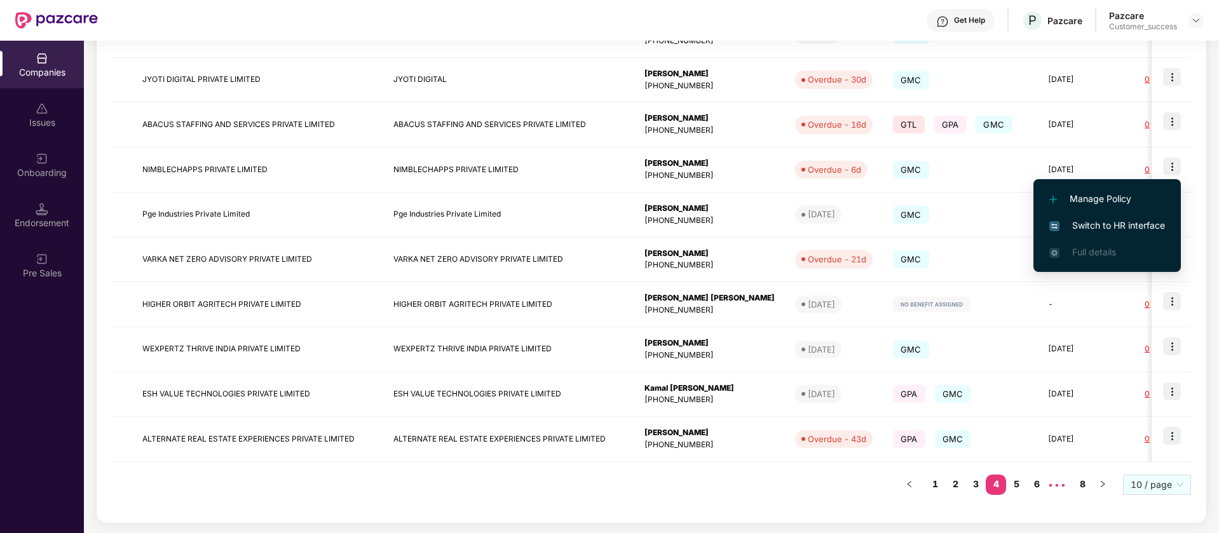
click at [1131, 220] on span "Switch to HR interface" at bounding box center [1107, 226] width 116 height 14
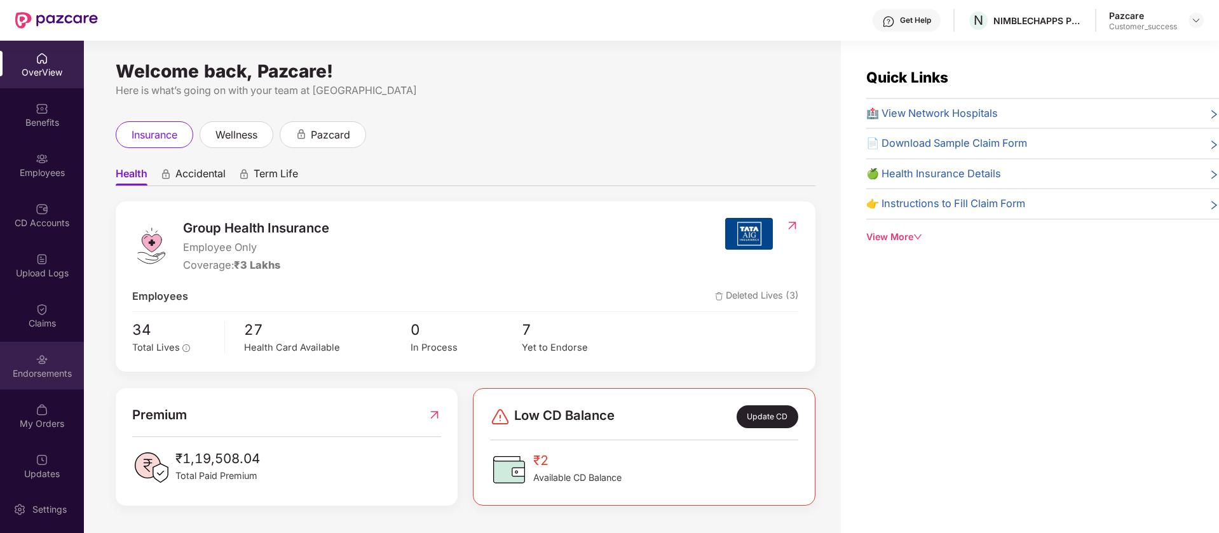
click at [51, 366] on div "Endorsements" at bounding box center [42, 366] width 84 height 48
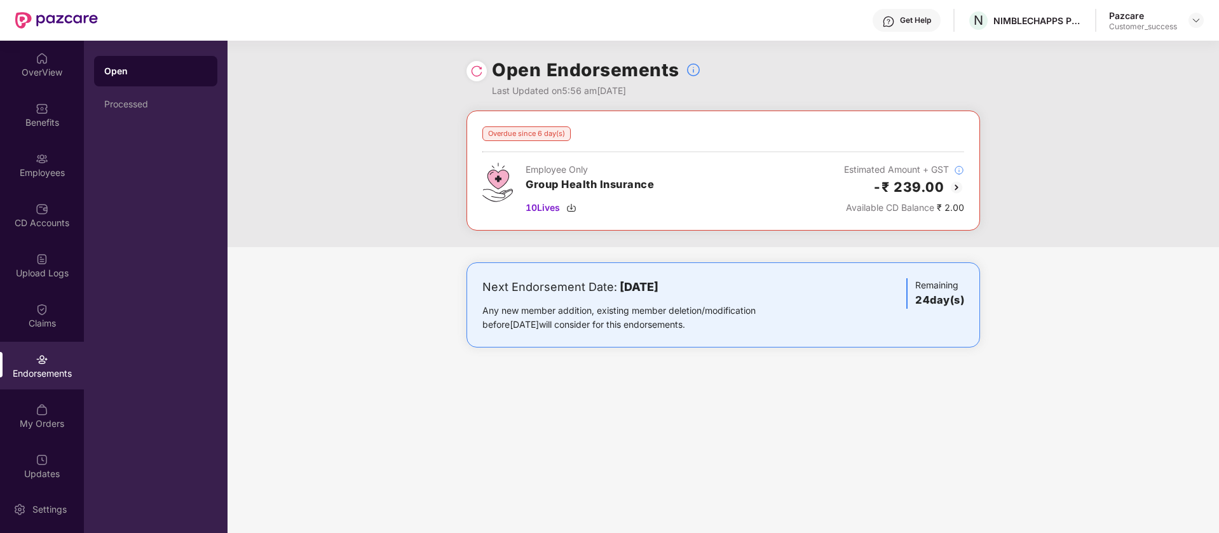
click at [957, 186] on img at bounding box center [956, 187] width 15 height 15
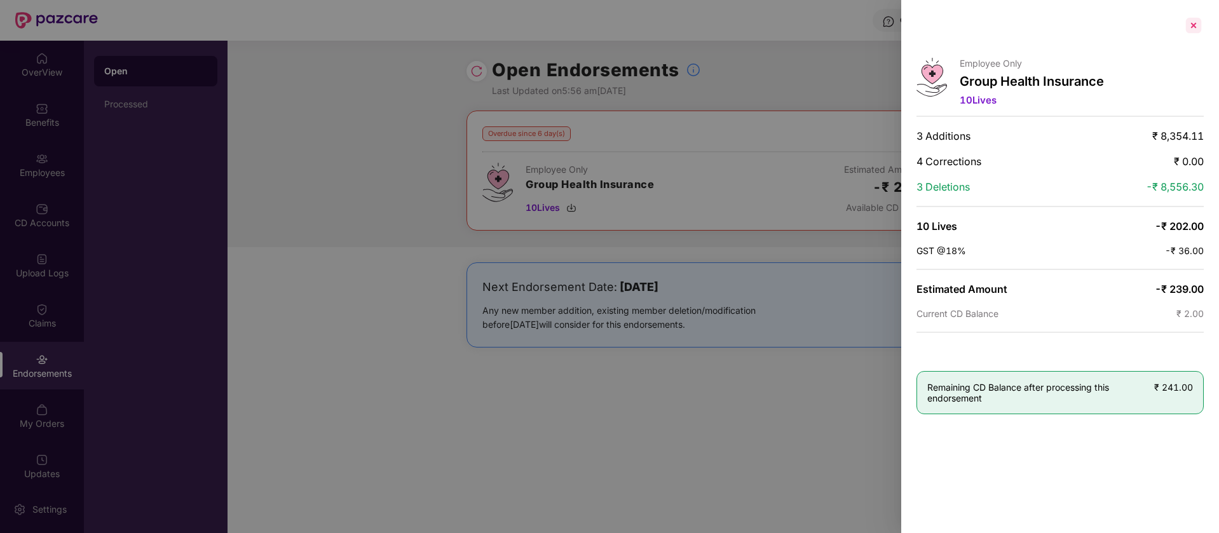
click at [1193, 27] on div at bounding box center [1193, 25] width 20 height 20
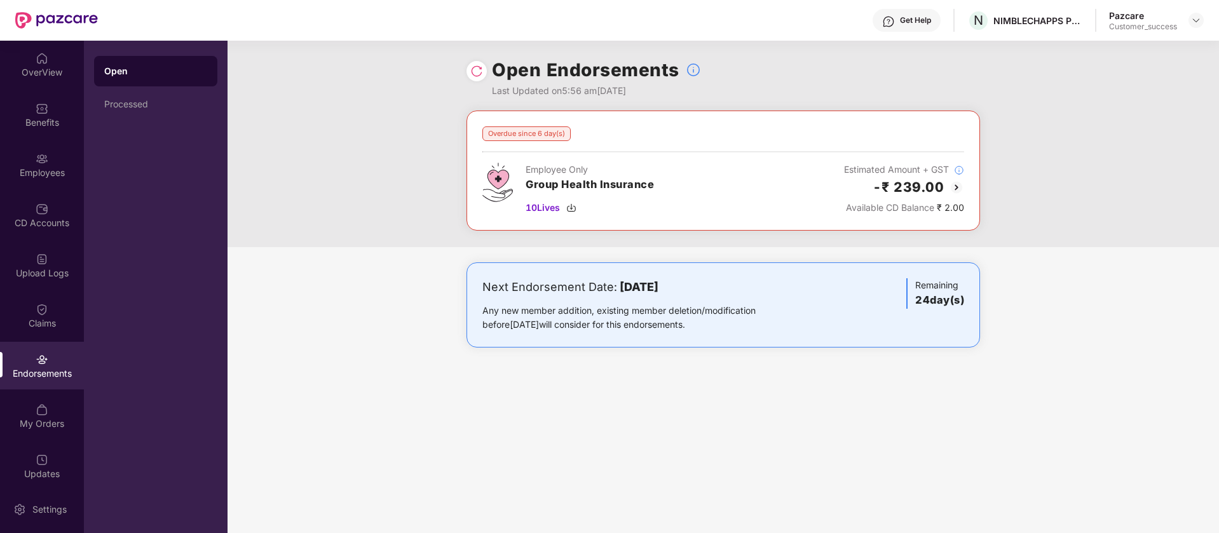
click at [956, 184] on img at bounding box center [956, 187] width 15 height 15
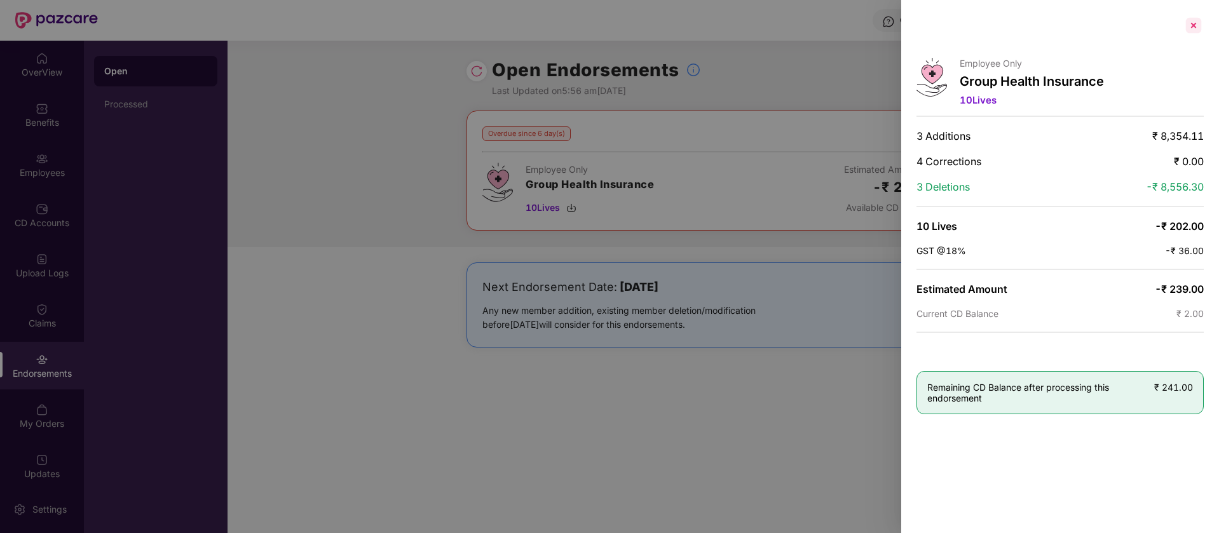
click at [1197, 20] on div at bounding box center [1193, 25] width 20 height 20
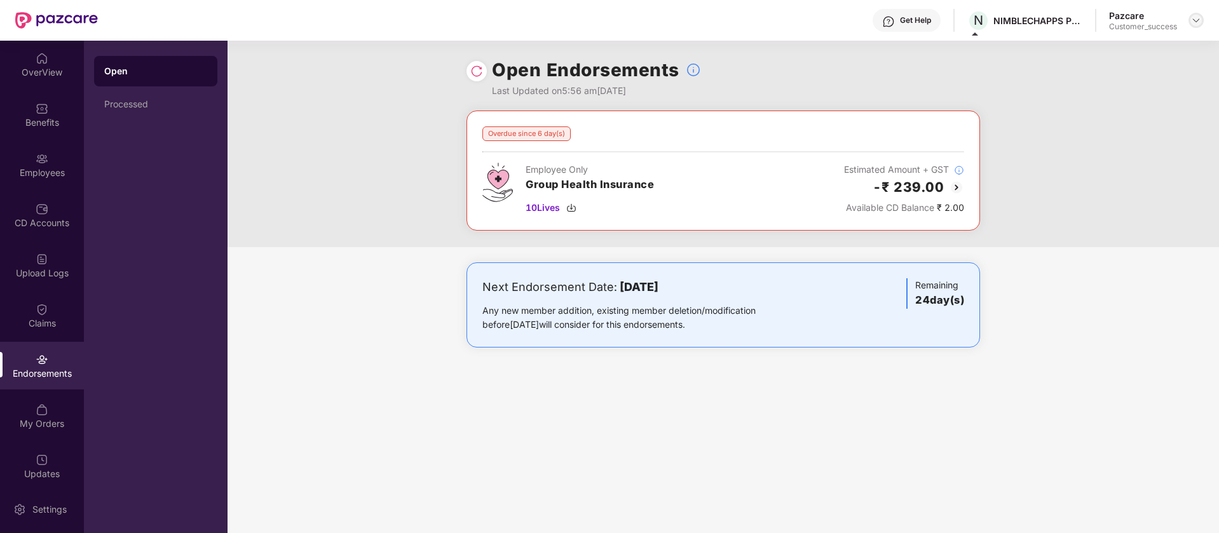
click at [1193, 19] on img at bounding box center [1196, 20] width 10 height 10
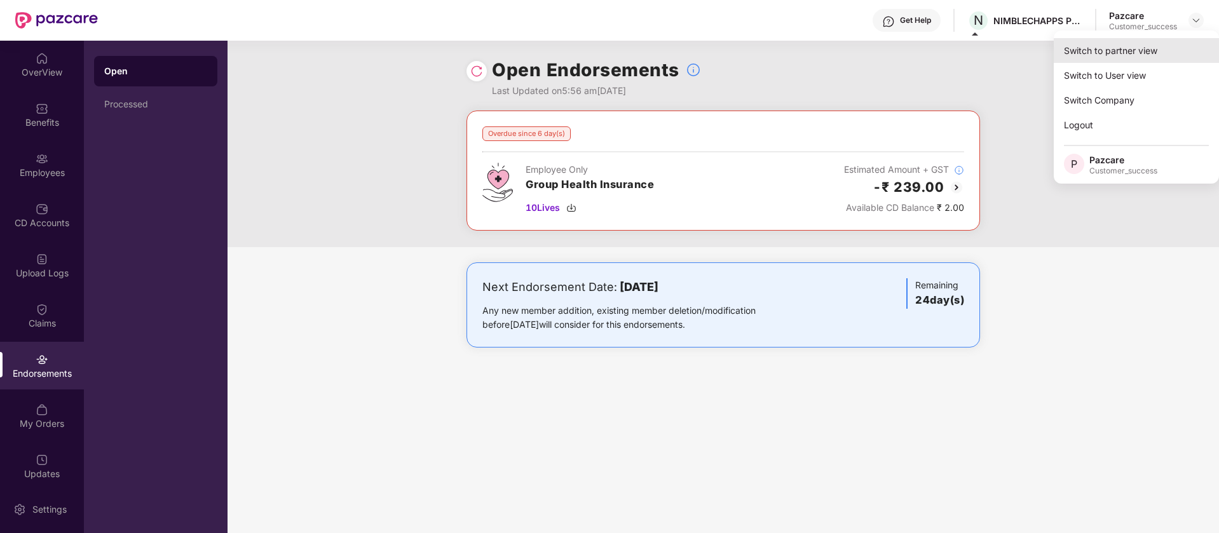
click at [1123, 48] on div "Switch to partner view" at bounding box center [1136, 50] width 165 height 25
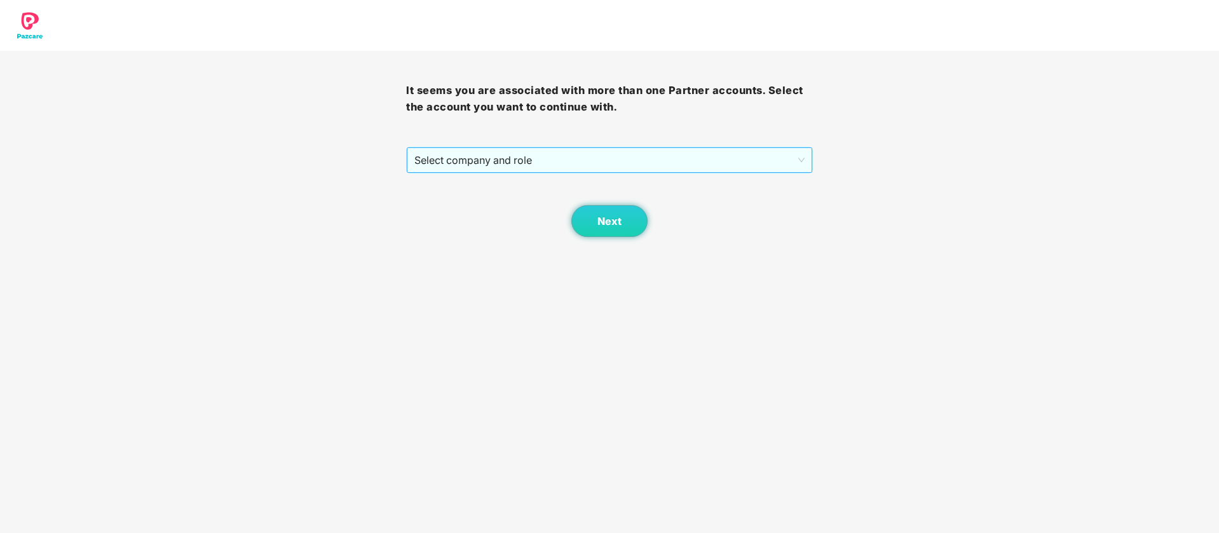
click at [618, 156] on span "Select company and role" at bounding box center [609, 160] width 390 height 24
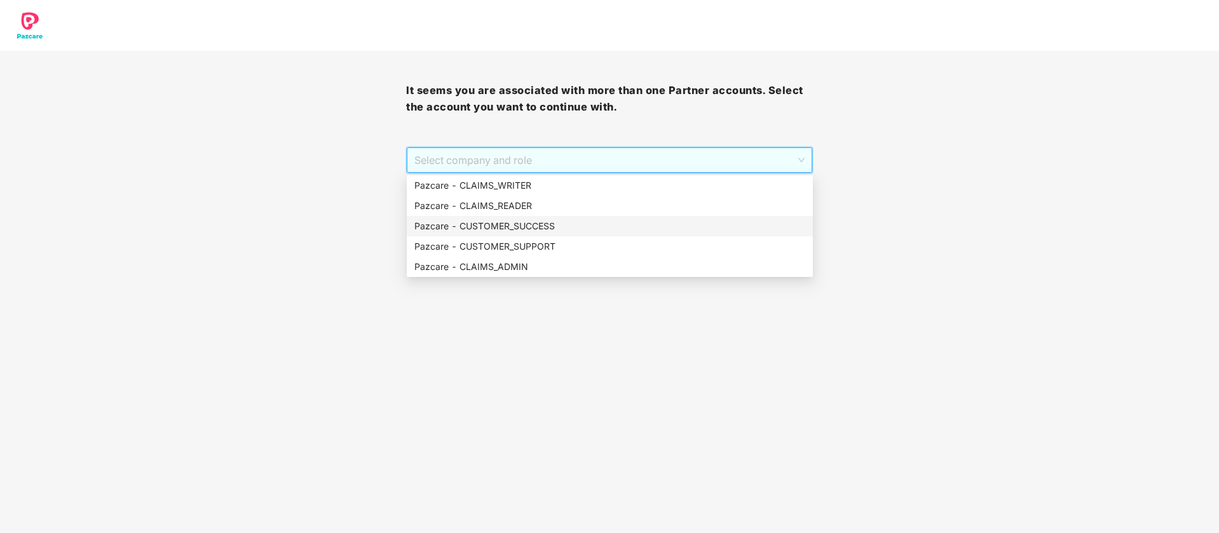
click at [534, 230] on div "Pazcare - CUSTOMER_SUCCESS" at bounding box center [609, 226] width 391 height 14
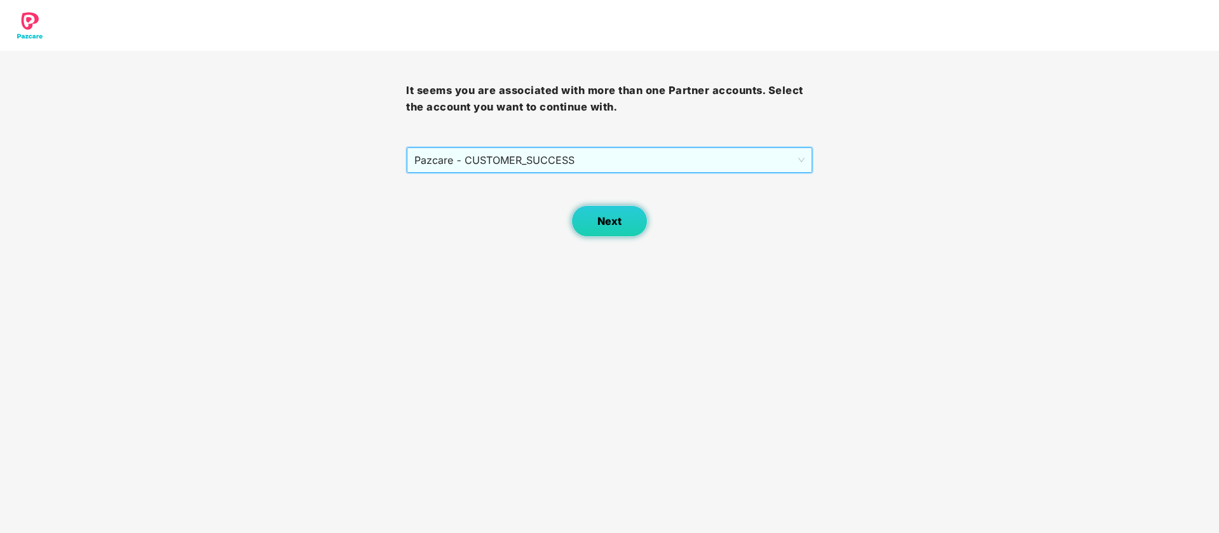
click at [611, 222] on span "Next" at bounding box center [609, 221] width 24 height 12
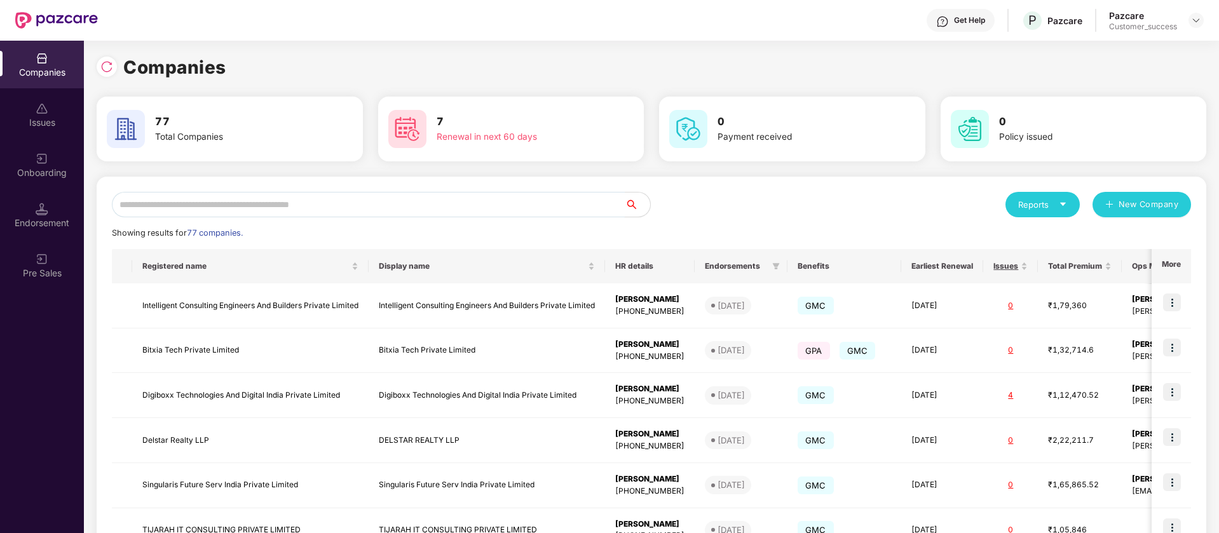
click at [173, 203] on input "text" at bounding box center [368, 204] width 513 height 25
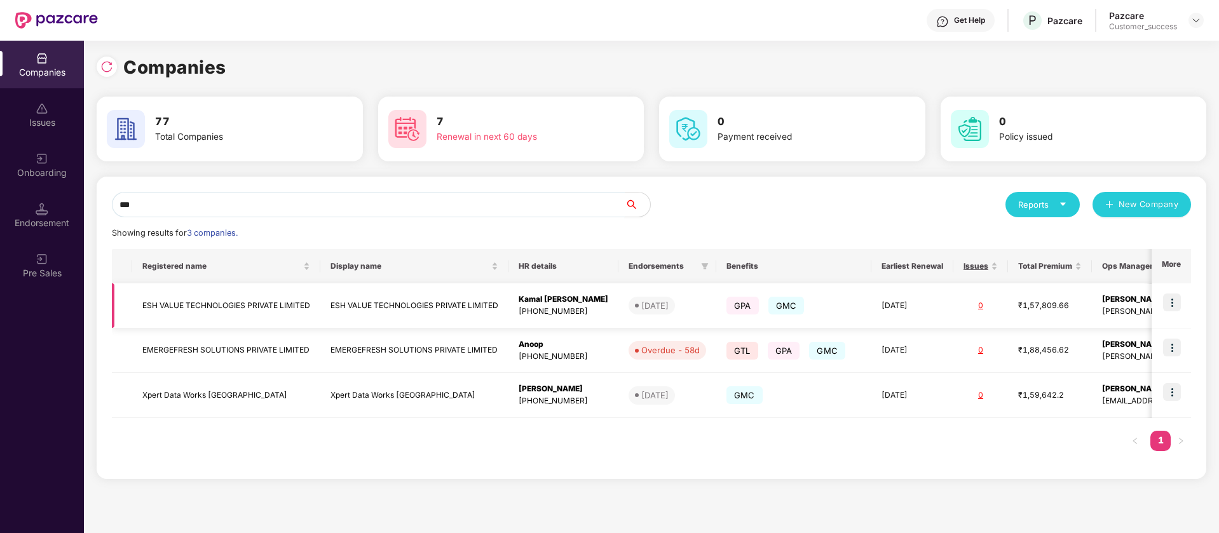
type input "***"
click at [275, 309] on td "ESH VALUE TECHNOLOGIES PRIVATE LIMITED" at bounding box center [226, 305] width 188 height 45
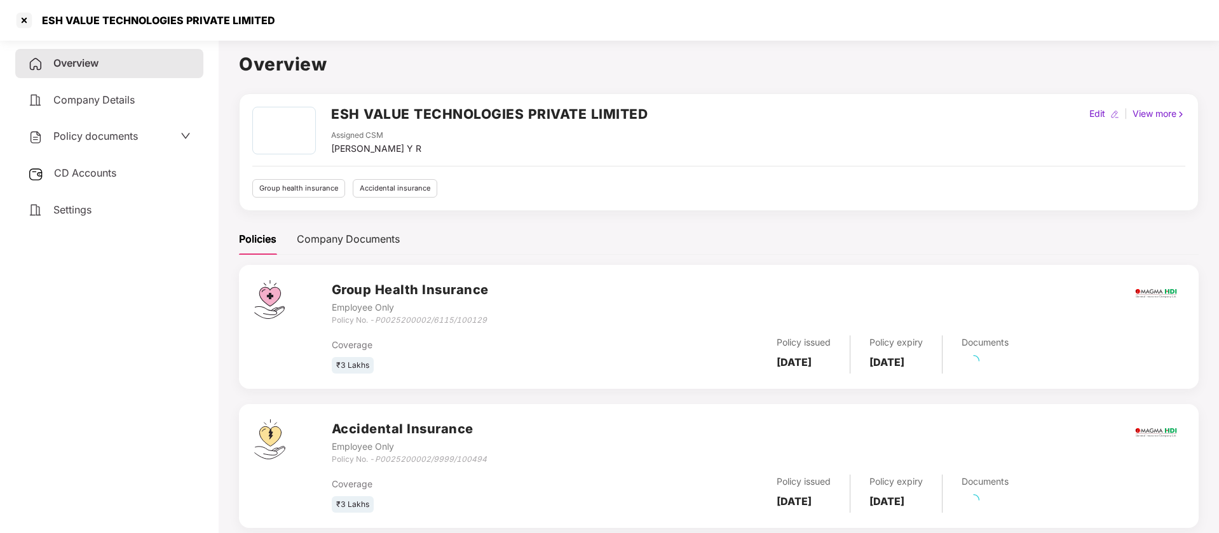
click at [58, 139] on span "Policy documents" at bounding box center [95, 136] width 85 height 13
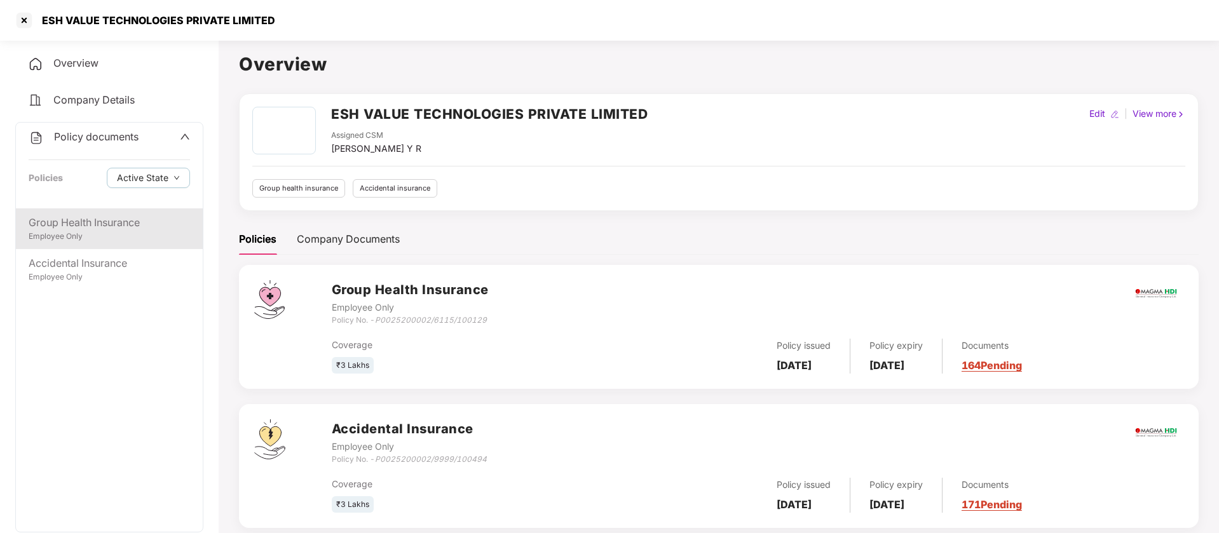
click at [81, 222] on div "Group Health Insurance" at bounding box center [109, 223] width 161 height 16
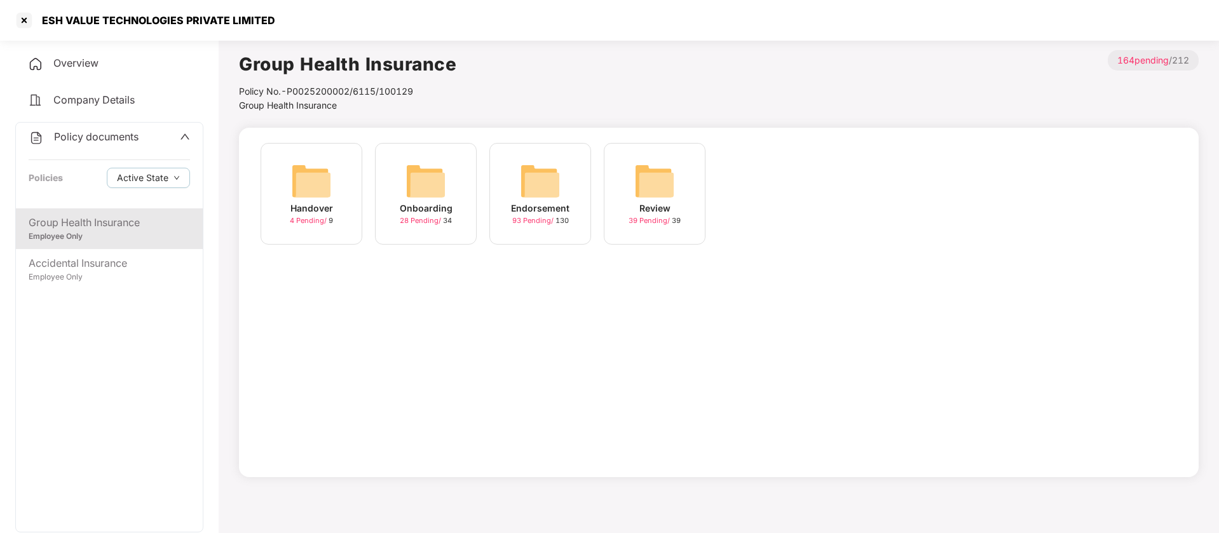
click at [401, 190] on div "Onboarding 28 Pending / 34" at bounding box center [426, 194] width 102 height 102
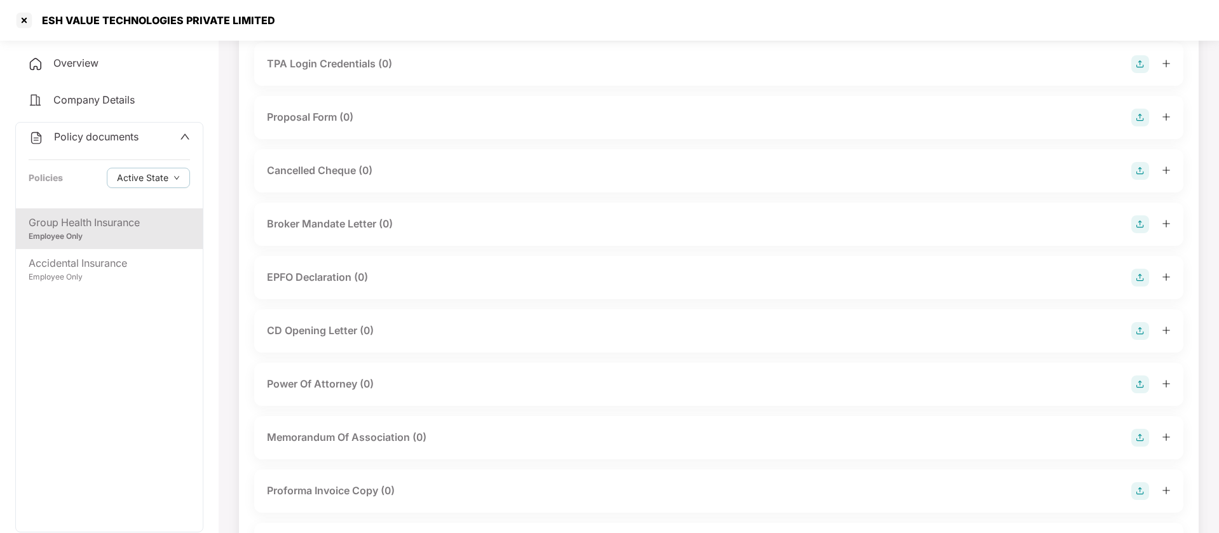
scroll to position [1285, 0]
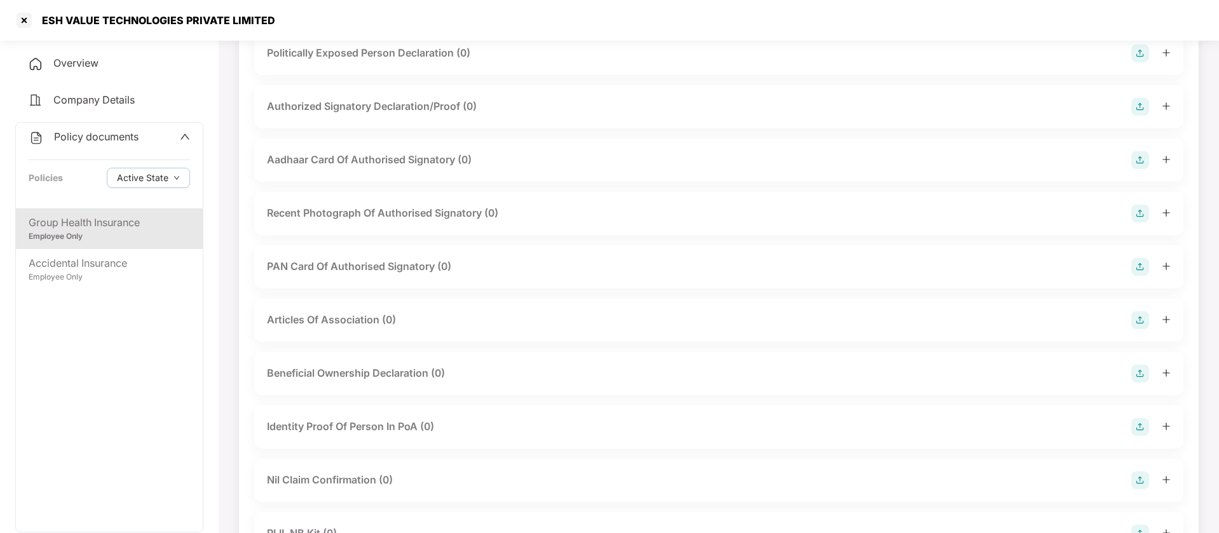
click at [67, 225] on div "Group Health Insurance" at bounding box center [109, 223] width 161 height 16
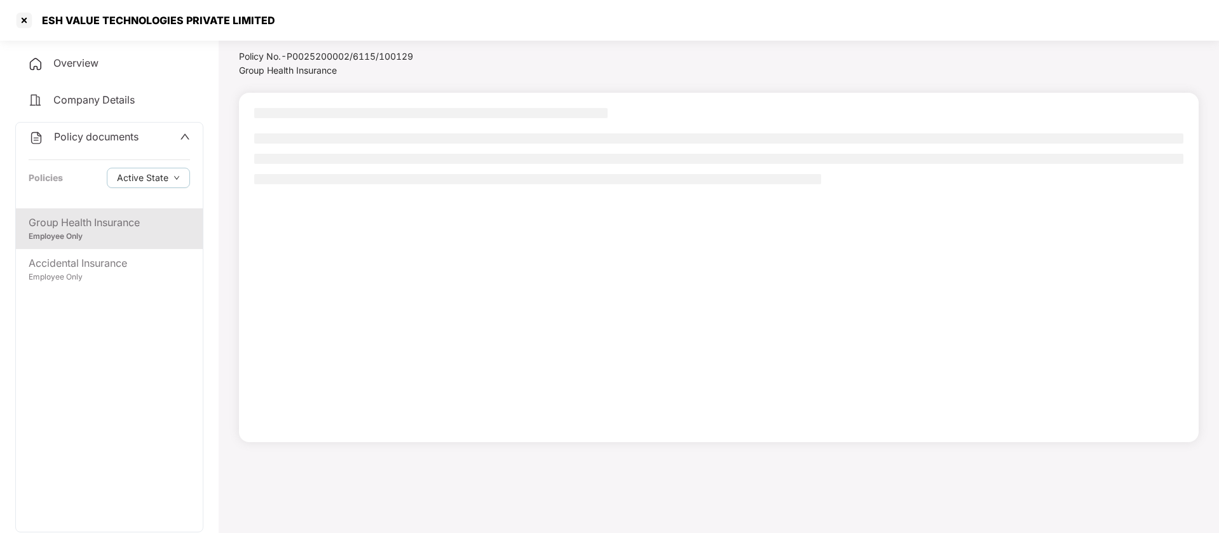
scroll to position [35, 0]
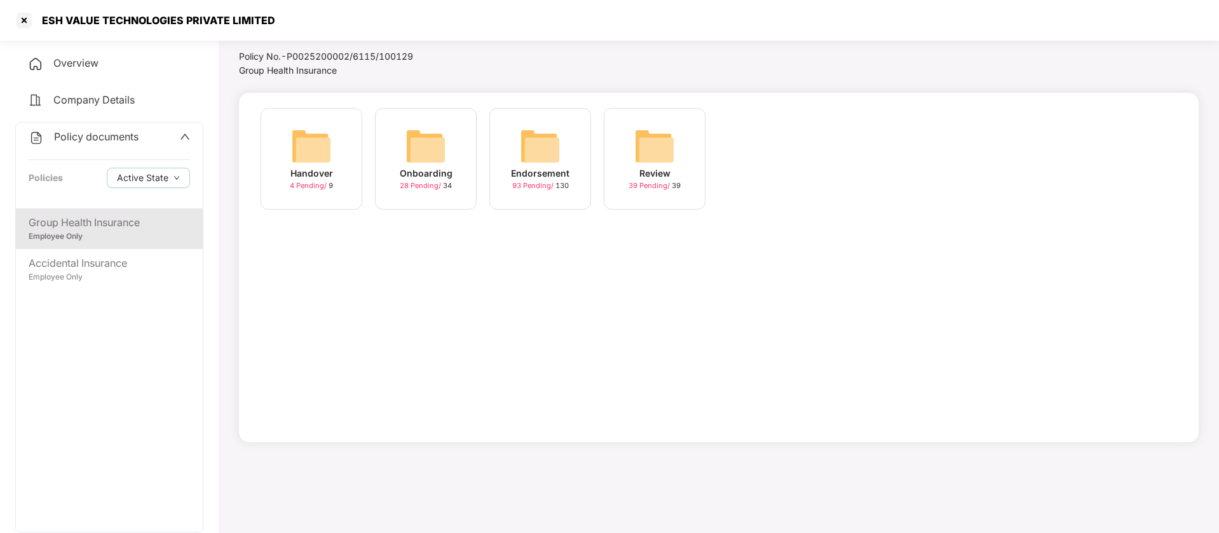
click at [314, 143] on img at bounding box center [311, 146] width 41 height 41
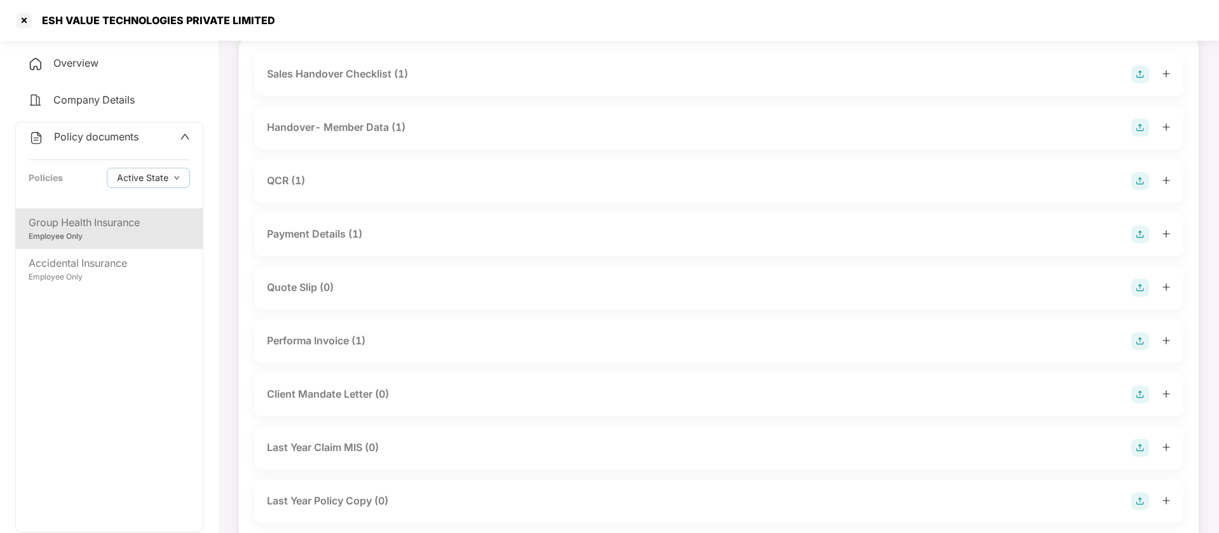
scroll to position [121, 0]
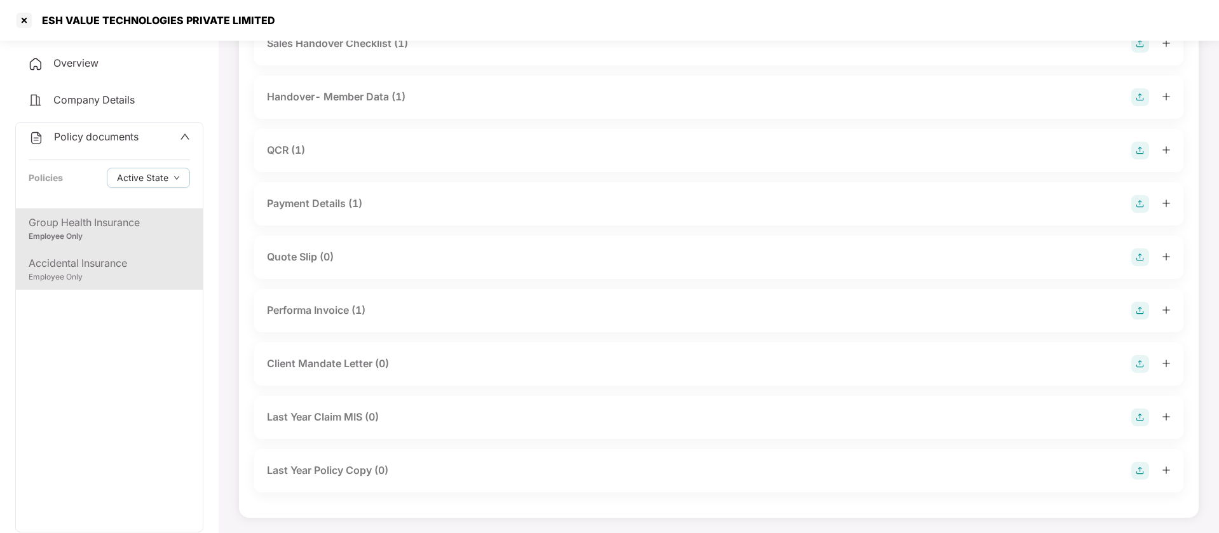
click at [127, 271] on div "Accidental Insurance" at bounding box center [109, 263] width 161 height 16
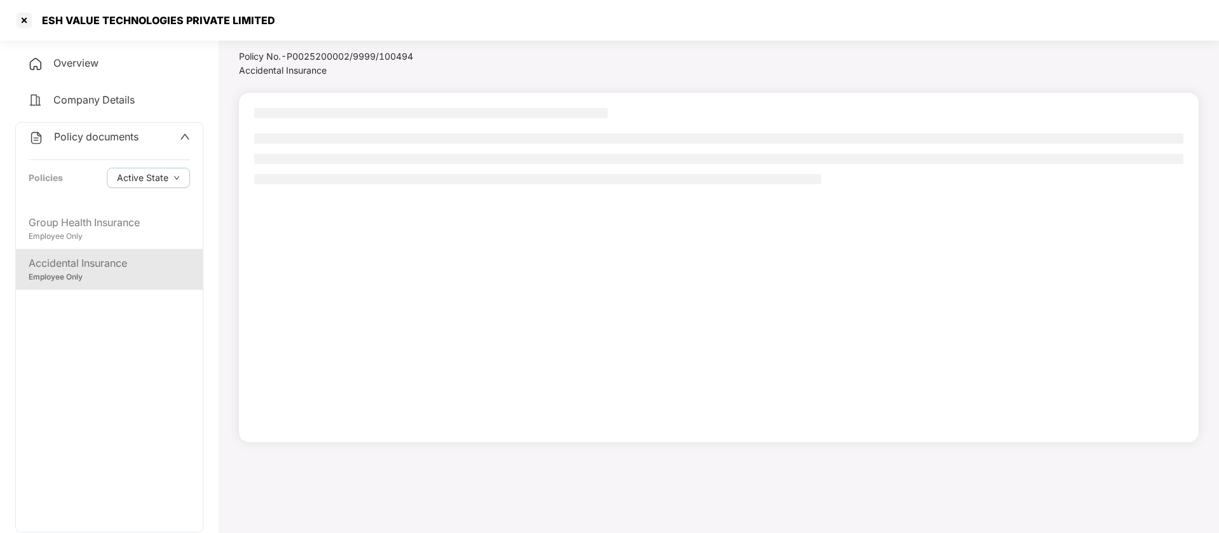
scroll to position [35, 0]
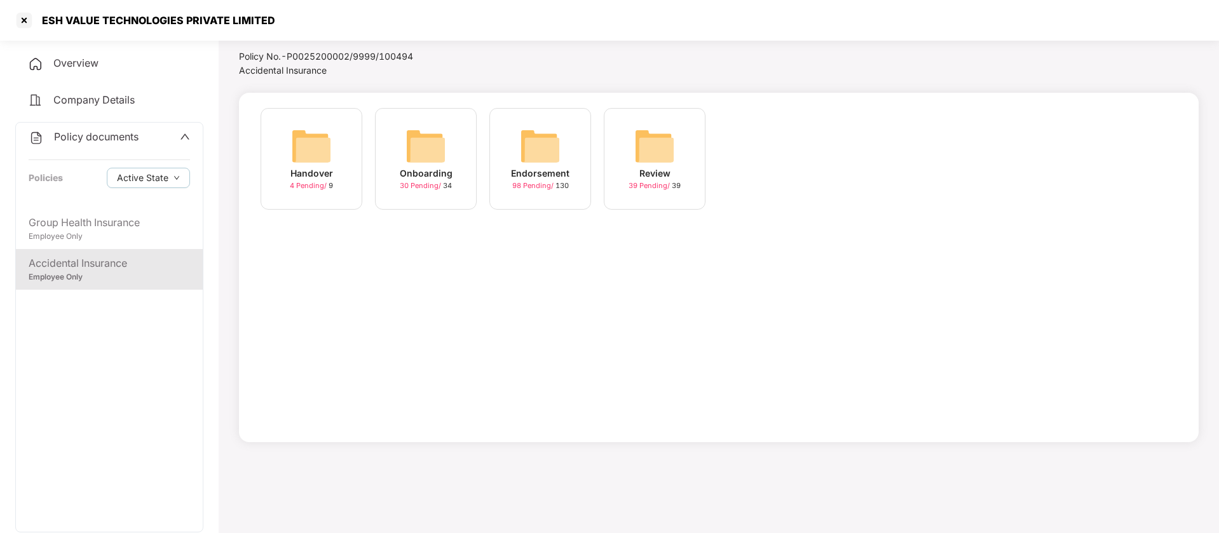
click at [315, 144] on img at bounding box center [311, 146] width 41 height 41
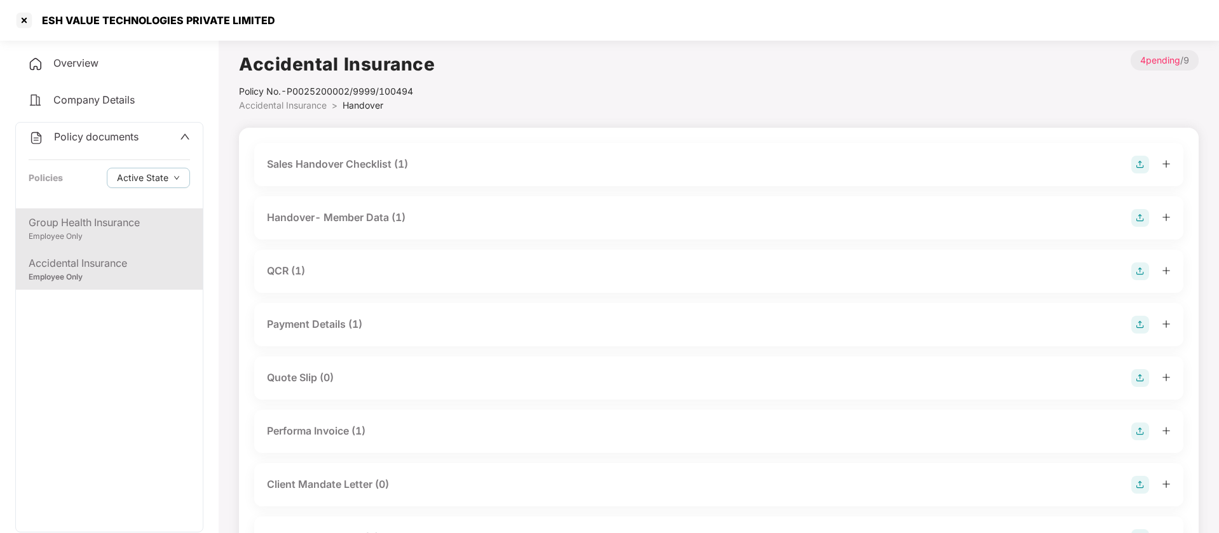
click at [100, 235] on div "Employee Only" at bounding box center [109, 237] width 161 height 12
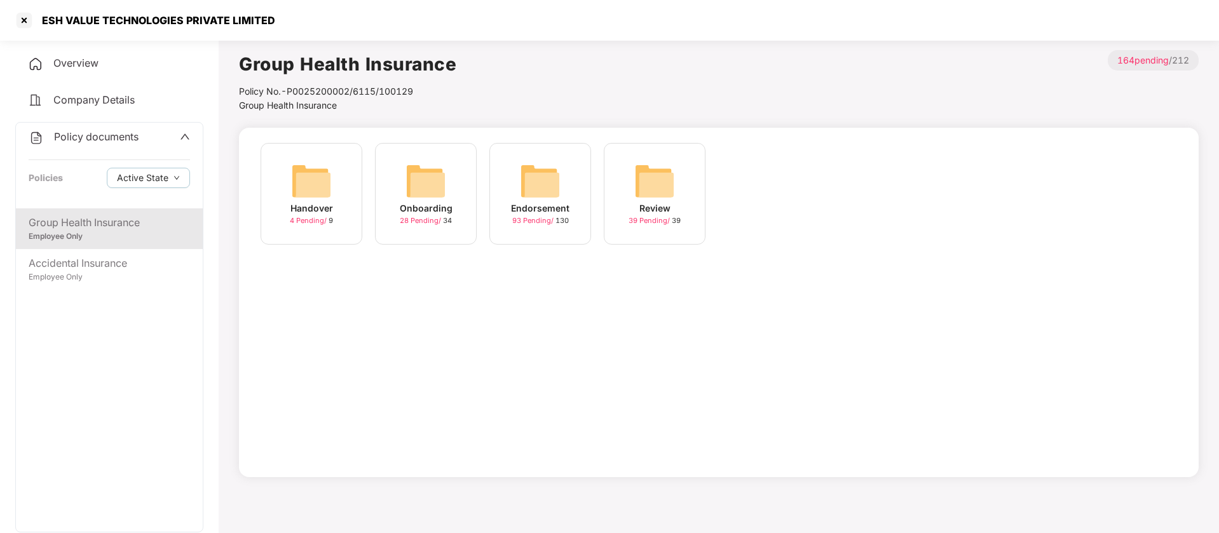
click at [428, 179] on img at bounding box center [425, 181] width 41 height 41
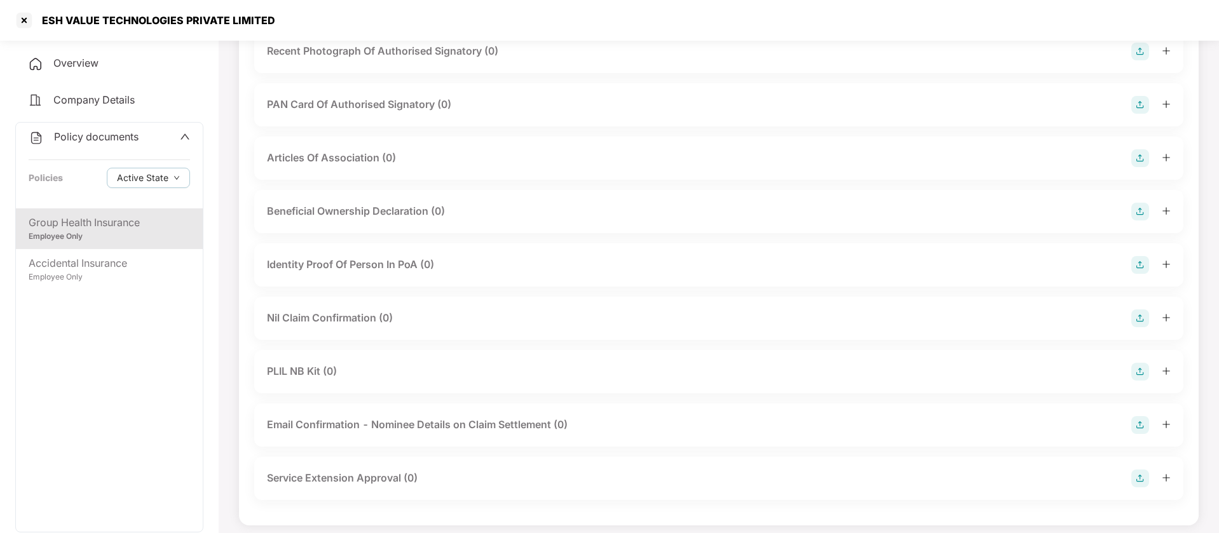
scroll to position [1455, 0]
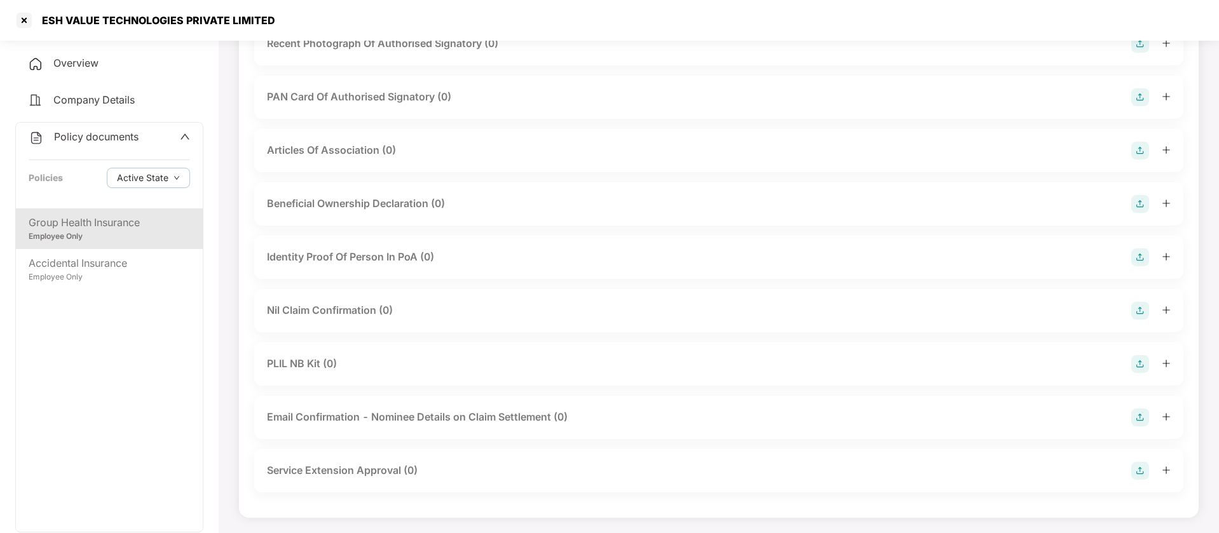
click at [13, 18] on div "ESH VALUE TECHNOLOGIES PRIVATE LIMITED" at bounding box center [609, 20] width 1219 height 41
click at [18, 21] on div at bounding box center [24, 20] width 20 height 20
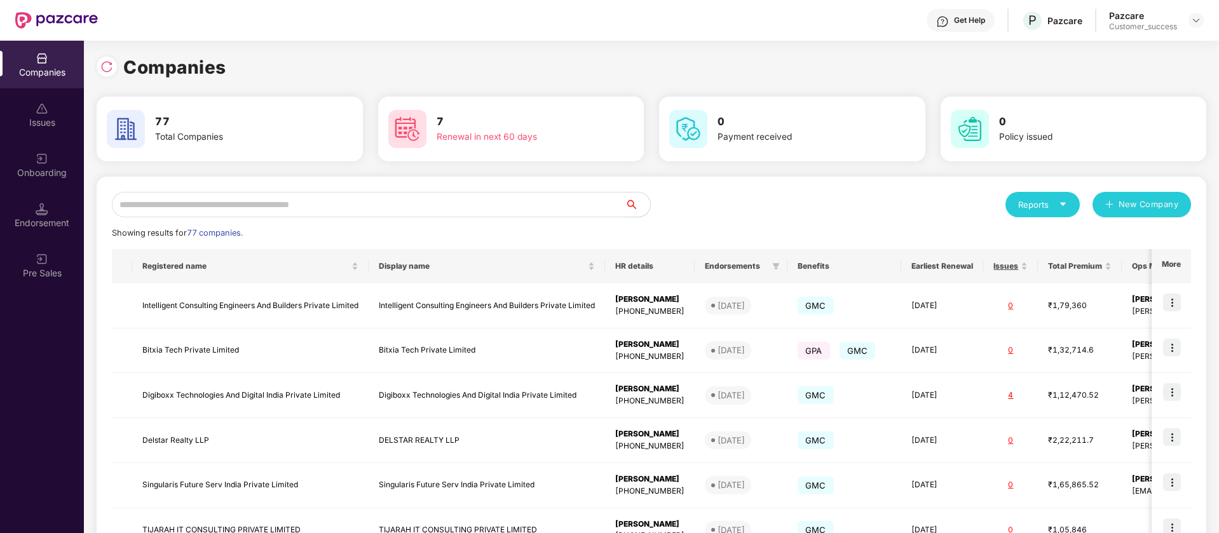
click at [333, 201] on input "text" at bounding box center [368, 204] width 513 height 25
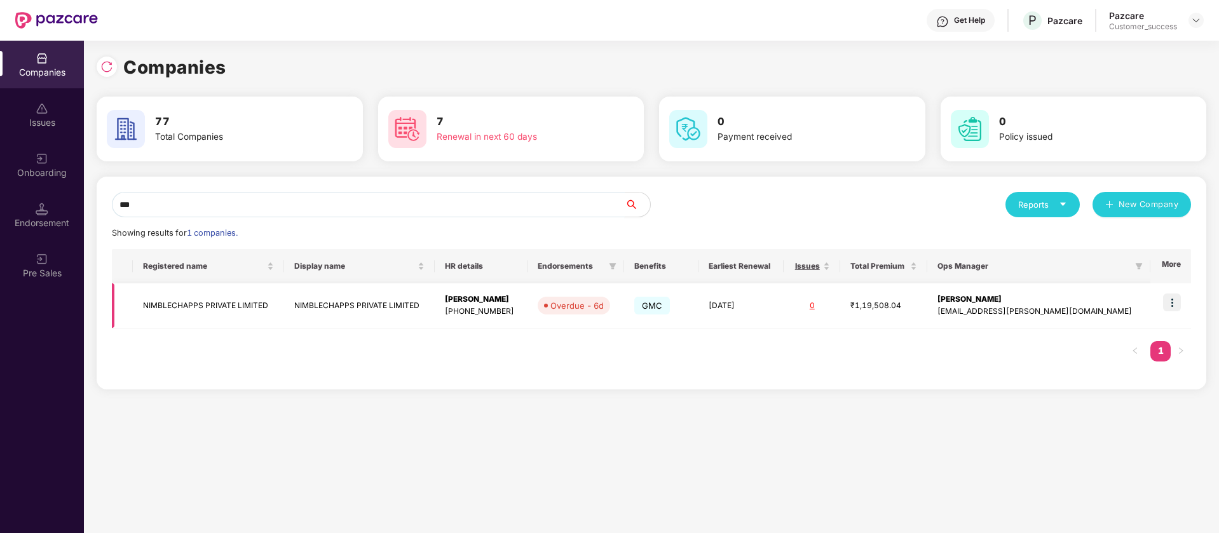
type input "***"
click at [1177, 302] on img at bounding box center [1172, 303] width 18 height 18
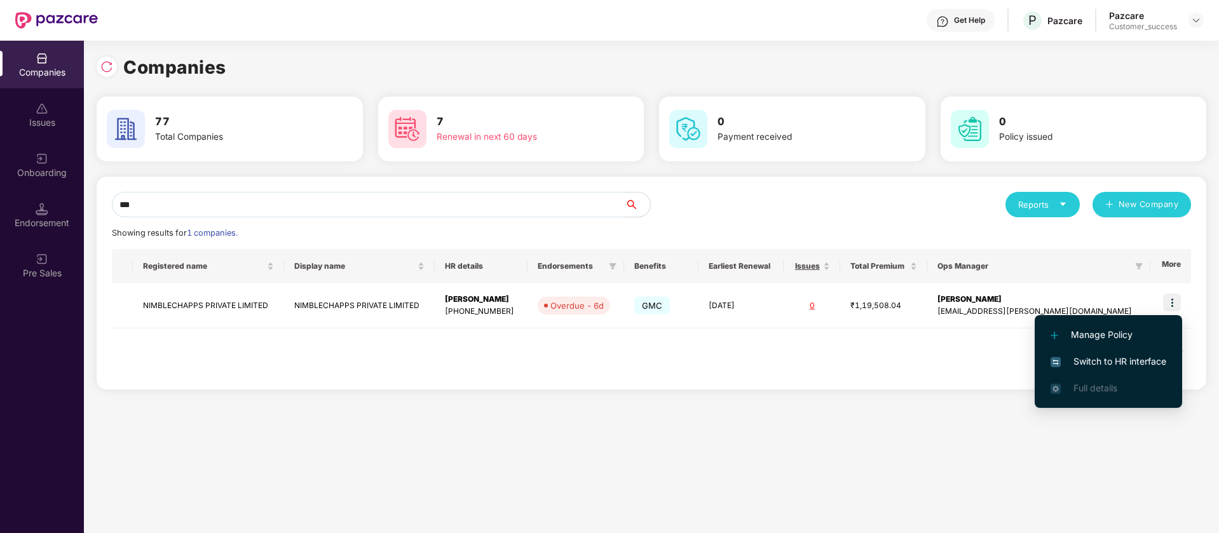
click at [1149, 356] on span "Switch to HR interface" at bounding box center [1108, 362] width 116 height 14
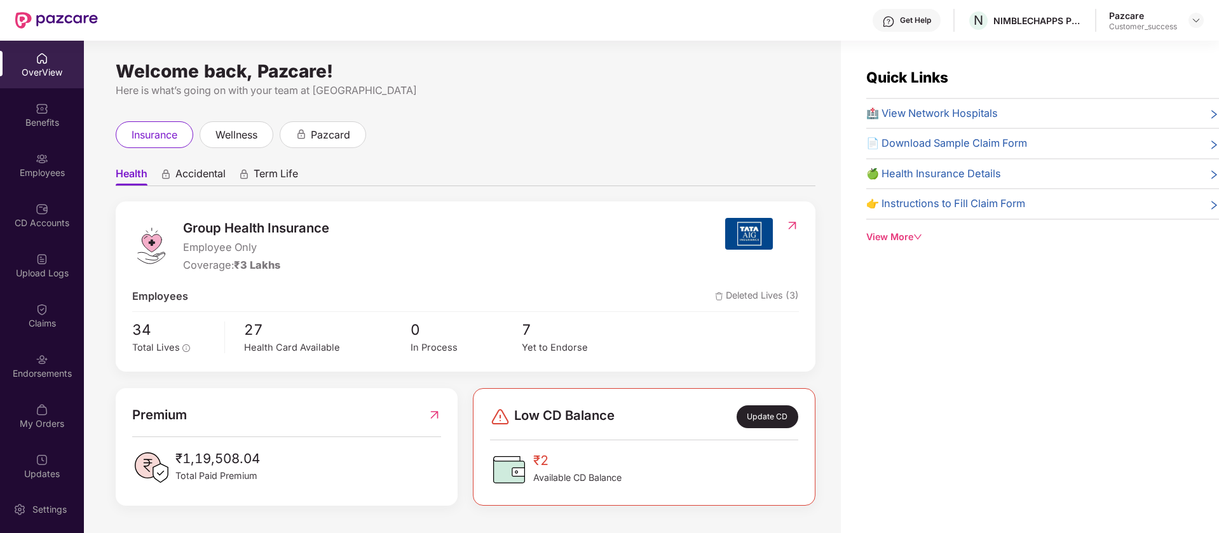
click at [43, 374] on div "Endorsements" at bounding box center [42, 373] width 84 height 13
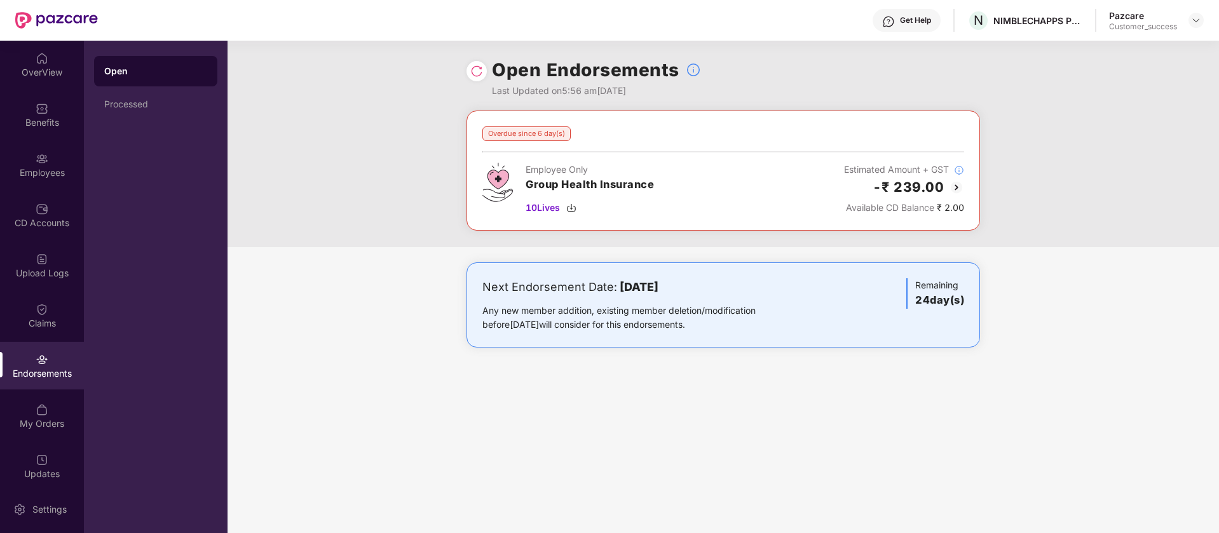
click at [959, 189] on img at bounding box center [956, 187] width 15 height 15
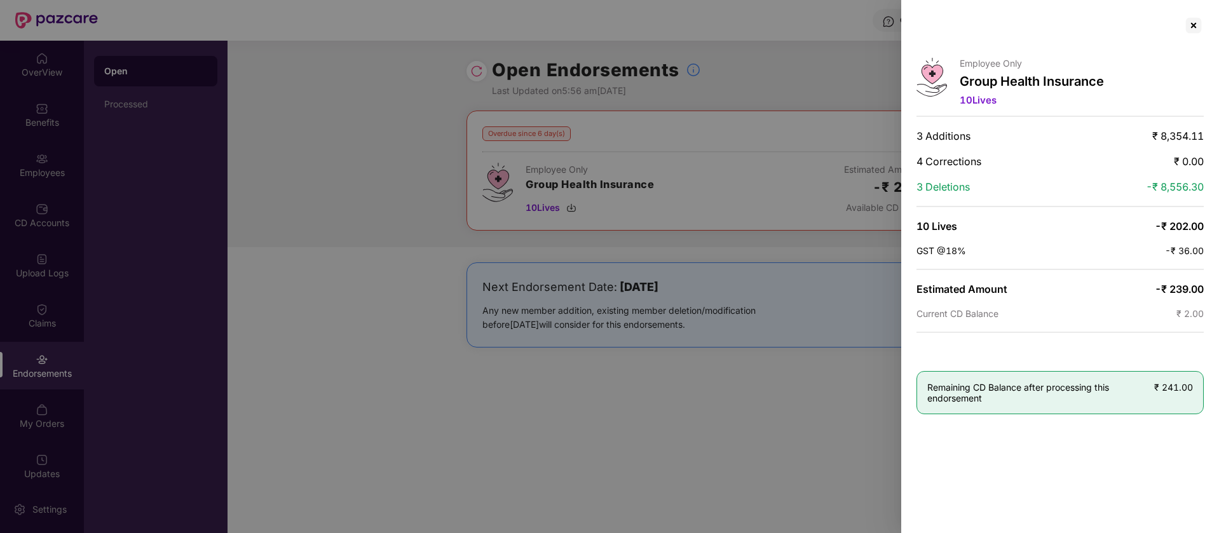
click at [979, 100] on span "10 Lives" at bounding box center [977, 100] width 37 height 12
click at [1193, 26] on div at bounding box center [1193, 25] width 20 height 20
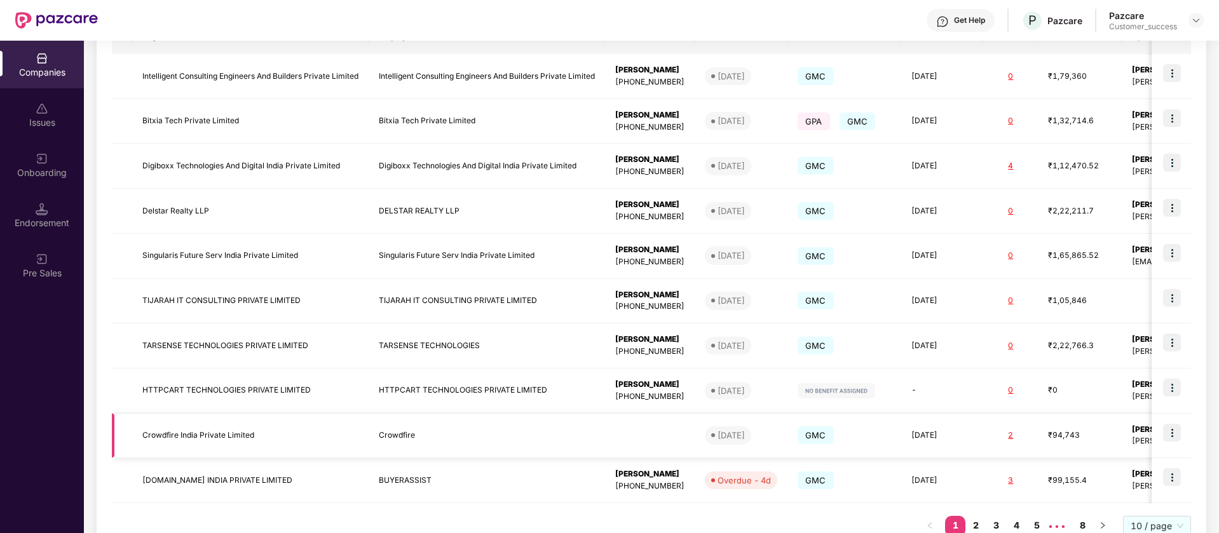
scroll to position [271, 0]
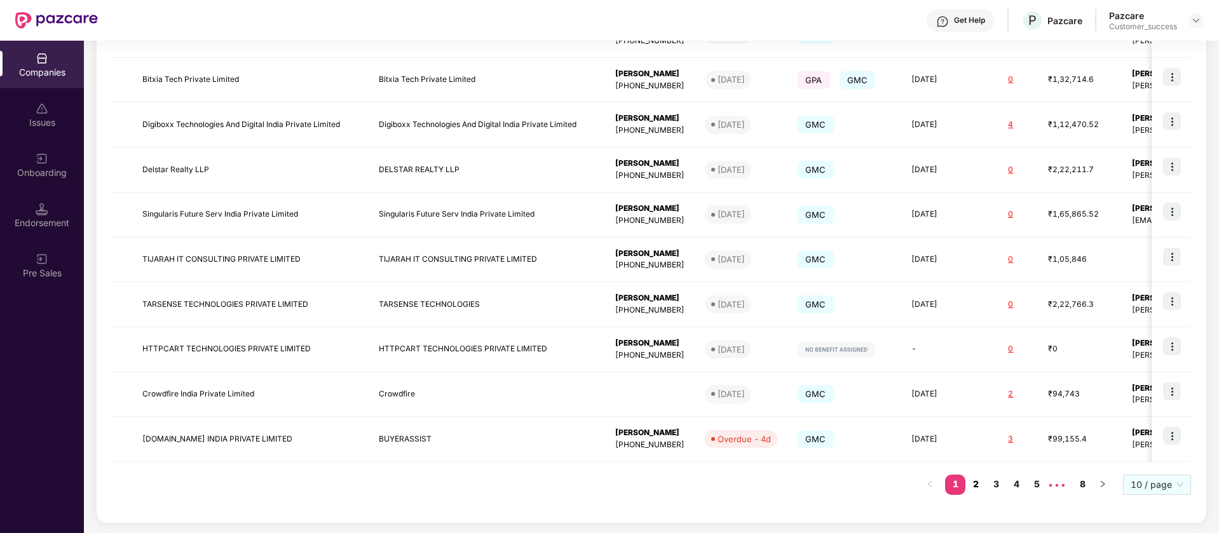
click at [979, 478] on link "2" at bounding box center [975, 484] width 20 height 19
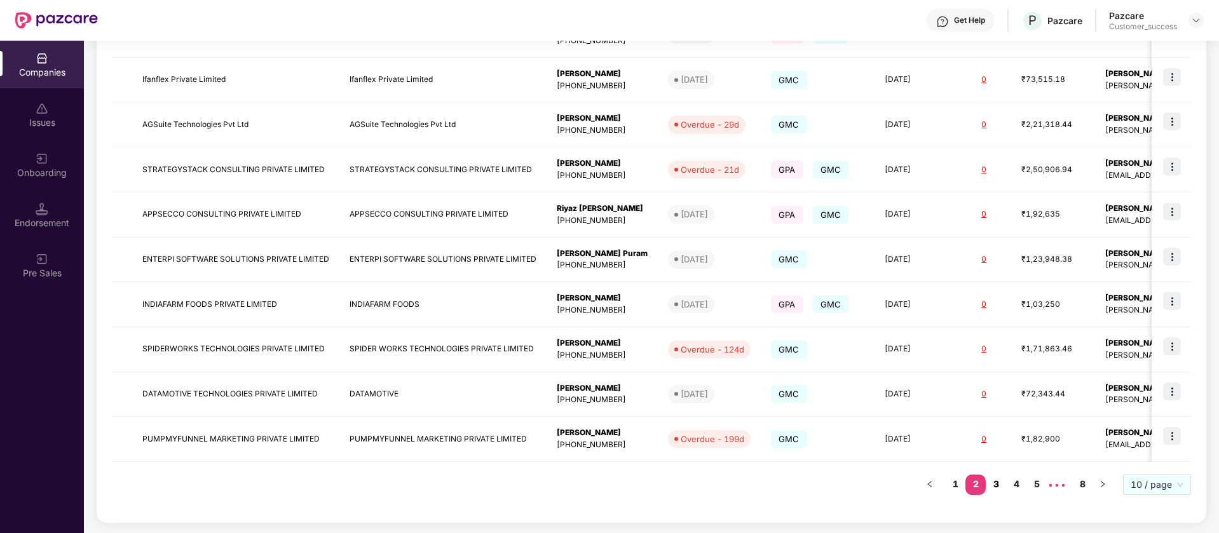
click at [996, 485] on link "3" at bounding box center [996, 484] width 20 height 19
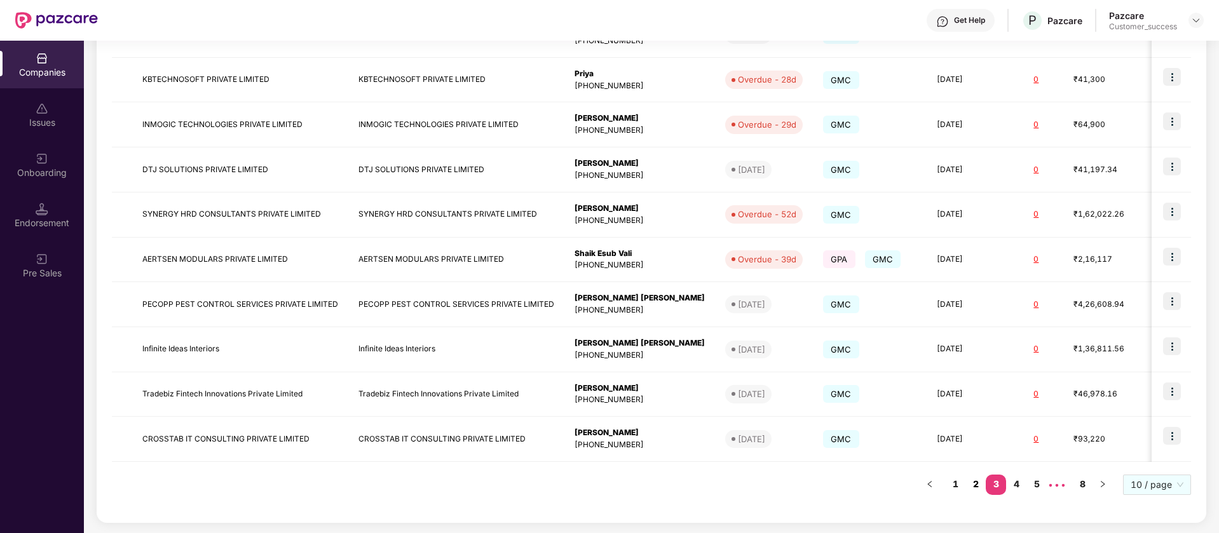
click at [977, 492] on link "2" at bounding box center [975, 484] width 20 height 19
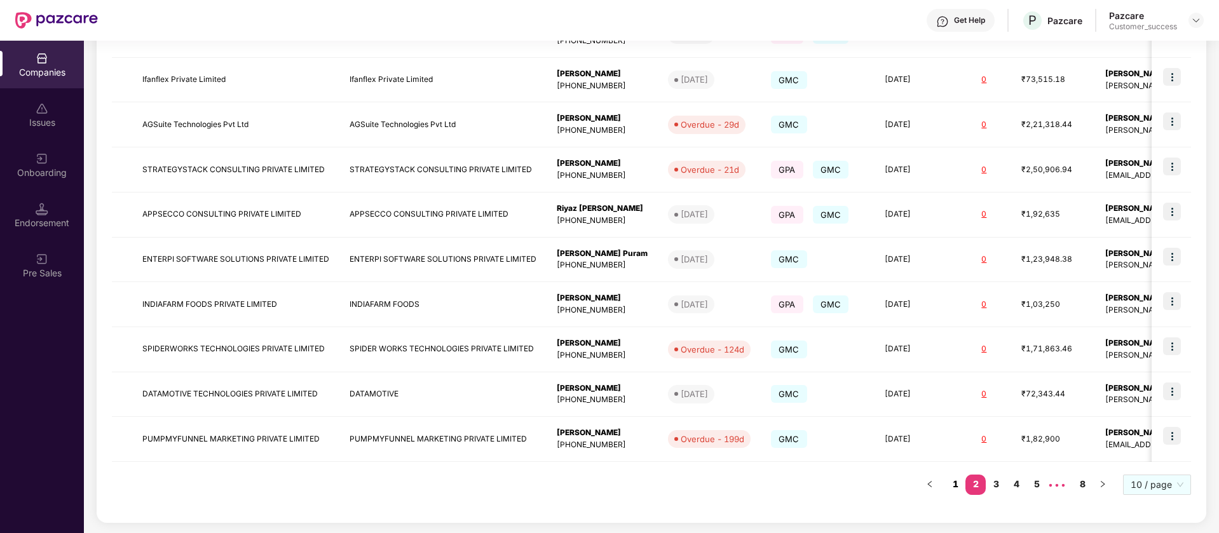
click at [964, 484] on link "1" at bounding box center [955, 484] width 20 height 19
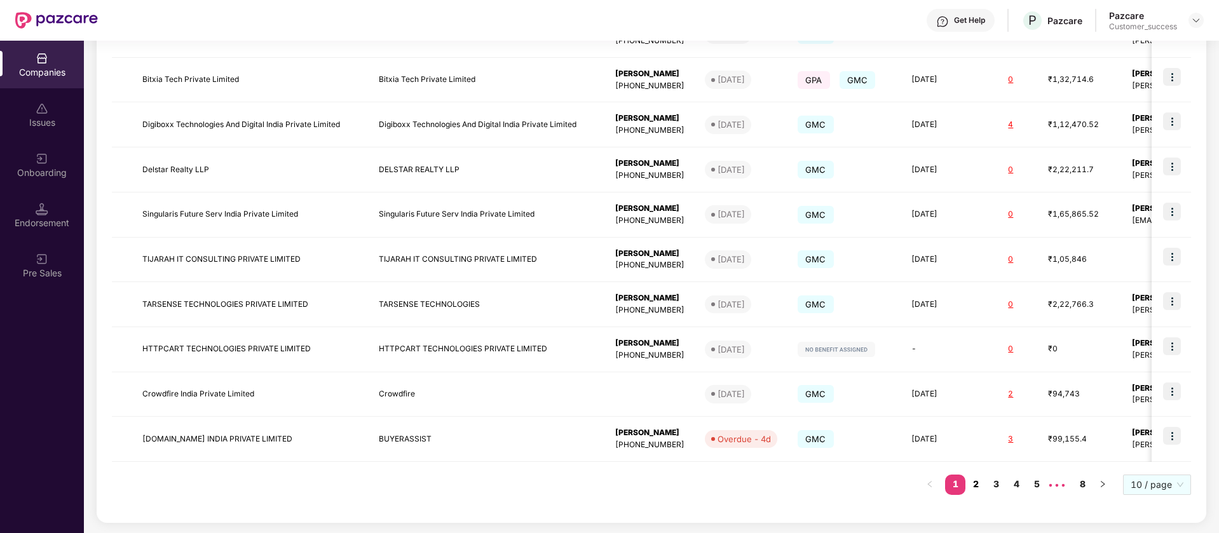
click at [979, 485] on link "2" at bounding box center [975, 484] width 20 height 19
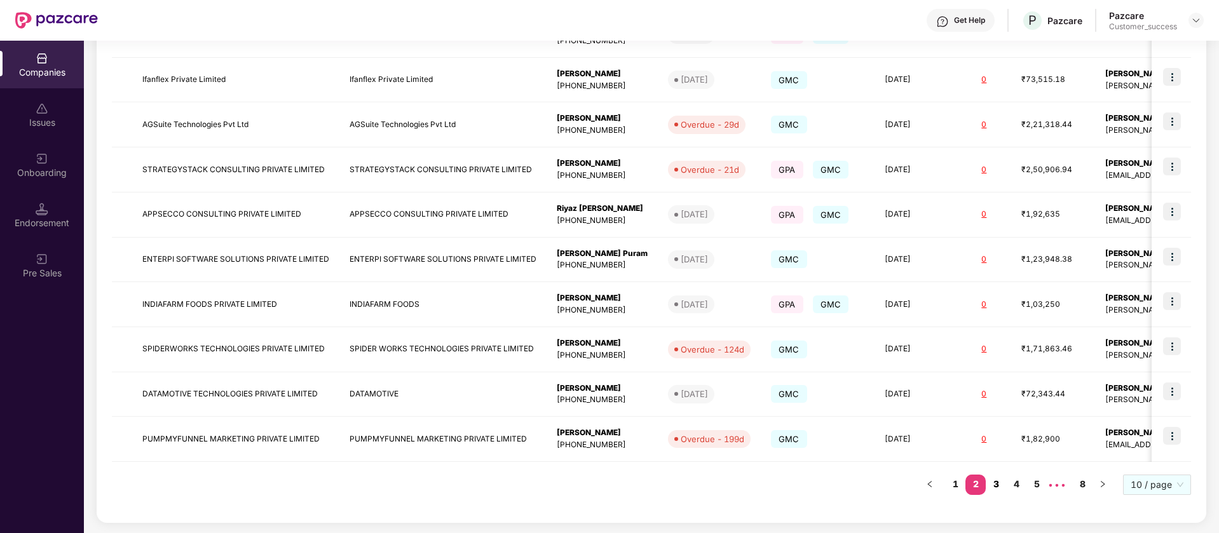
click at [996, 485] on link "3" at bounding box center [996, 484] width 20 height 19
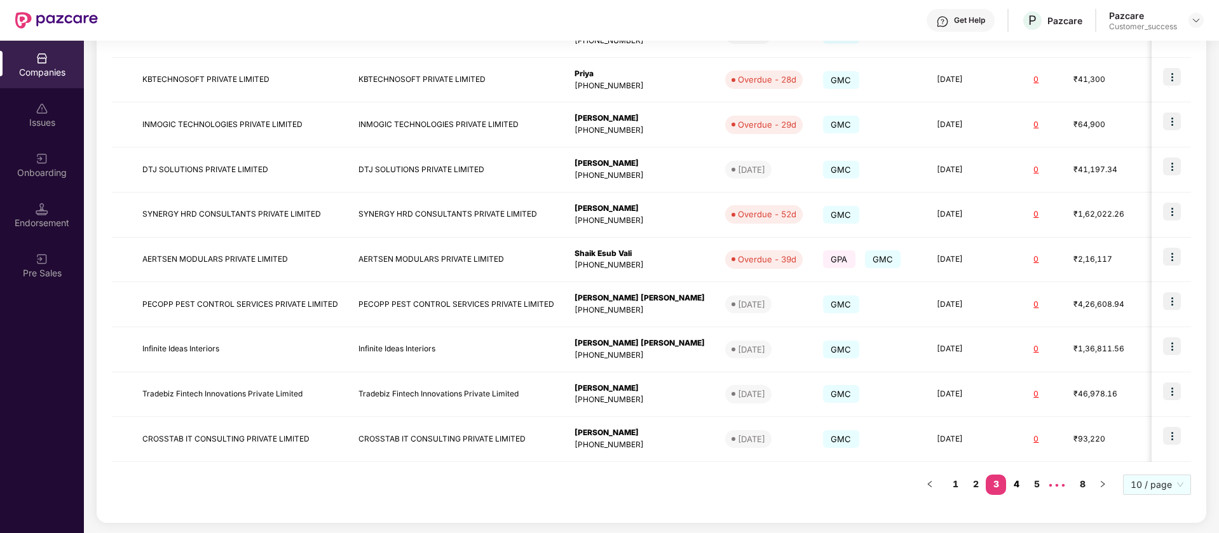
click at [1015, 485] on link "4" at bounding box center [1016, 484] width 20 height 19
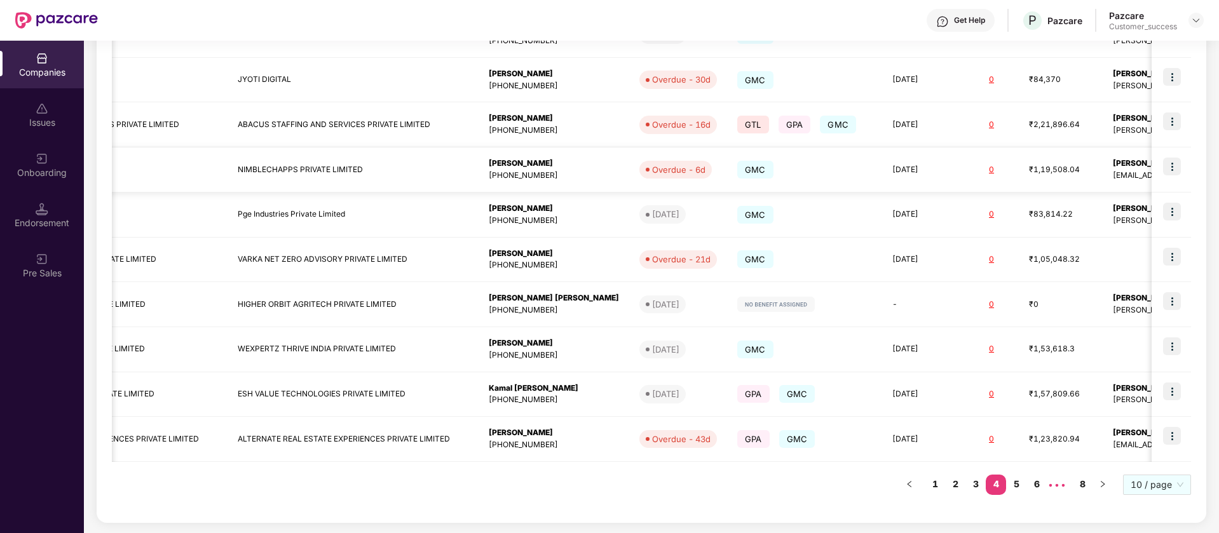
scroll to position [0, 158]
click at [933, 483] on link "1" at bounding box center [935, 484] width 20 height 19
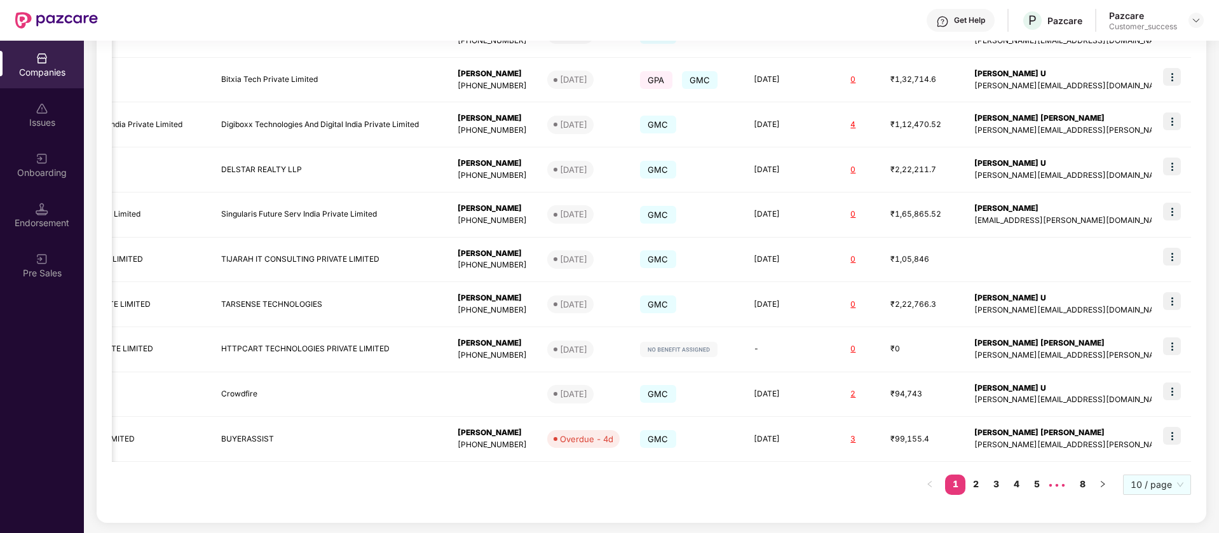
scroll to position [0, 142]
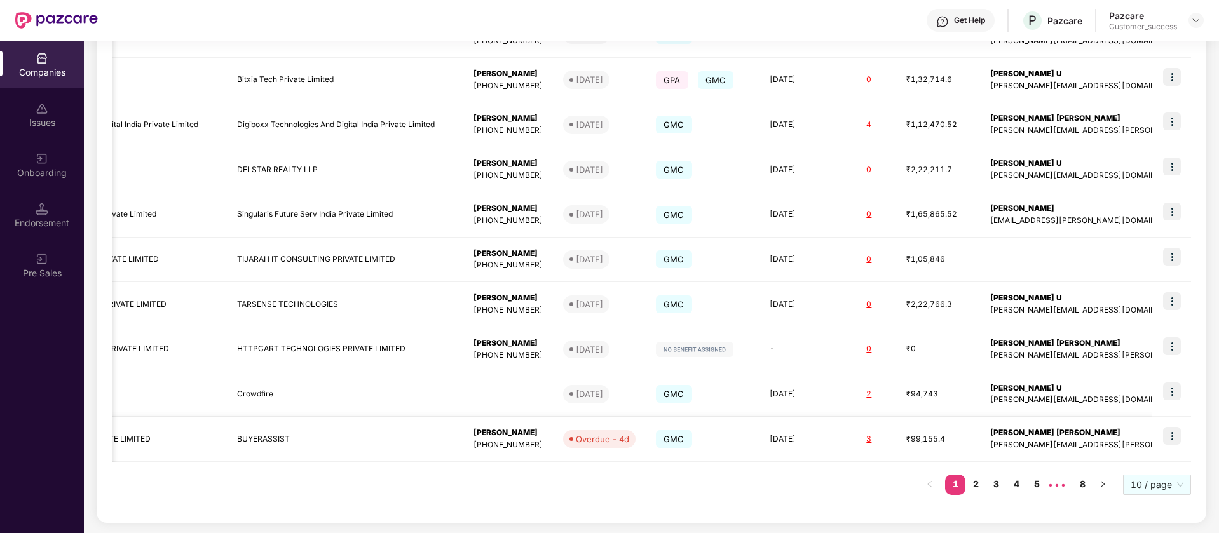
click at [363, 440] on td "BUYERASSIST" at bounding box center [345, 439] width 236 height 45
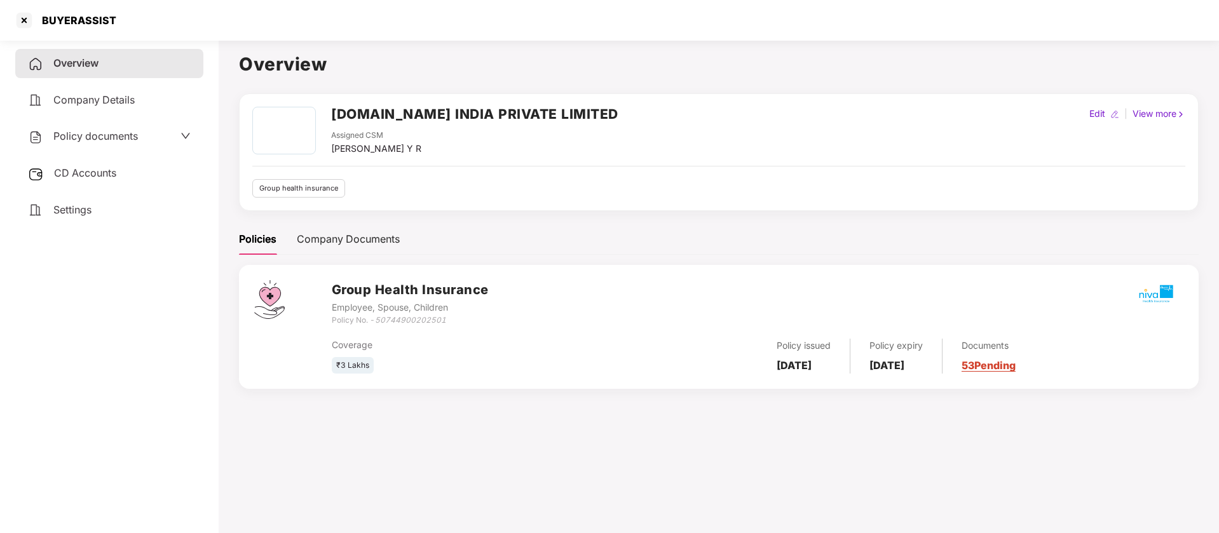
click at [503, 115] on h2 "[DOMAIN_NAME] INDIA PRIVATE LIMITED" at bounding box center [474, 114] width 287 height 21
click at [27, 17] on div at bounding box center [24, 20] width 20 height 20
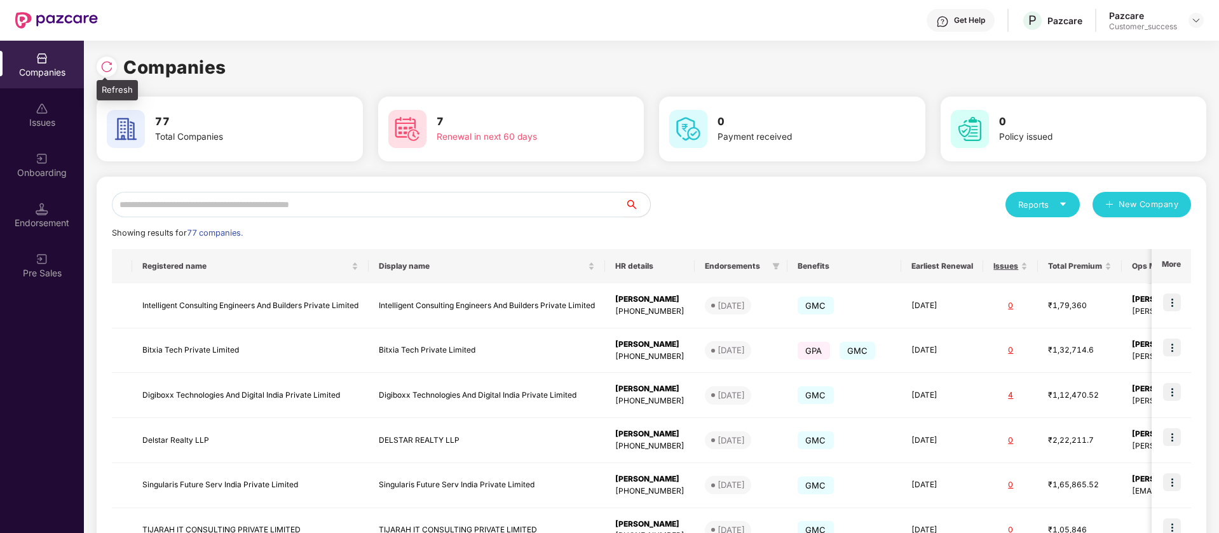
click at [104, 64] on img at bounding box center [106, 66] width 13 height 13
click at [1201, 22] on div at bounding box center [1195, 20] width 15 height 15
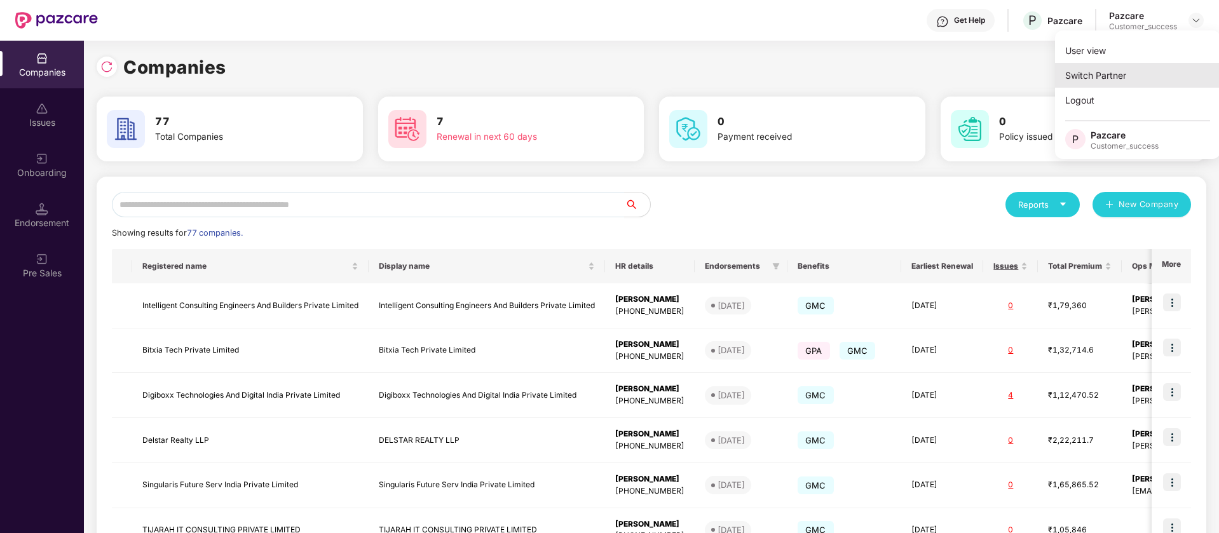
click at [1091, 76] on div "Switch Partner" at bounding box center [1137, 75] width 165 height 25
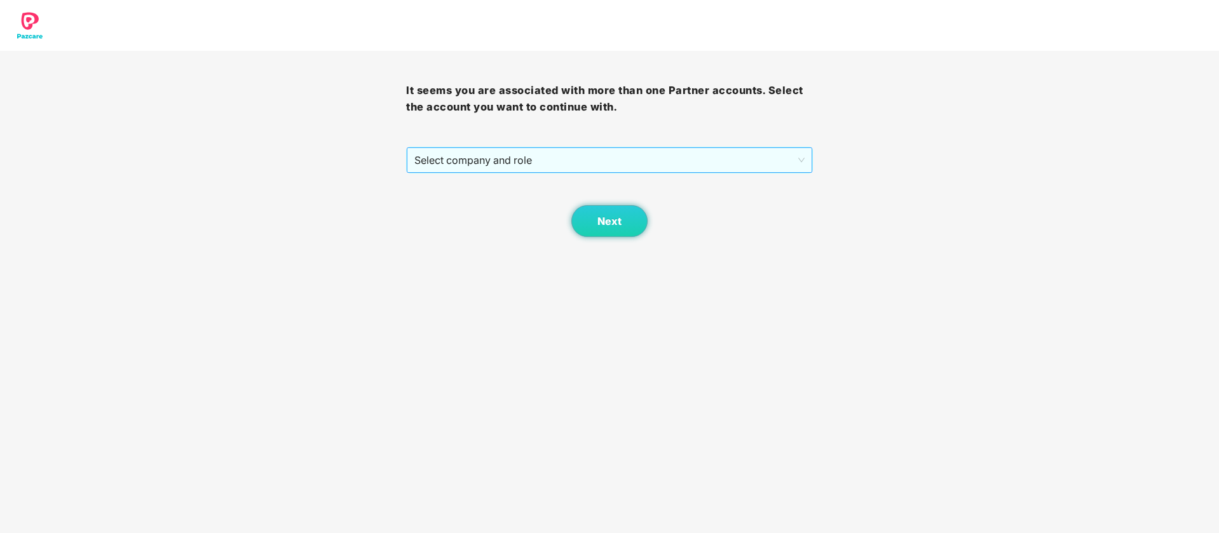
click at [688, 158] on span "Select company and role" at bounding box center [609, 160] width 390 height 24
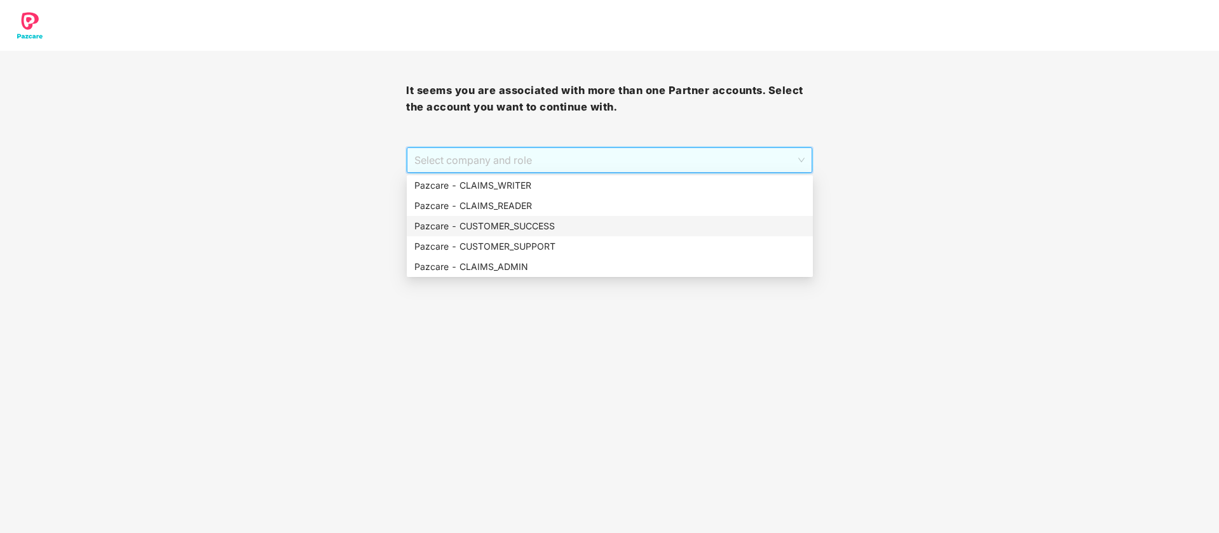
click at [522, 222] on div "Pazcare - CUSTOMER_SUCCESS" at bounding box center [609, 226] width 391 height 14
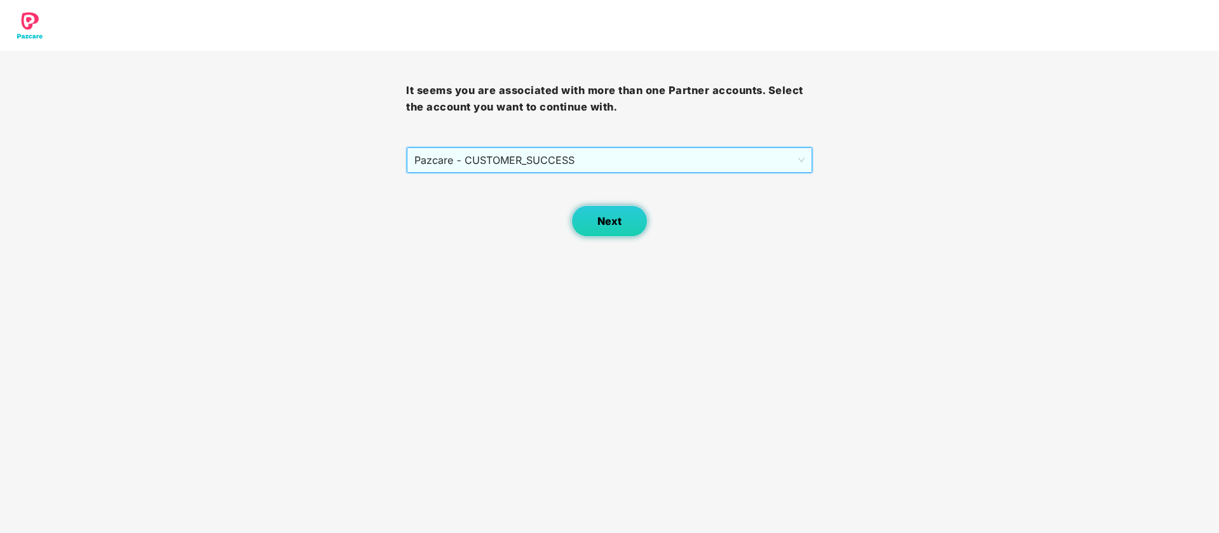
click at [605, 224] on span "Next" at bounding box center [609, 221] width 24 height 12
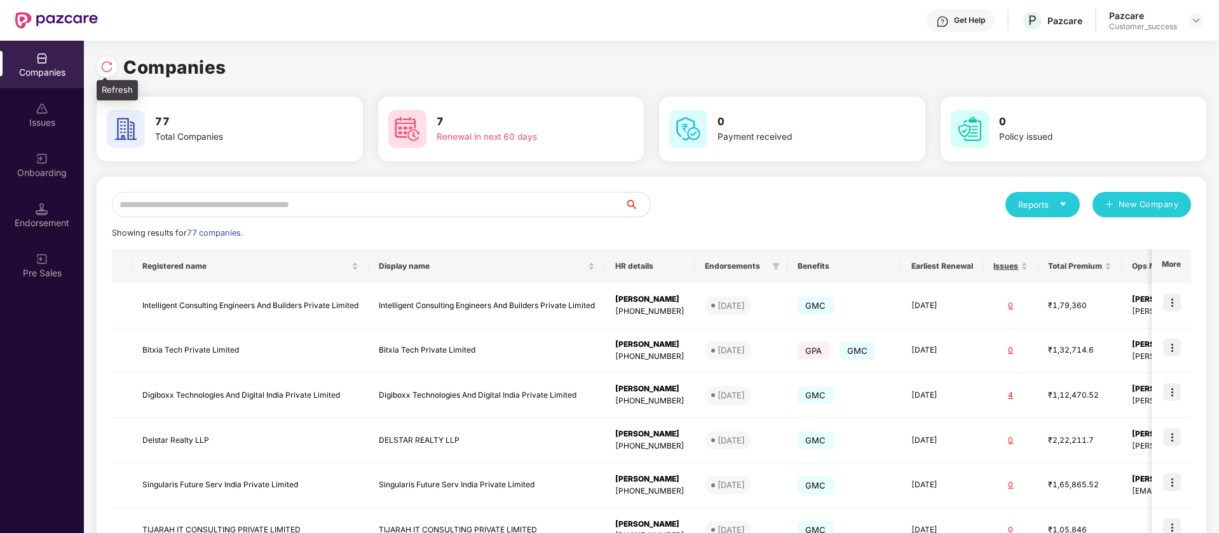
click at [106, 71] on img at bounding box center [106, 66] width 13 height 13
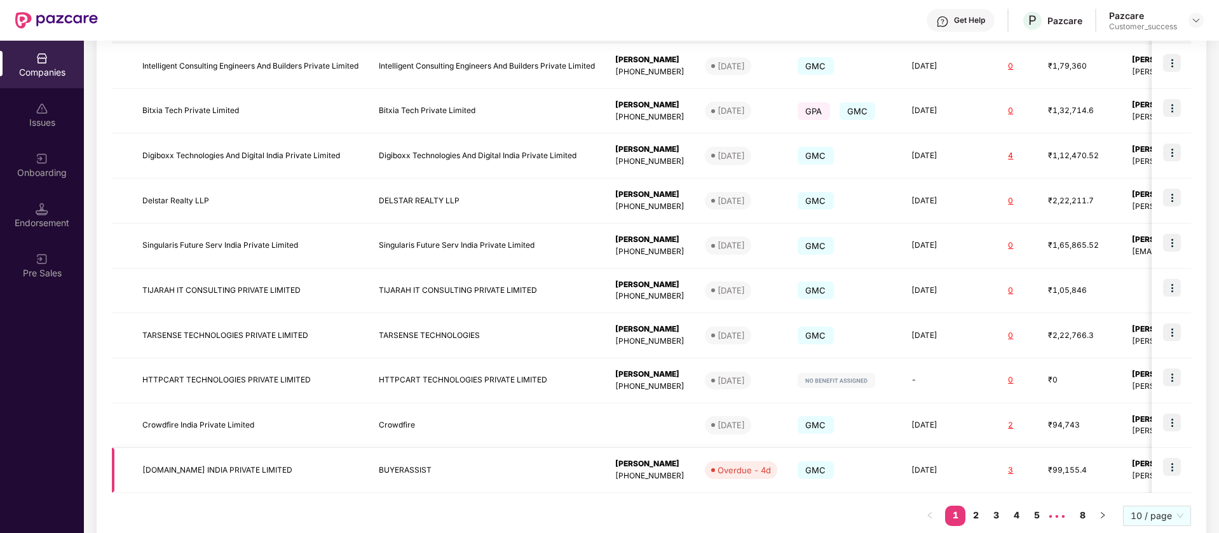
scroll to position [271, 0]
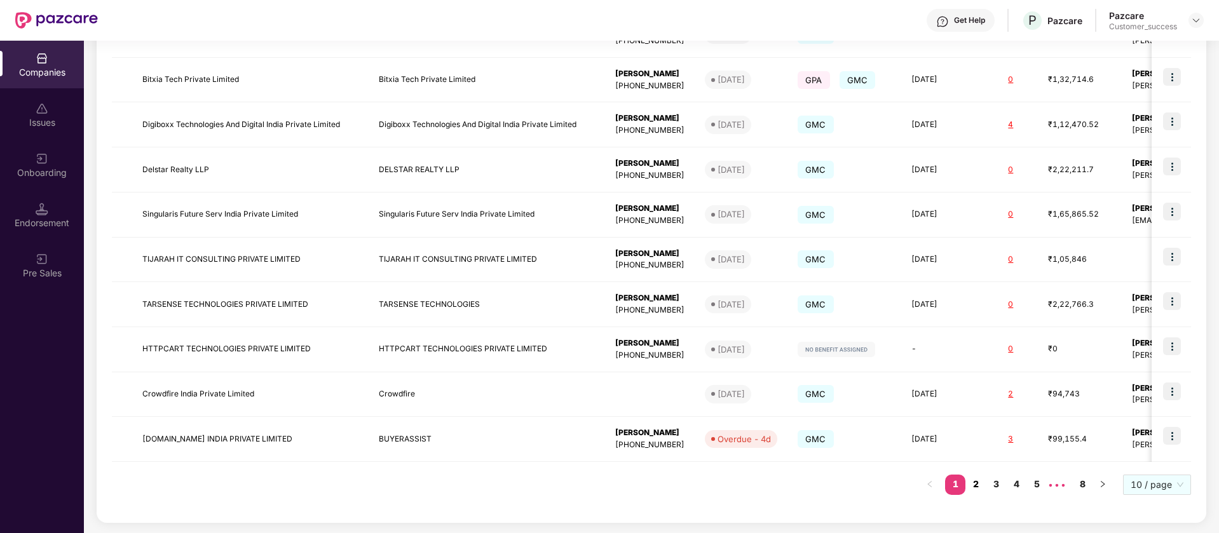
click at [979, 485] on link "2" at bounding box center [975, 484] width 20 height 19
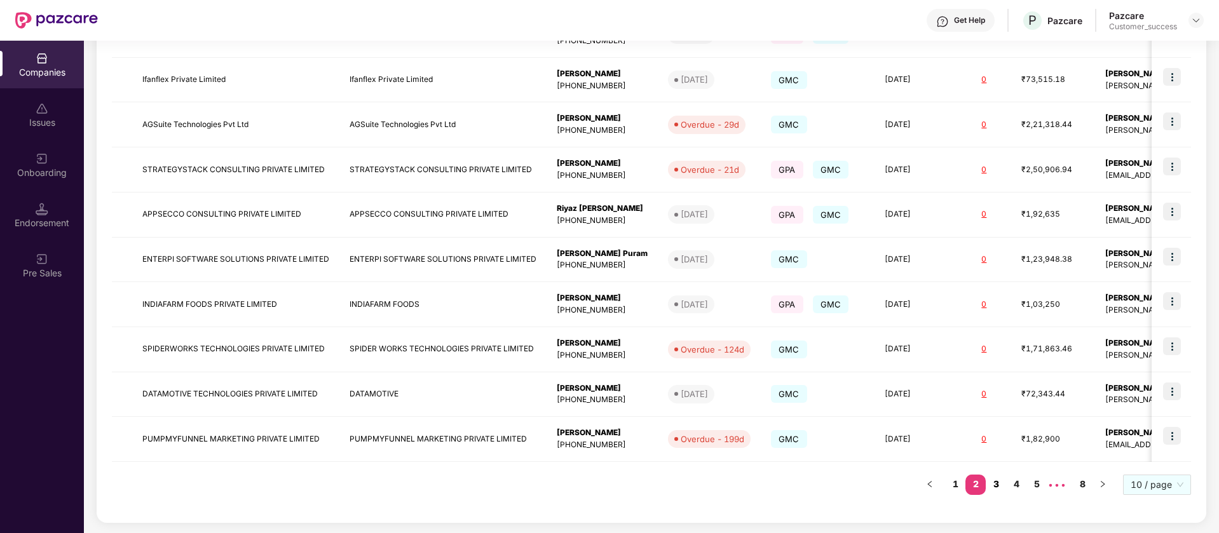
click at [1004, 479] on link "3" at bounding box center [996, 484] width 20 height 19
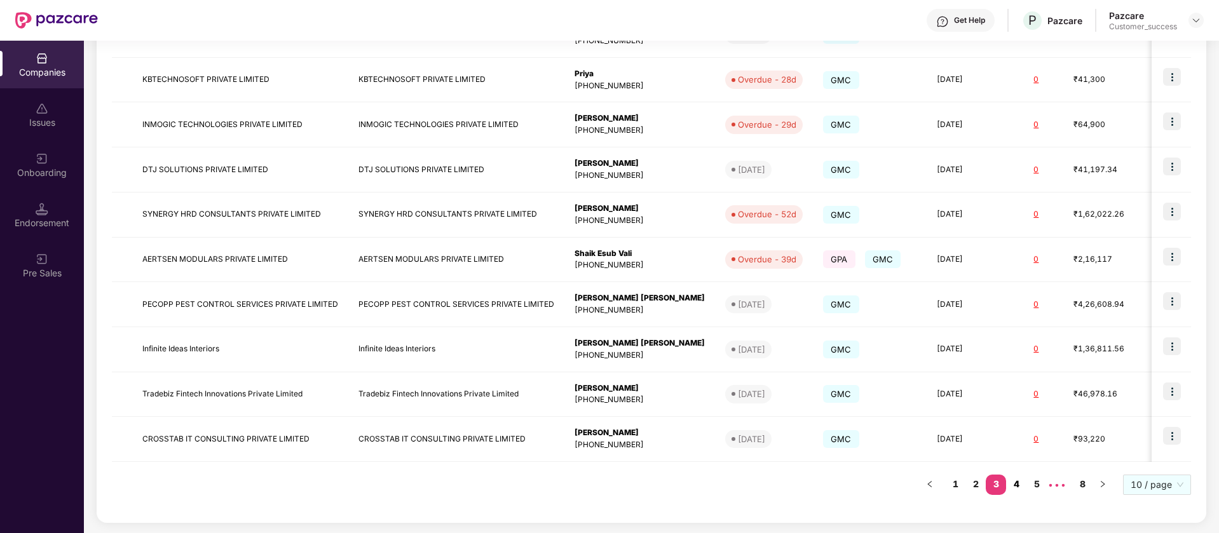
click at [1012, 484] on link "4" at bounding box center [1016, 484] width 20 height 19
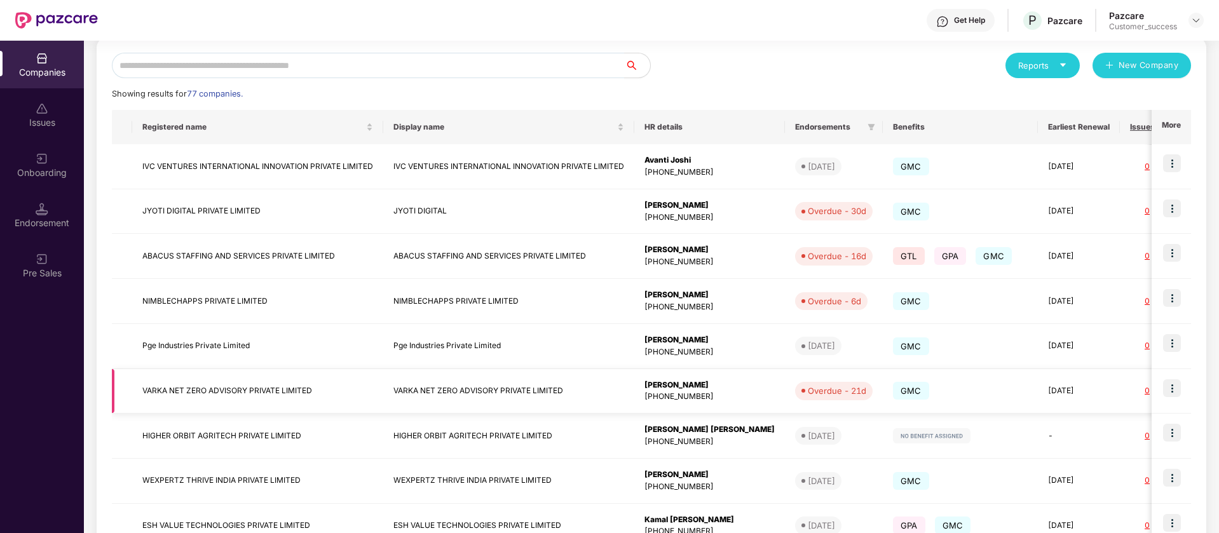
scroll to position [112, 0]
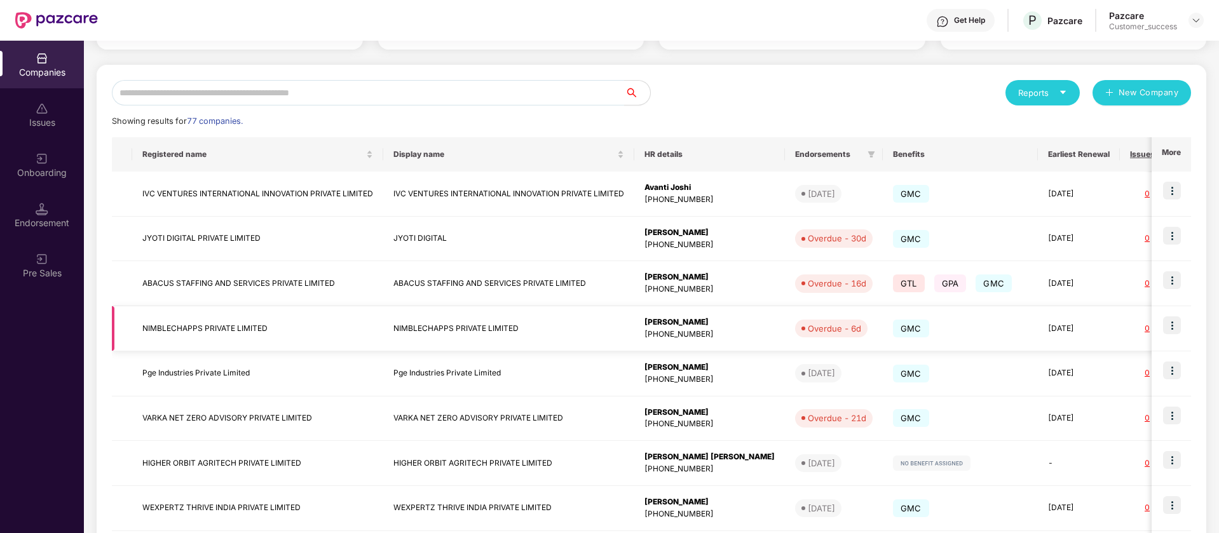
click at [952, 334] on div "GMC" at bounding box center [960, 328] width 135 height 23
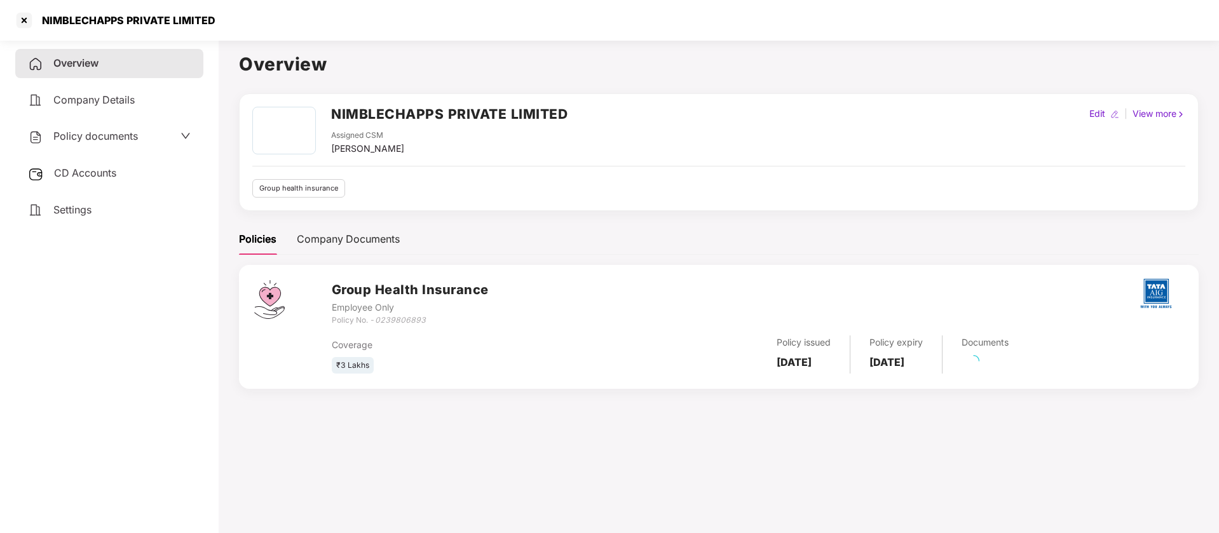
click at [409, 117] on h2 "NIMBLECHAPPS PRIVATE LIMITED" at bounding box center [449, 114] width 236 height 21
click at [8, 25] on div "NIMBLECHAPPS PRIVATE LIMITED" at bounding box center [609, 20] width 1219 height 41
click at [23, 20] on div at bounding box center [24, 20] width 20 height 20
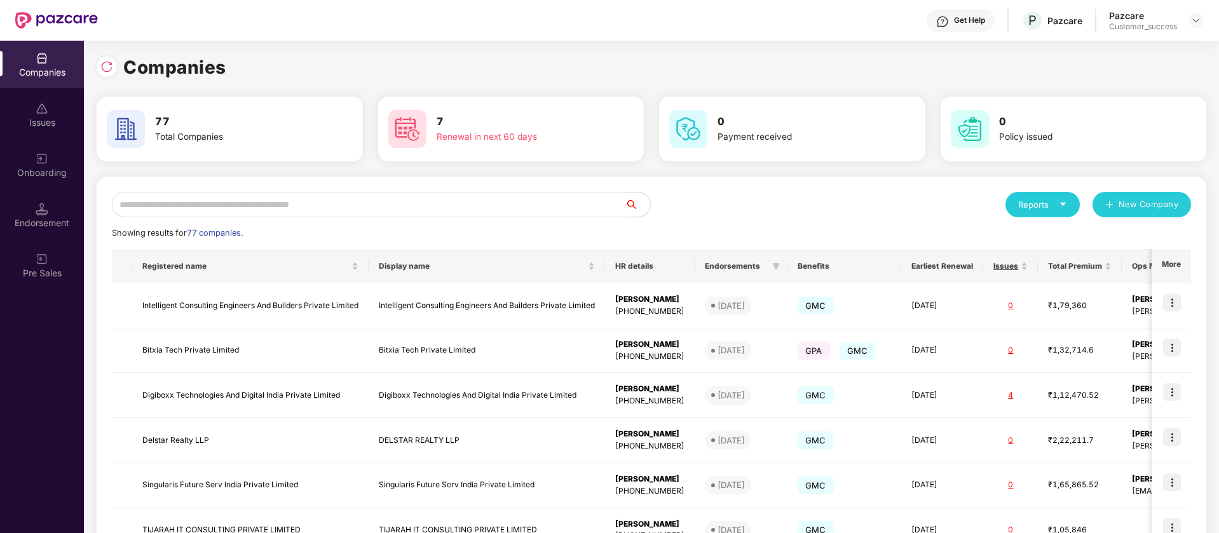
scroll to position [271, 0]
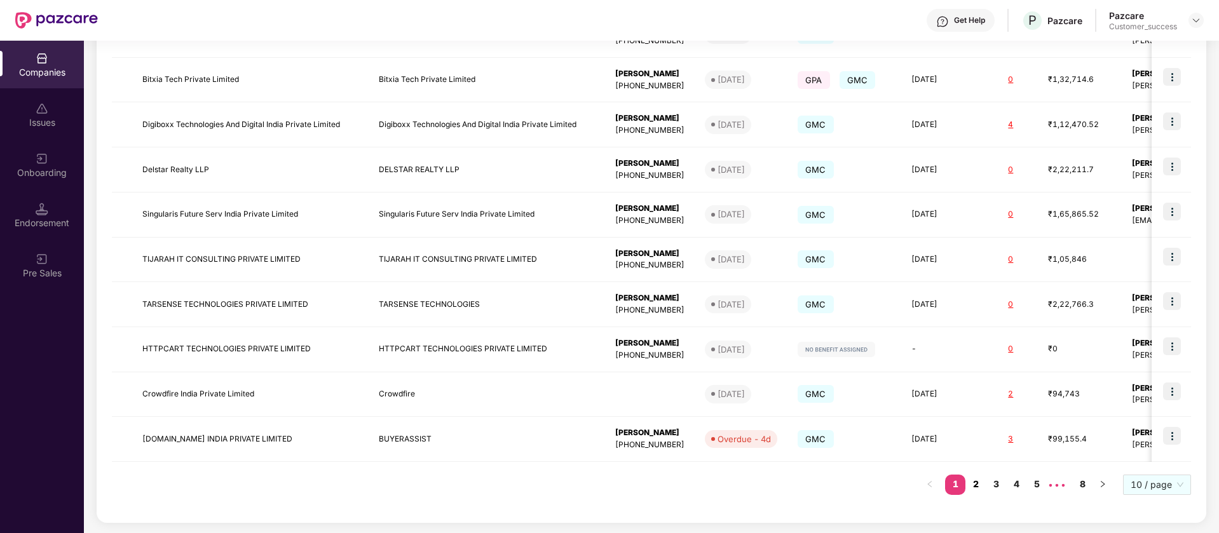
click at [974, 489] on link "2" at bounding box center [975, 484] width 20 height 19
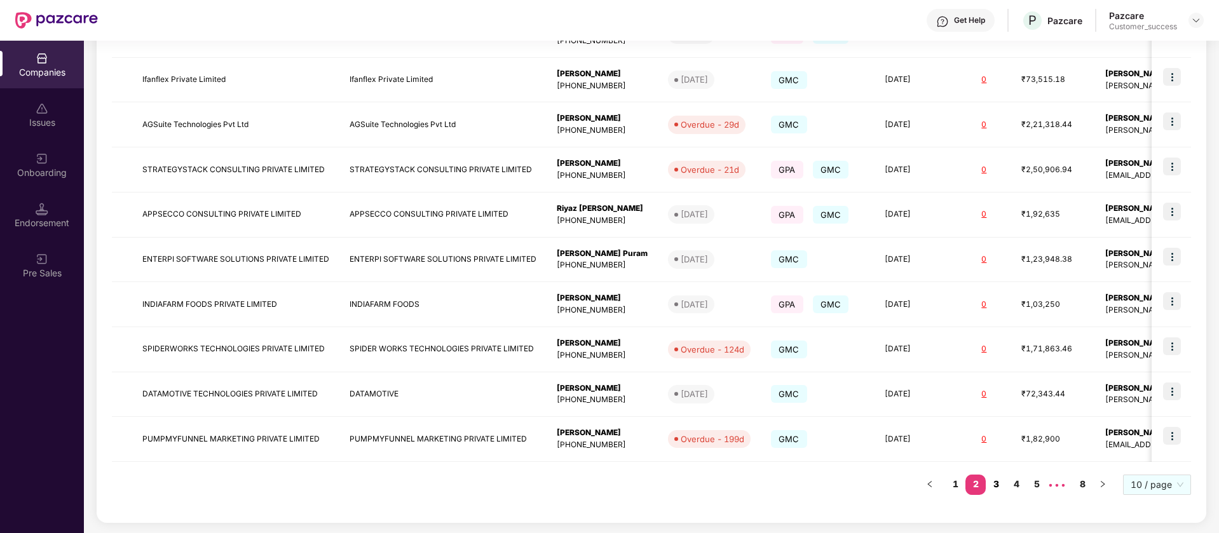
click at [1005, 486] on link "3" at bounding box center [996, 484] width 20 height 19
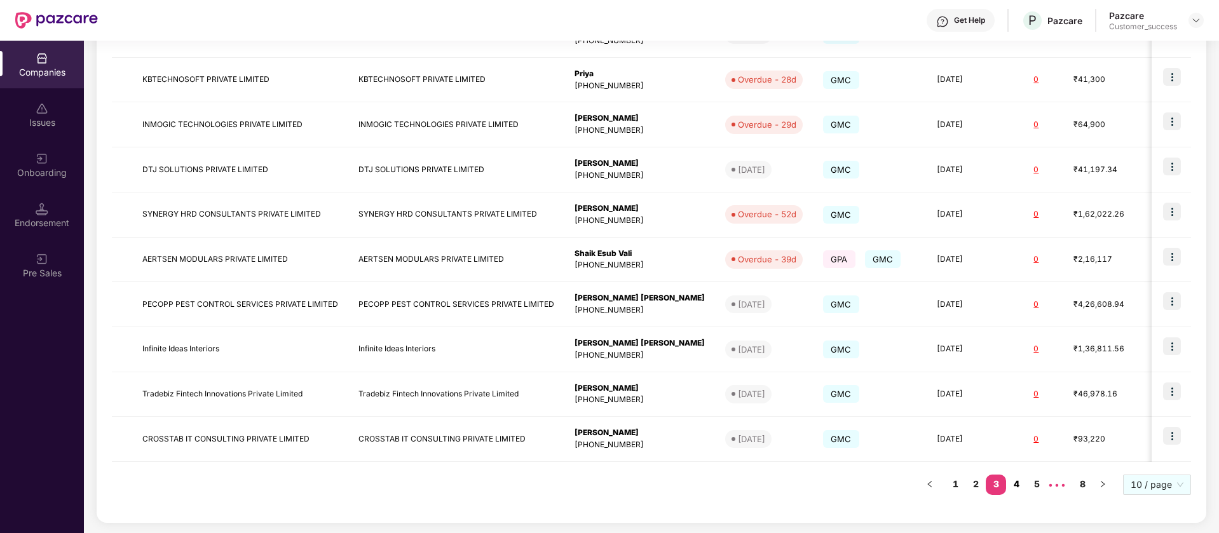
click at [1020, 486] on link "4" at bounding box center [1016, 484] width 20 height 19
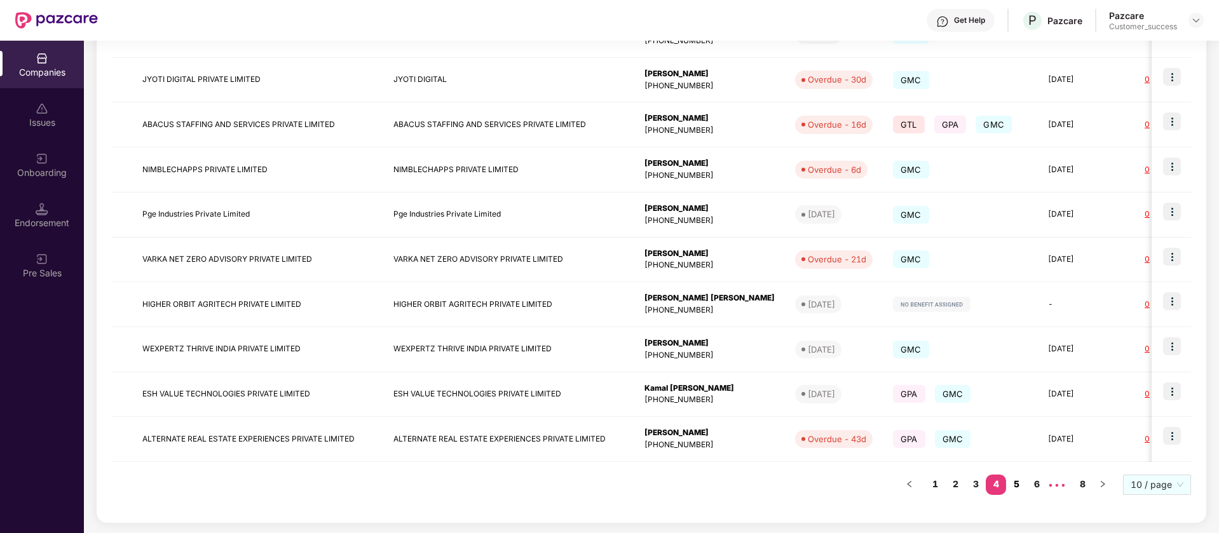
click at [1015, 483] on link "5" at bounding box center [1016, 484] width 20 height 19
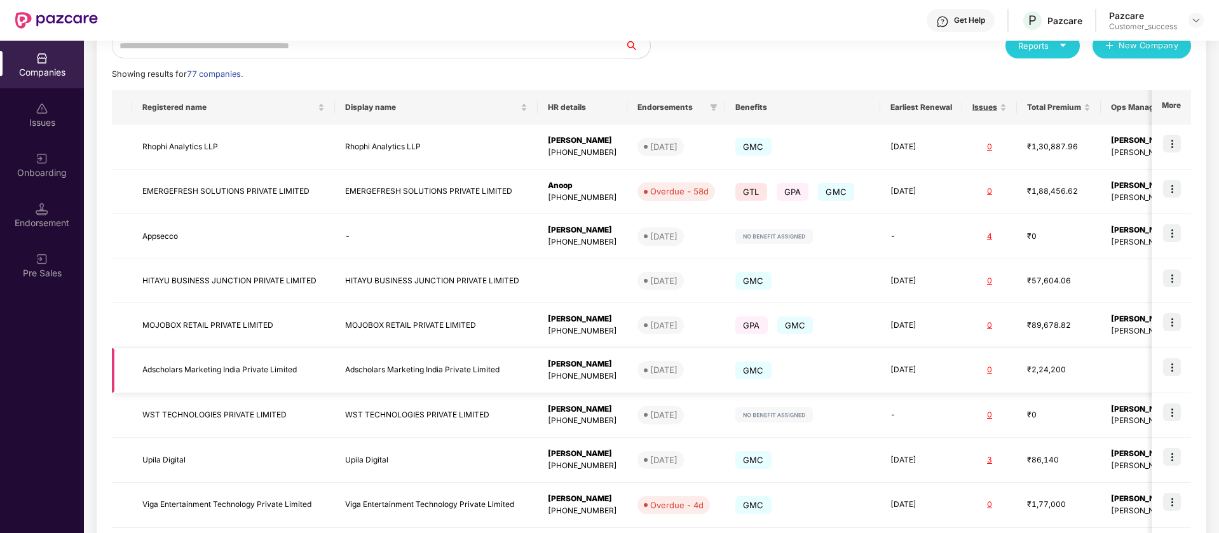
scroll to position [269, 0]
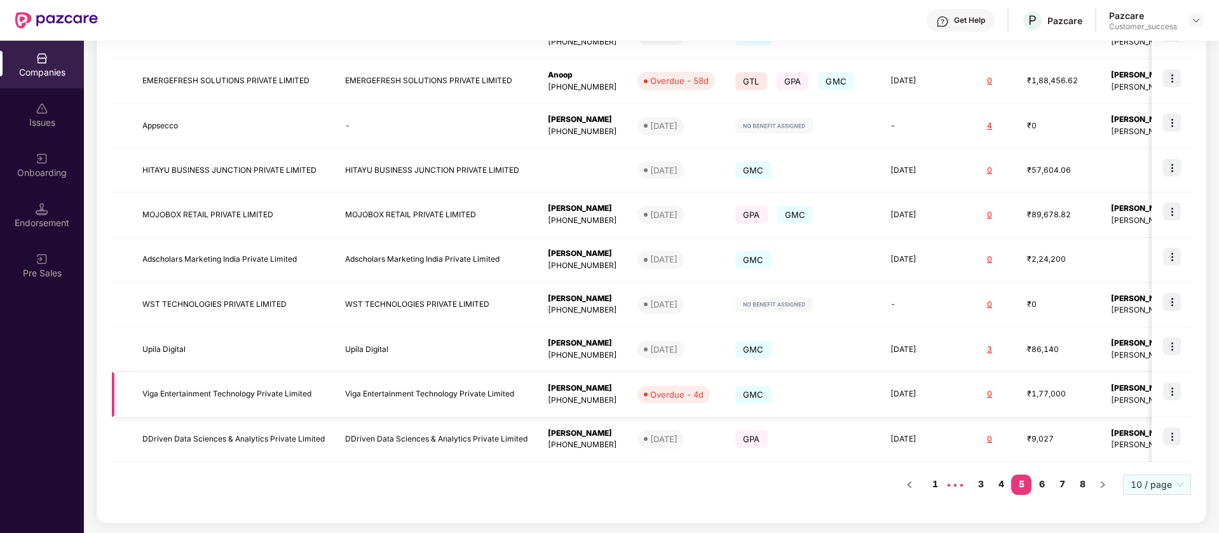
click at [1170, 393] on img at bounding box center [1172, 392] width 18 height 18
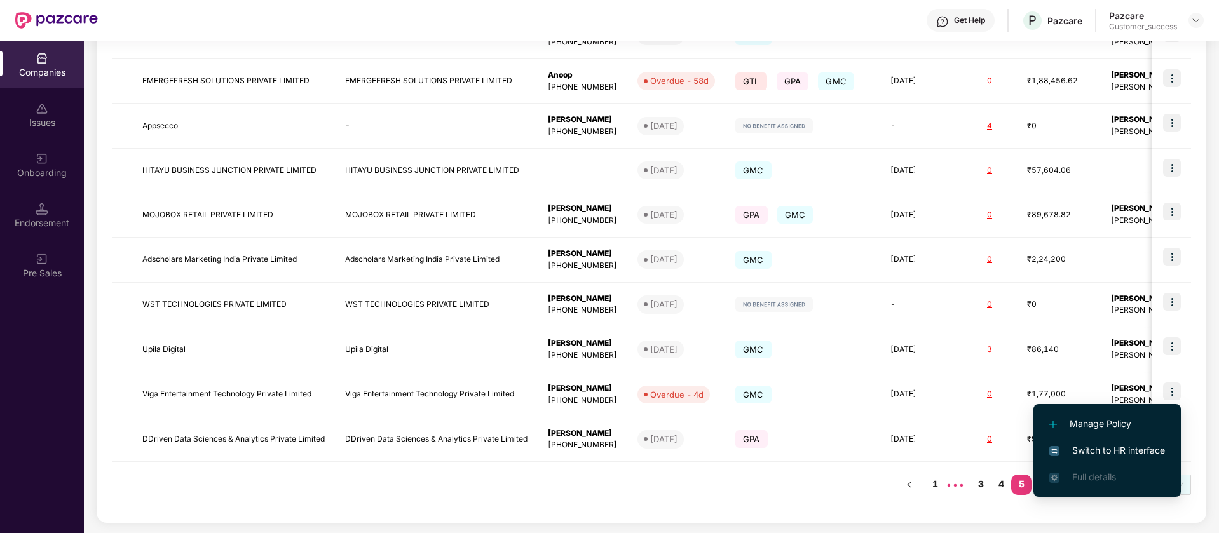
click at [1151, 452] on span "Switch to HR interface" at bounding box center [1107, 451] width 116 height 14
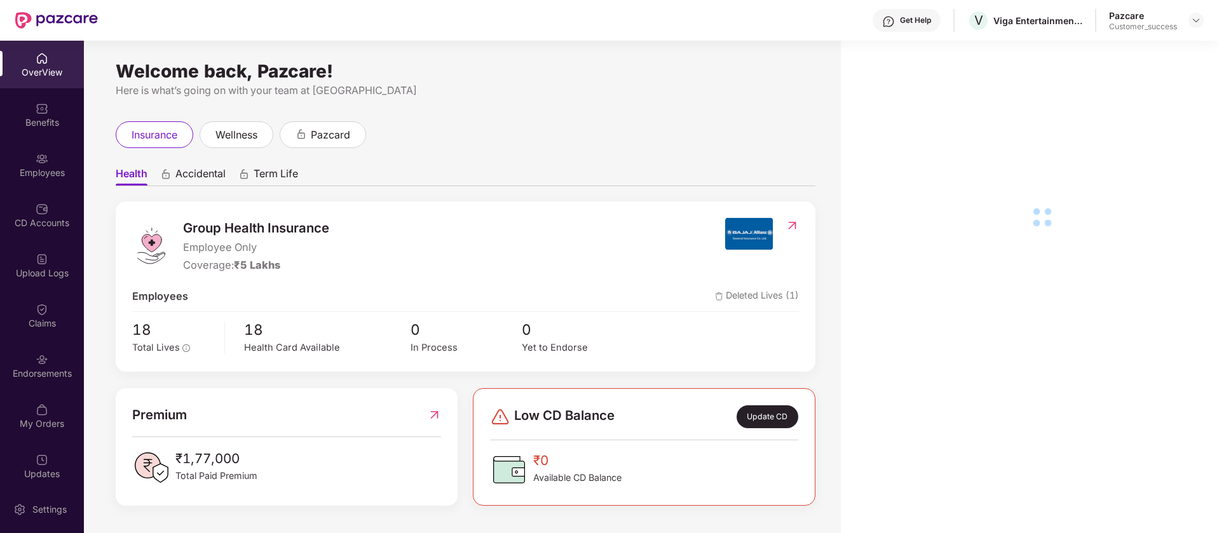
click at [50, 360] on div "Endorsements" at bounding box center [42, 366] width 84 height 48
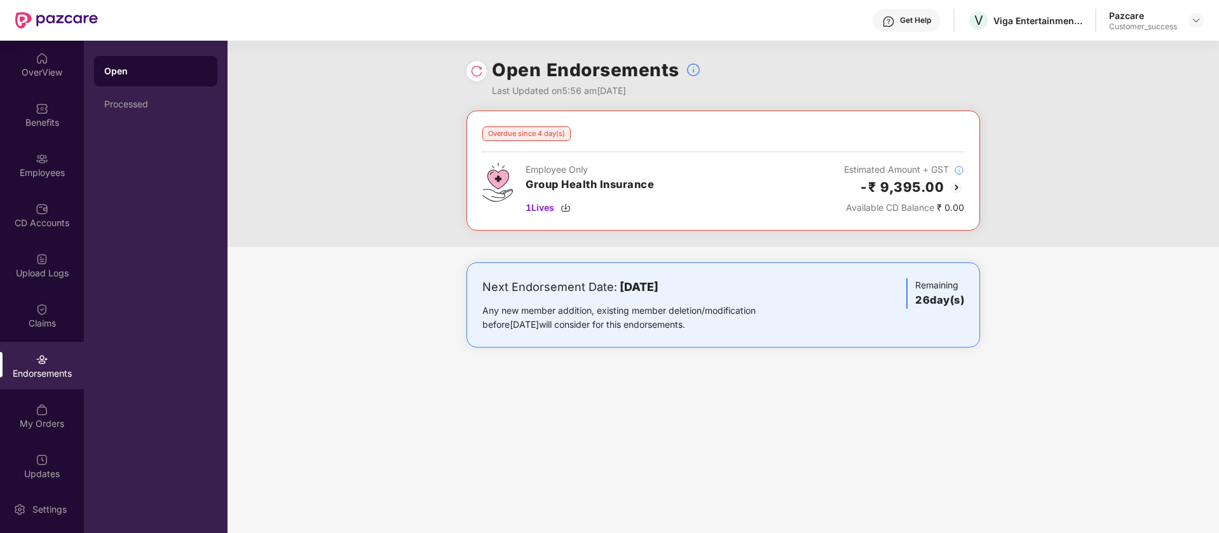
click at [954, 182] on img at bounding box center [956, 187] width 15 height 15
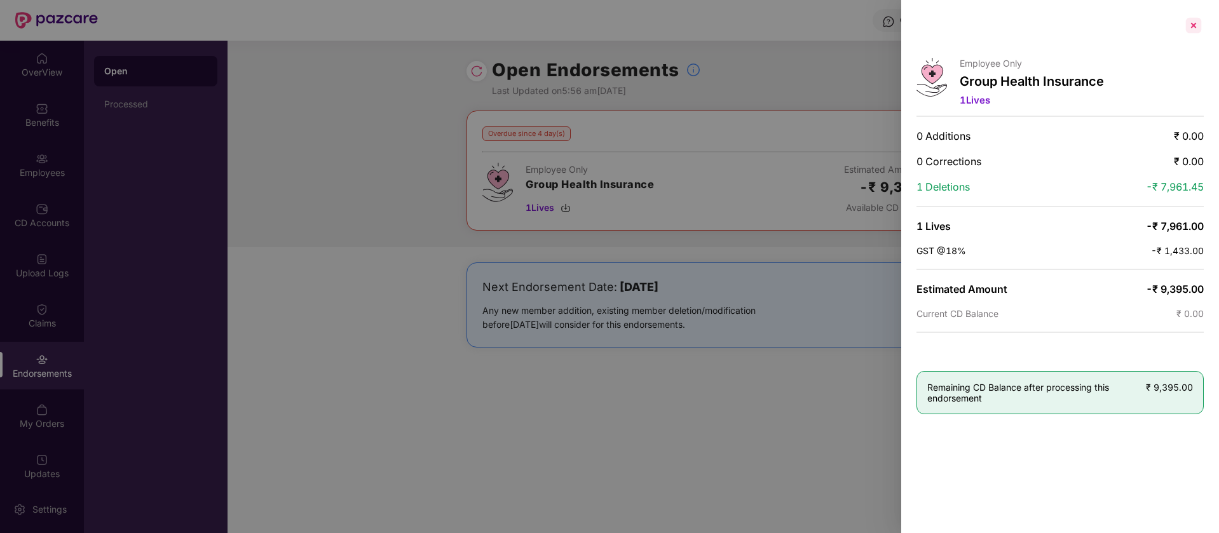
click at [1191, 22] on div at bounding box center [1193, 25] width 20 height 20
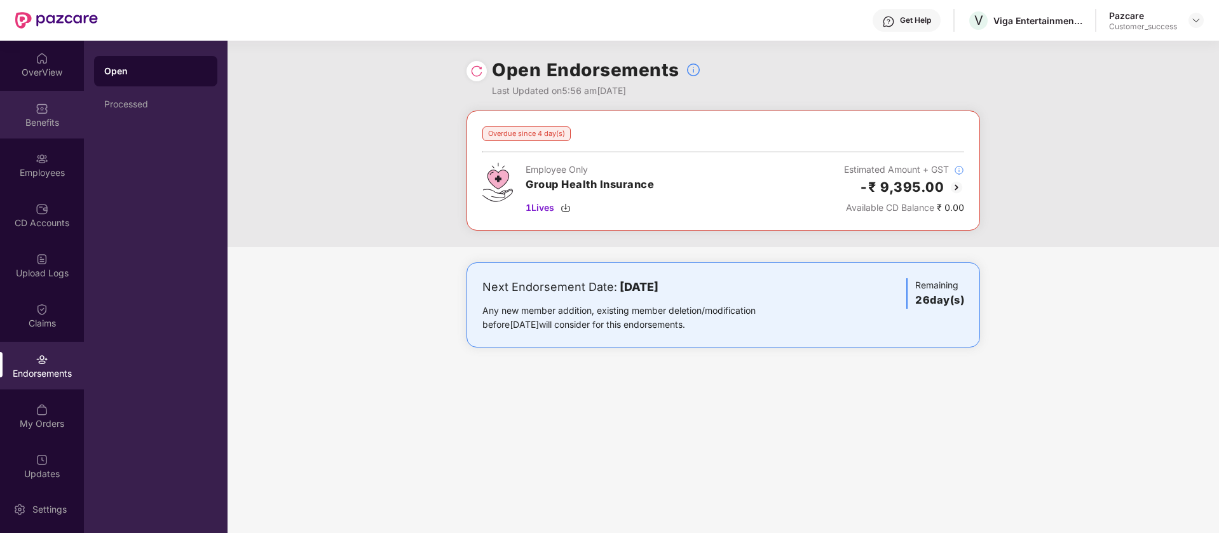
click at [50, 119] on div "Benefits" at bounding box center [42, 122] width 84 height 13
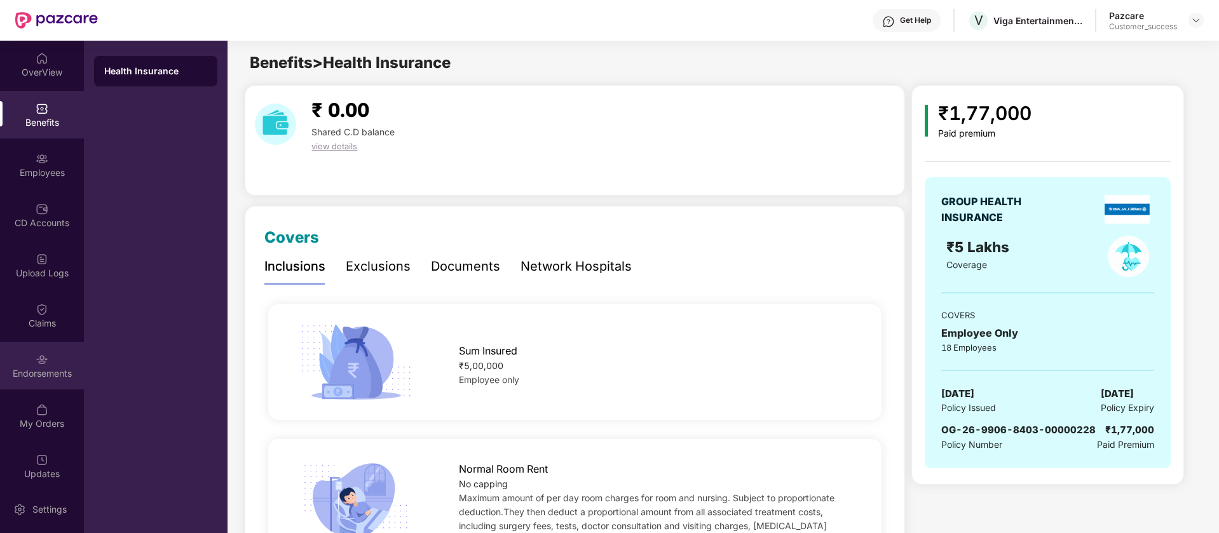
click at [52, 387] on div "Endorsements" at bounding box center [42, 366] width 84 height 48
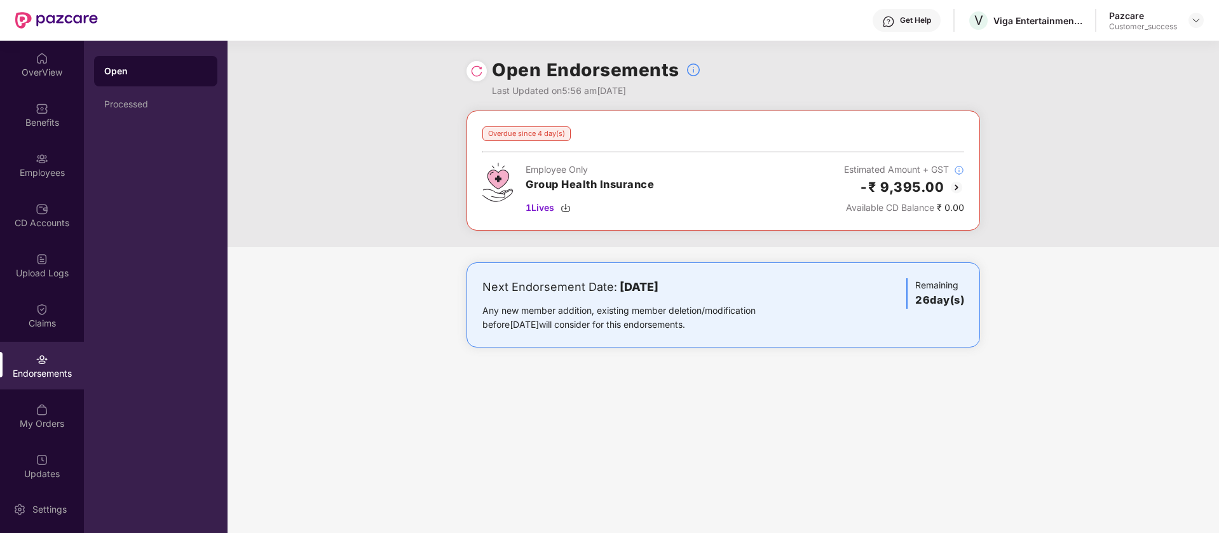
click at [954, 189] on img at bounding box center [956, 187] width 15 height 15
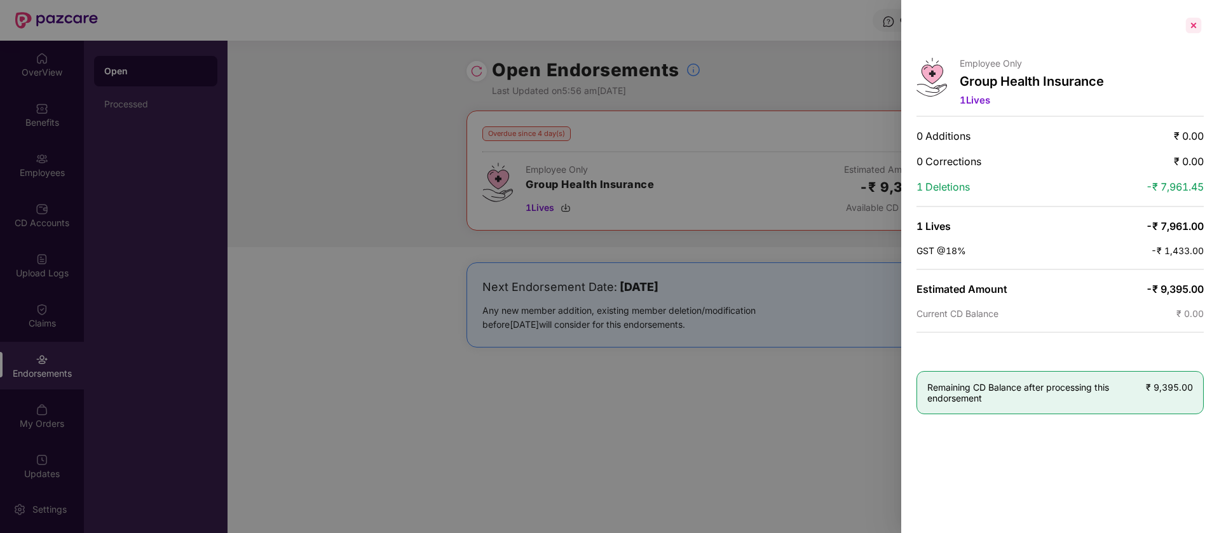
click at [1198, 20] on div at bounding box center [1193, 25] width 20 height 20
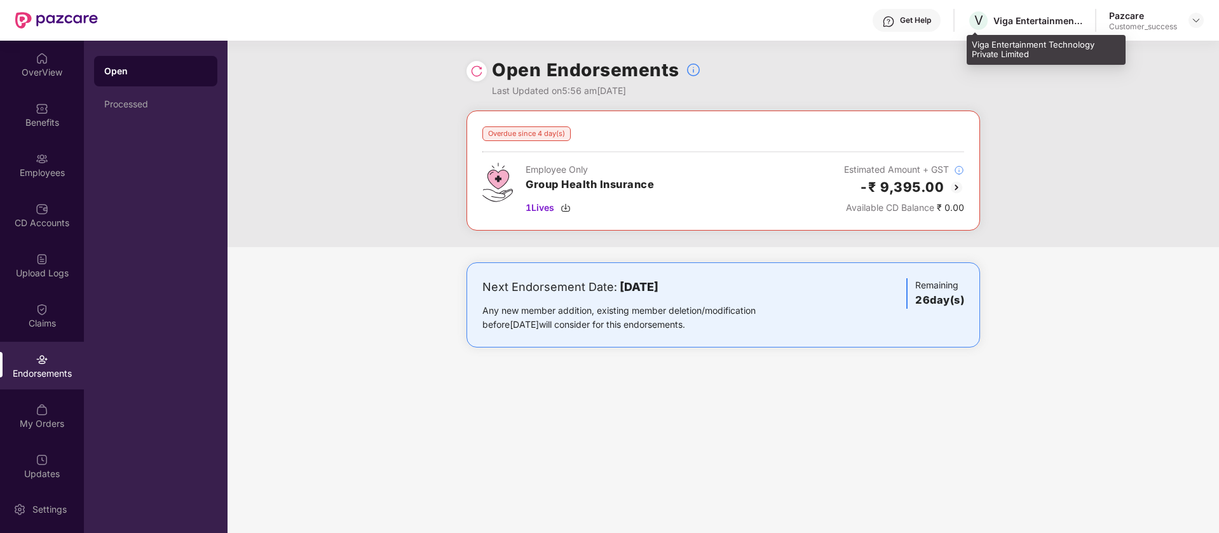
click at [1012, 48] on div "Viga Entertainment Technology Private Limited" at bounding box center [1045, 50] width 159 height 30
click at [551, 135] on div "Overdue since 4 day(s)" at bounding box center [526, 133] width 88 height 15
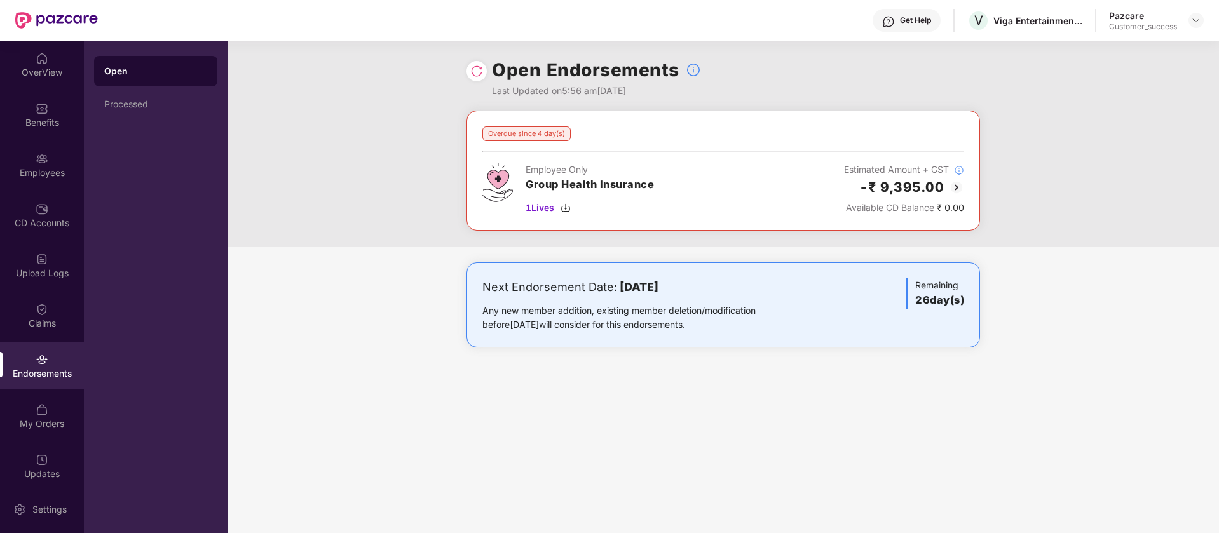
click at [551, 135] on div "Overdue since 4 day(s)" at bounding box center [526, 133] width 88 height 15
click at [472, 70] on img at bounding box center [476, 71] width 13 height 13
click at [1198, 19] on img at bounding box center [1196, 20] width 10 height 10
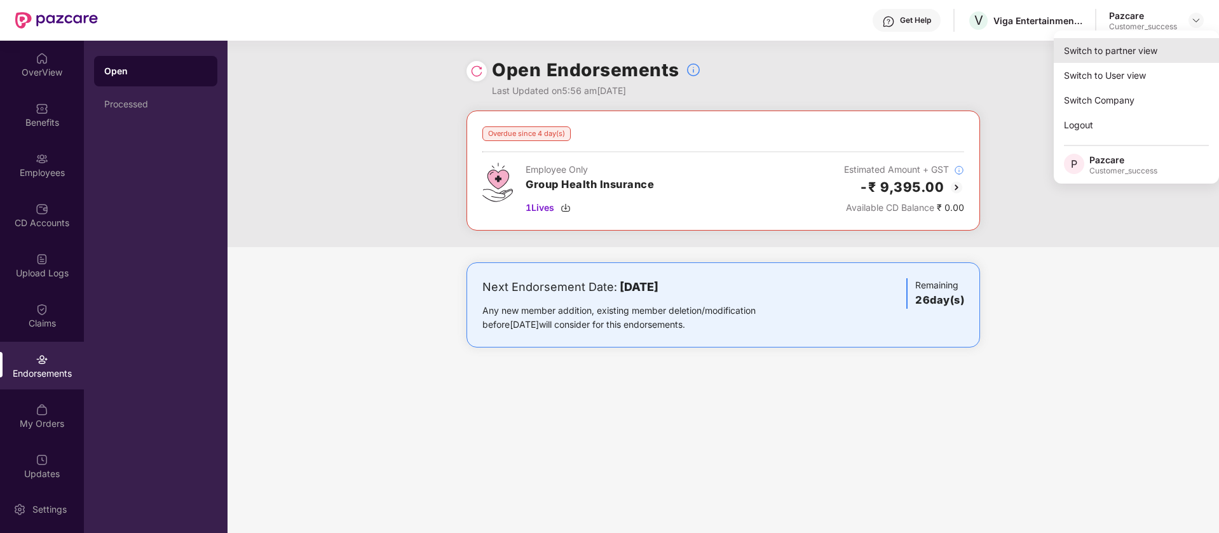
click at [1146, 52] on div "Switch to partner view" at bounding box center [1136, 50] width 165 height 25
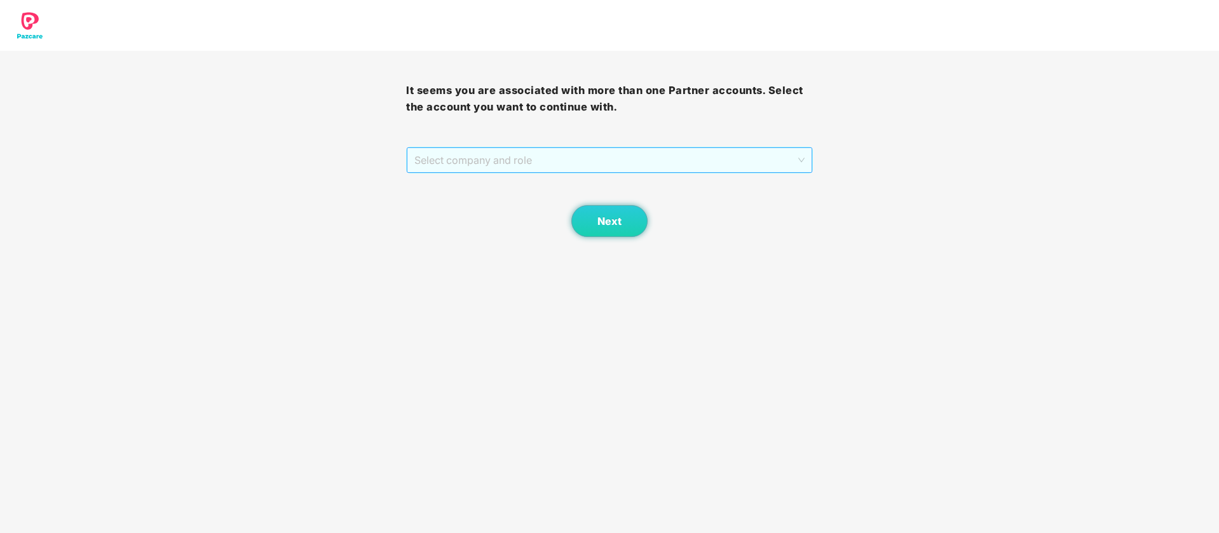
click at [773, 153] on span "Select company and role" at bounding box center [609, 160] width 390 height 24
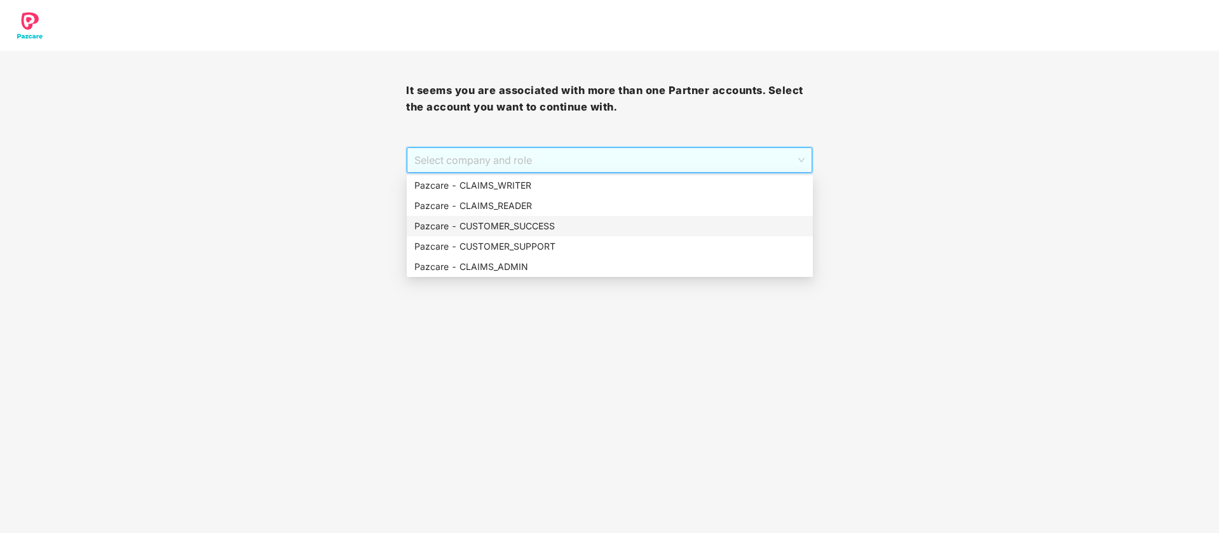
click at [604, 228] on div "Pazcare - CUSTOMER_SUCCESS" at bounding box center [609, 226] width 391 height 14
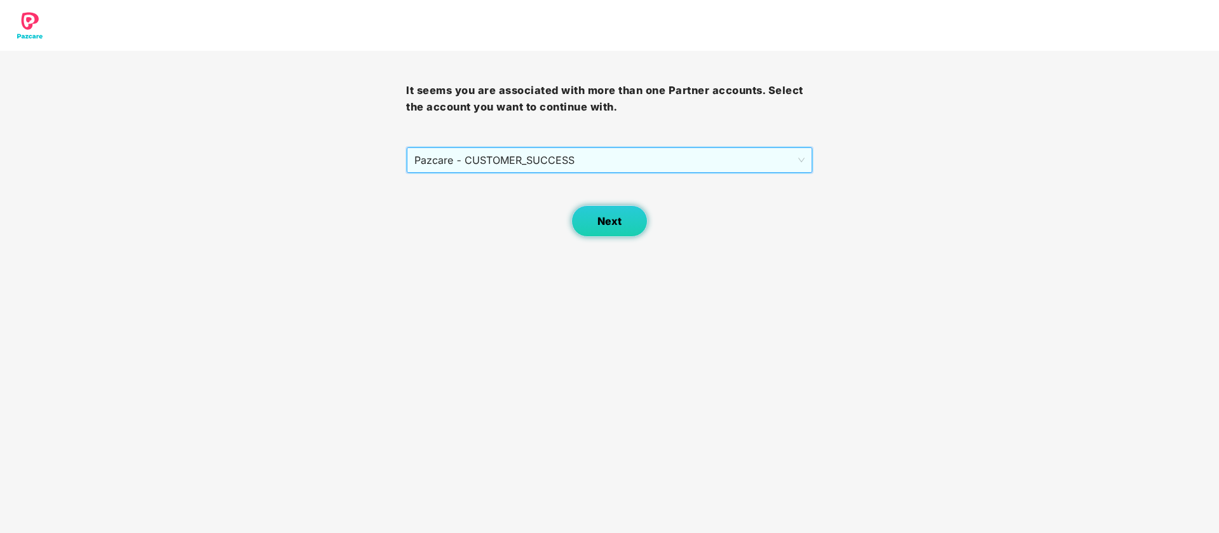
click at [582, 213] on button "Next" at bounding box center [609, 221] width 76 height 32
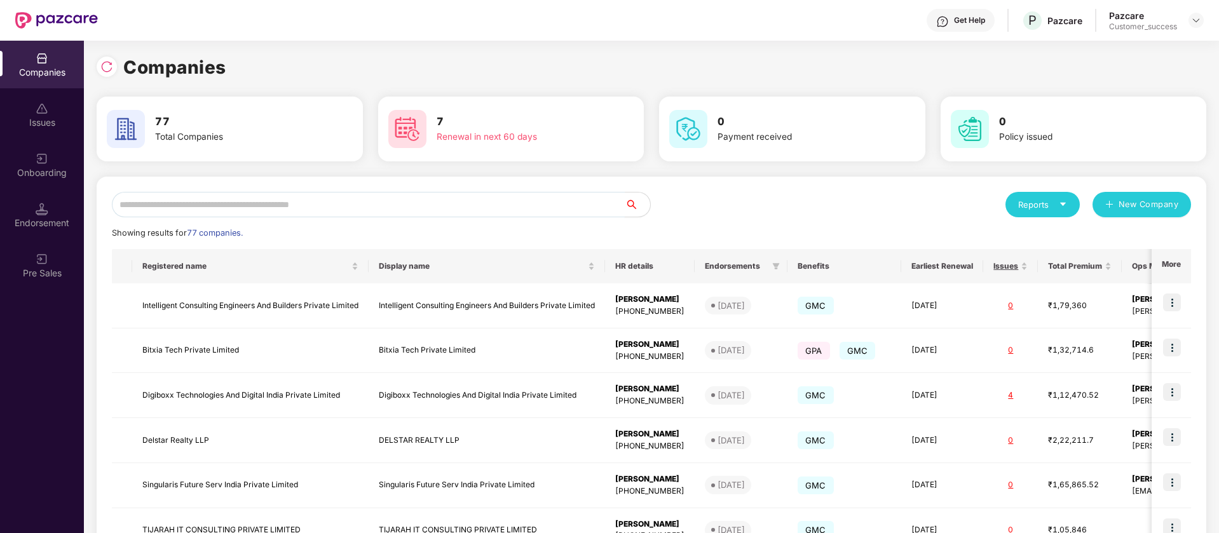
click at [365, 192] on input "text" at bounding box center [368, 204] width 513 height 25
type input "*"
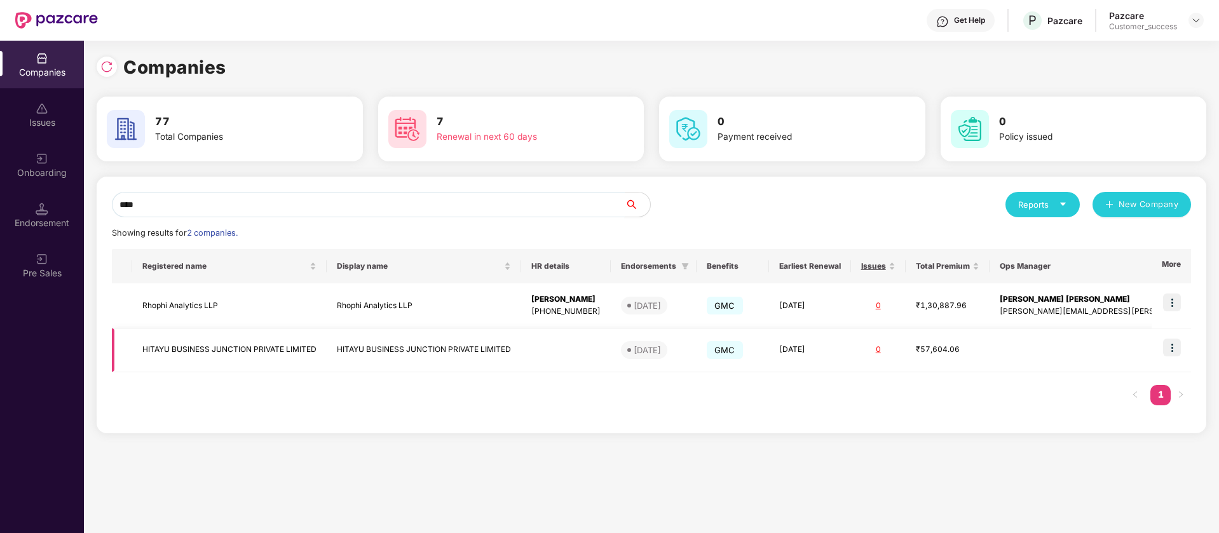
type input "****"
click at [1173, 347] on img at bounding box center [1172, 348] width 18 height 18
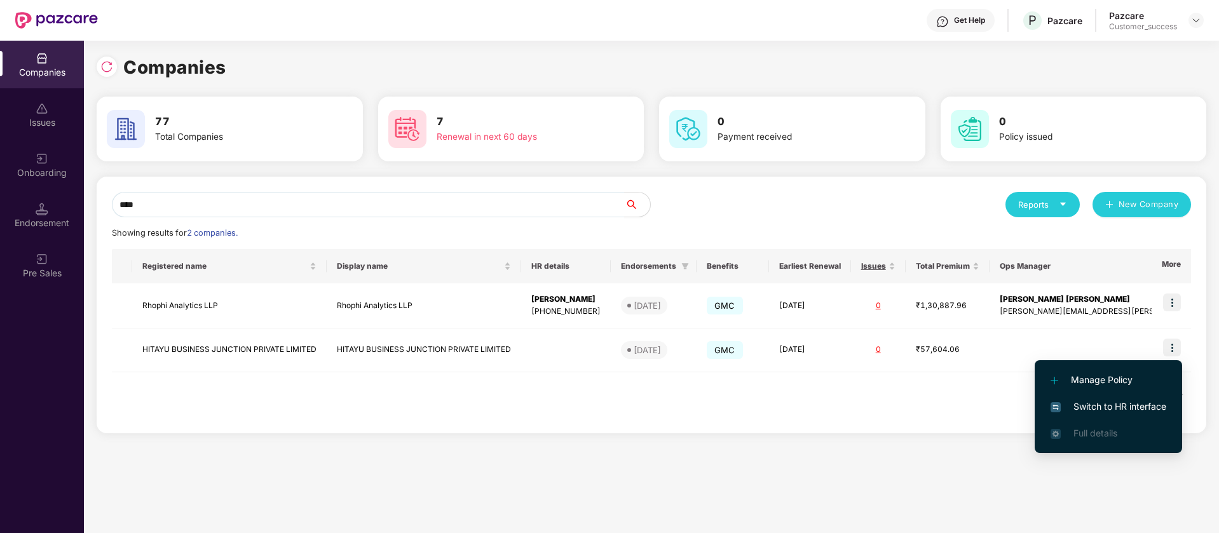
click at [1140, 400] on span "Switch to HR interface" at bounding box center [1108, 407] width 116 height 14
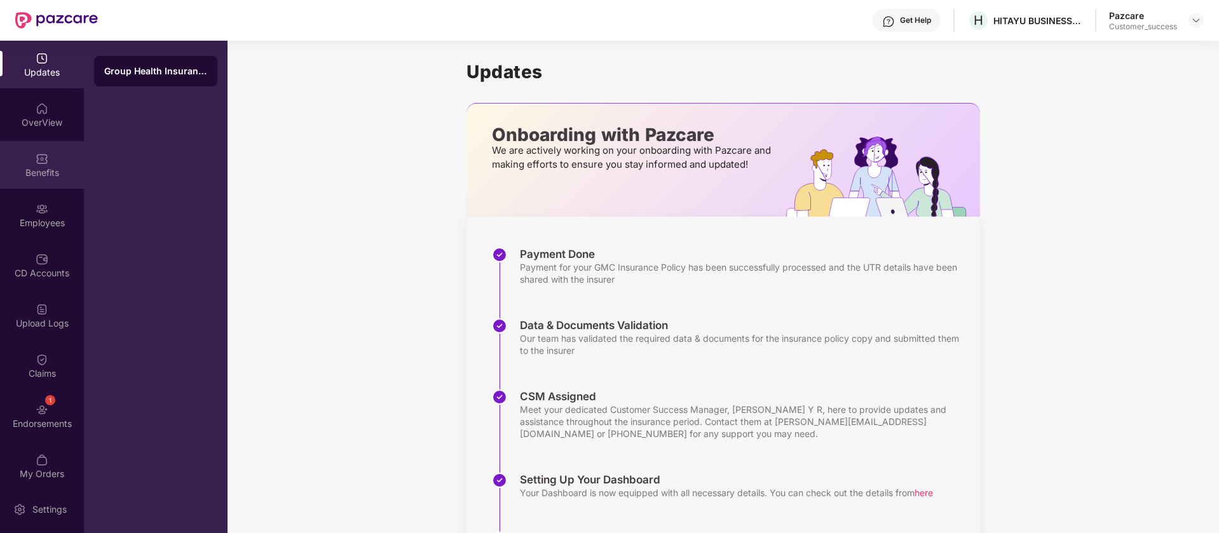
click at [48, 174] on div "Benefits" at bounding box center [42, 172] width 84 height 13
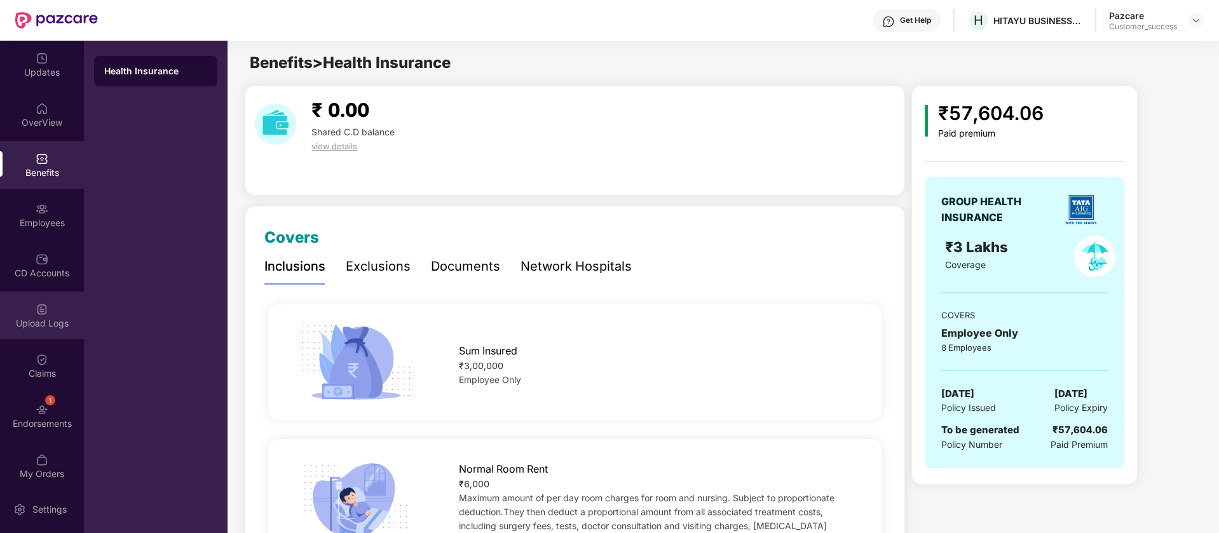
click at [50, 324] on div "Upload Logs" at bounding box center [42, 323] width 84 height 13
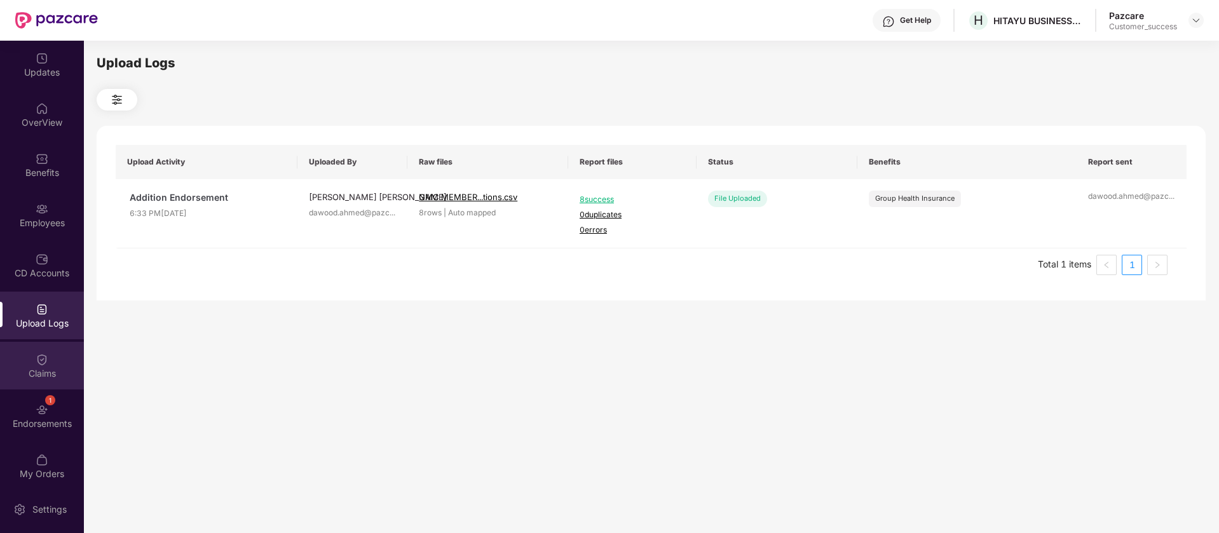
click at [49, 377] on div "Claims" at bounding box center [42, 373] width 84 height 13
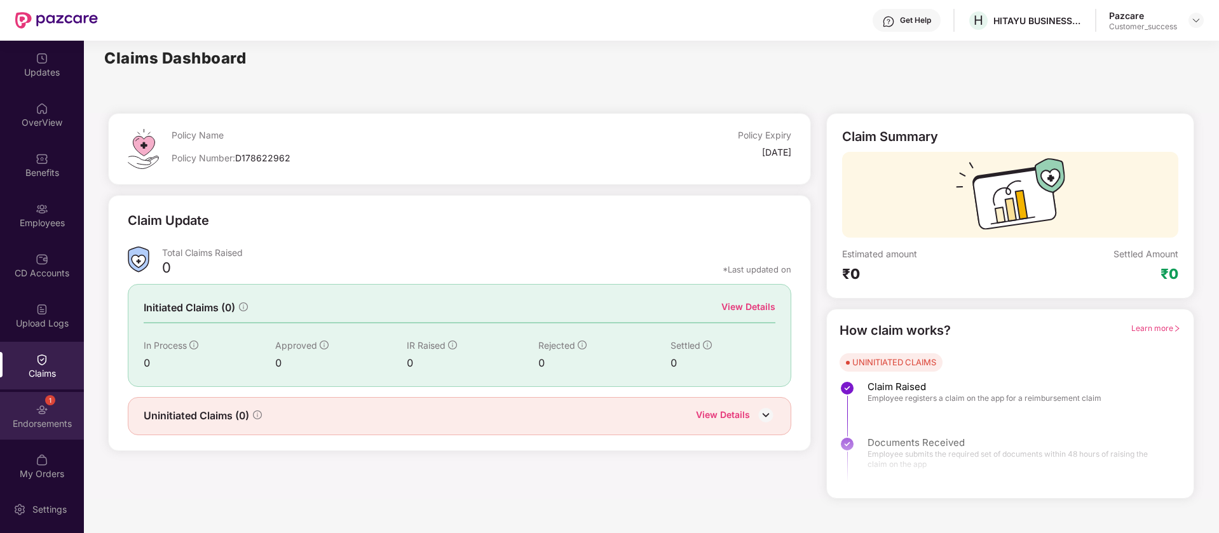
click at [50, 402] on div "1" at bounding box center [50, 400] width 10 height 10
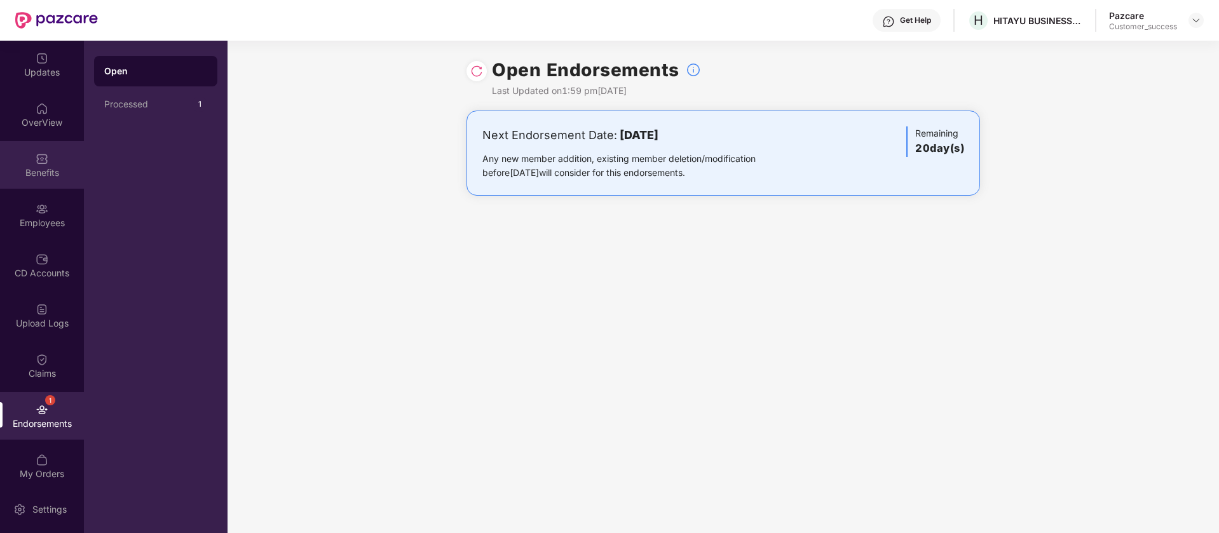
click at [41, 163] on img at bounding box center [42, 159] width 13 height 13
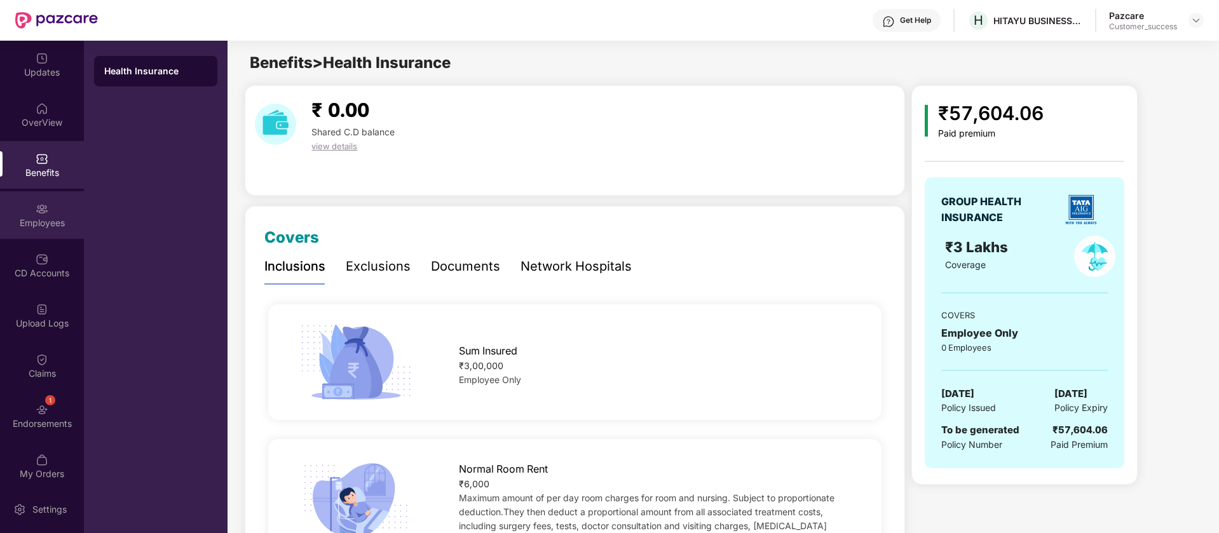
click at [48, 225] on div "Employees" at bounding box center [42, 223] width 84 height 13
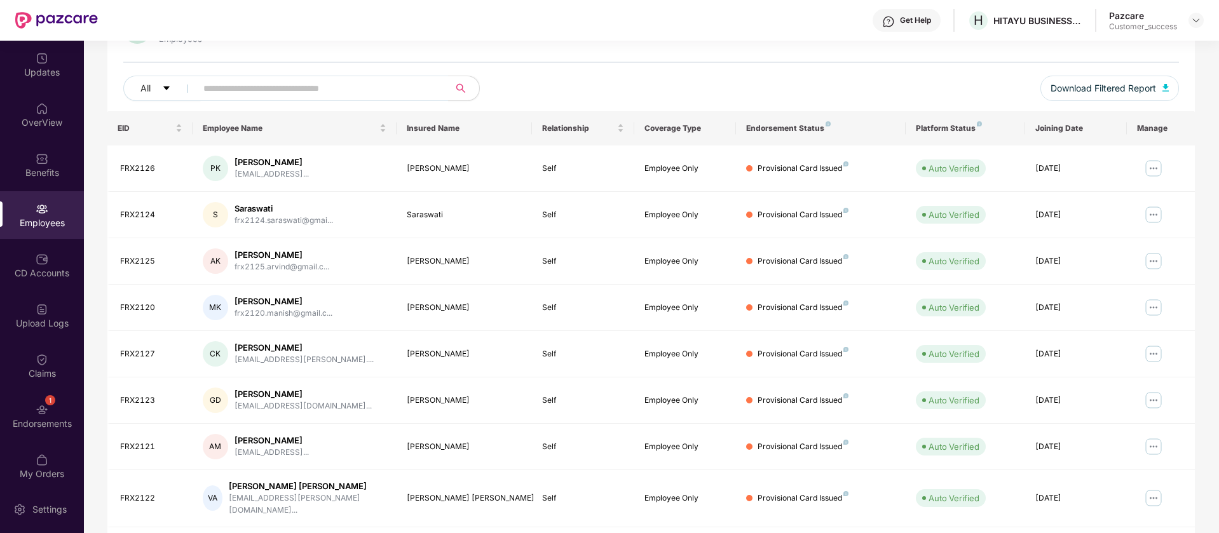
scroll to position [155, 0]
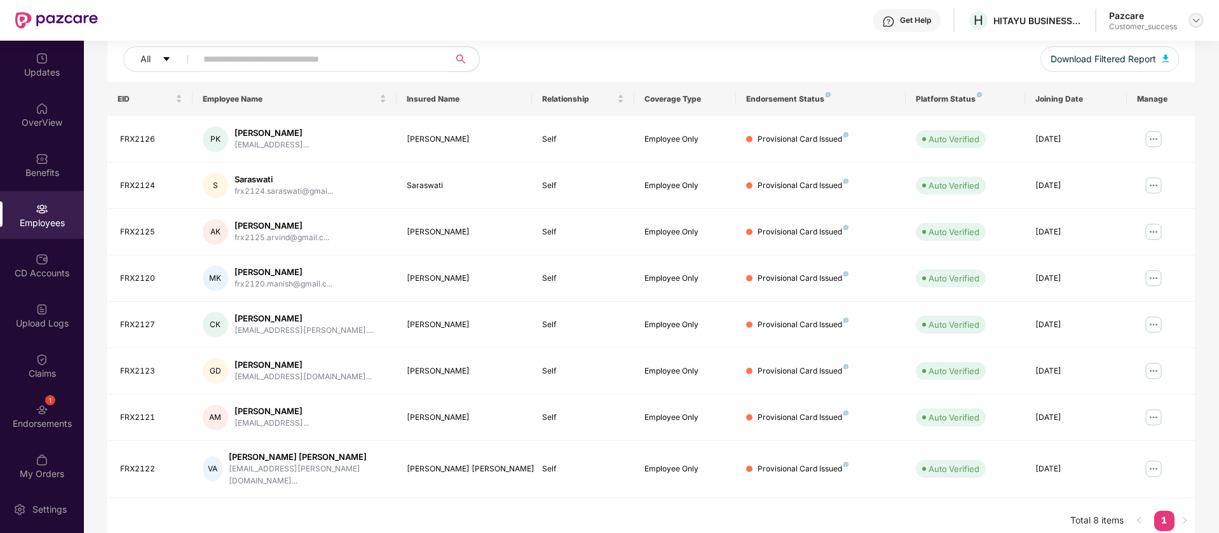
click at [1192, 22] on img at bounding box center [1196, 20] width 10 height 10
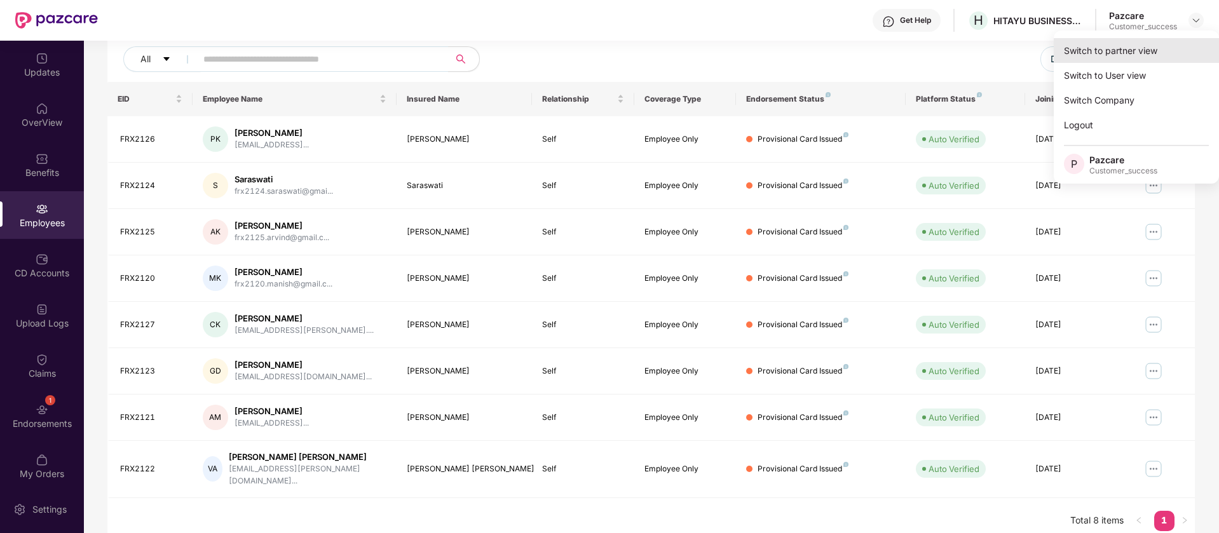
click at [1170, 60] on div "Switch to partner view" at bounding box center [1136, 50] width 165 height 25
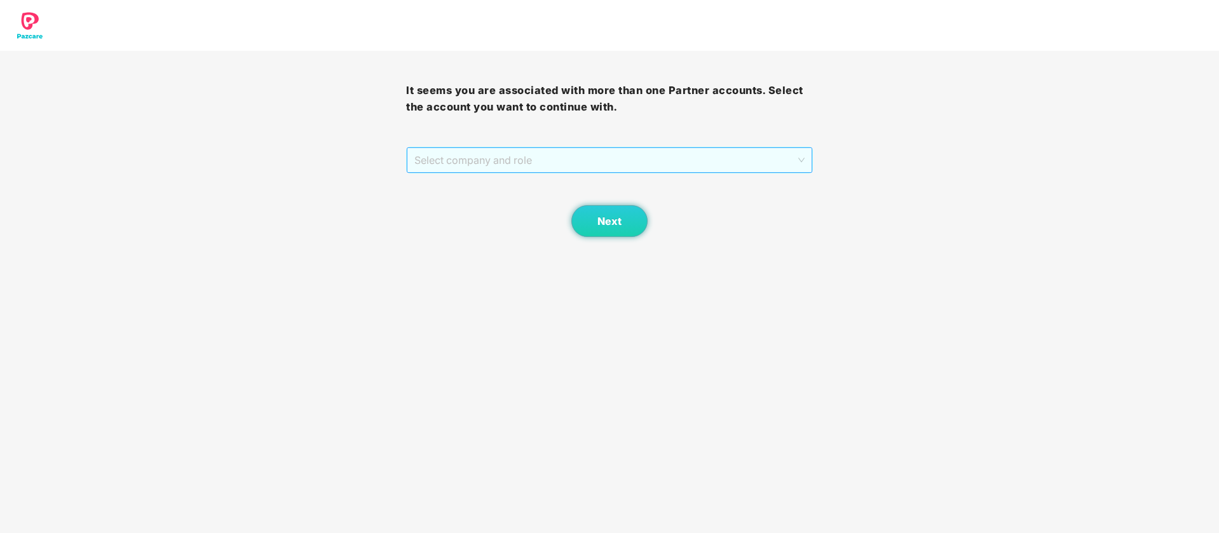
click at [702, 154] on span "Select company and role" at bounding box center [609, 160] width 390 height 24
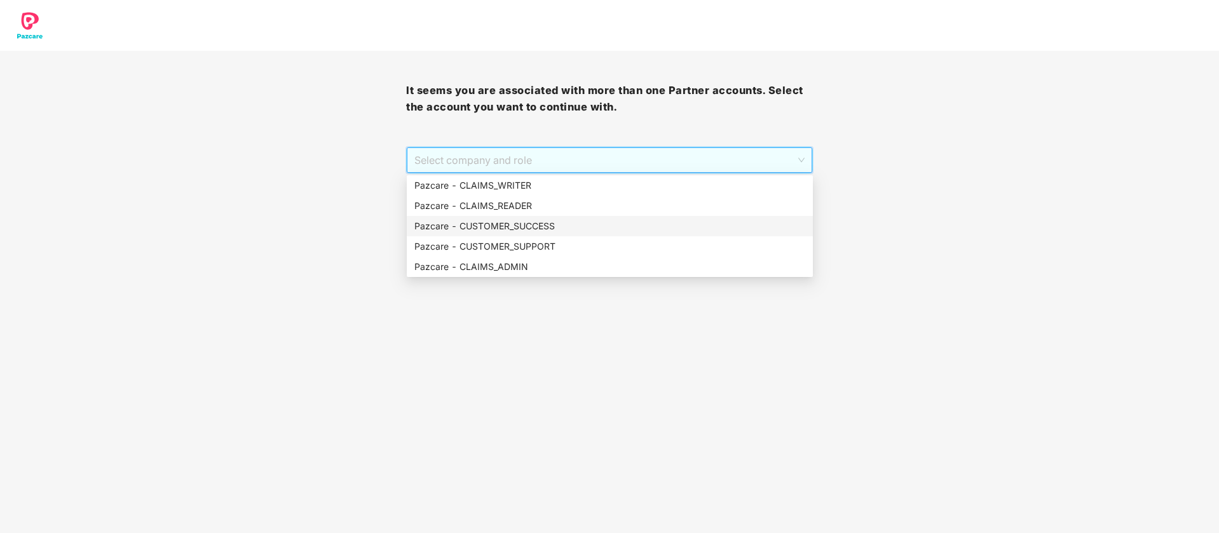
click at [578, 224] on div "Pazcare - CUSTOMER_SUCCESS" at bounding box center [609, 226] width 391 height 14
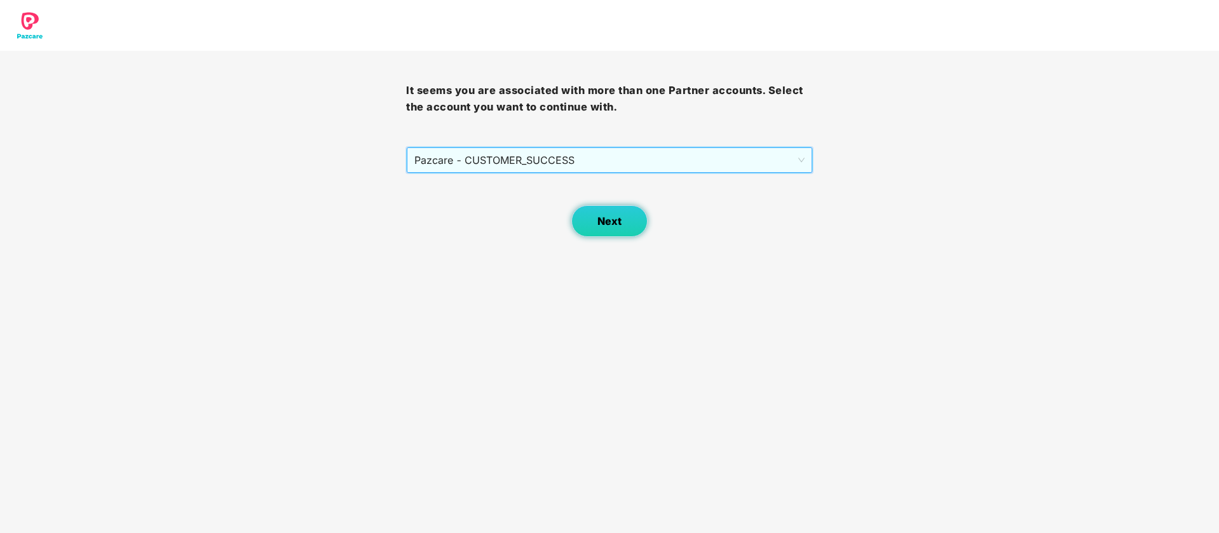
click at [612, 217] on span "Next" at bounding box center [609, 221] width 24 height 12
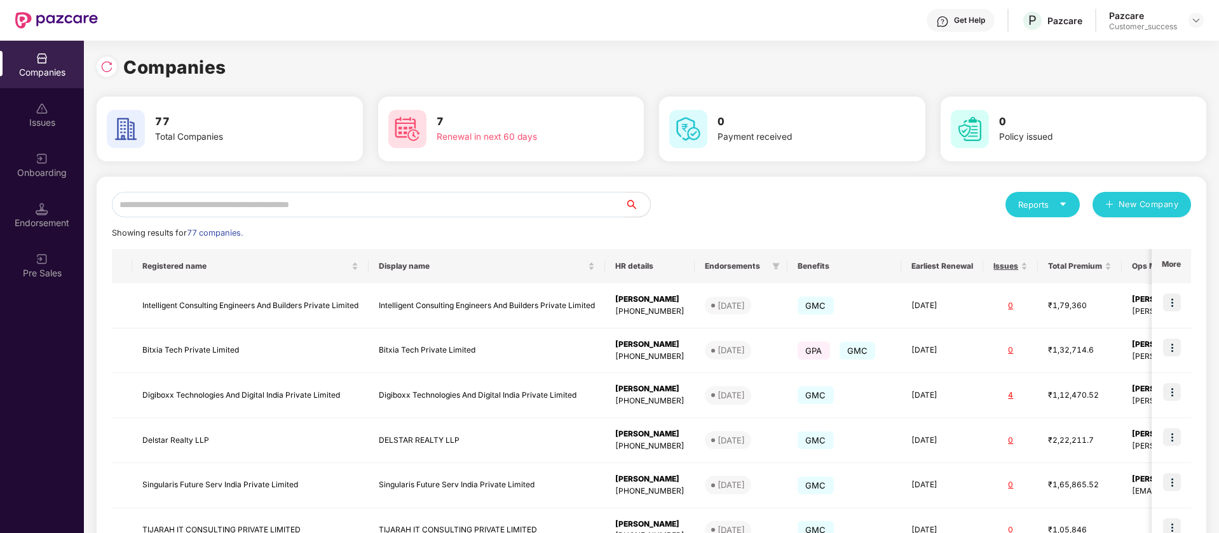
click at [323, 218] on div "Reports New Company Showing results for 77 companies. Registered name Display n…" at bounding box center [651, 485] width 1079 height 586
click at [330, 199] on input "text" at bounding box center [368, 204] width 513 height 25
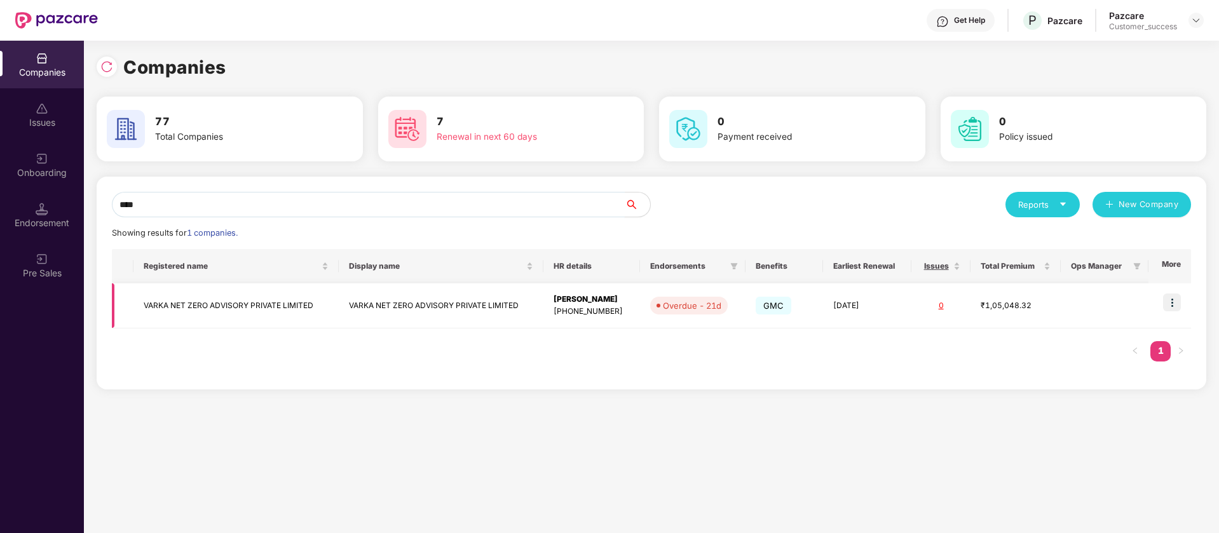
type input "****"
click at [1177, 299] on img at bounding box center [1172, 303] width 18 height 18
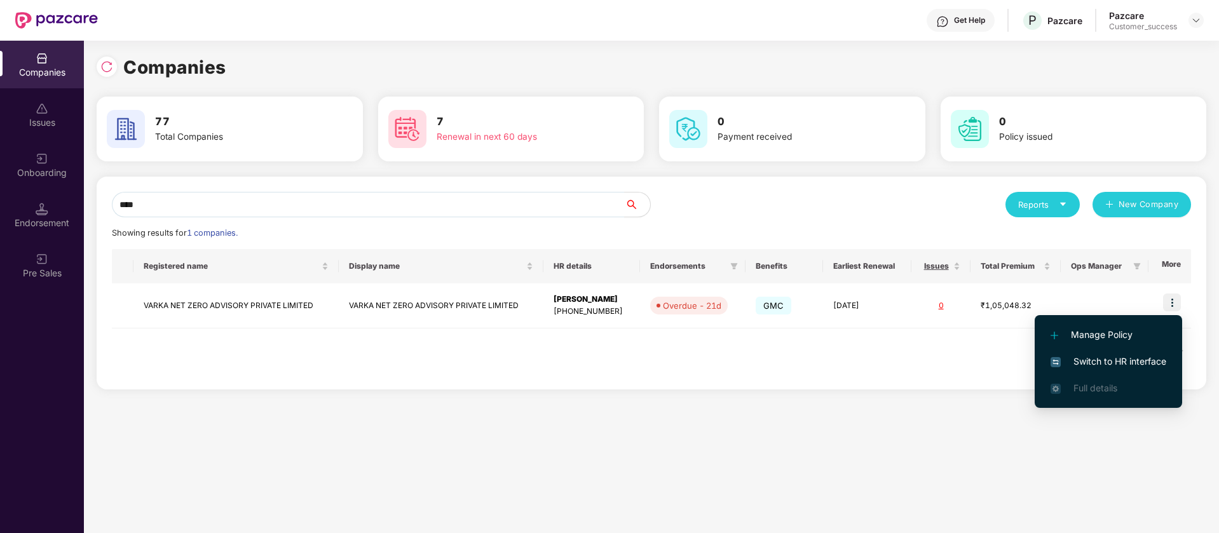
click at [1151, 357] on span "Switch to HR interface" at bounding box center [1108, 362] width 116 height 14
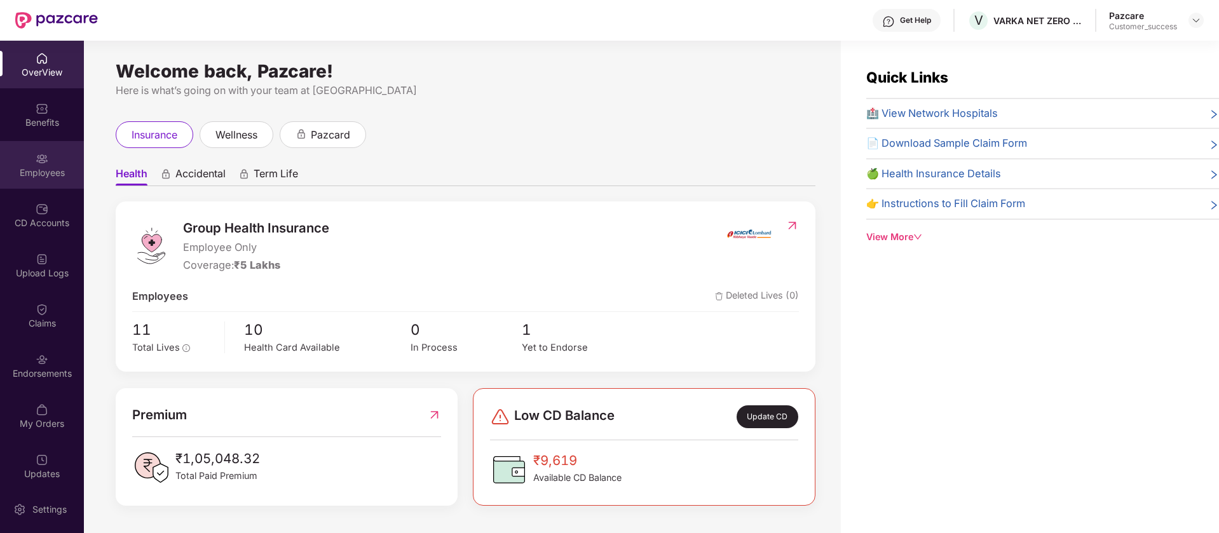
click at [41, 161] on img at bounding box center [42, 159] width 13 height 13
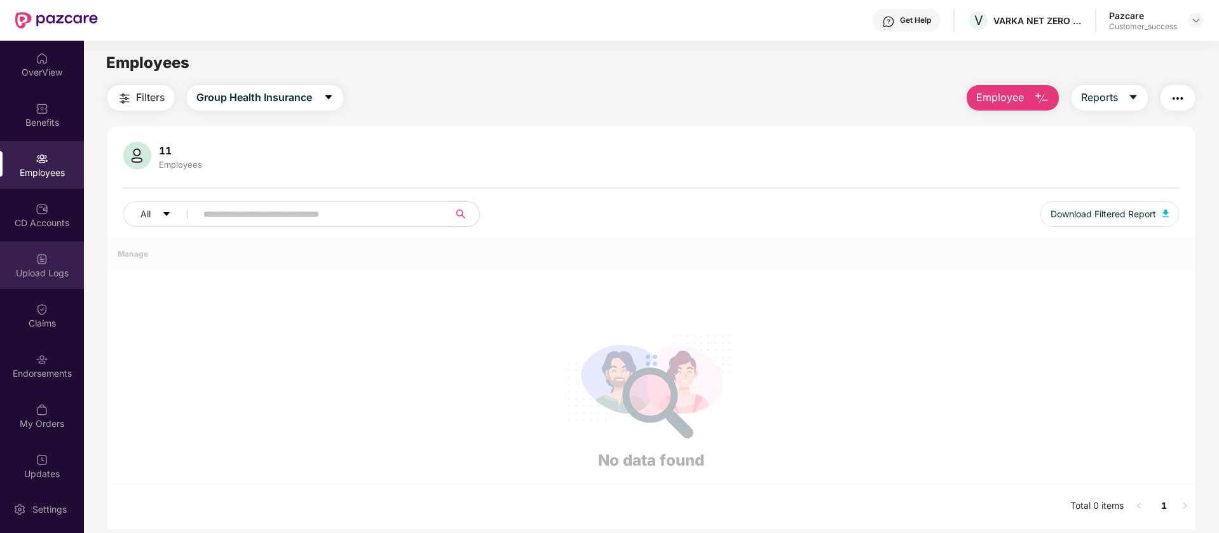
click at [44, 263] on img at bounding box center [42, 259] width 13 height 13
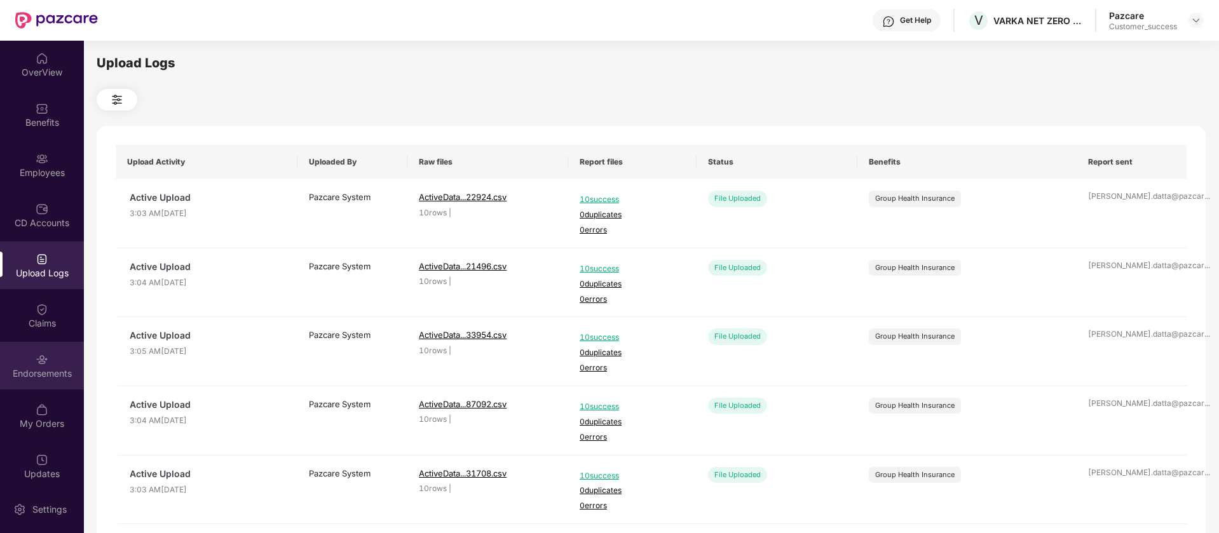
click at [37, 351] on div "Endorsements" at bounding box center [42, 366] width 84 height 48
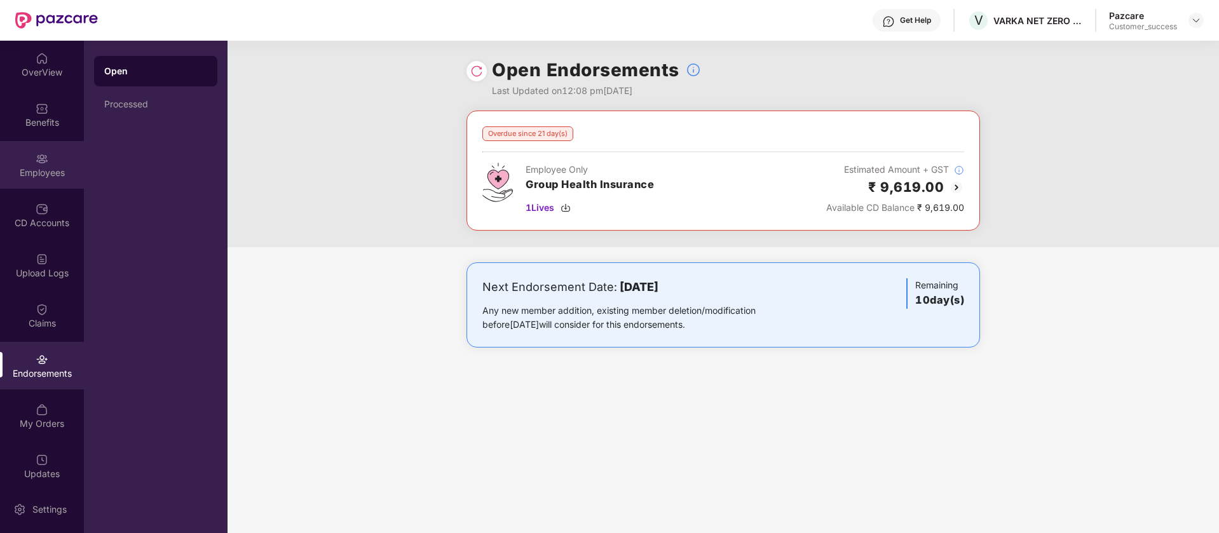
click at [36, 146] on div "Employees" at bounding box center [42, 165] width 84 height 48
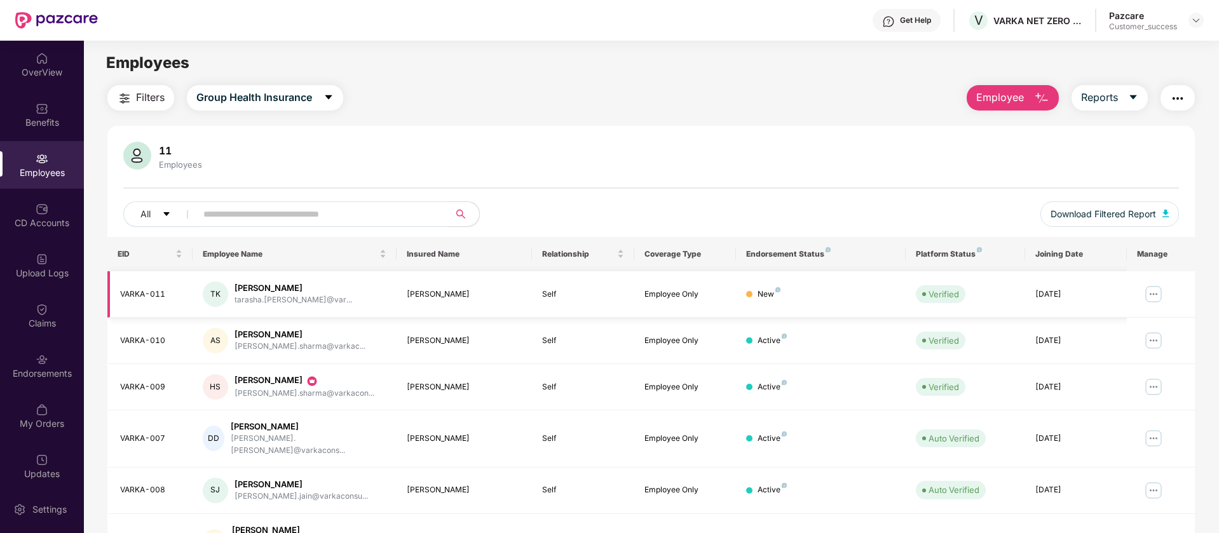
click at [1151, 297] on img at bounding box center [1153, 294] width 20 height 20
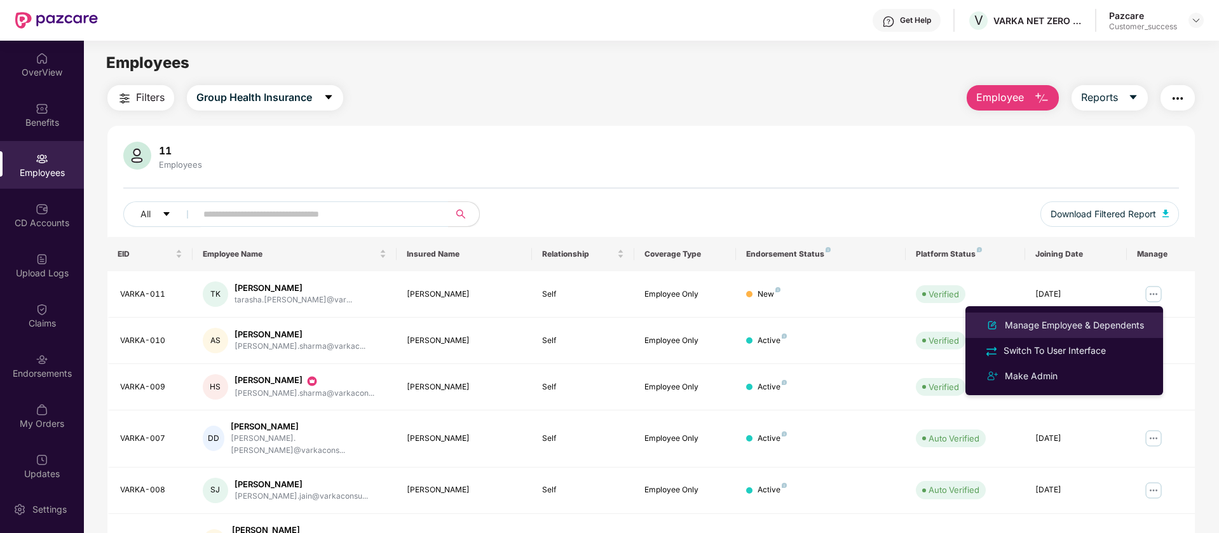
click at [1102, 324] on div "Manage Employee & Dependents" at bounding box center [1074, 325] width 144 height 14
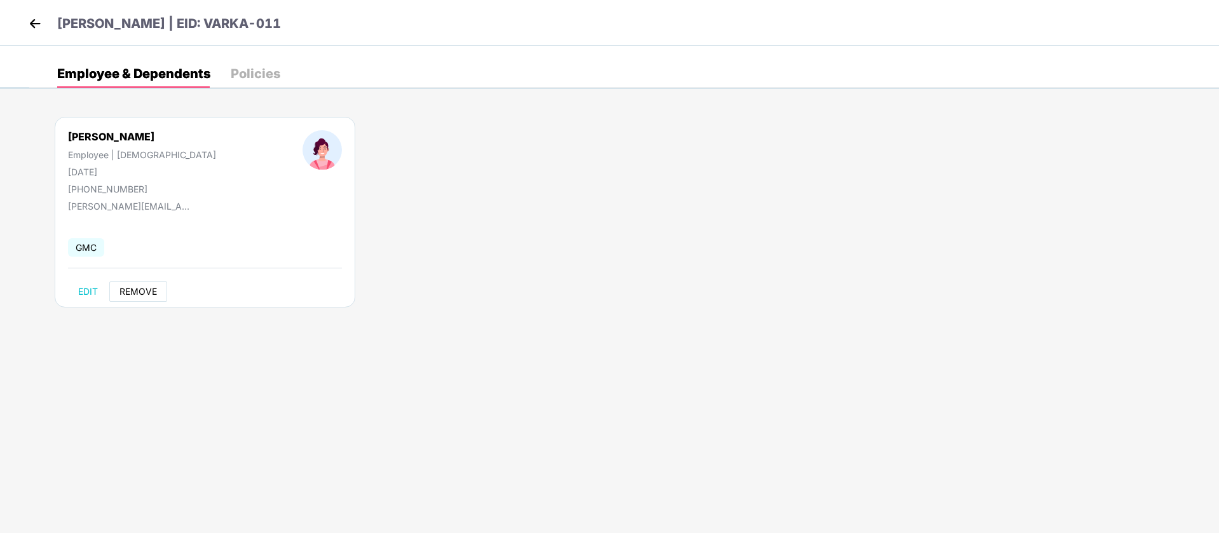
click at [119, 287] on span "REMOVE" at bounding box center [137, 292] width 37 height 10
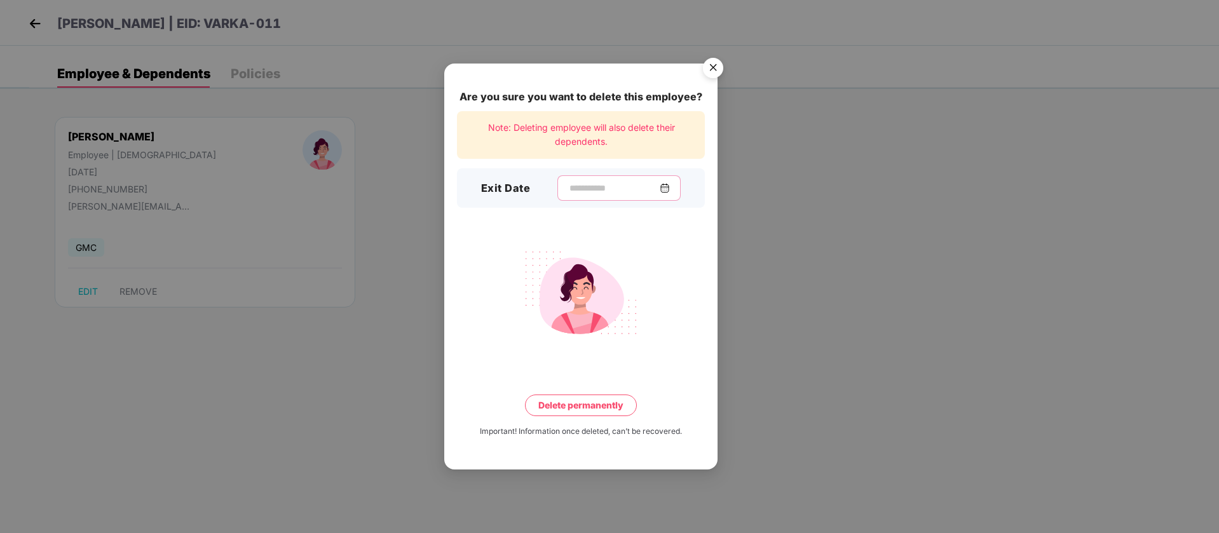
click at [619, 189] on input at bounding box center [614, 188] width 92 height 13
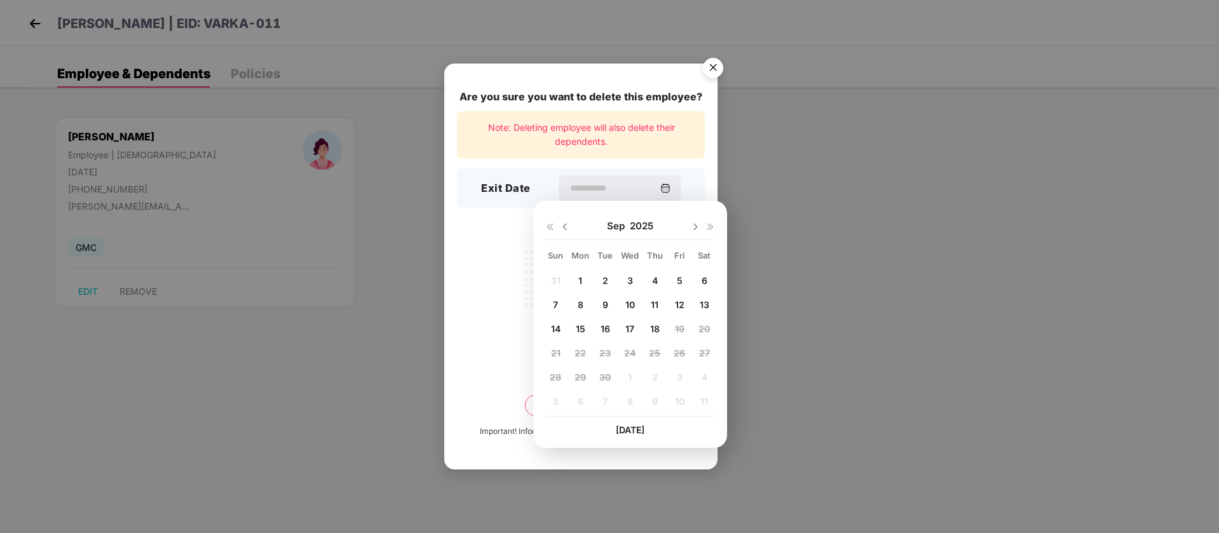
click at [655, 329] on span "18" at bounding box center [655, 328] width 10 height 11
type input "**********"
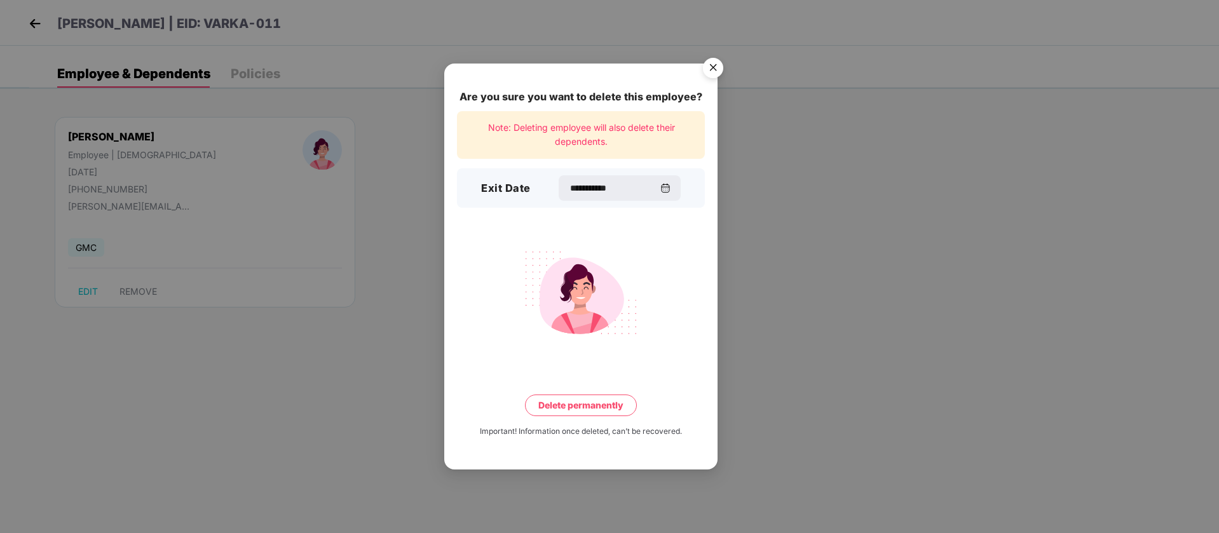
click at [708, 61] on img "Close" at bounding box center [713, 70] width 36 height 36
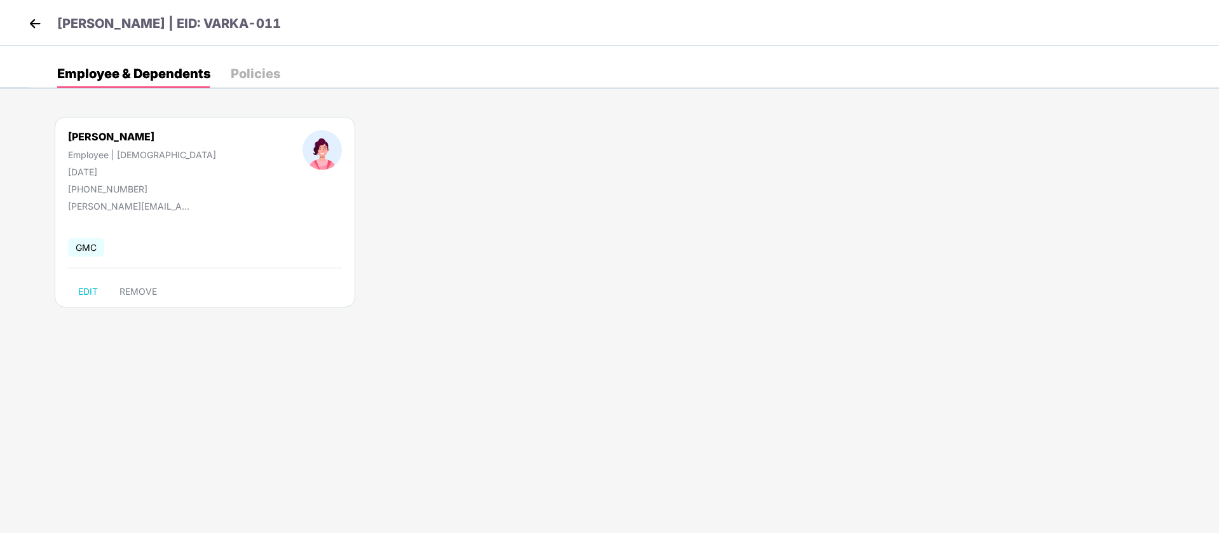
click at [43, 27] on img at bounding box center [34, 23] width 19 height 19
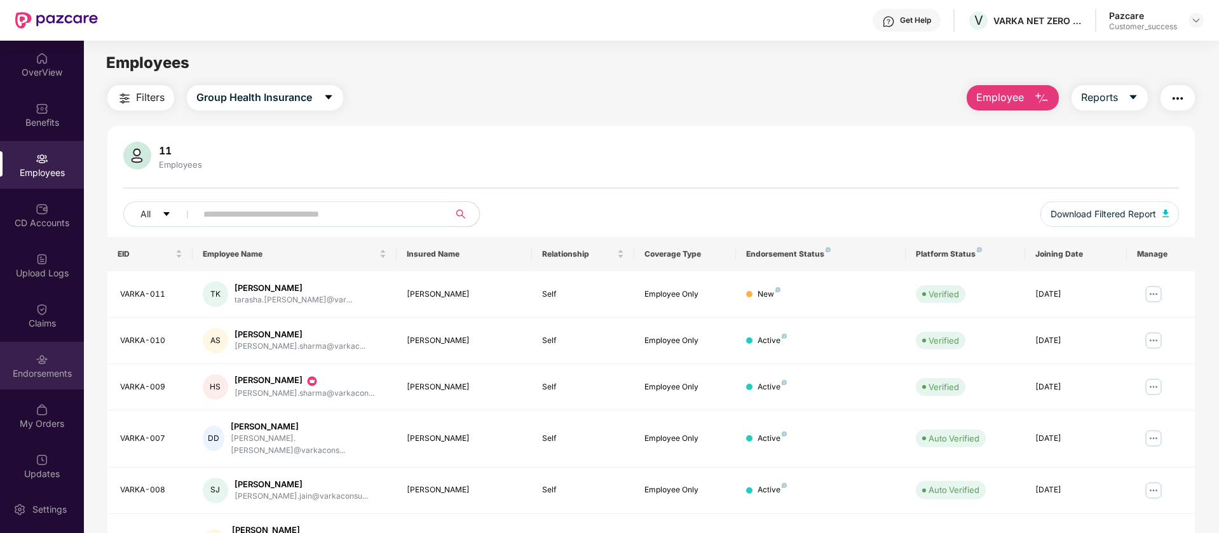
click at [41, 382] on div "Endorsements" at bounding box center [42, 366] width 84 height 48
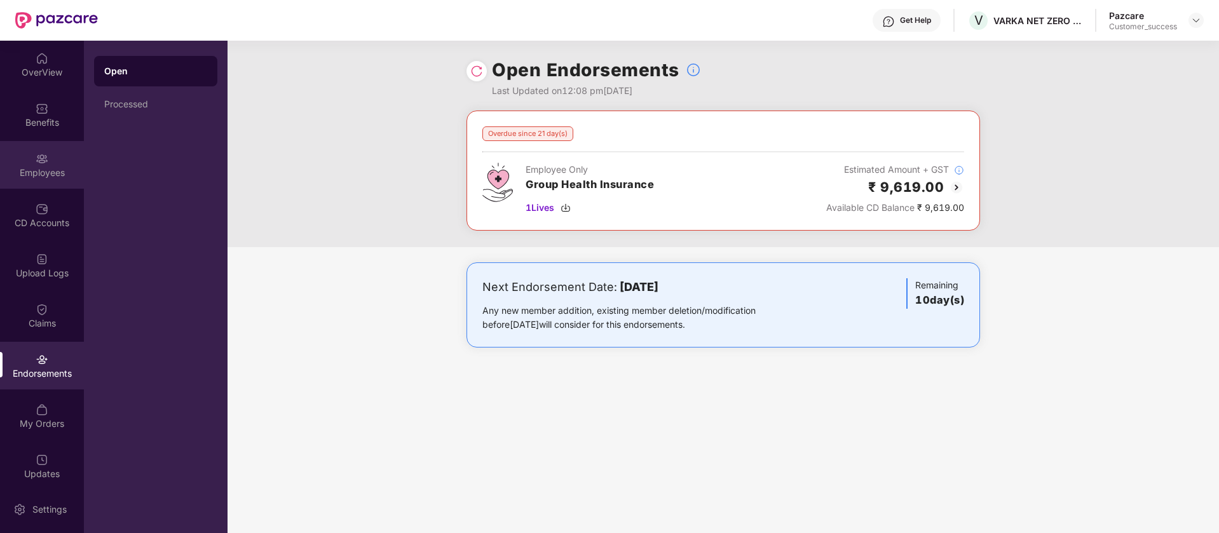
click at [53, 172] on div "Employees" at bounding box center [42, 172] width 84 height 13
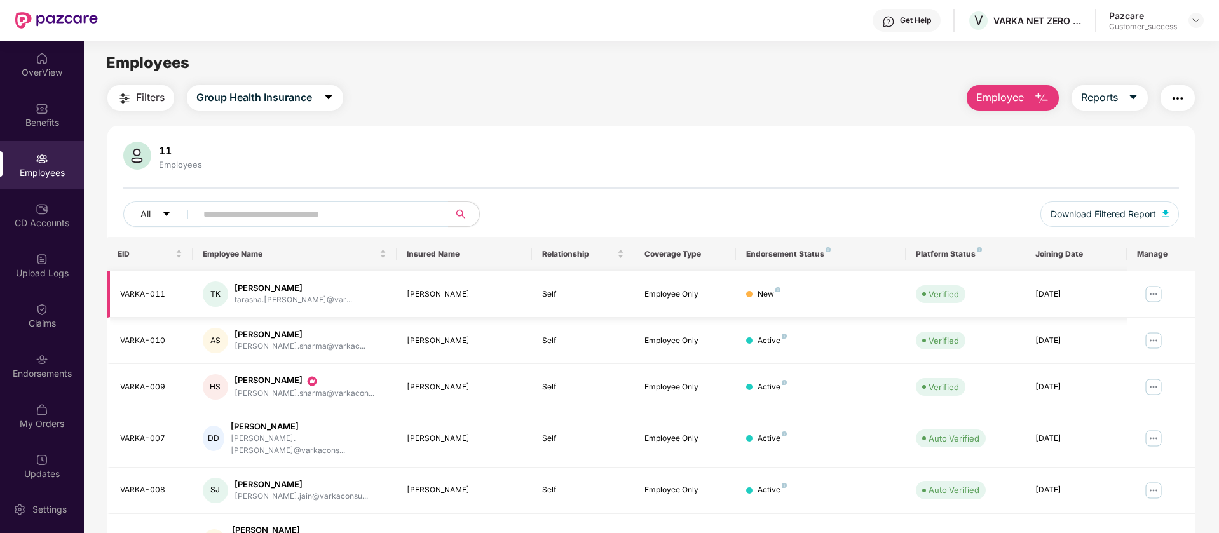
click at [1148, 292] on img at bounding box center [1153, 294] width 20 height 20
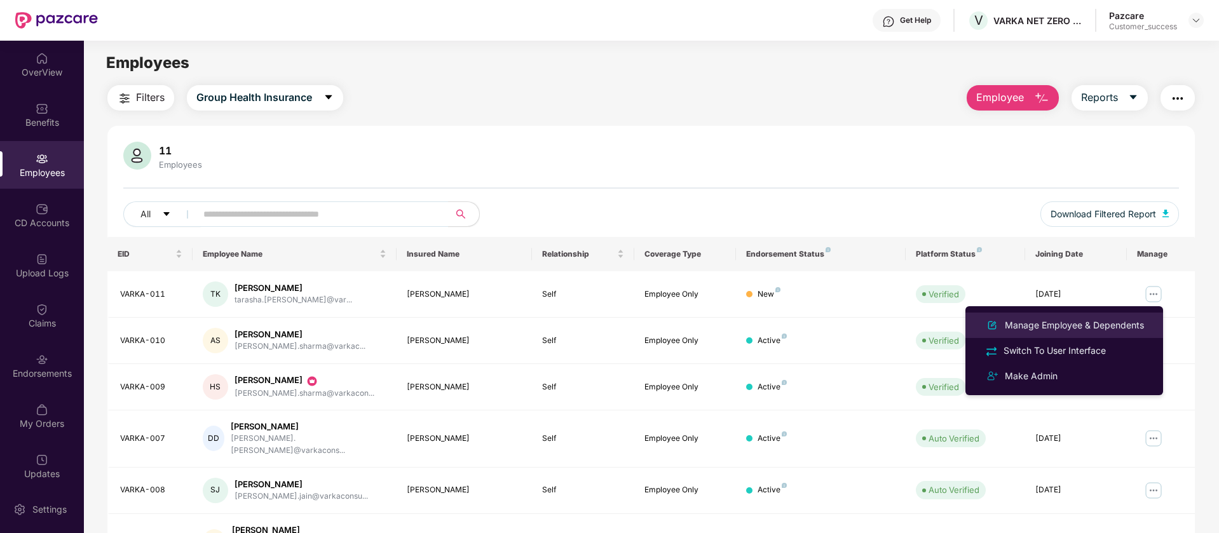
click at [1066, 324] on div "Manage Employee & Dependents" at bounding box center [1074, 325] width 144 height 14
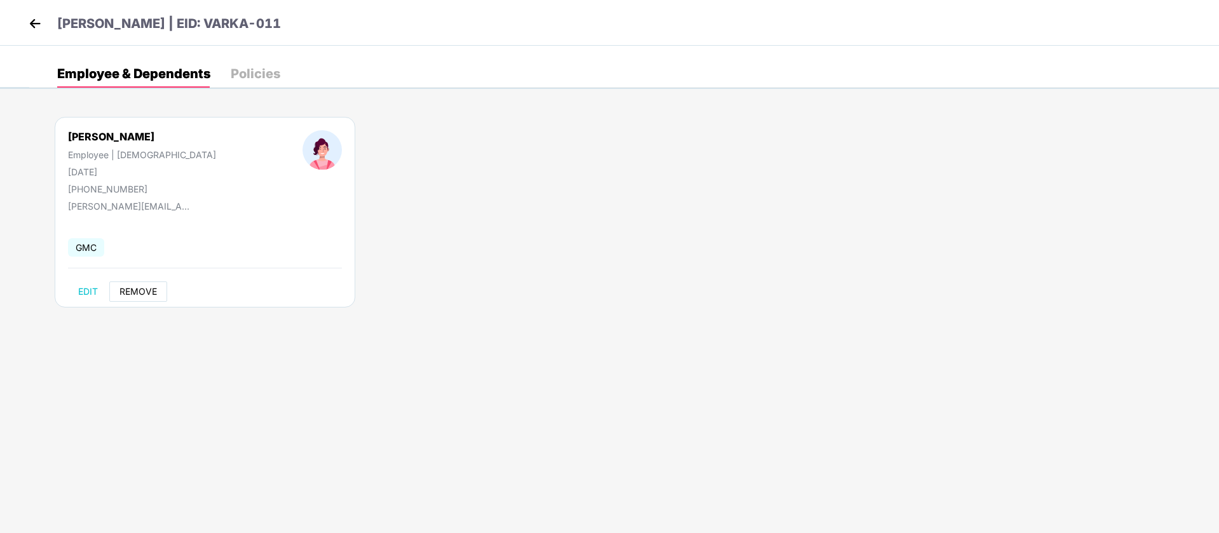
click at [147, 287] on span "REMOVE" at bounding box center [137, 292] width 37 height 10
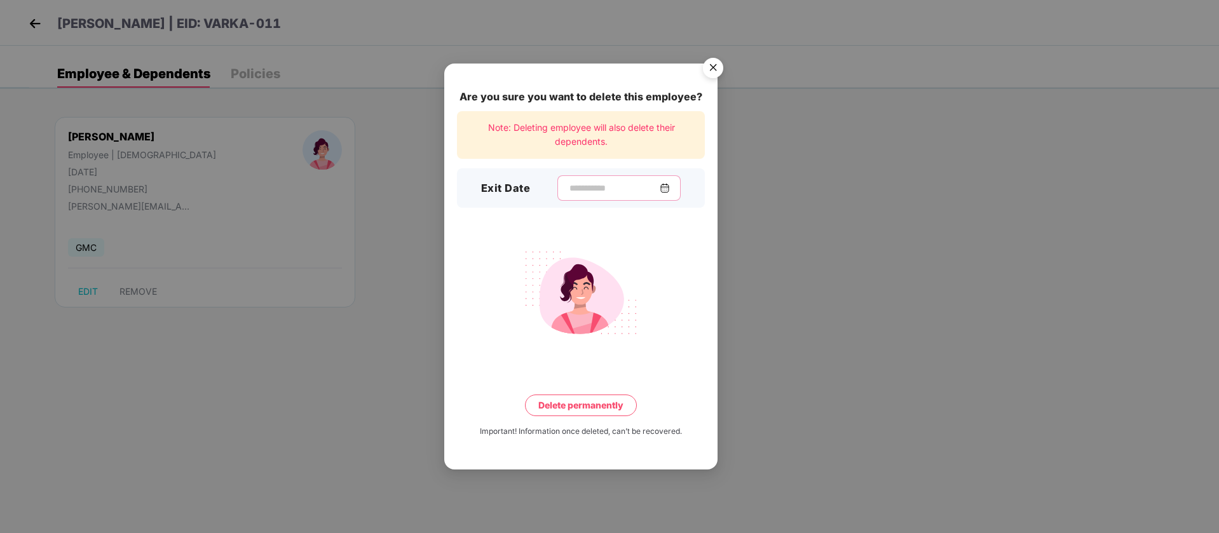
click at [599, 182] on input at bounding box center [614, 188] width 92 height 13
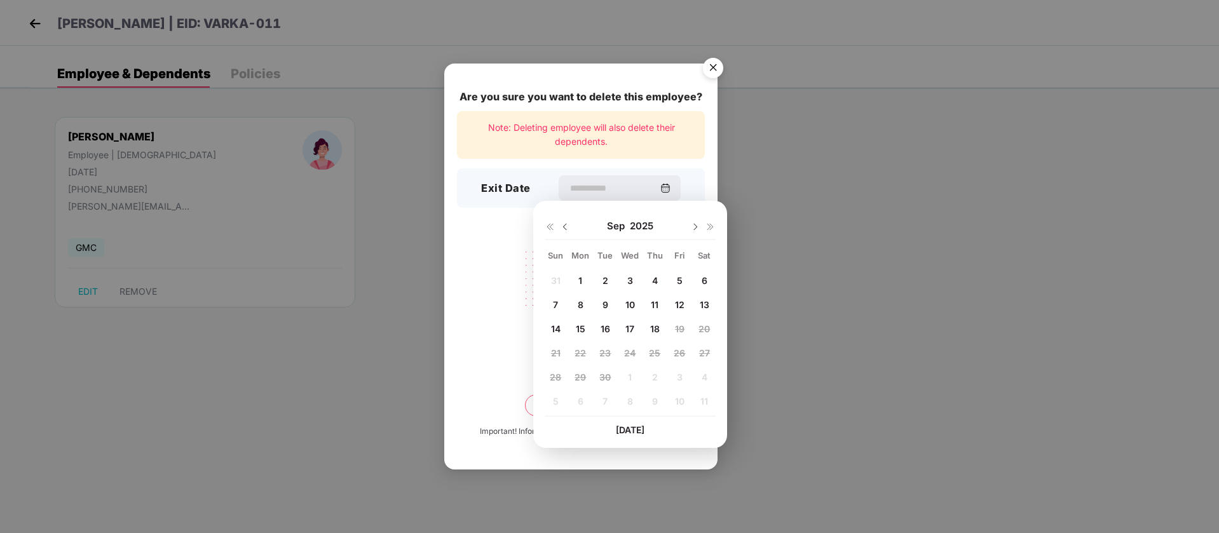
click at [647, 334] on div "18" at bounding box center [654, 328] width 19 height 19
type input "**********"
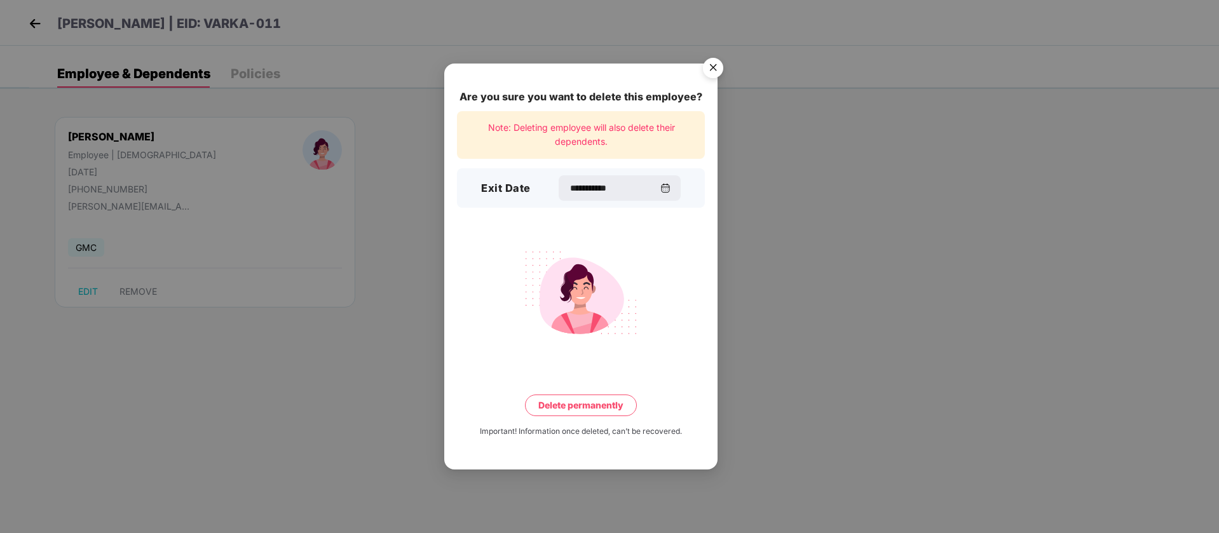
click at [579, 405] on button "Delete permanently" at bounding box center [581, 406] width 112 height 22
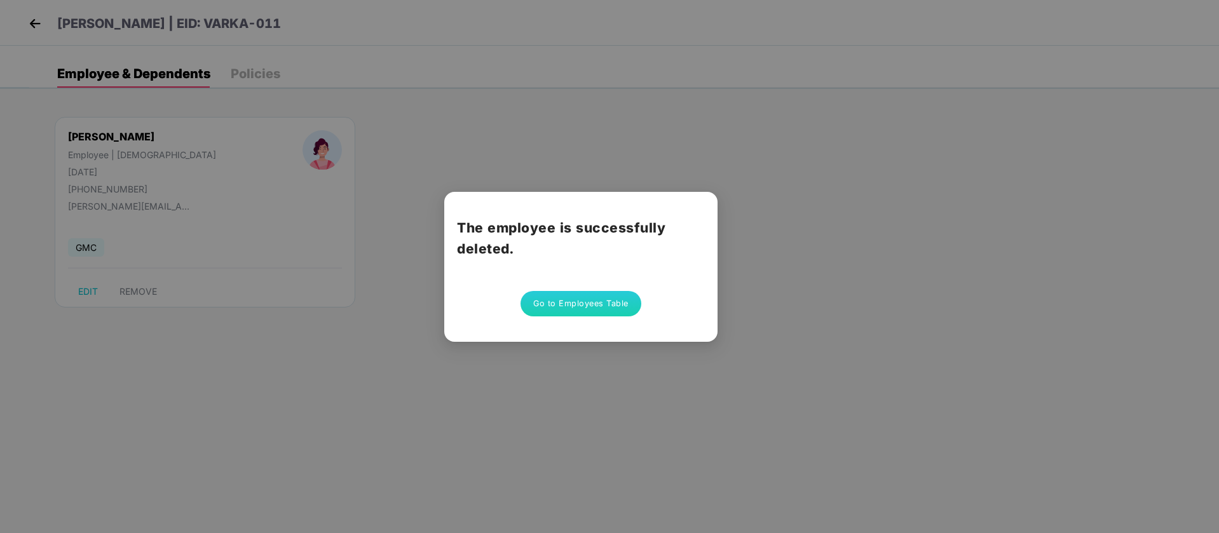
click at [599, 302] on button "Go to Employees Table" at bounding box center [580, 303] width 121 height 25
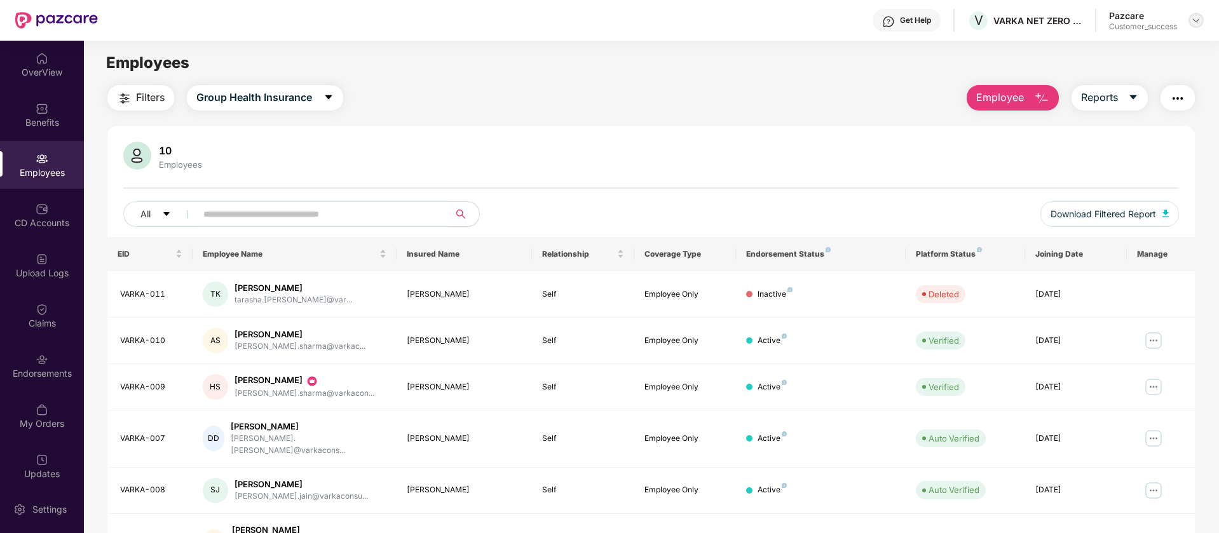
click at [1195, 19] on img at bounding box center [1196, 20] width 10 height 10
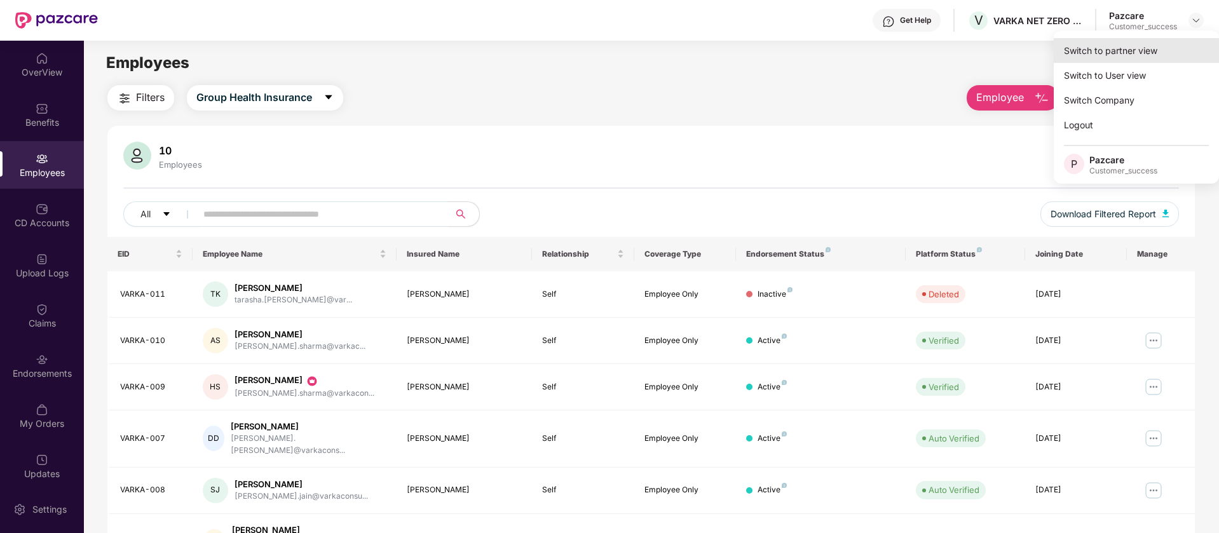
click at [1142, 50] on div "Switch to partner view" at bounding box center [1136, 50] width 165 height 25
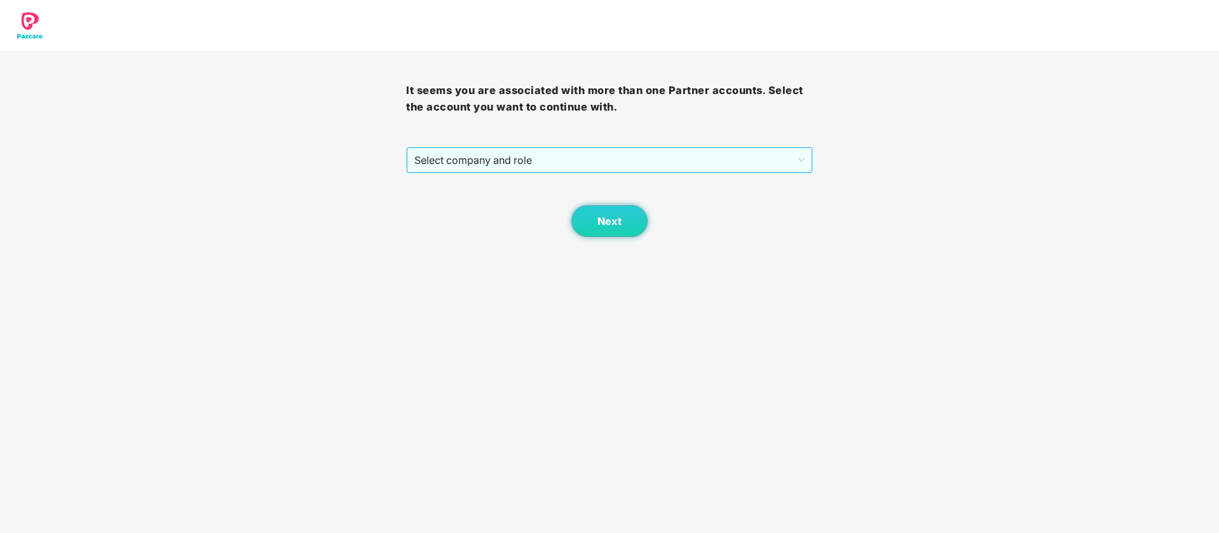
click at [654, 153] on span "Select company and role" at bounding box center [609, 160] width 390 height 24
click at [533, 158] on span "Select company and role" at bounding box center [609, 160] width 390 height 24
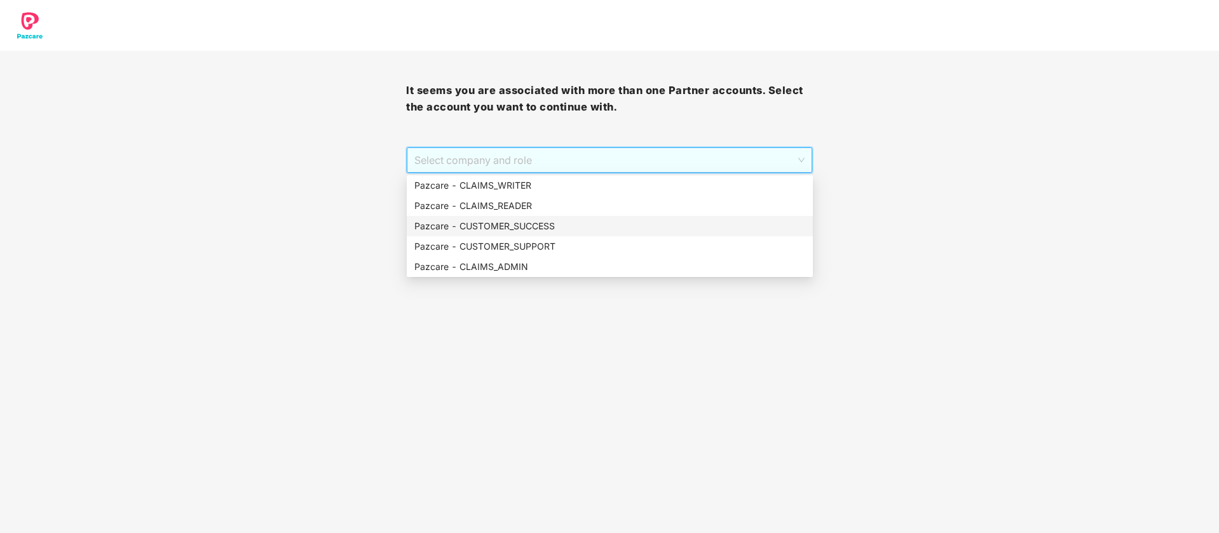
click at [541, 233] on div "Pazcare - CUSTOMER_SUCCESS" at bounding box center [609, 226] width 391 height 14
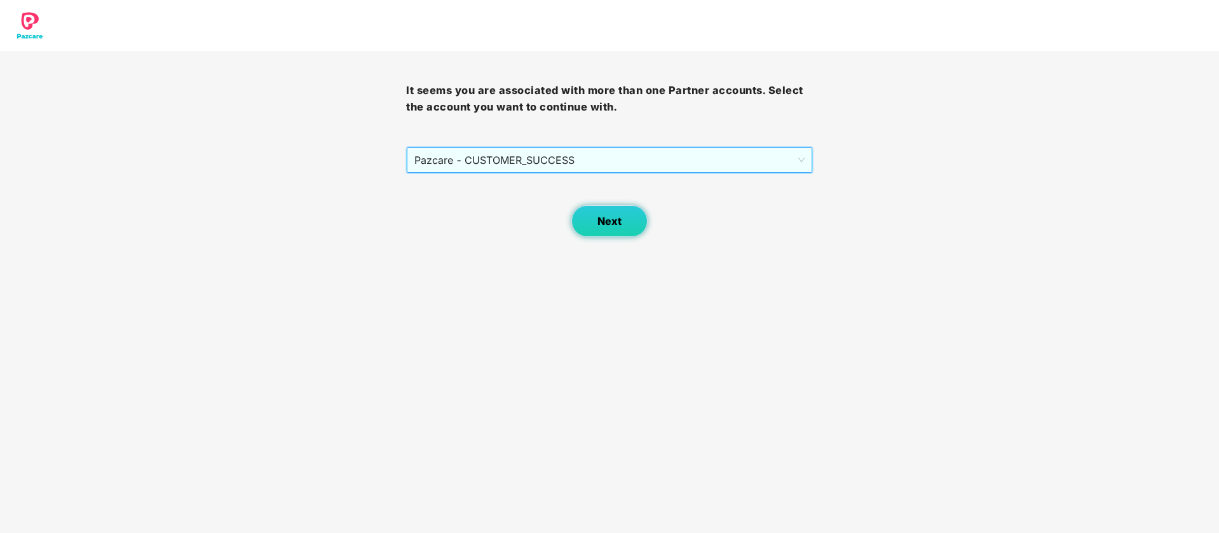
click at [589, 222] on button "Next" at bounding box center [609, 221] width 76 height 32
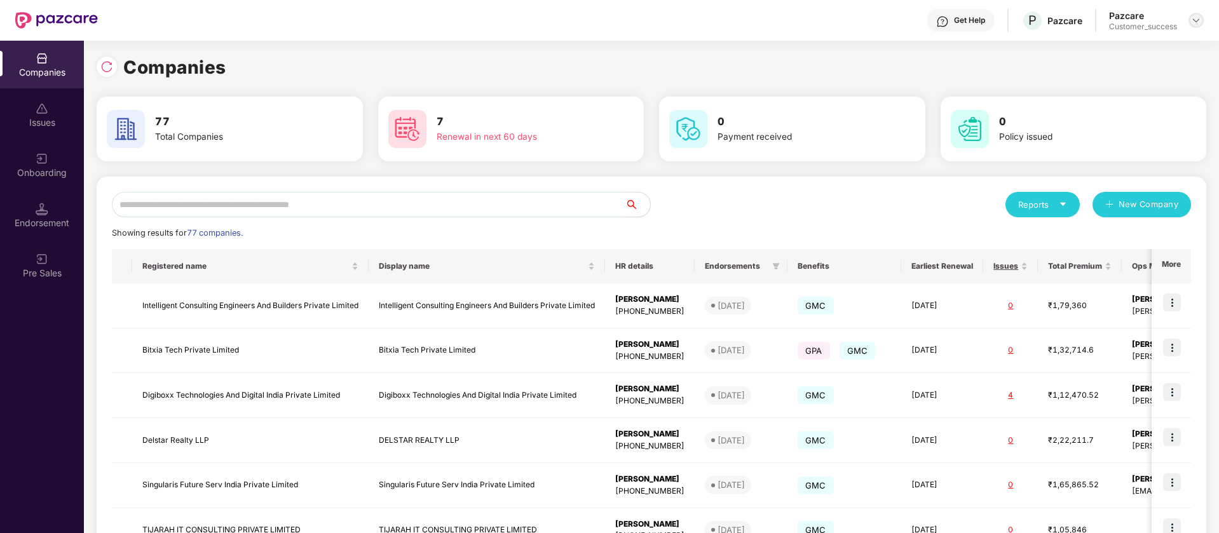
click at [1198, 20] on img at bounding box center [1196, 20] width 10 height 10
click at [1147, 77] on div "Switch Partner" at bounding box center [1137, 75] width 165 height 25
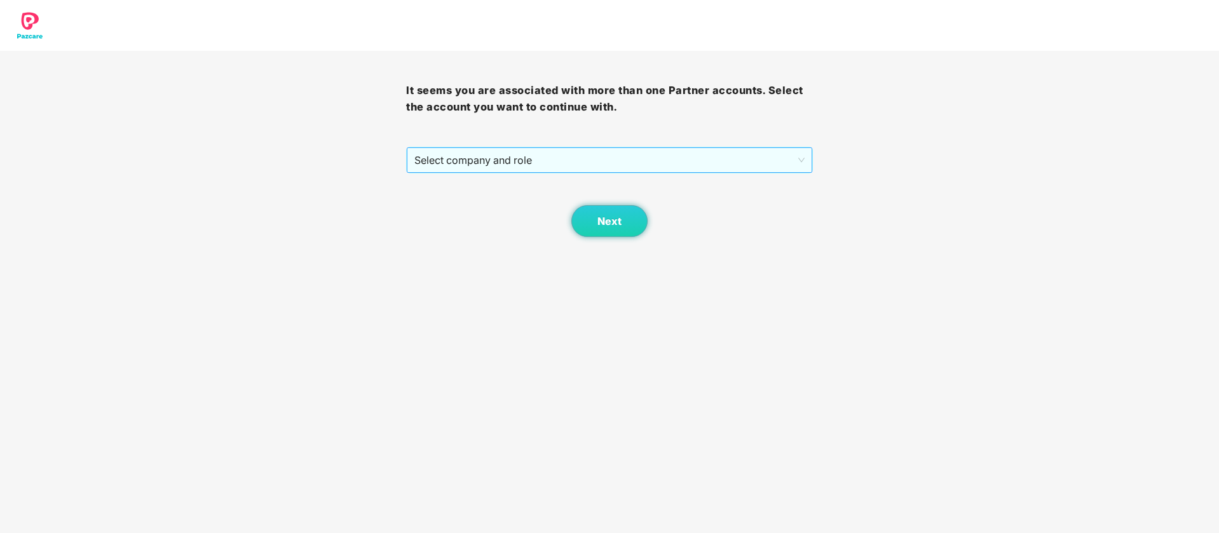
click at [633, 154] on span "Select company and role" at bounding box center [609, 160] width 390 height 24
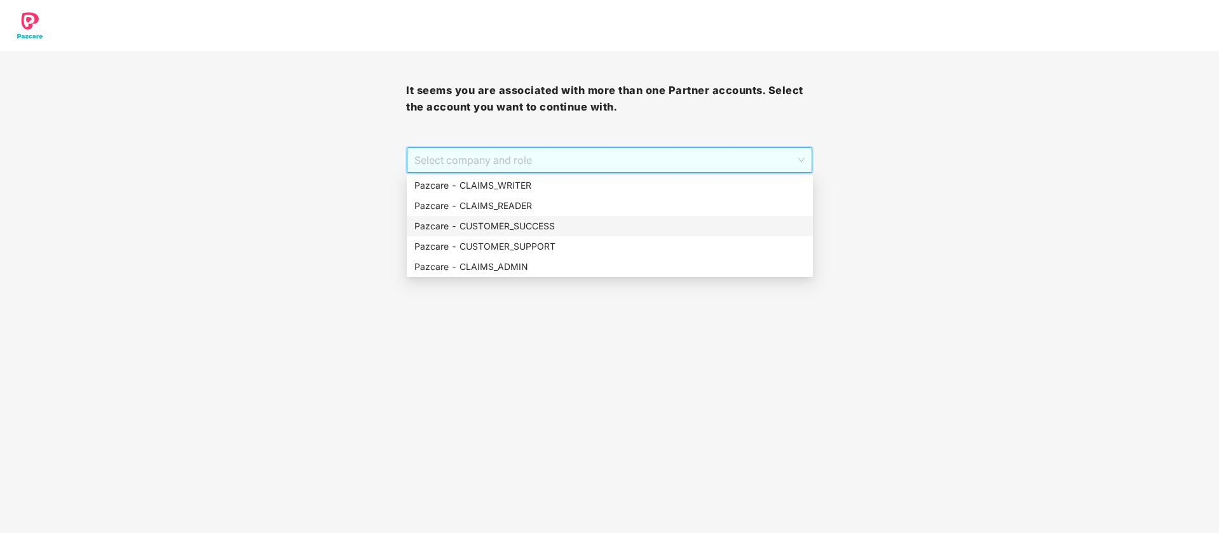
click at [553, 229] on div "Pazcare - CUSTOMER_SUCCESS" at bounding box center [609, 226] width 391 height 14
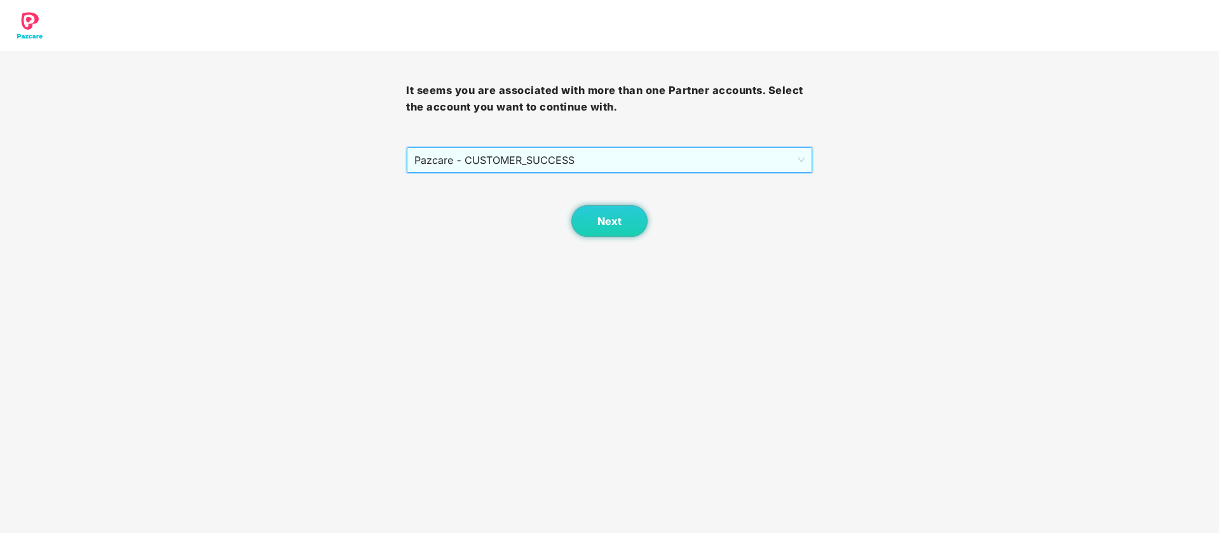
click at [662, 160] on span "Pazcare - CUSTOMER_SUCCESS" at bounding box center [609, 160] width 390 height 24
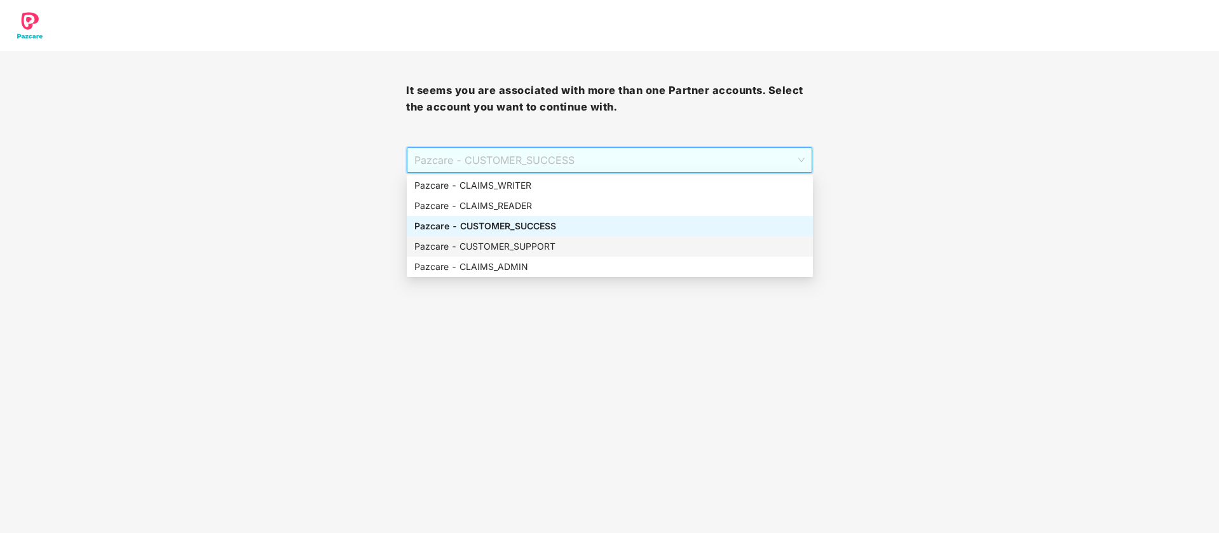
click at [565, 254] on div "Pazcare - CUSTOMER_SUPPORT" at bounding box center [610, 246] width 406 height 20
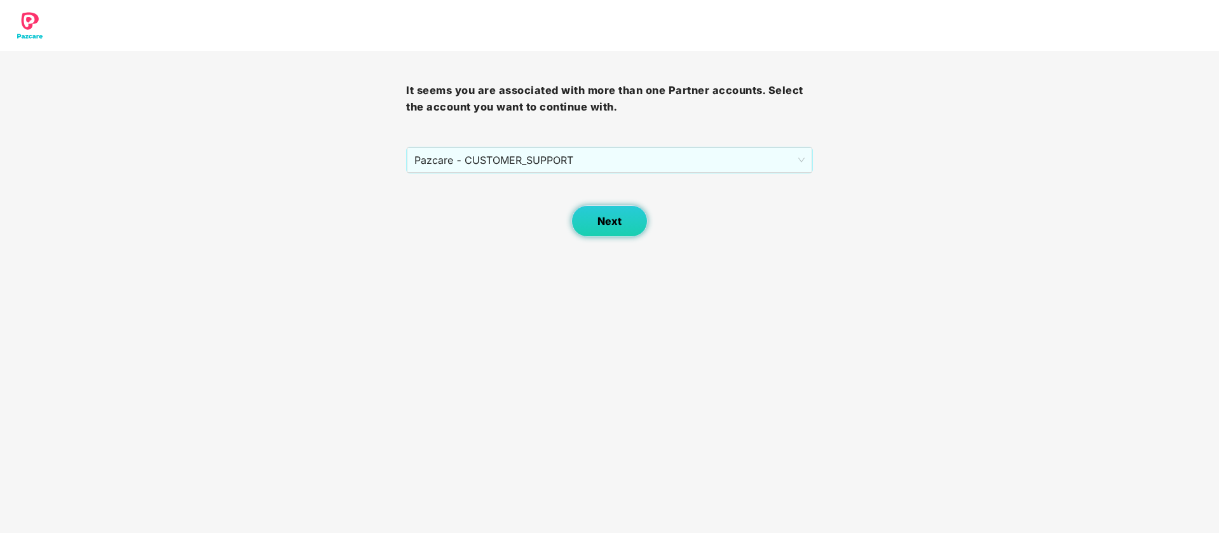
click at [590, 228] on button "Next" at bounding box center [609, 221] width 76 height 32
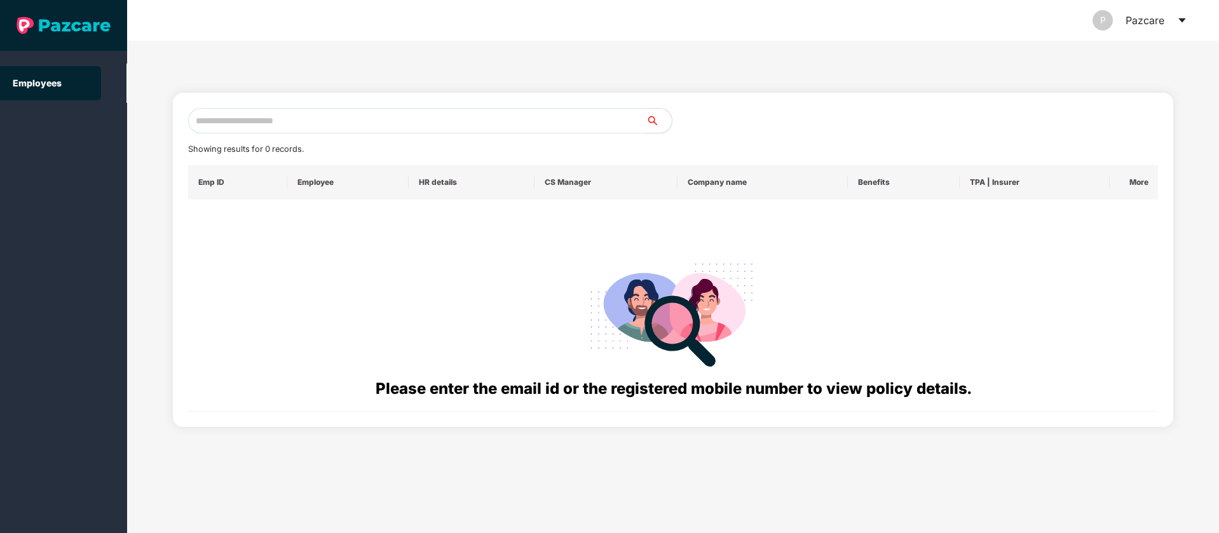
click at [340, 117] on input "text" at bounding box center [417, 120] width 458 height 25
click at [1183, 19] on icon "caret-down" at bounding box center [1181, 20] width 7 height 4
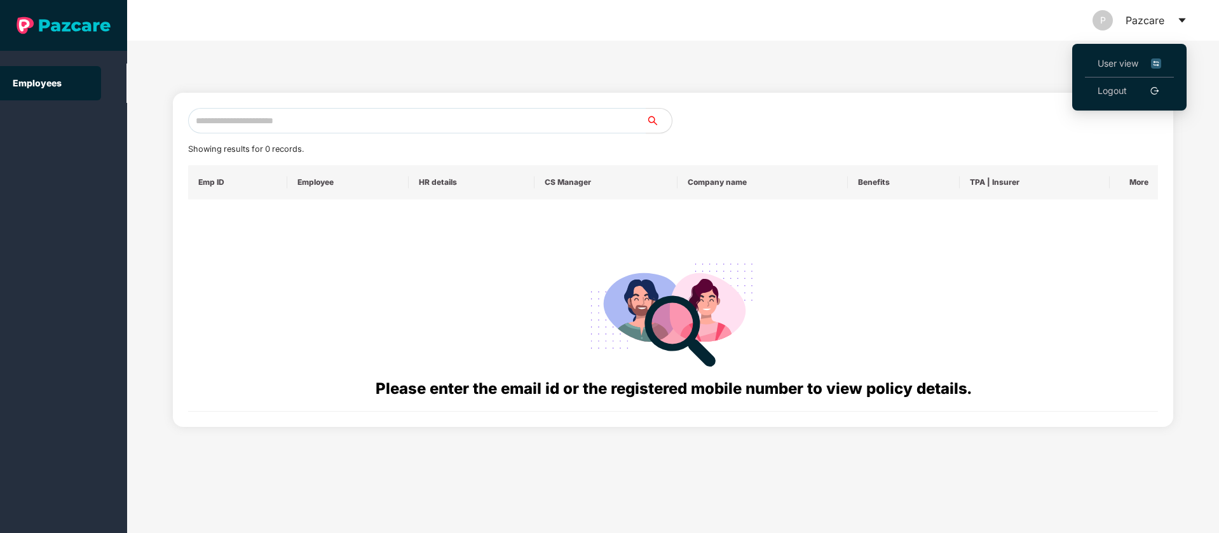
click at [1153, 64] on img at bounding box center [1156, 64] width 10 height 14
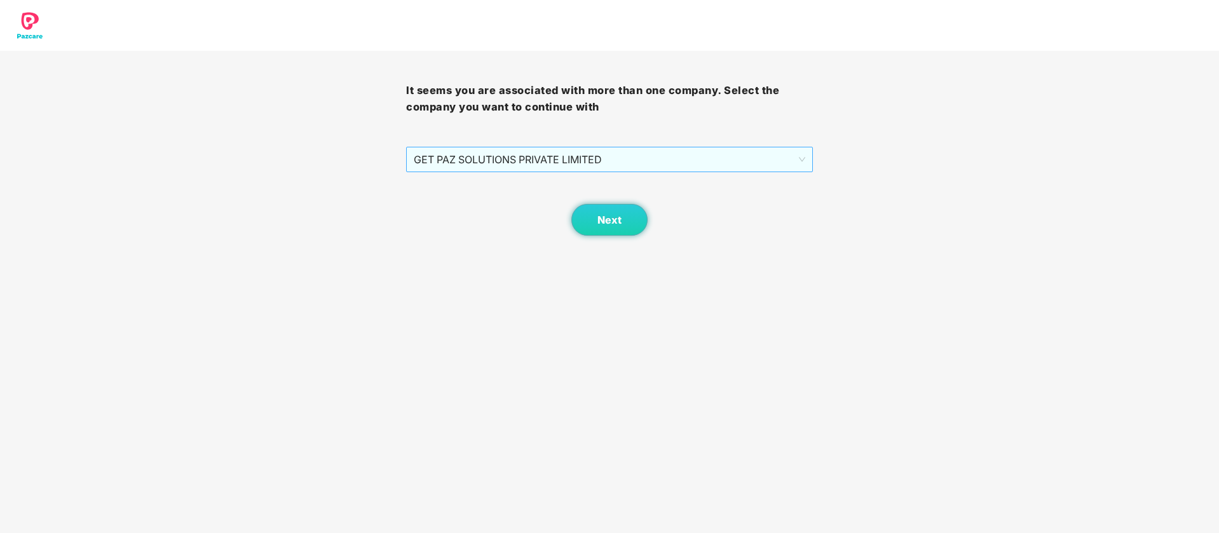
click at [579, 162] on span "GET PAZ SOLUTIONS PRIVATE LIMITED" at bounding box center [609, 159] width 391 height 24
click at [635, 219] on button "Next" at bounding box center [609, 220] width 76 height 32
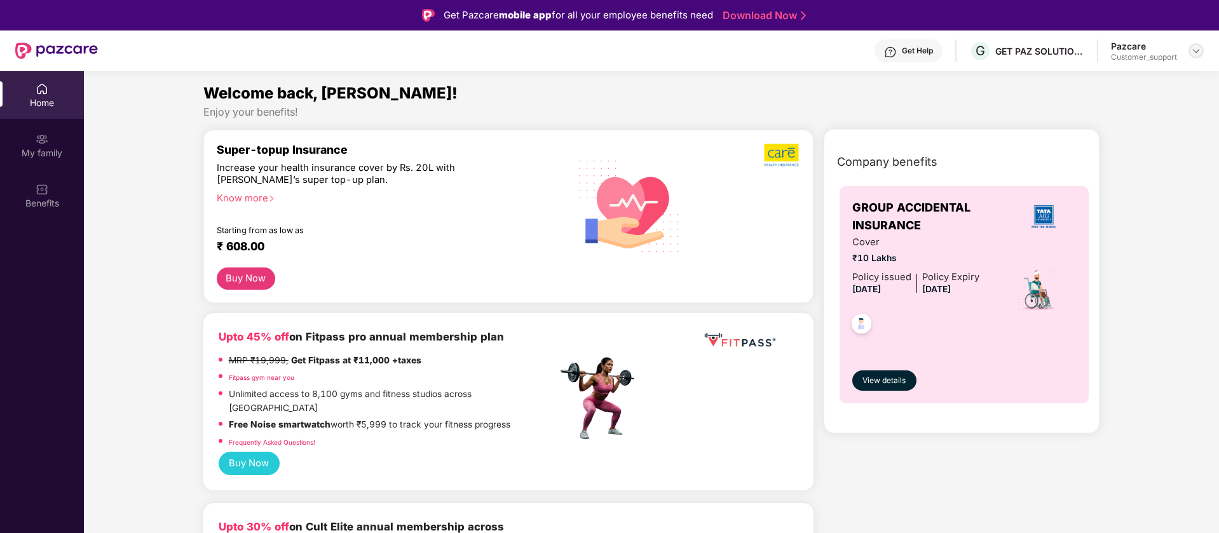
click at [1198, 50] on img at bounding box center [1196, 51] width 10 height 10
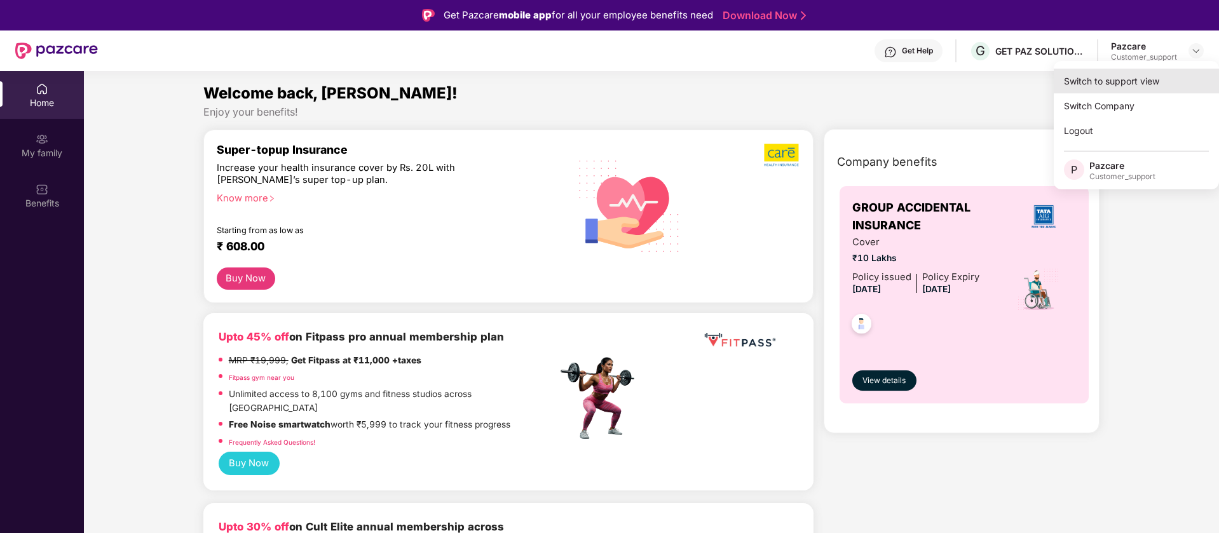
click at [1103, 88] on div "Switch to support view" at bounding box center [1136, 81] width 165 height 25
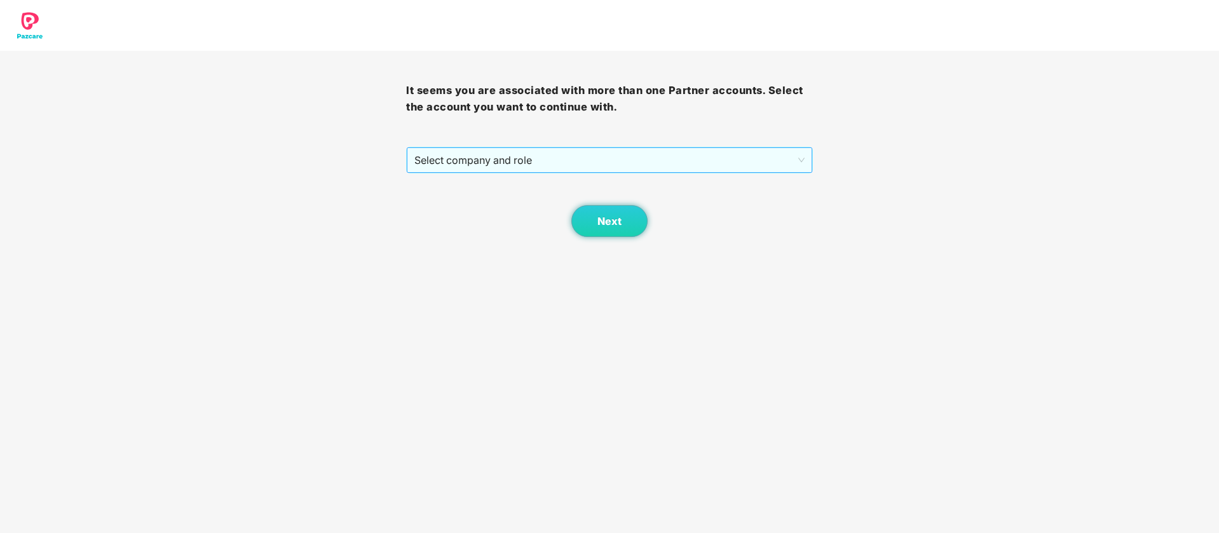
click at [545, 157] on span "Select company and role" at bounding box center [609, 160] width 390 height 24
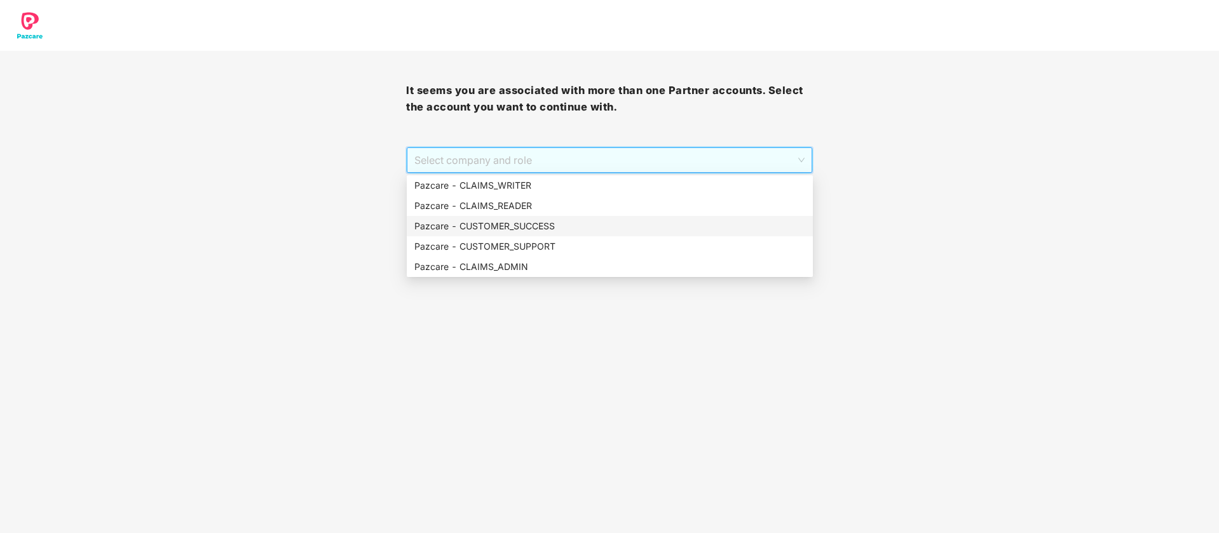
click at [544, 219] on div "Pazcare - CUSTOMER_SUCCESS" at bounding box center [609, 226] width 391 height 14
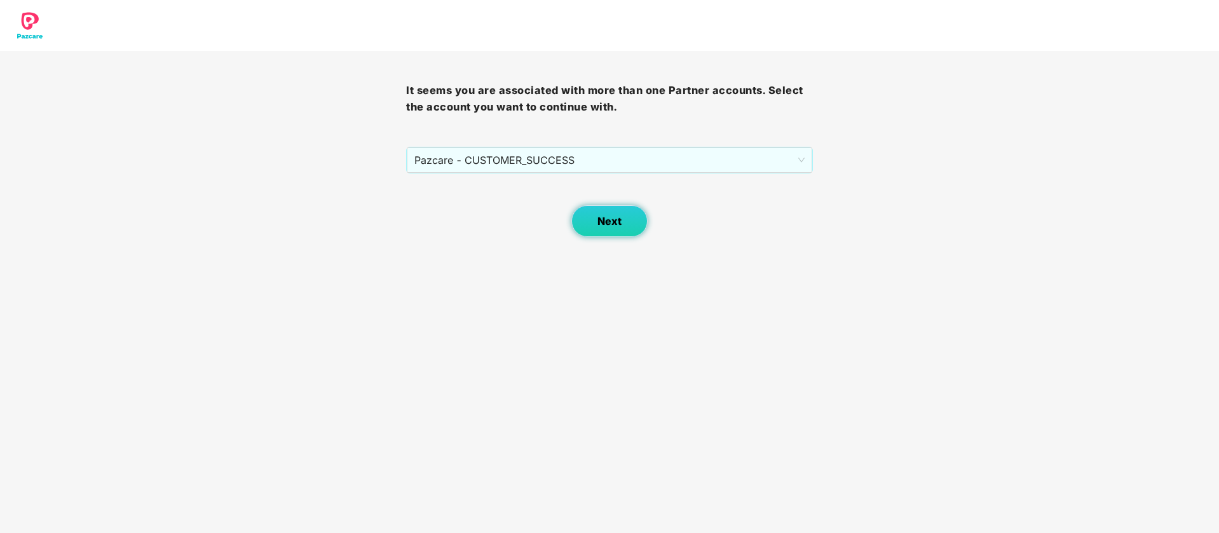
click at [579, 213] on button "Next" at bounding box center [609, 221] width 76 height 32
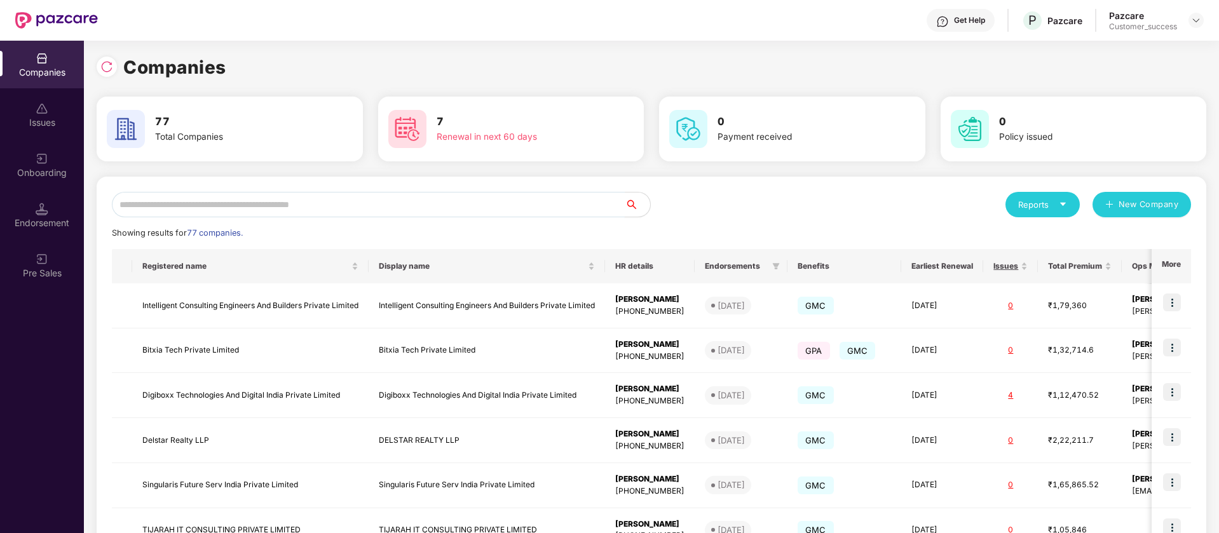
click at [269, 199] on input "text" at bounding box center [368, 204] width 513 height 25
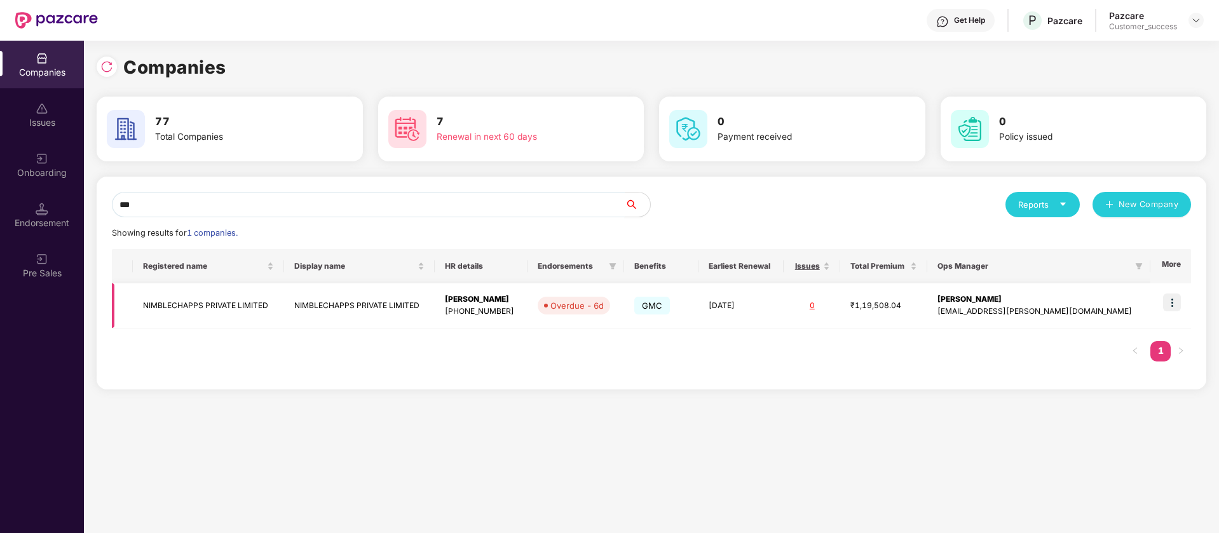
type input "***"
click at [1179, 304] on img at bounding box center [1172, 303] width 18 height 18
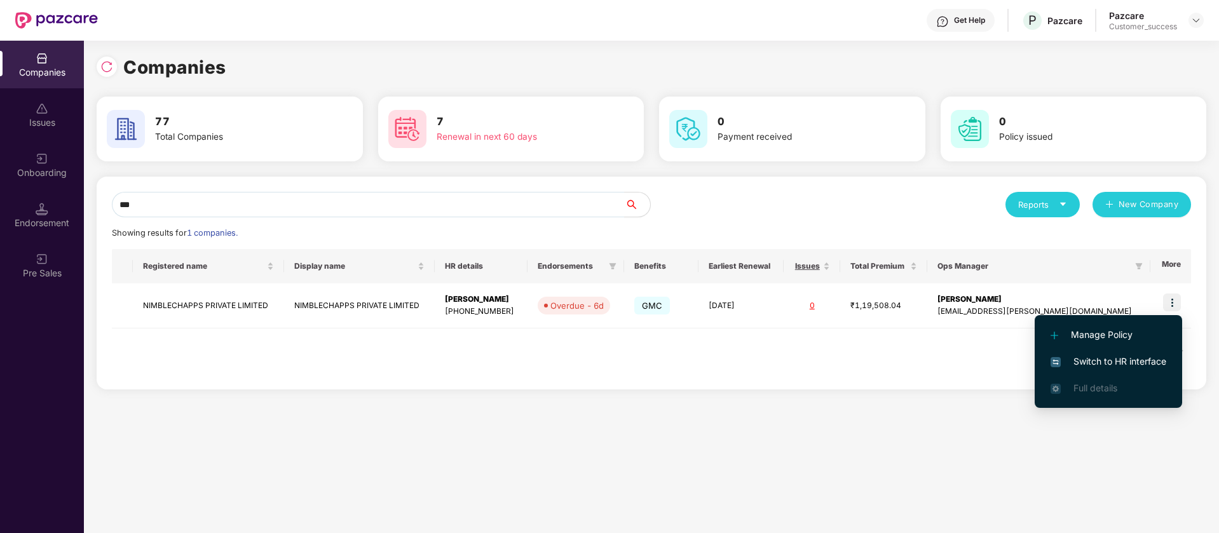
click at [1131, 365] on span "Switch to HR interface" at bounding box center [1108, 362] width 116 height 14
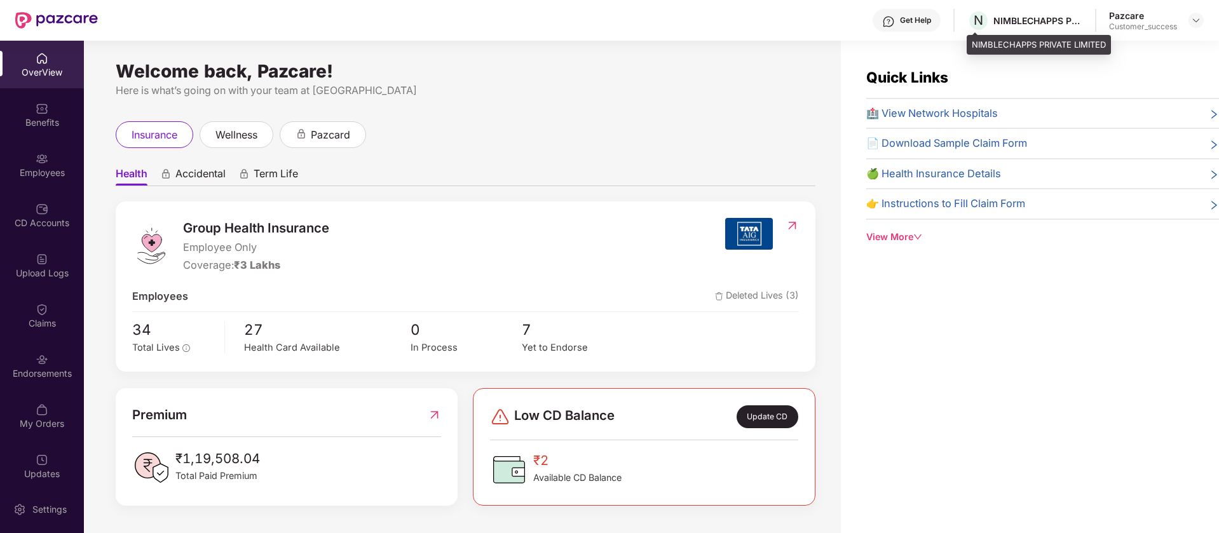
click at [1020, 43] on div "NIMBLECHAPPS PRIVATE LIMITED" at bounding box center [1038, 45] width 144 height 20
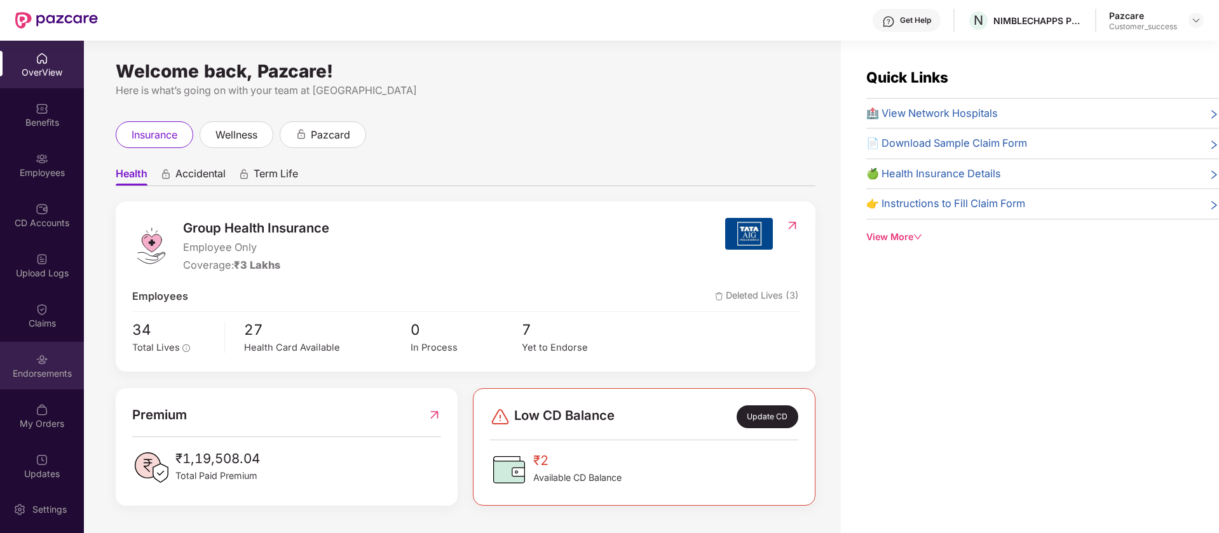
click at [36, 386] on div "Endorsements" at bounding box center [42, 366] width 84 height 48
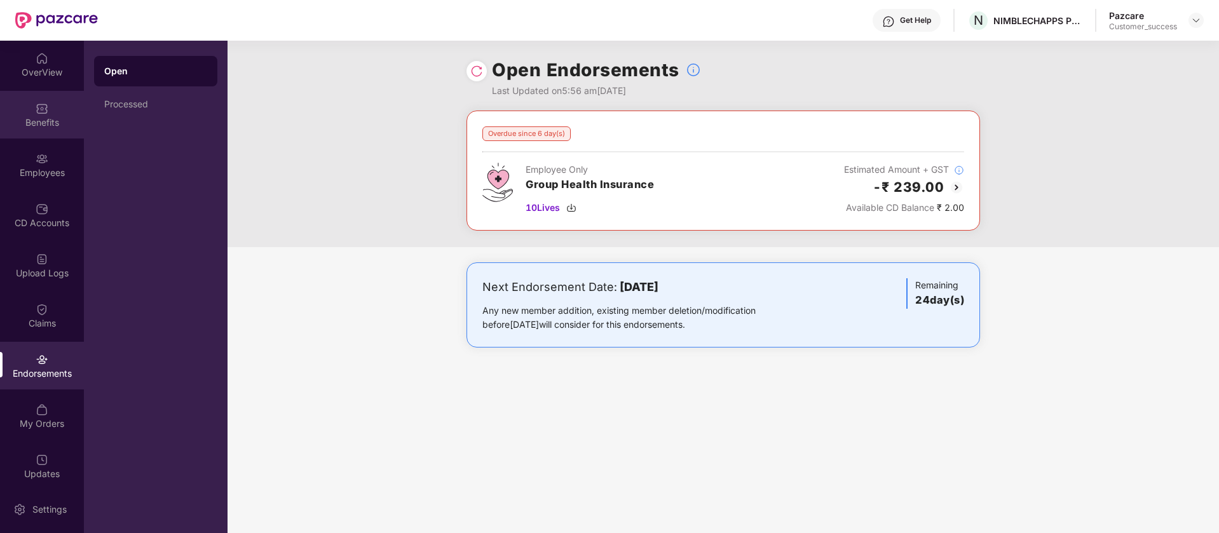
click at [25, 116] on div "Benefits" at bounding box center [42, 122] width 84 height 13
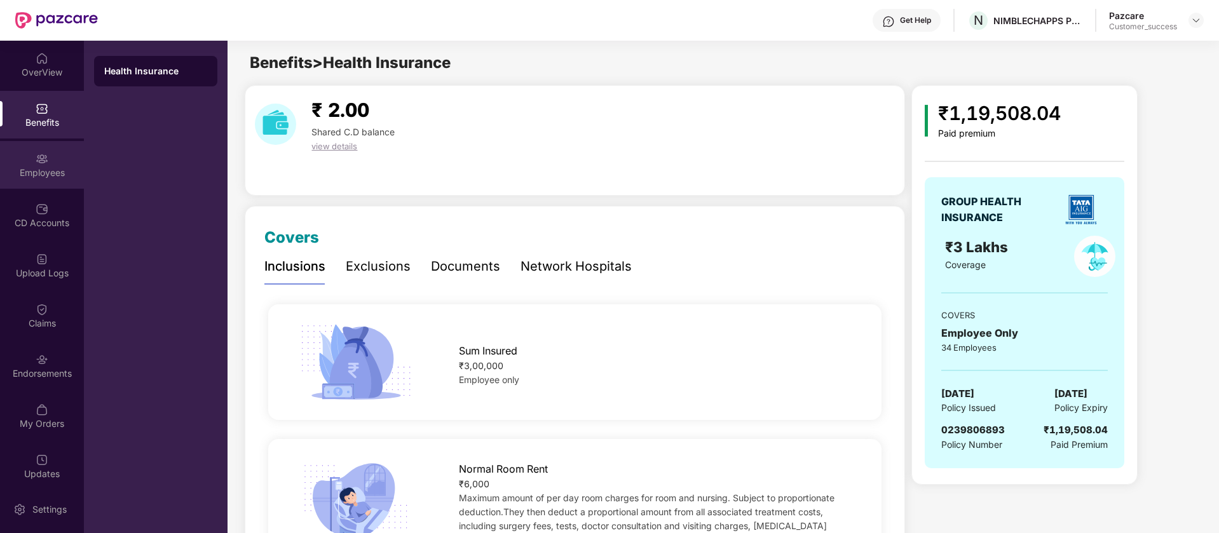
click at [50, 176] on div "Employees" at bounding box center [42, 172] width 84 height 13
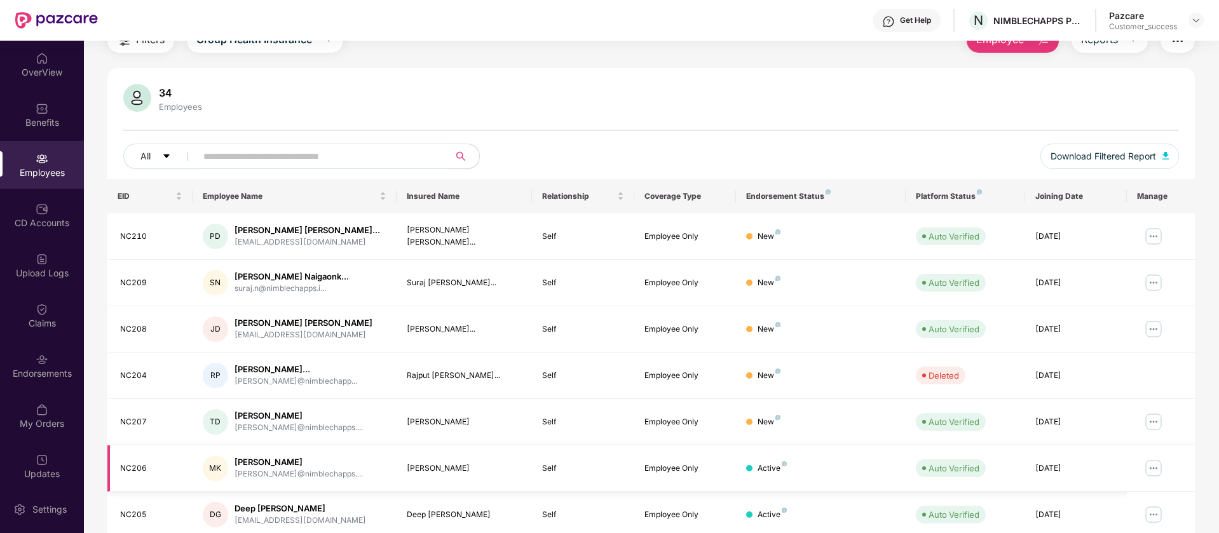
scroll to position [159, 0]
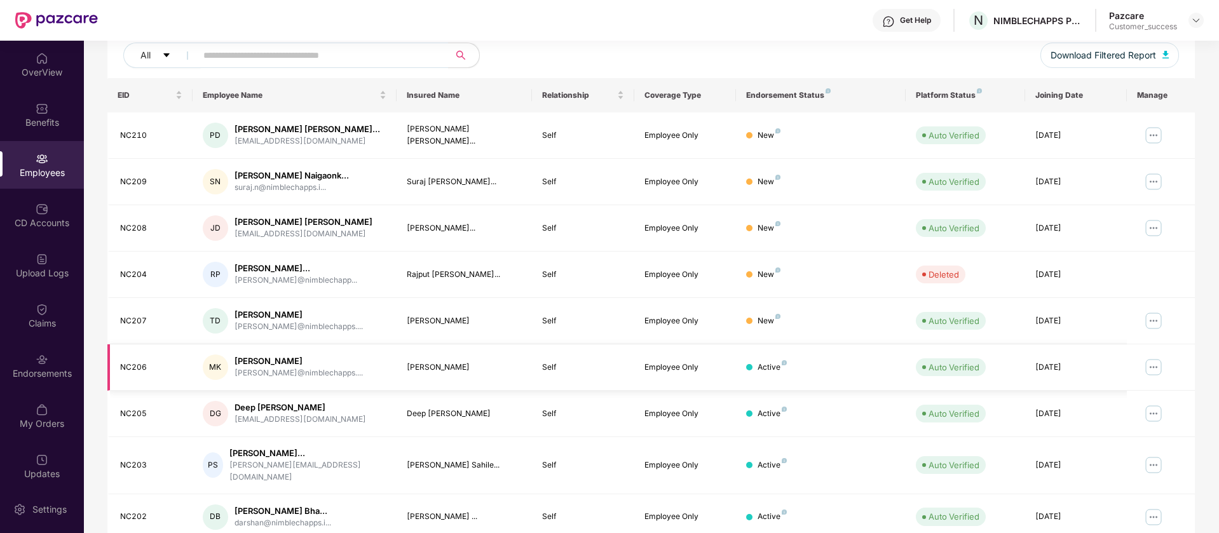
click at [1151, 367] on img at bounding box center [1153, 367] width 20 height 20
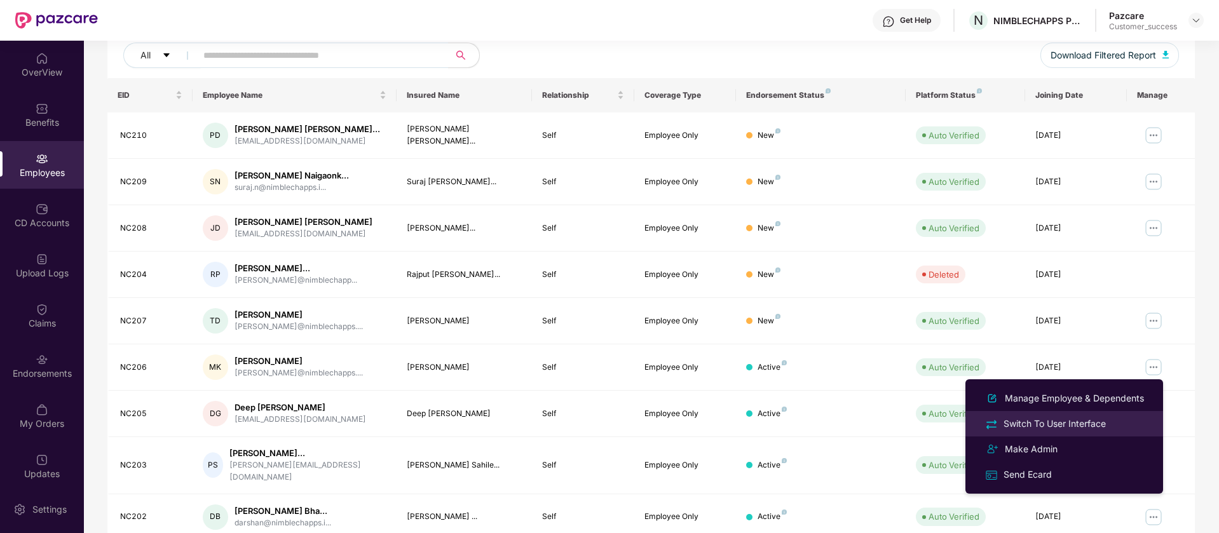
click at [1081, 424] on div "Switch To User Interface" at bounding box center [1054, 424] width 107 height 14
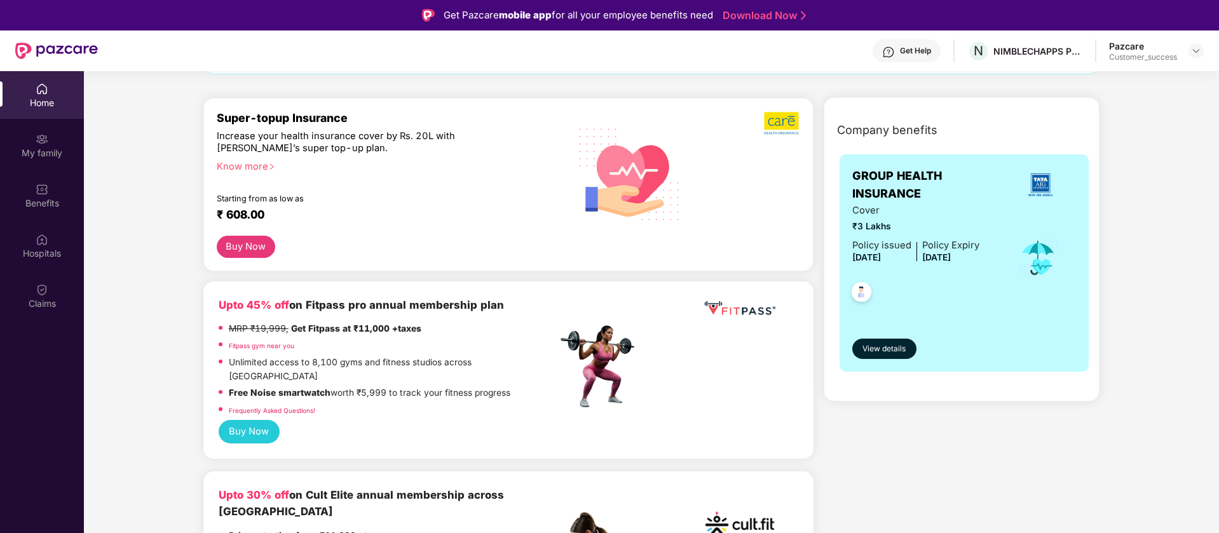
scroll to position [159, 0]
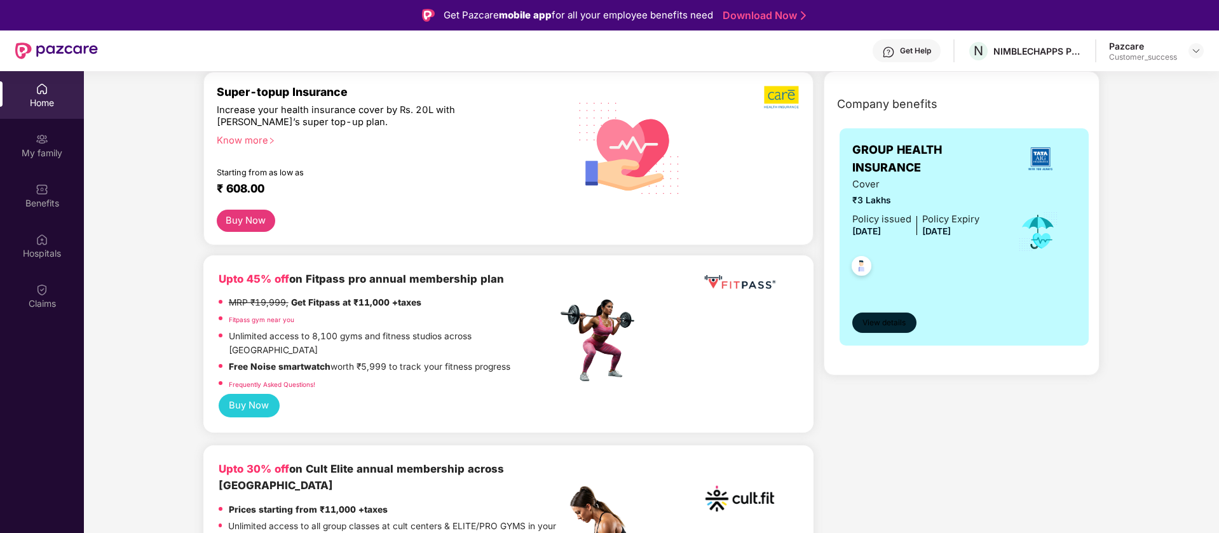
click at [895, 316] on button "View details" at bounding box center [884, 323] width 64 height 20
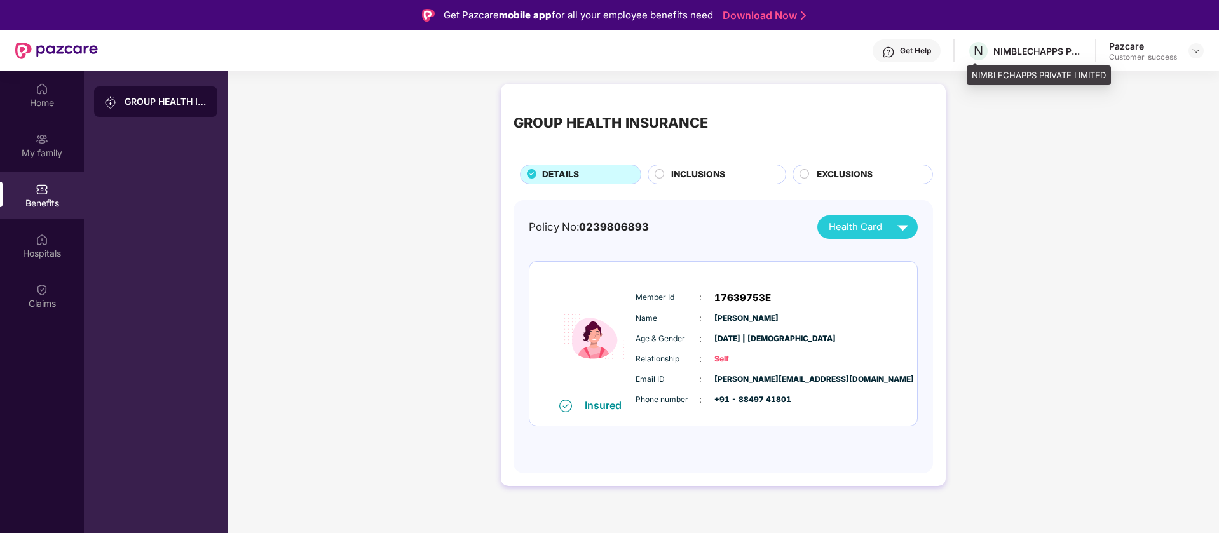
click at [1015, 72] on div "NIMBLECHAPPS PRIVATE LIMITED" at bounding box center [1038, 75] width 144 height 20
click at [1197, 49] on img at bounding box center [1196, 51] width 10 height 10
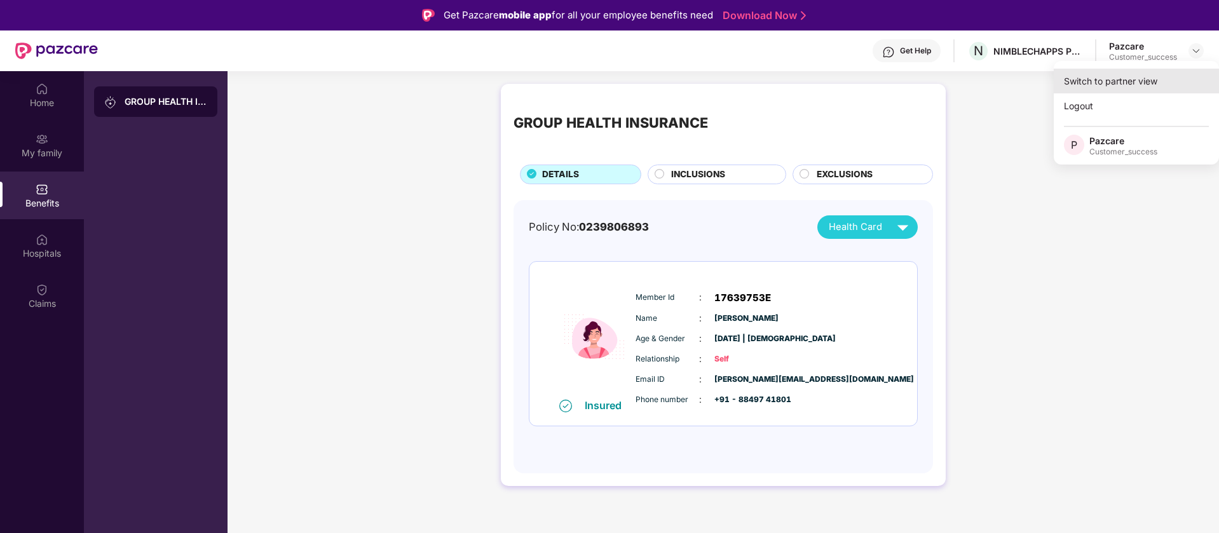
click at [1139, 86] on div "Switch to partner view" at bounding box center [1136, 81] width 165 height 25
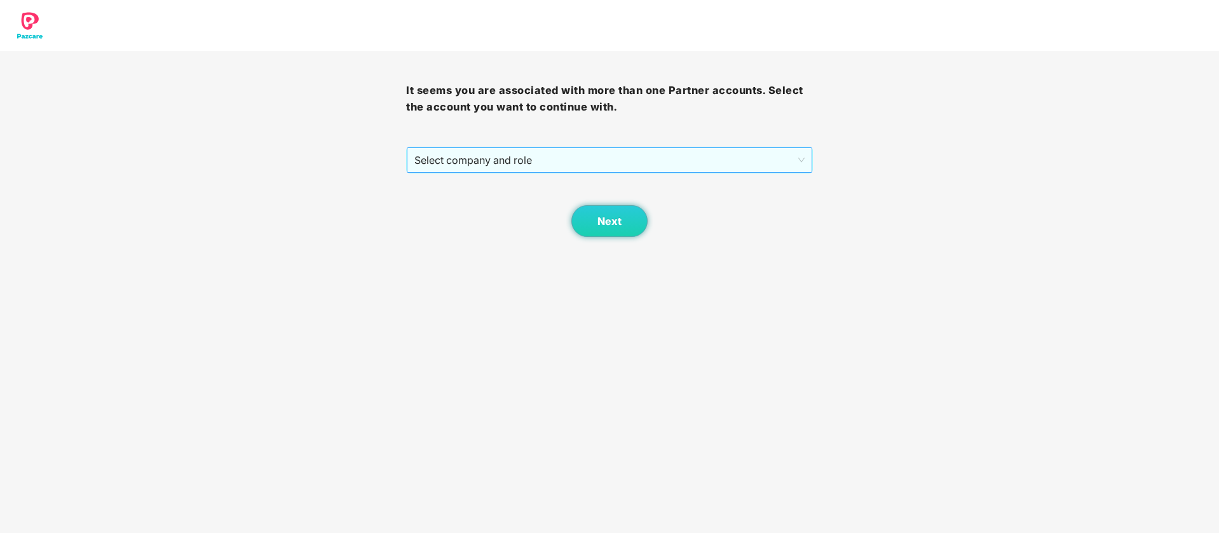
click at [757, 162] on span "Select company and role" at bounding box center [609, 160] width 390 height 24
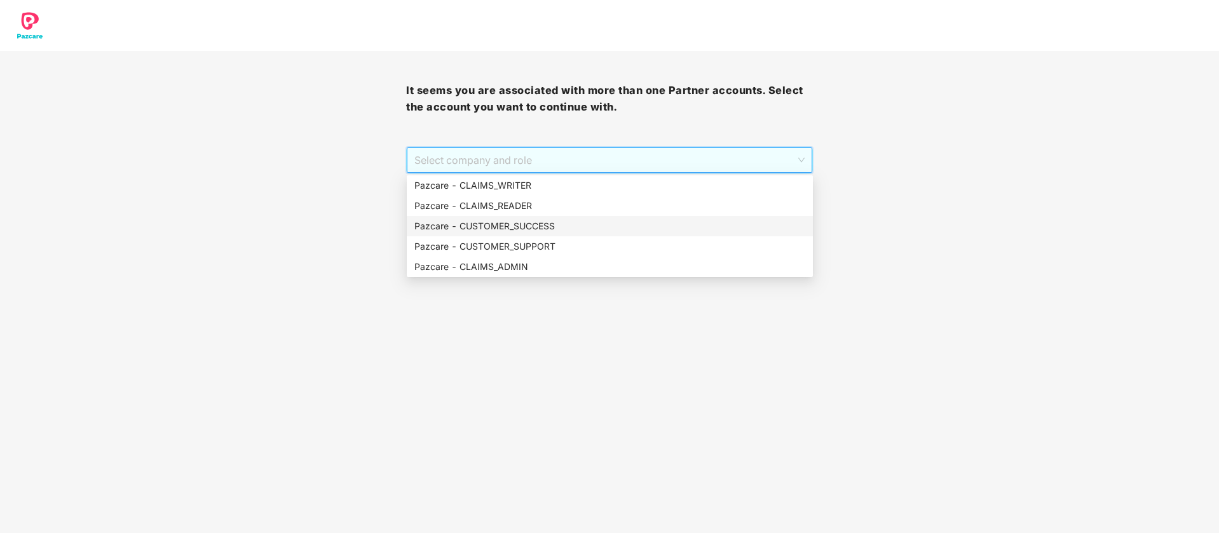
click at [541, 226] on div "Pazcare - CUSTOMER_SUCCESS" at bounding box center [609, 226] width 391 height 14
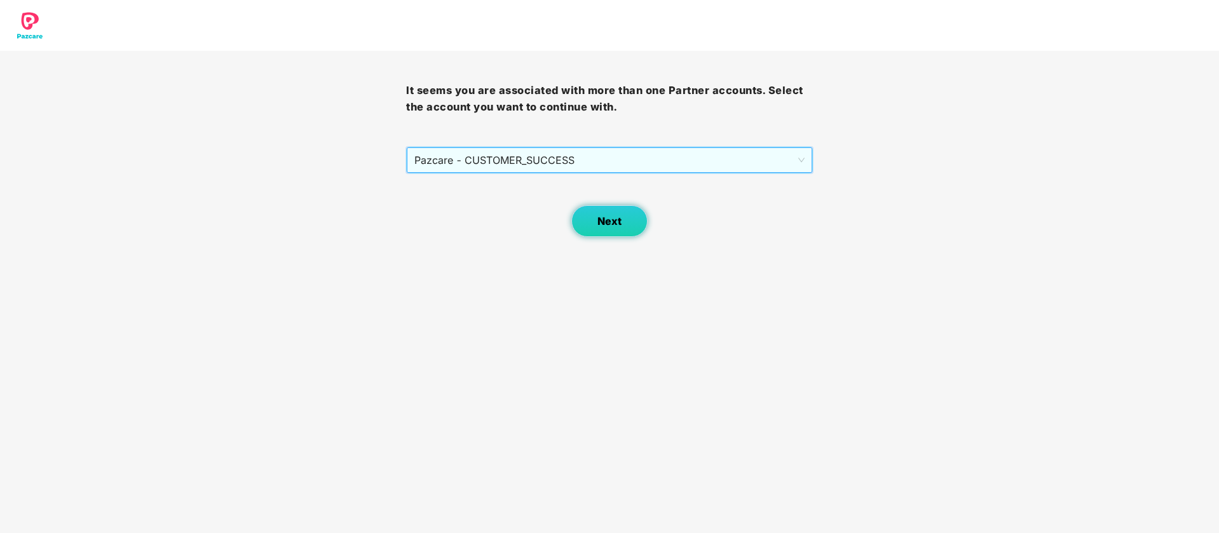
click at [595, 227] on button "Next" at bounding box center [609, 221] width 76 height 32
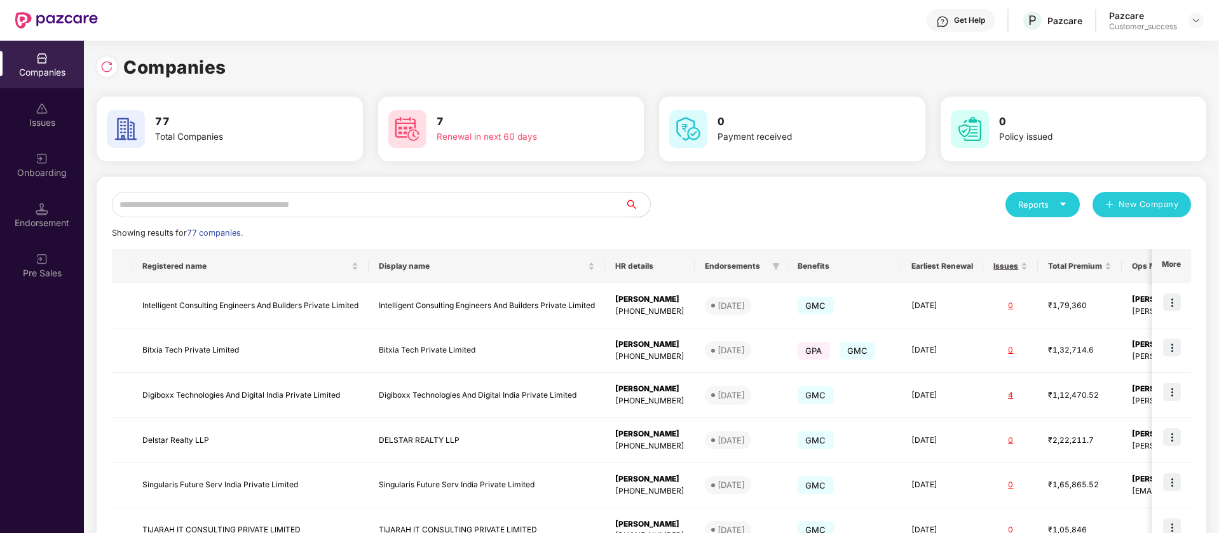
click at [367, 195] on input "text" at bounding box center [368, 204] width 513 height 25
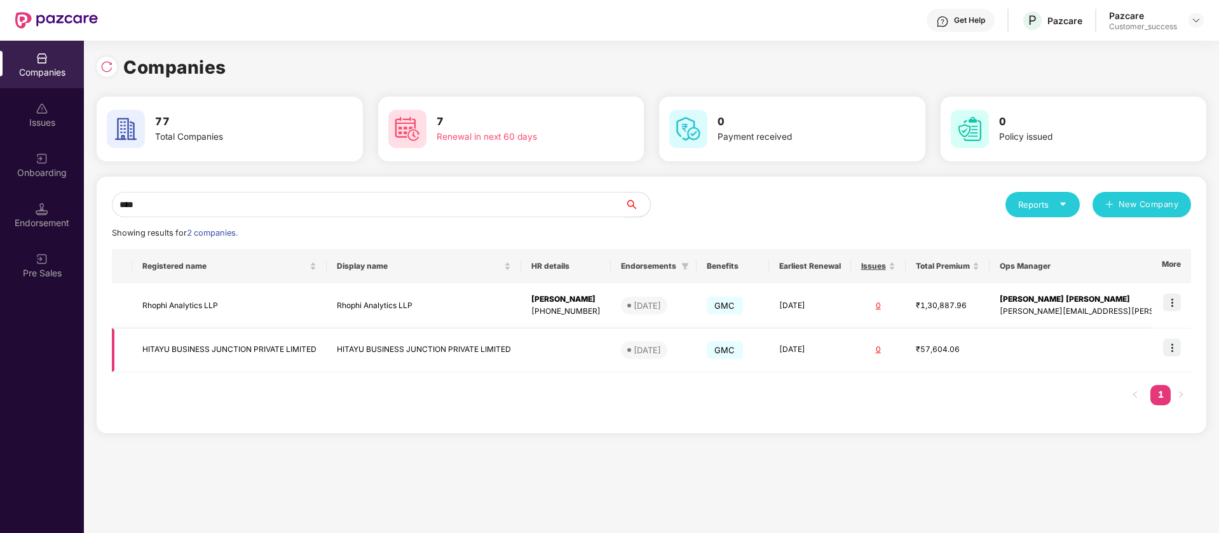
type input "****"
click at [1171, 349] on img at bounding box center [1172, 348] width 18 height 18
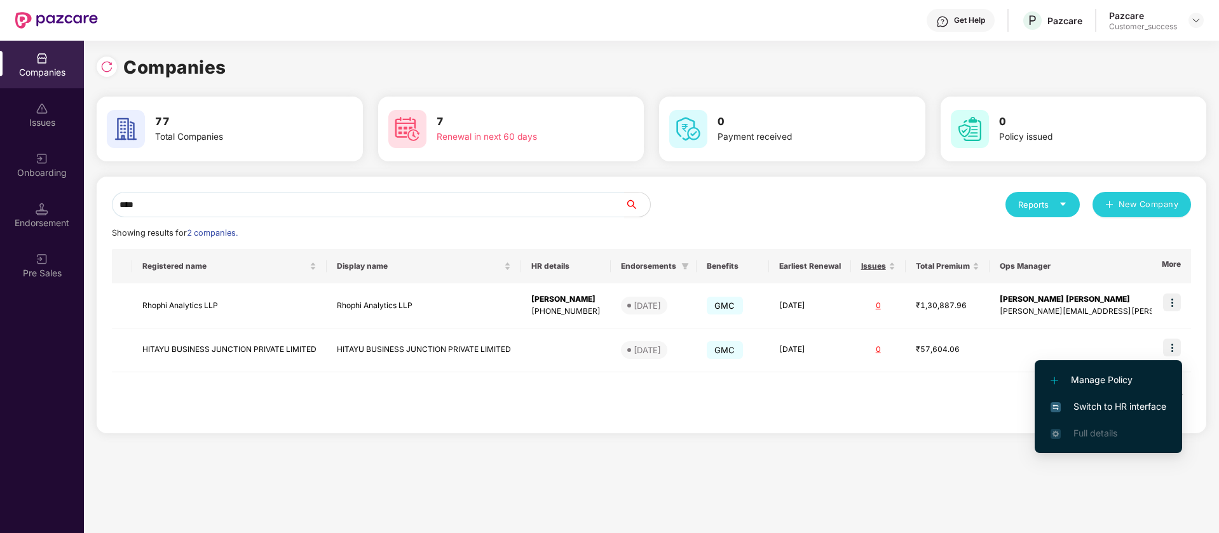
click at [1123, 405] on span "Switch to HR interface" at bounding box center [1108, 407] width 116 height 14
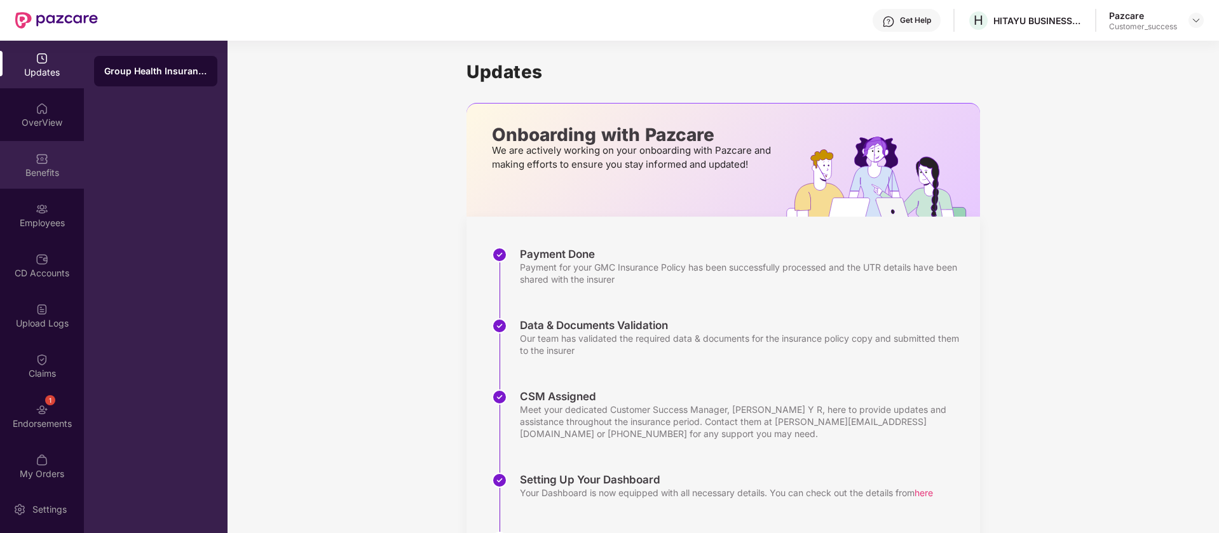
click at [34, 175] on div "Benefits" at bounding box center [42, 172] width 84 height 13
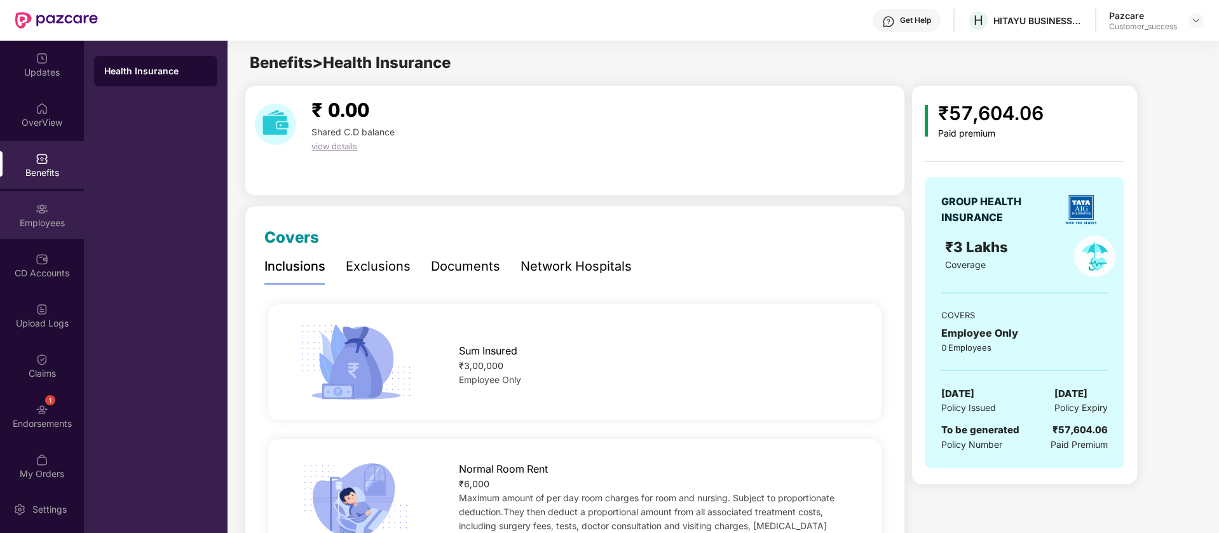
click at [37, 215] on img at bounding box center [42, 209] width 13 height 13
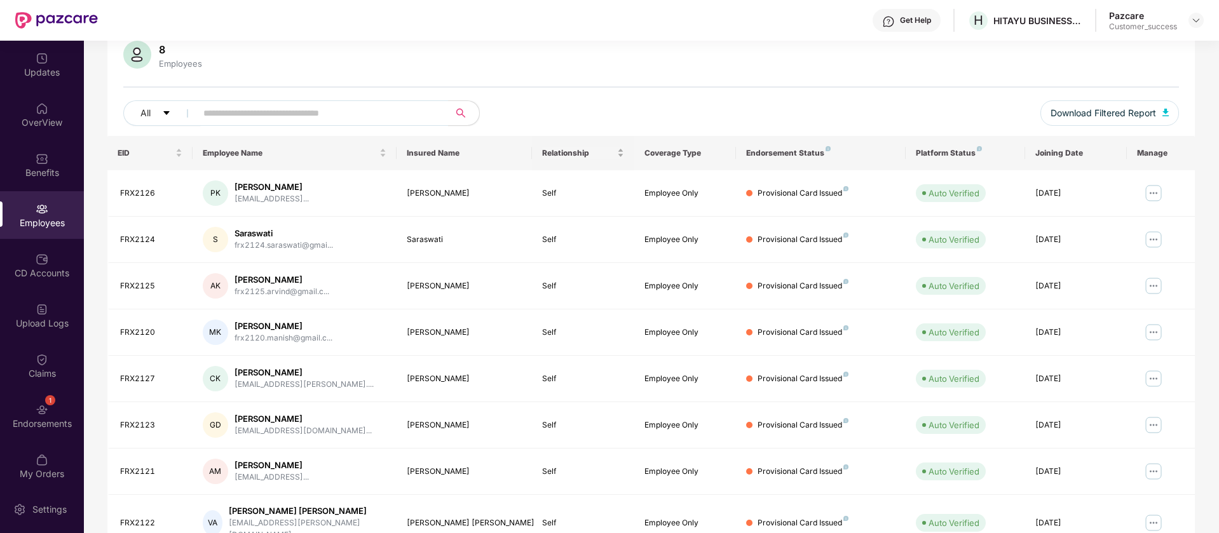
scroll to position [155, 0]
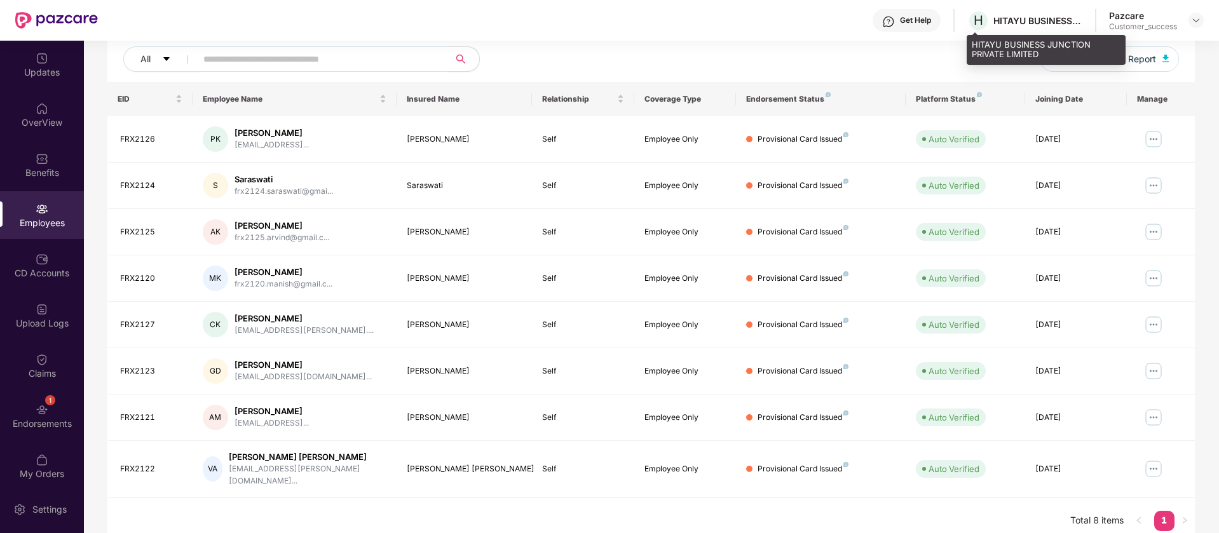
click at [1037, 20] on div "HITAYU BUSINESS JUNCTION PRIVATE LIMITED" at bounding box center [1037, 21] width 89 height 12
click at [979, 42] on div "HITAYU BUSINESS JUNCTION PRIVATE LIMITED" at bounding box center [1045, 50] width 159 height 30
click at [980, 42] on div "HITAYU BUSINESS JUNCTION PRIVATE LIMITED" at bounding box center [1045, 50] width 159 height 30
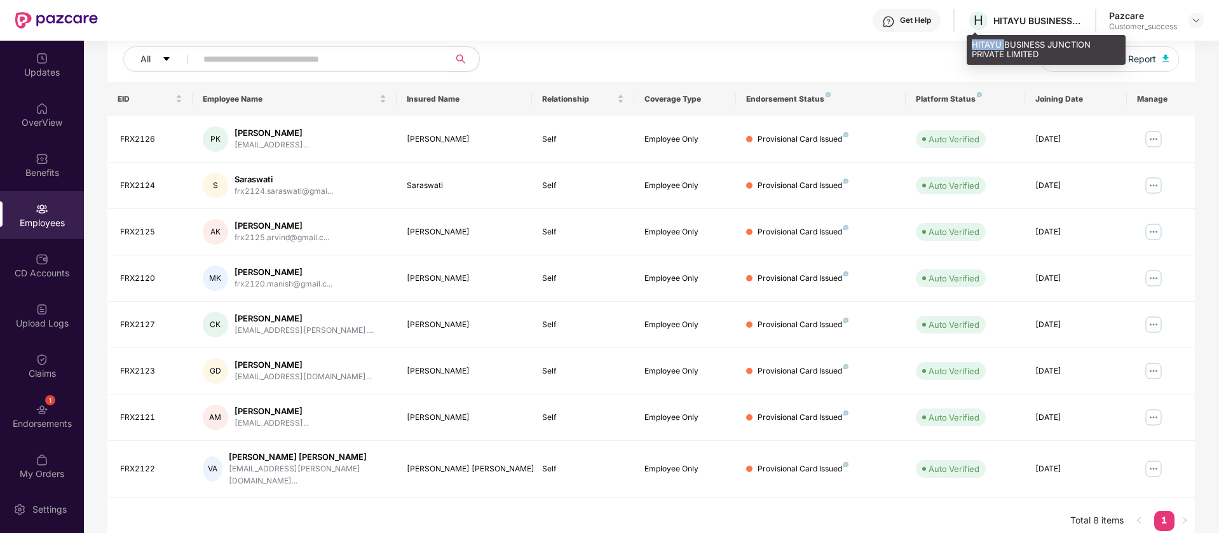
click at [980, 42] on div "HITAYU BUSINESS JUNCTION PRIVATE LIMITED" at bounding box center [1045, 50] width 159 height 30
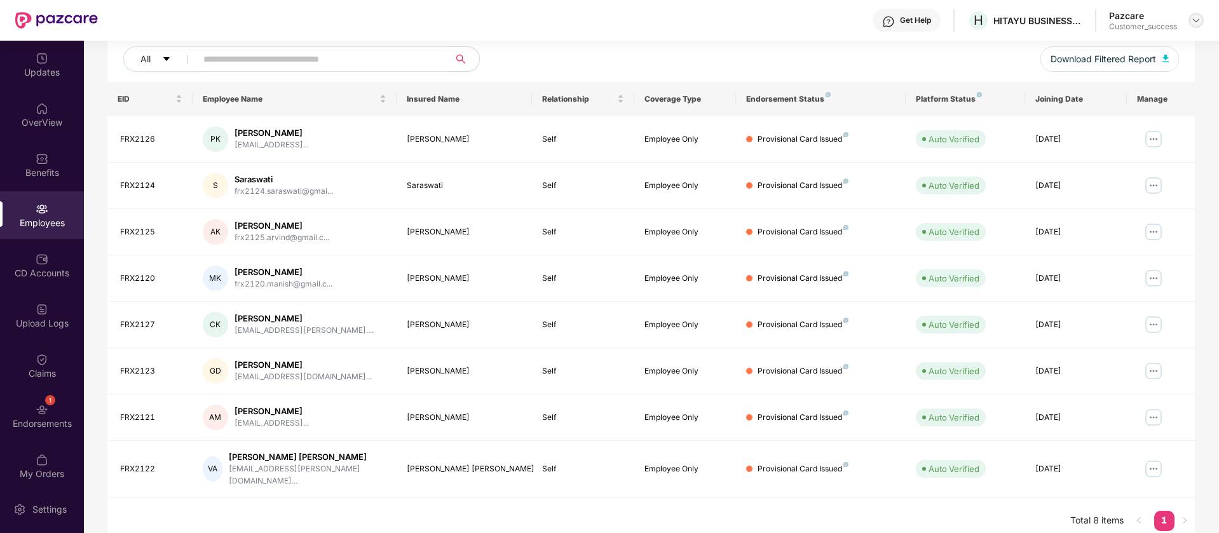
click at [1196, 19] on img at bounding box center [1196, 20] width 10 height 10
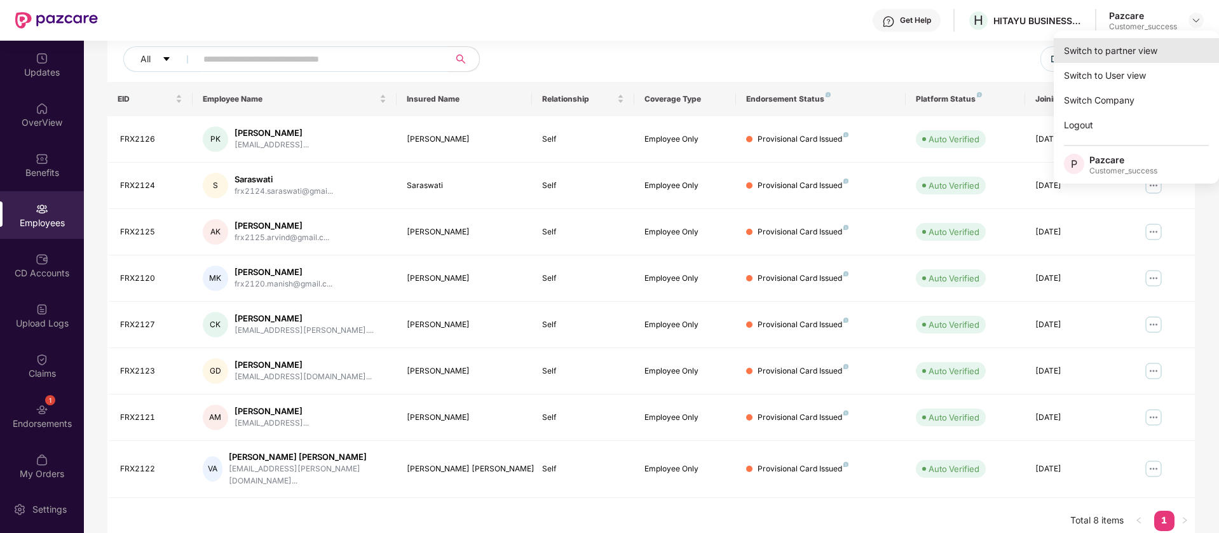
click at [1175, 50] on div "Switch to partner view" at bounding box center [1136, 50] width 165 height 25
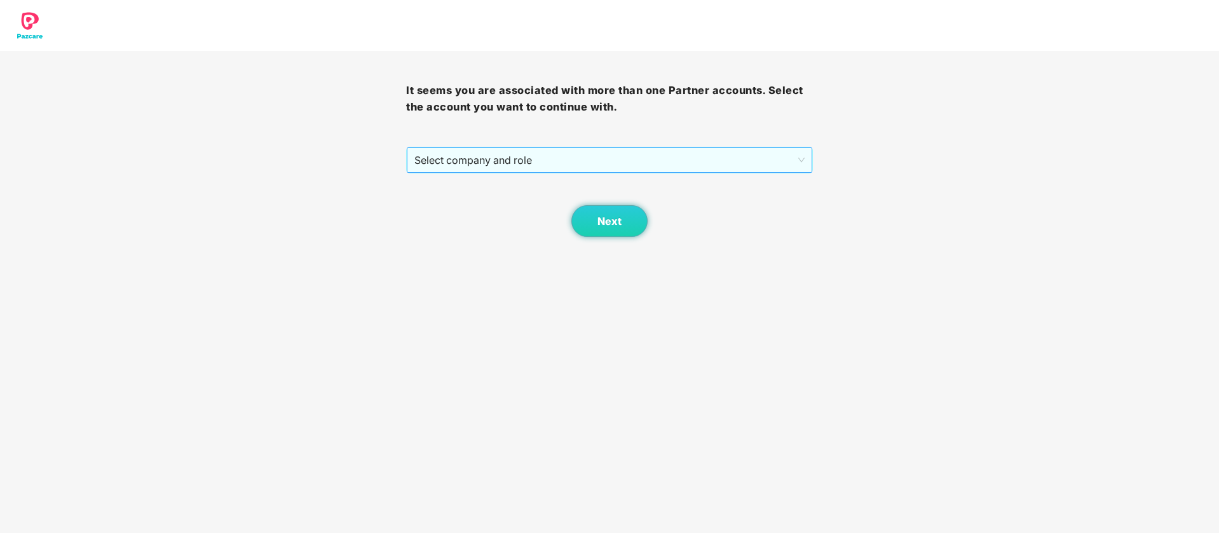
click at [670, 161] on span "Select company and role" at bounding box center [609, 160] width 390 height 24
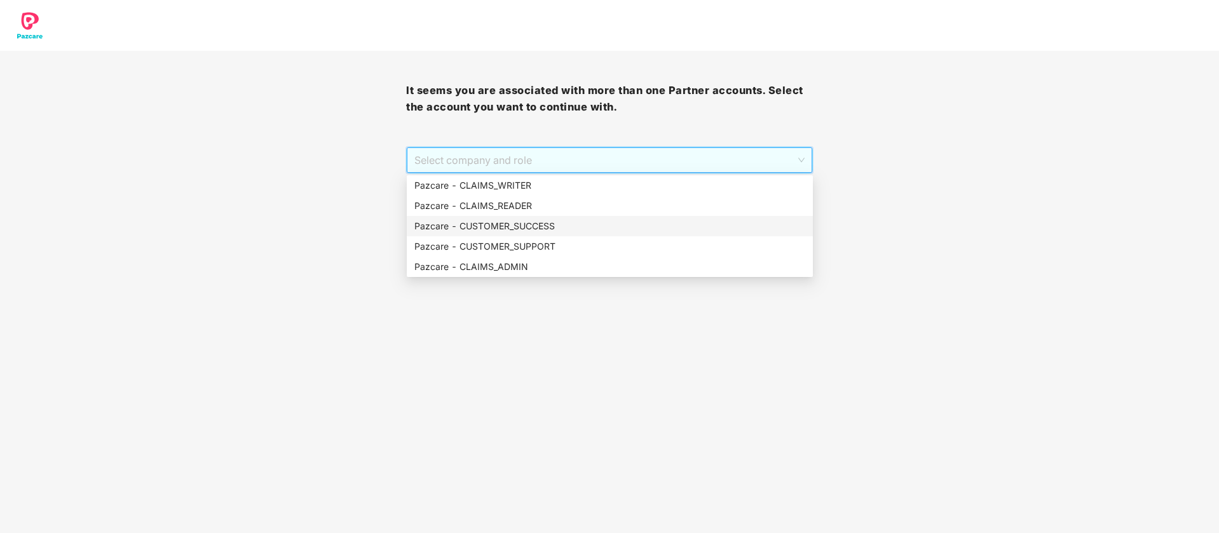
click at [569, 230] on div "Pazcare - CUSTOMER_SUCCESS" at bounding box center [609, 226] width 391 height 14
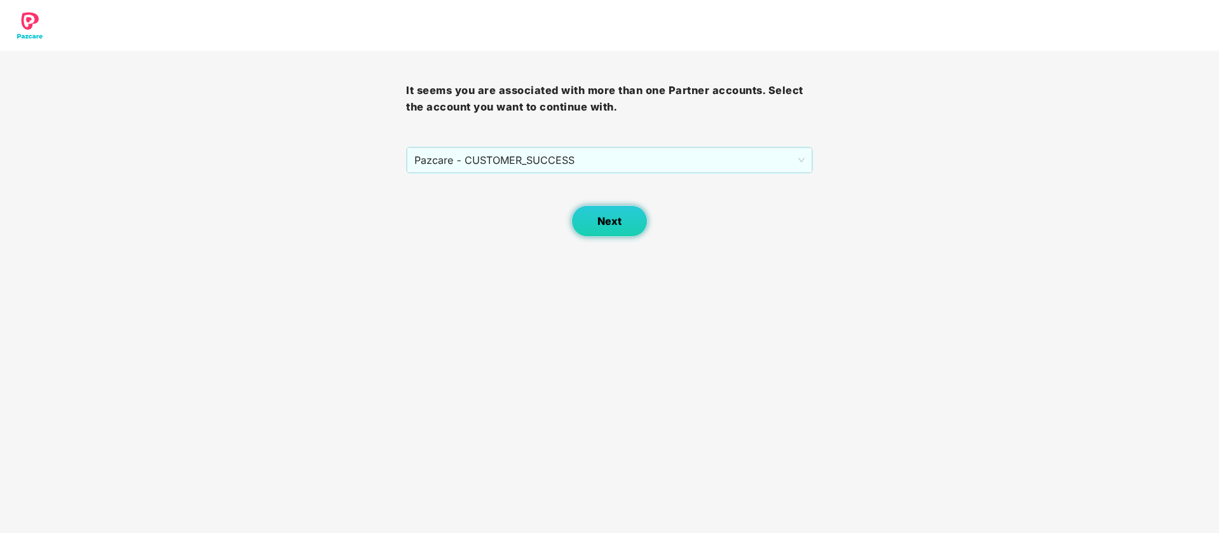
click at [616, 233] on button "Next" at bounding box center [609, 221] width 76 height 32
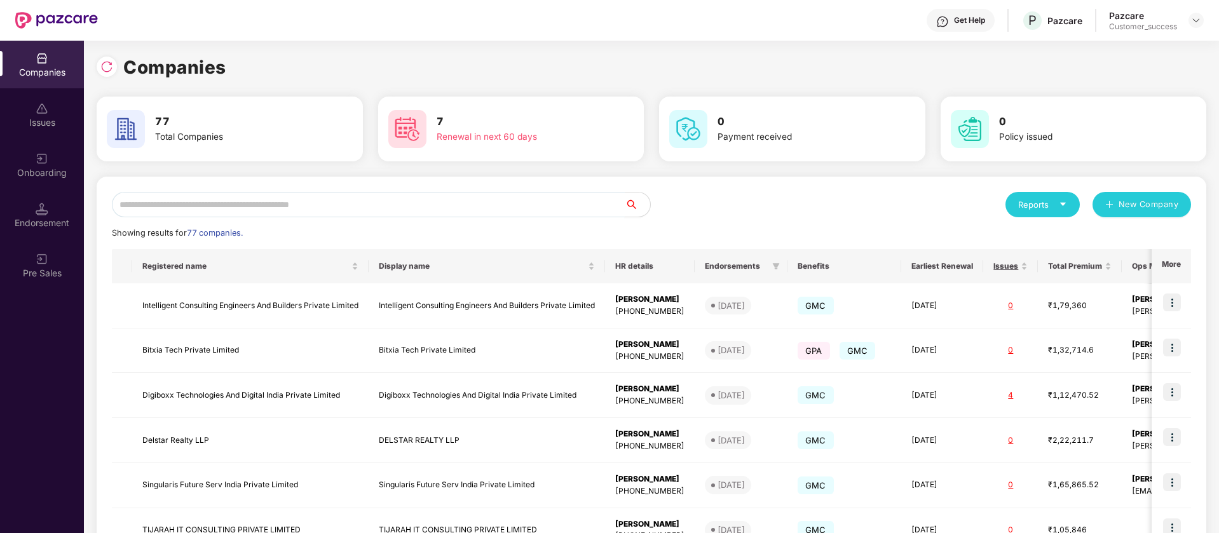
click at [316, 212] on input "text" at bounding box center [368, 204] width 513 height 25
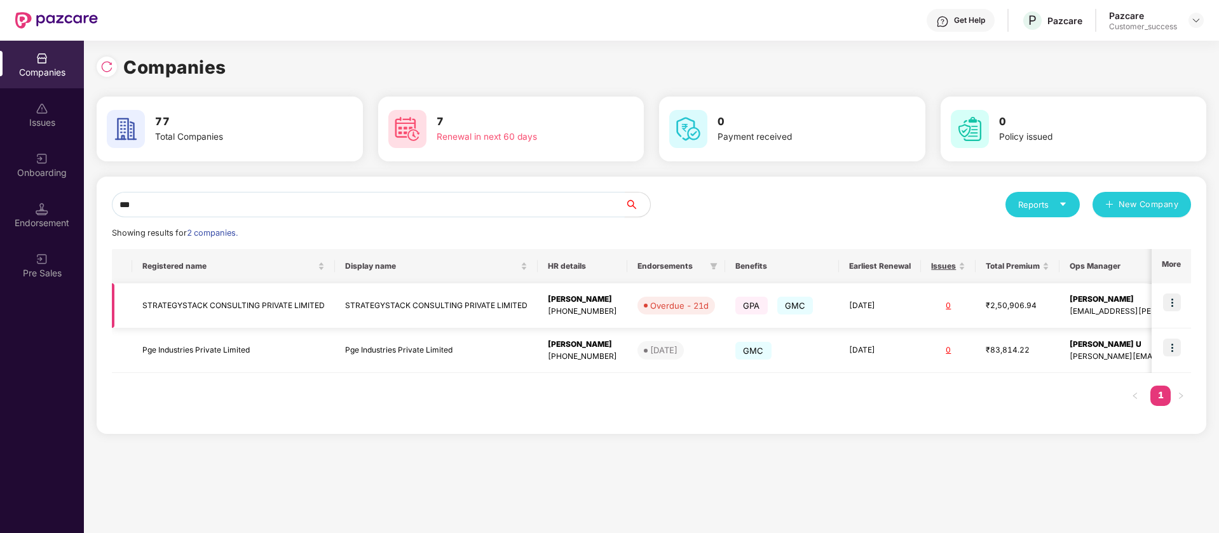
type input "***"
click at [1174, 304] on img at bounding box center [1172, 303] width 18 height 18
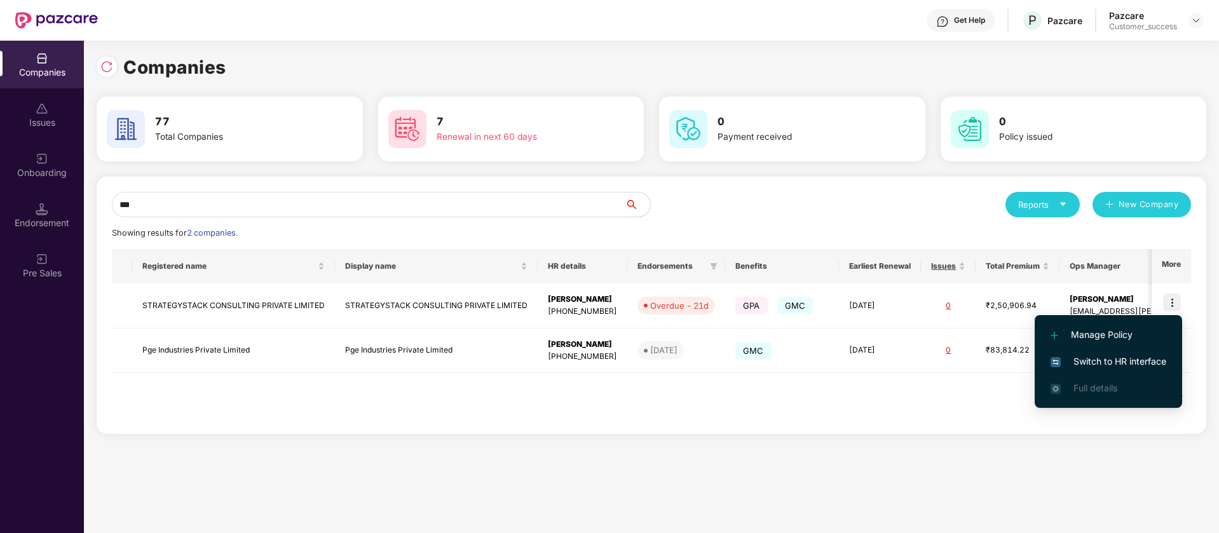
click at [1141, 362] on span "Switch to HR interface" at bounding box center [1108, 362] width 116 height 14
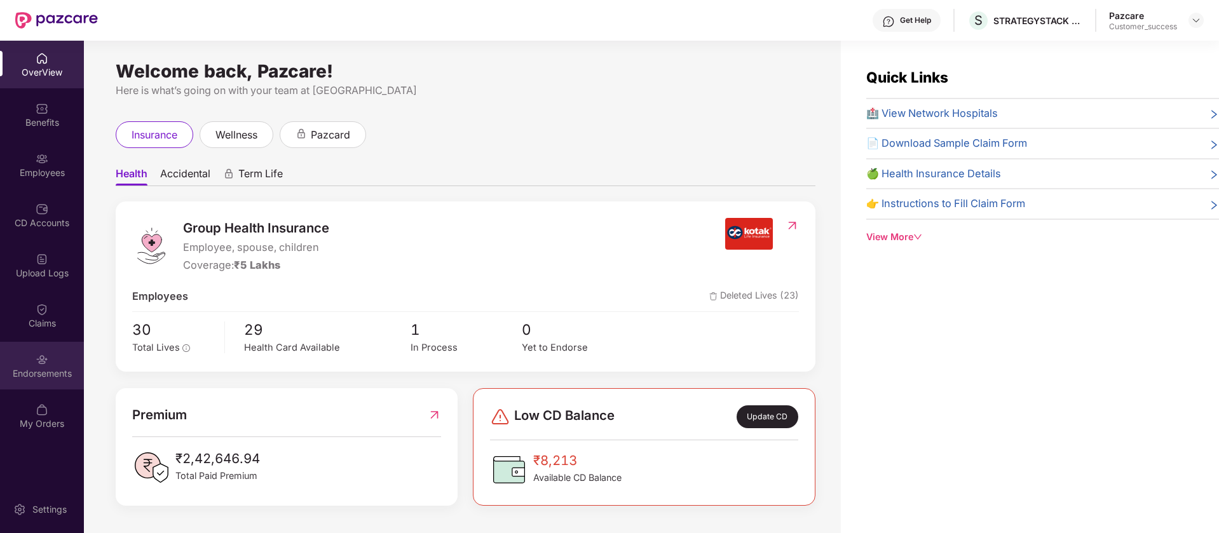
click at [39, 358] on img at bounding box center [42, 359] width 13 height 13
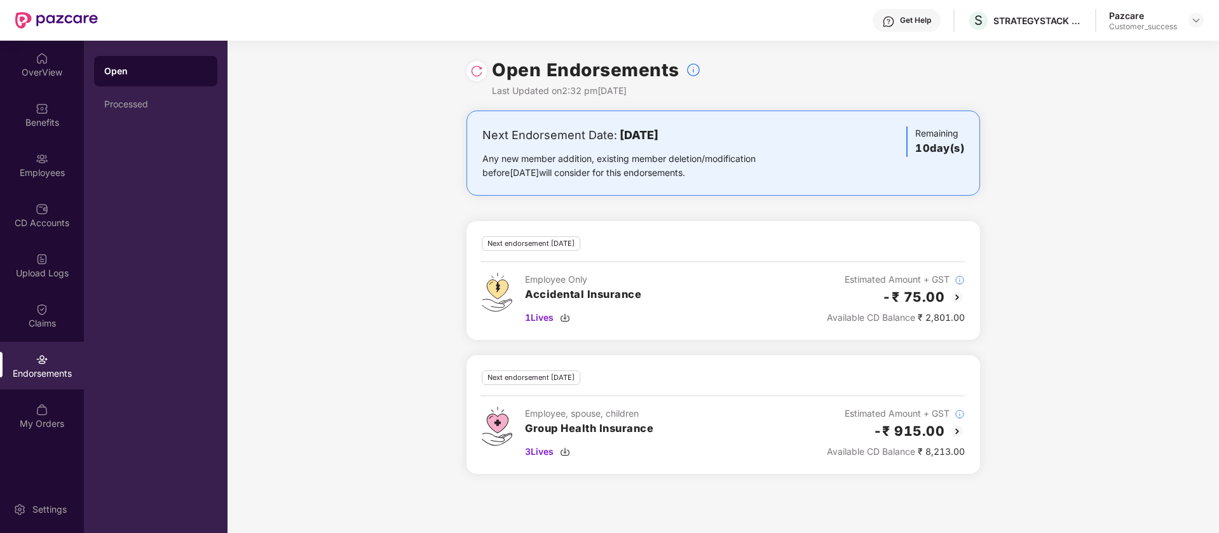
click at [480, 68] on img at bounding box center [476, 71] width 13 height 13
